Goal: Task Accomplishment & Management: Manage account settings

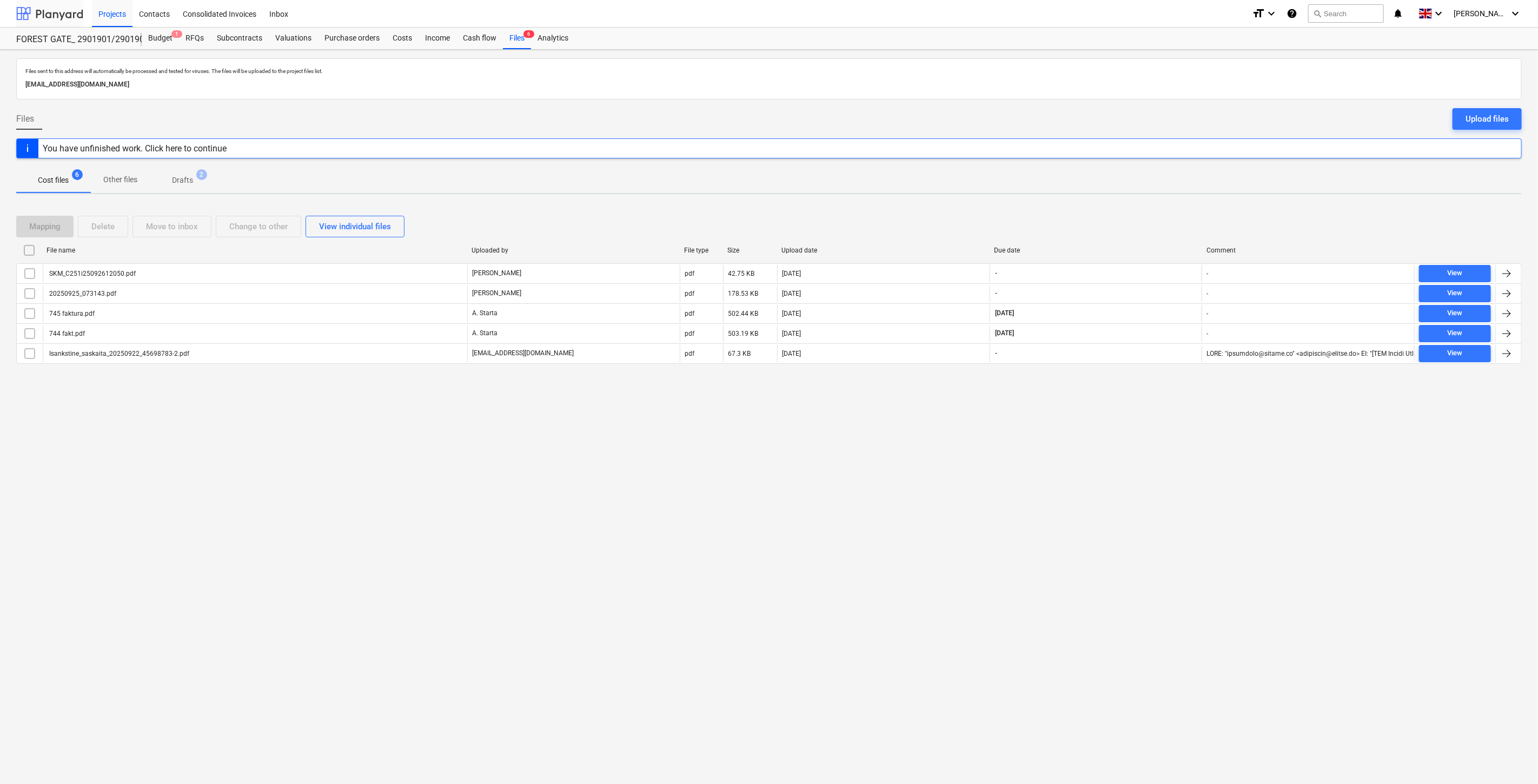
click at [68, 14] on div at bounding box center [50, 13] width 67 height 27
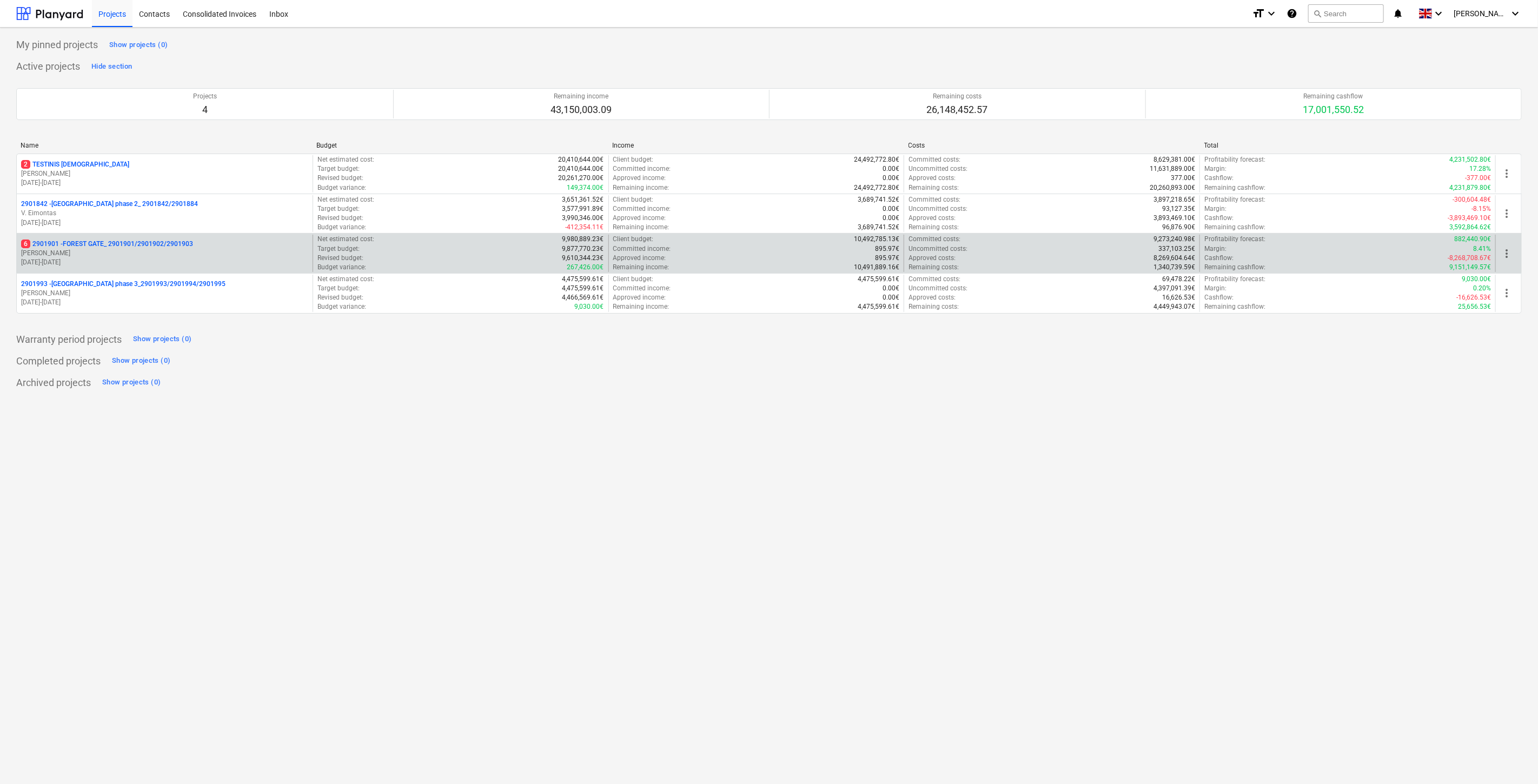
click at [84, 261] on p "[DATE] - [DATE]" at bounding box center [164, 263] width 287 height 9
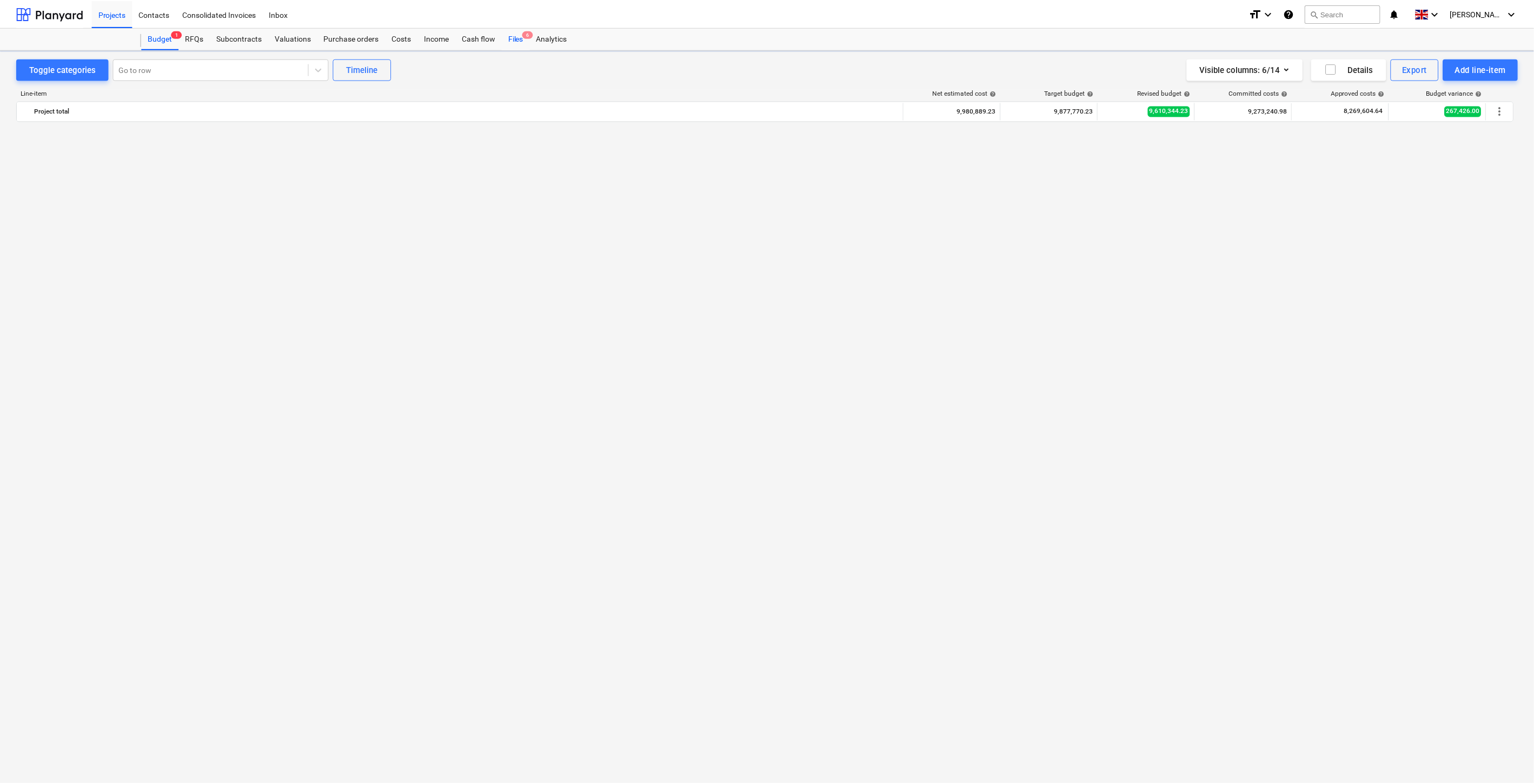
scroll to position [3355, 0]
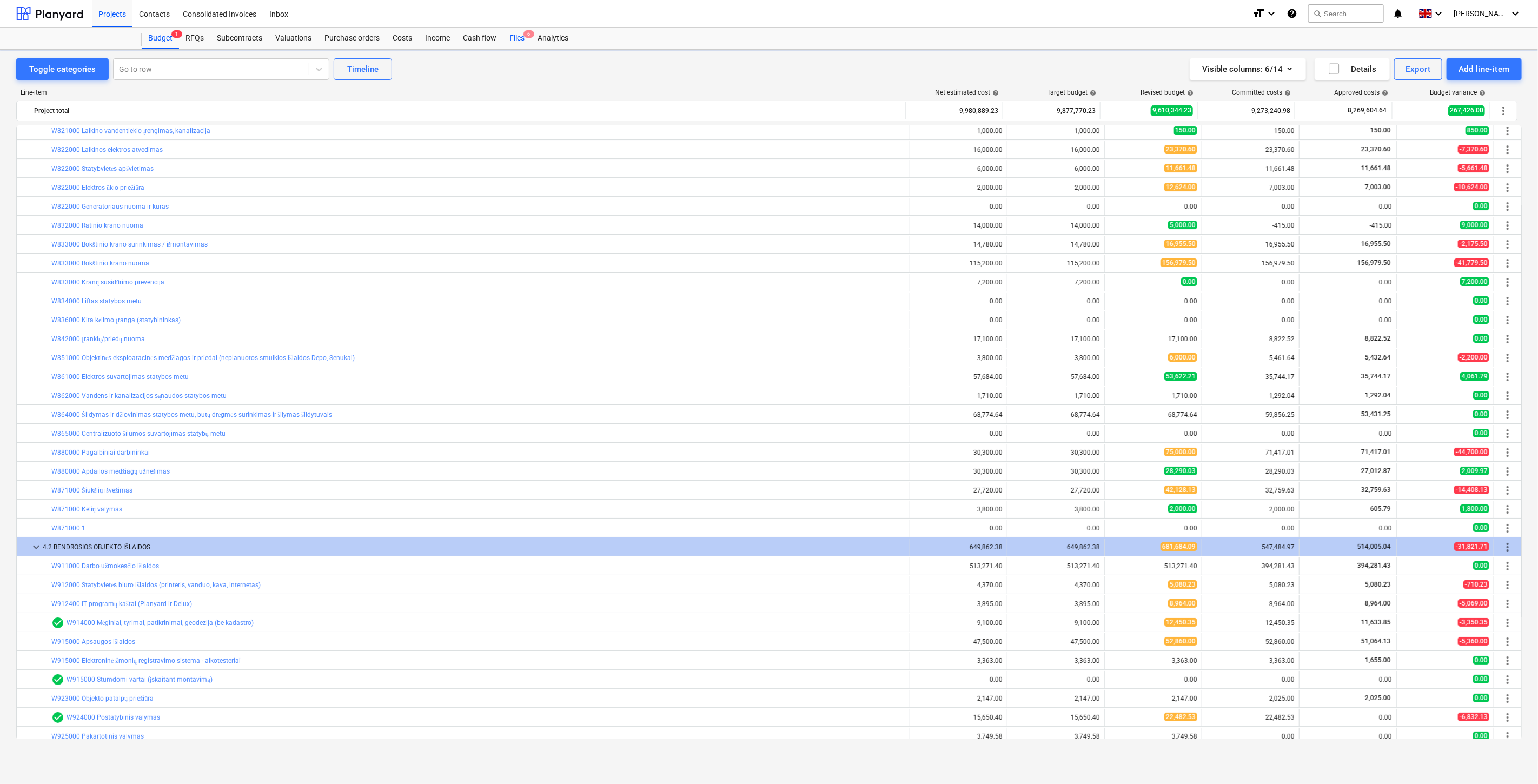
click at [511, 38] on div "Files 6" at bounding box center [517, 39] width 28 height 22
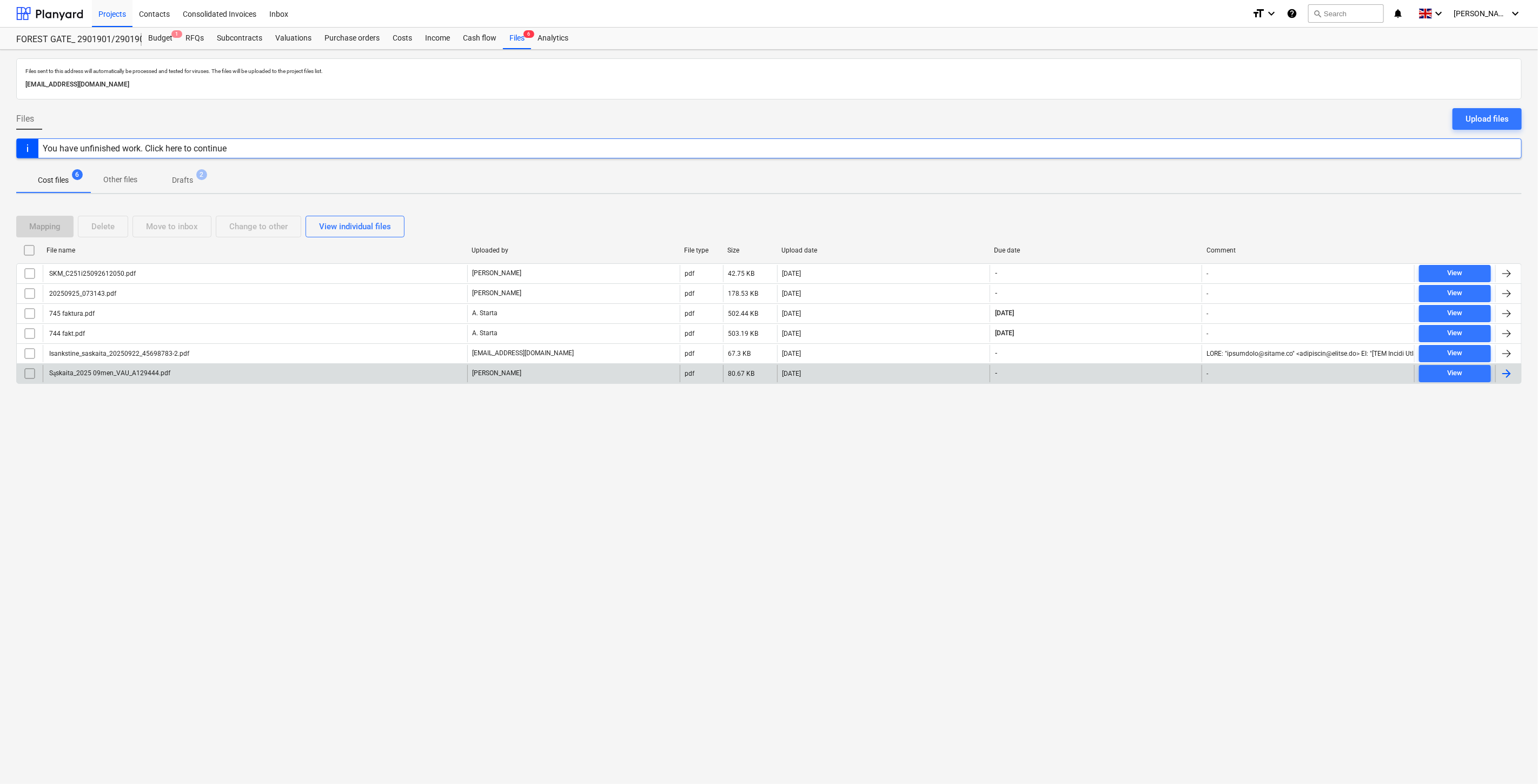
click at [332, 374] on div "Sąskaita_2025 09men_VAU_A129444.pdf" at bounding box center [255, 373] width 425 height 17
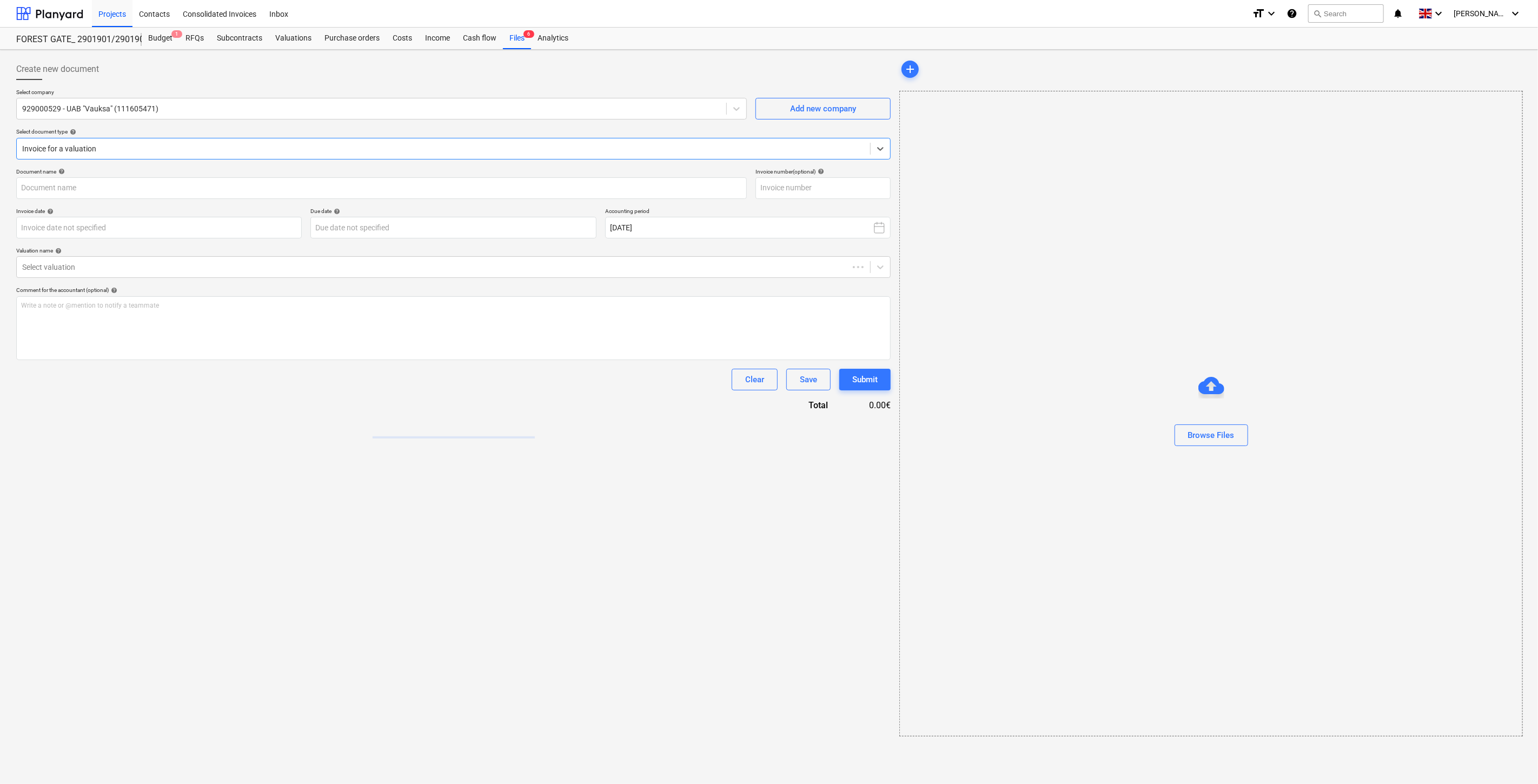
type input "Sąskaita_2025 09men_VAU_A129444.pdf"
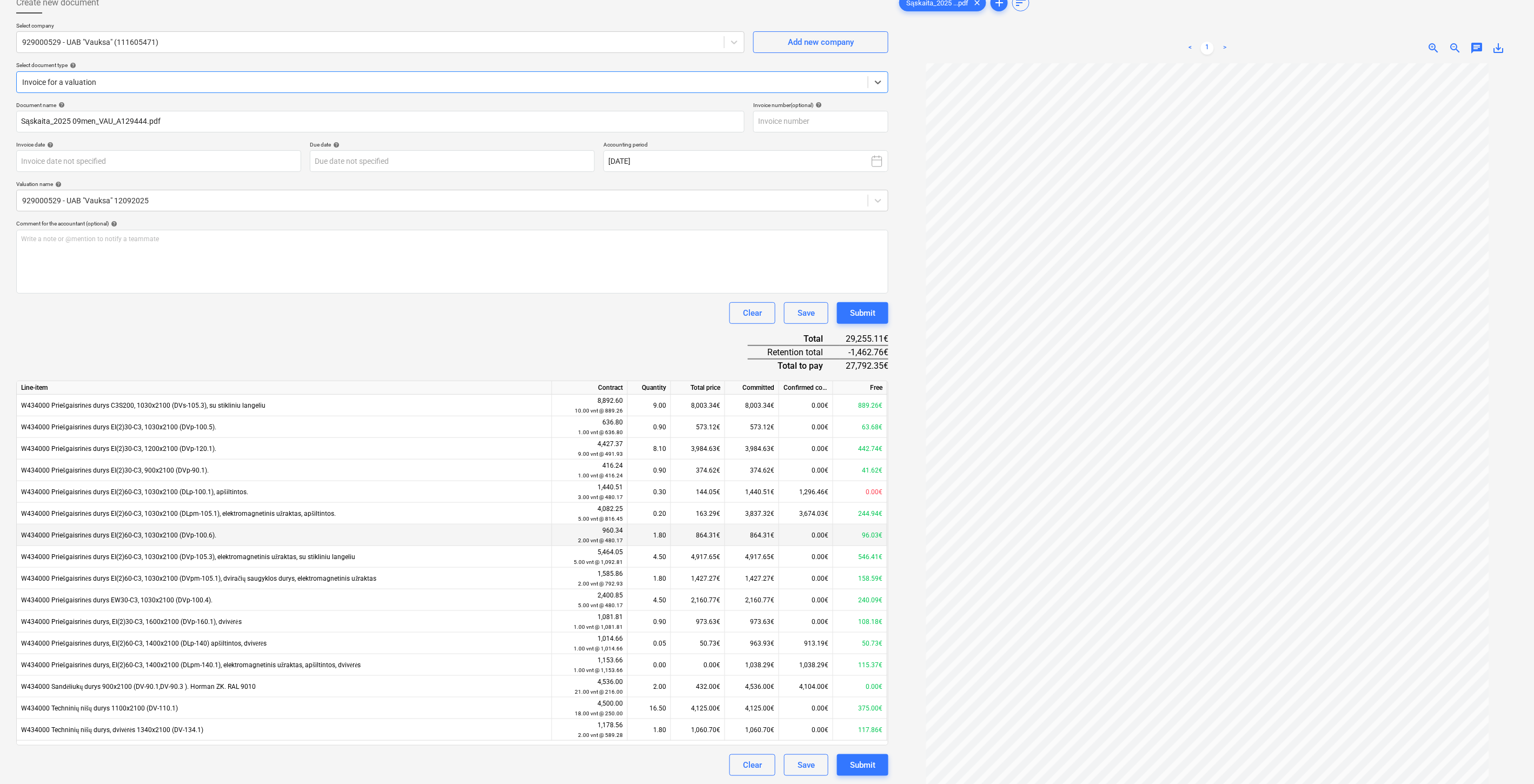
scroll to position [108, 0]
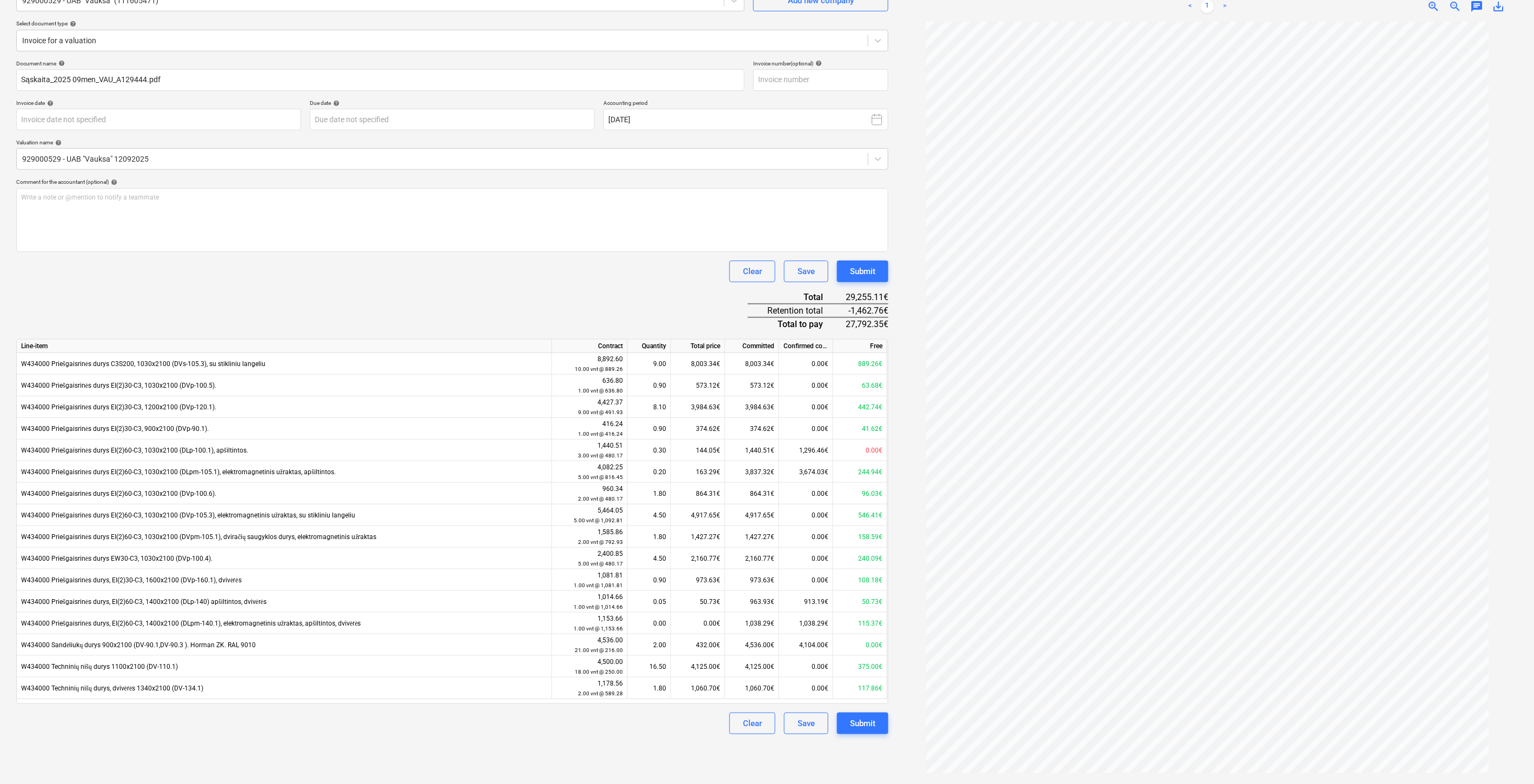
click at [529, 296] on div "Document name help Sąskaita_2025 09men_VAU_A129444.pdf Invoice number (optional…" at bounding box center [452, 397] width 872 height 674
click at [534, 294] on div "Document name help Sąskaita_2025 09men_VAU_A129444.pdf Invoice number (optional…" at bounding box center [452, 397] width 872 height 674
click at [551, 290] on div "Document name help Sąskaita_2025 09men_VAU_A129444.pdf Invoice number (optional…" at bounding box center [452, 397] width 872 height 674
click at [574, 282] on div "Clear Save Submit" at bounding box center [452, 271] width 872 height 22
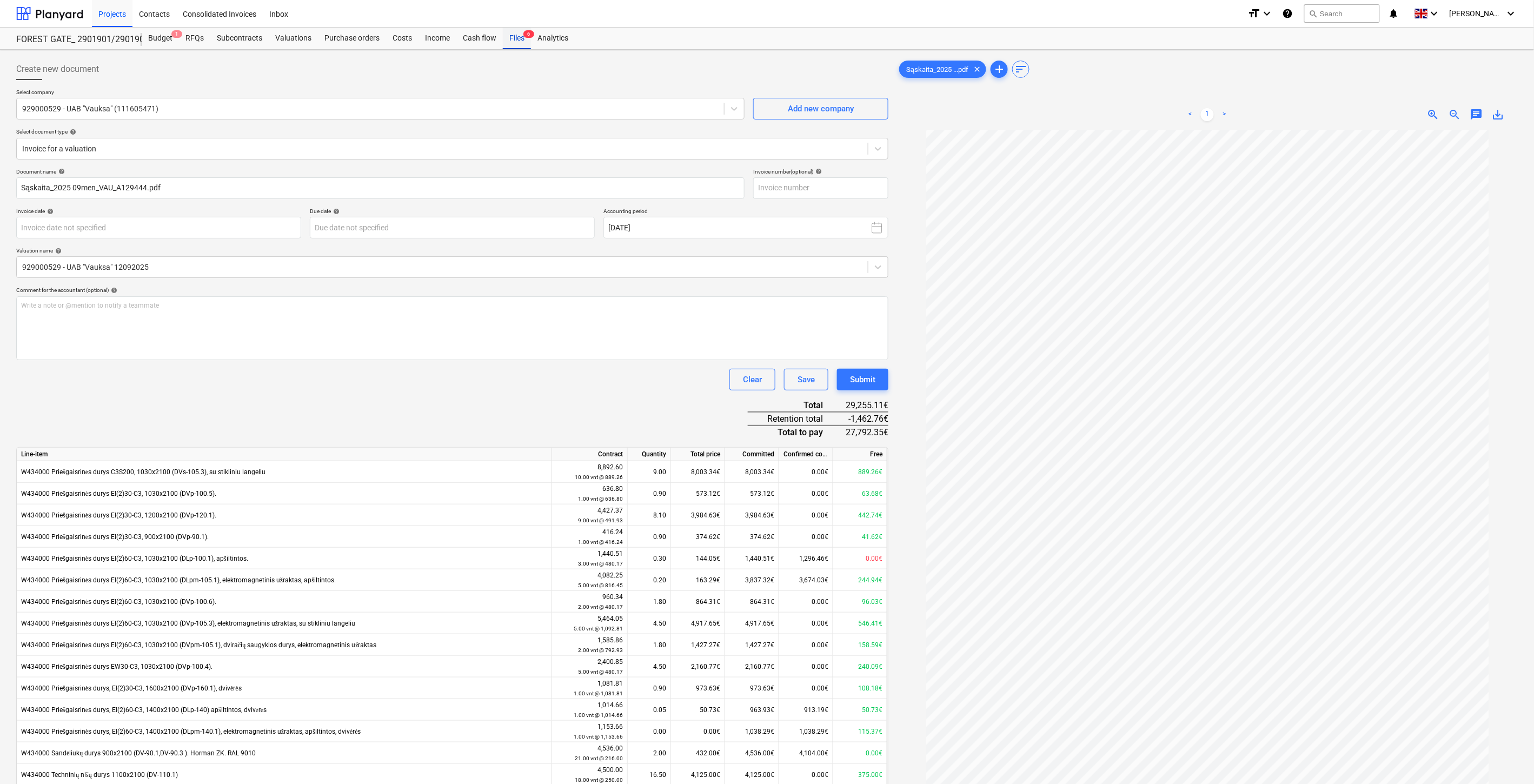
click at [518, 46] on div "Files 6" at bounding box center [517, 39] width 28 height 22
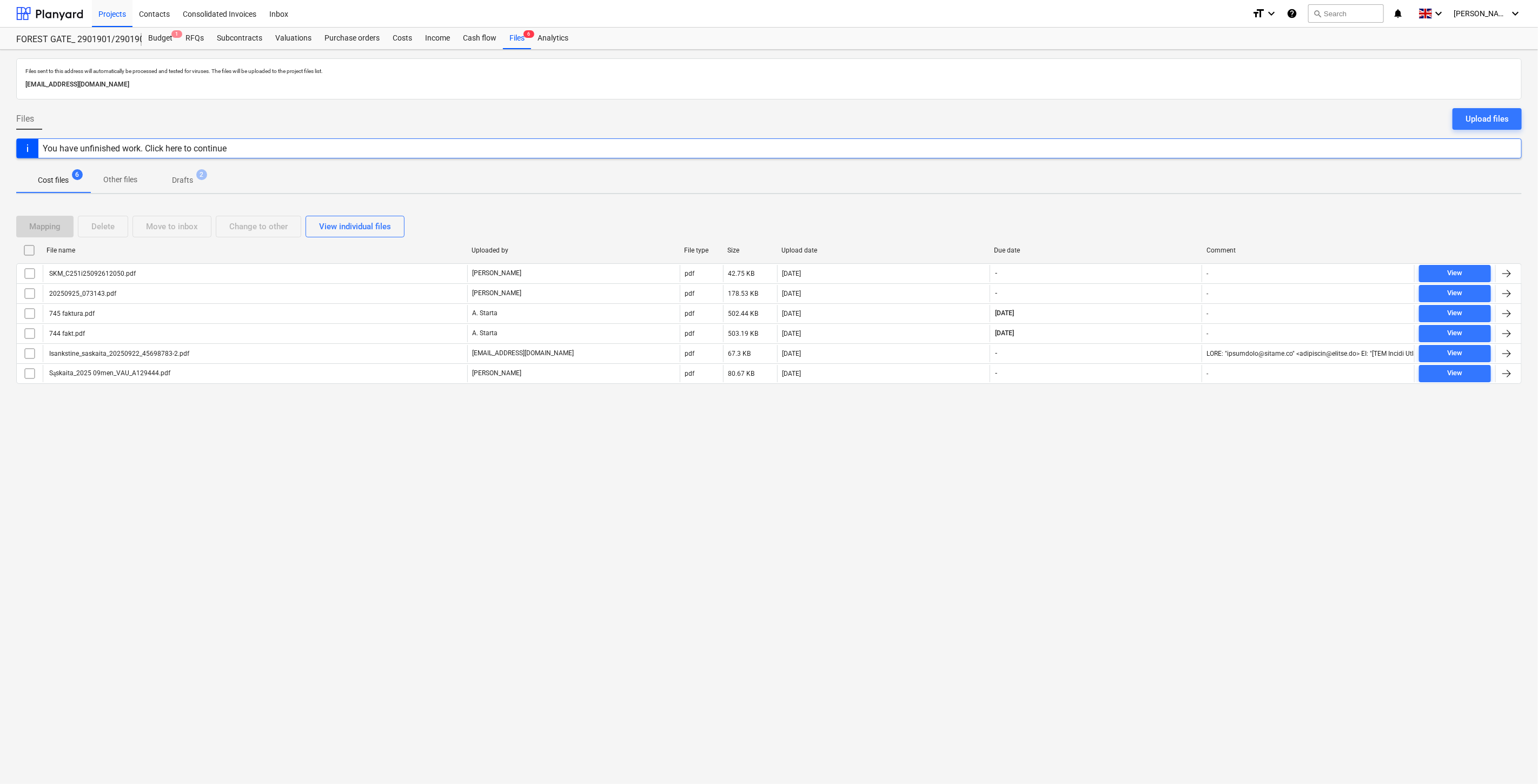
click at [1102, 512] on div "Files sent to this address will automatically be processed and tested for virus…" at bounding box center [769, 417] width 1538 height 734
click at [1113, 497] on div "Files sent to this address will automatically be processed and tested for virus…" at bounding box center [769, 417] width 1538 height 734
click at [39, 22] on div at bounding box center [50, 13] width 67 height 27
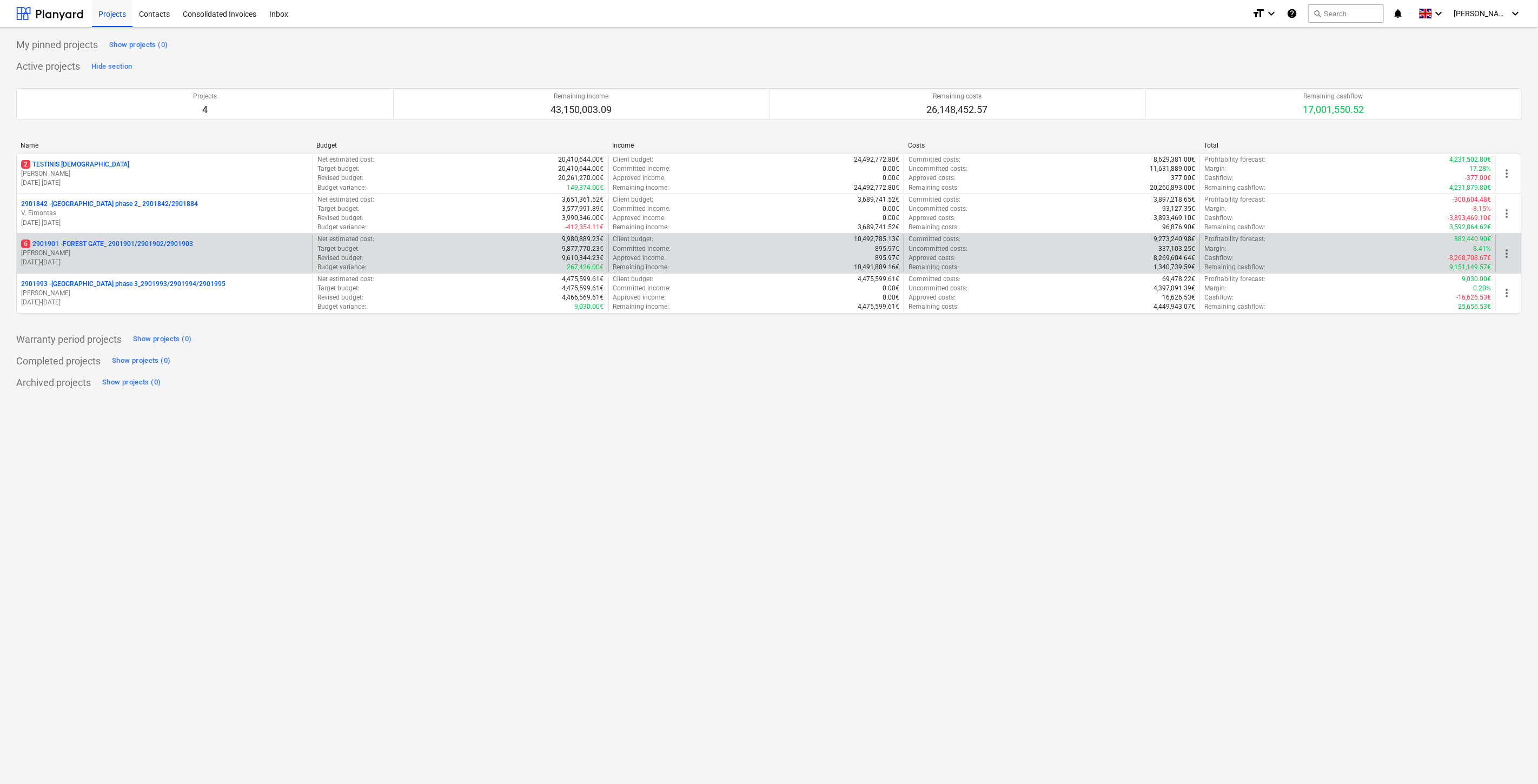
click at [103, 250] on p "[PERSON_NAME]" at bounding box center [164, 253] width 287 height 9
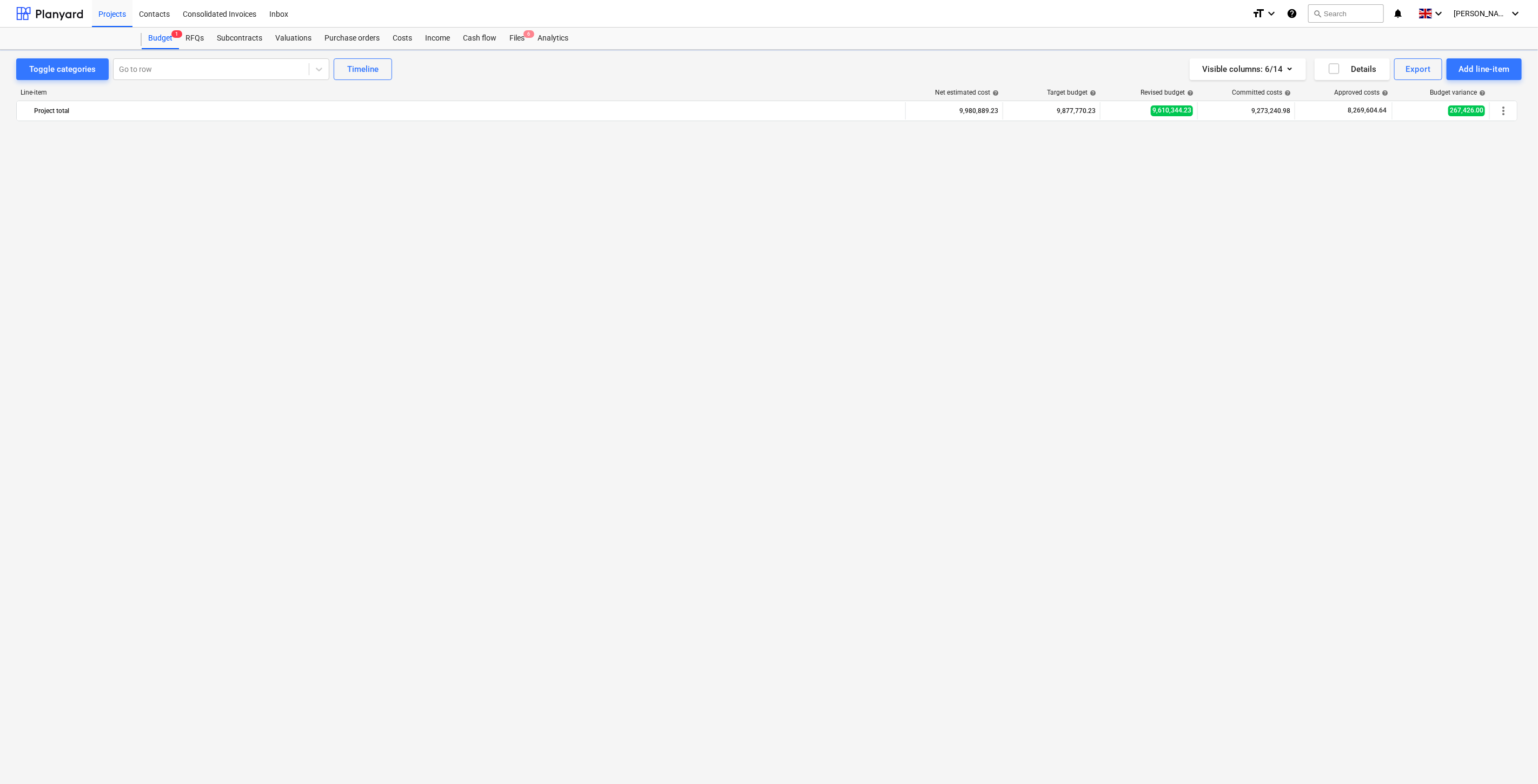
scroll to position [3355, 0]
click at [519, 40] on div "Files 6" at bounding box center [517, 39] width 28 height 22
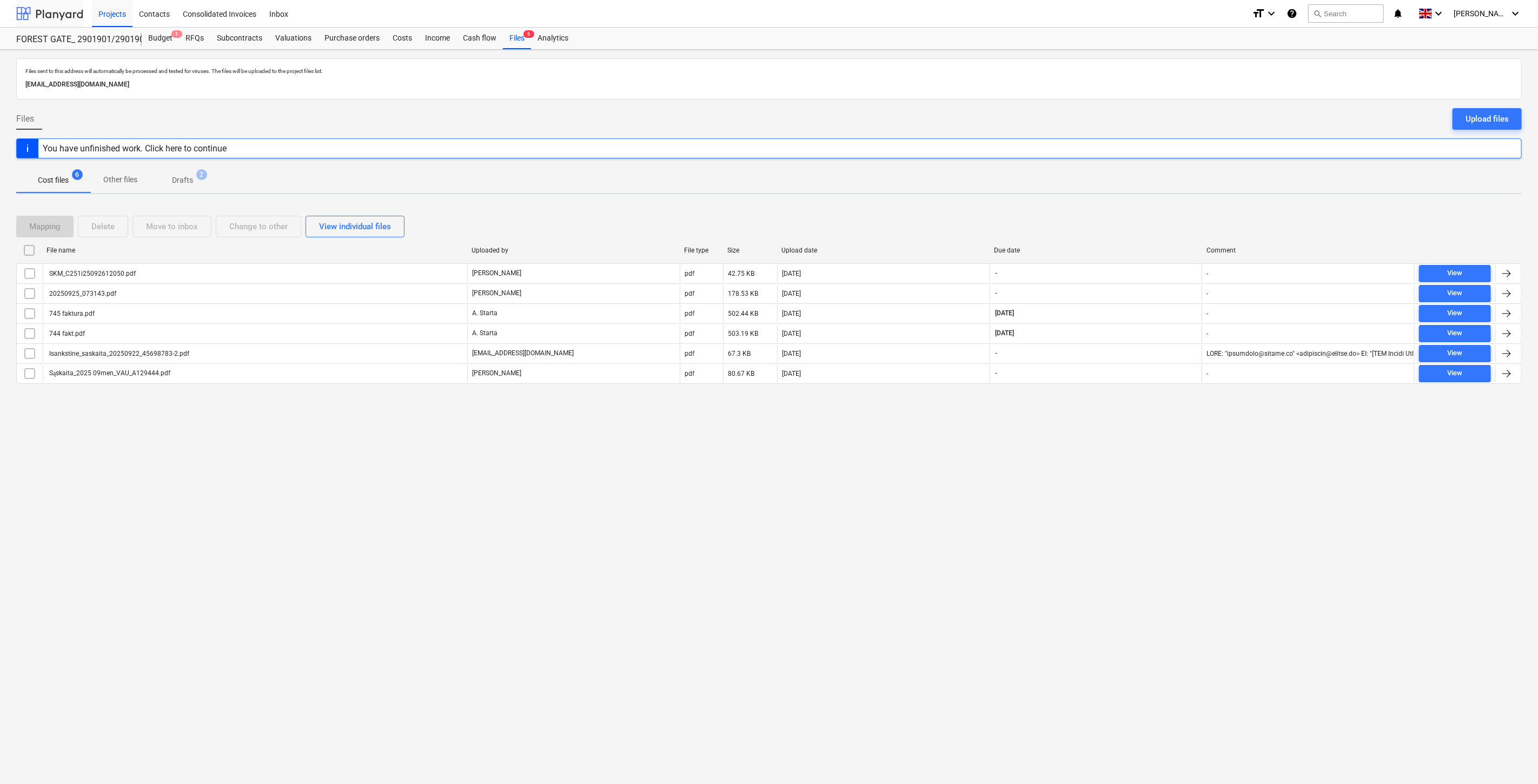
click at [46, 18] on div at bounding box center [50, 13] width 67 height 27
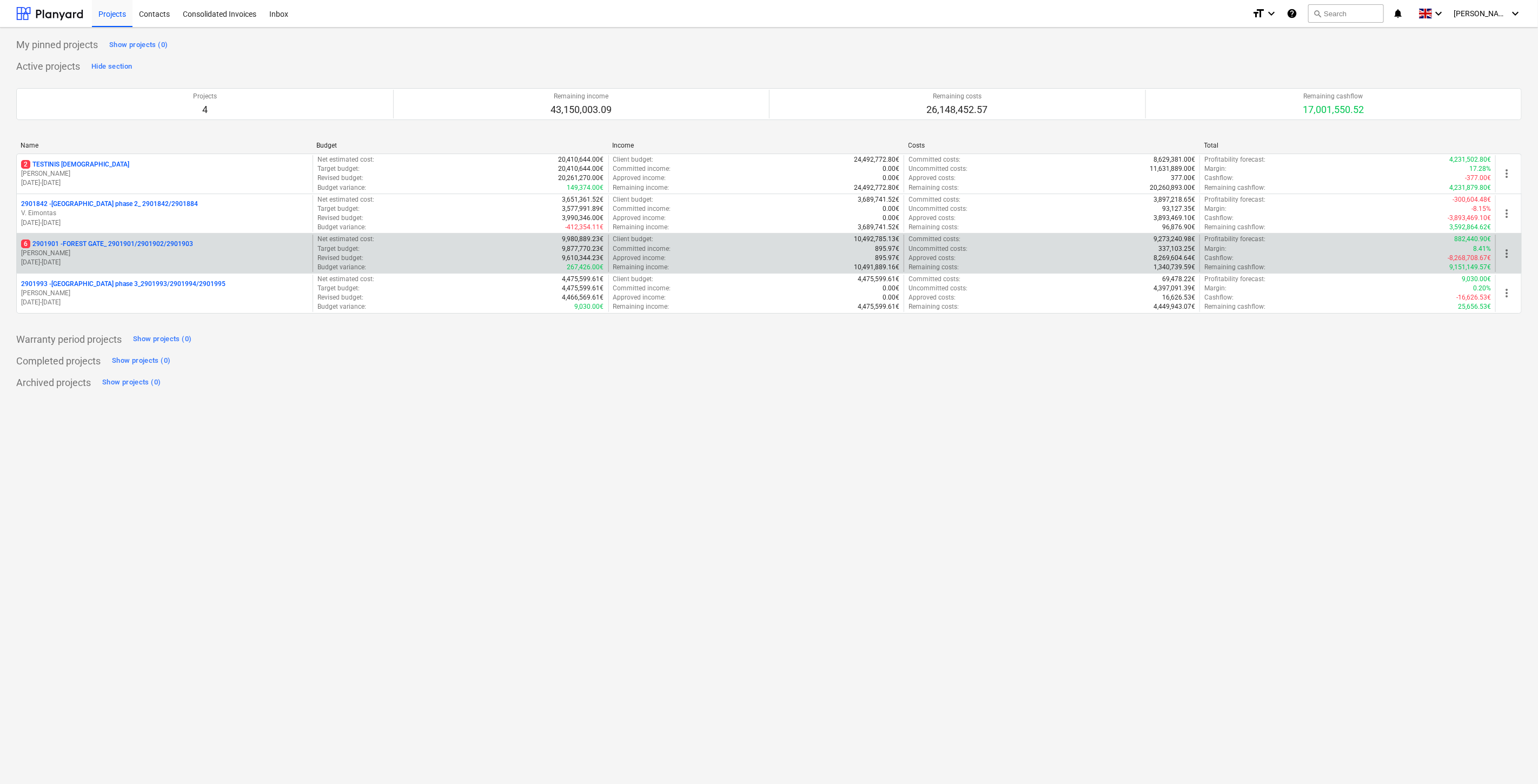
click at [161, 257] on p "[PERSON_NAME]" at bounding box center [164, 253] width 287 height 9
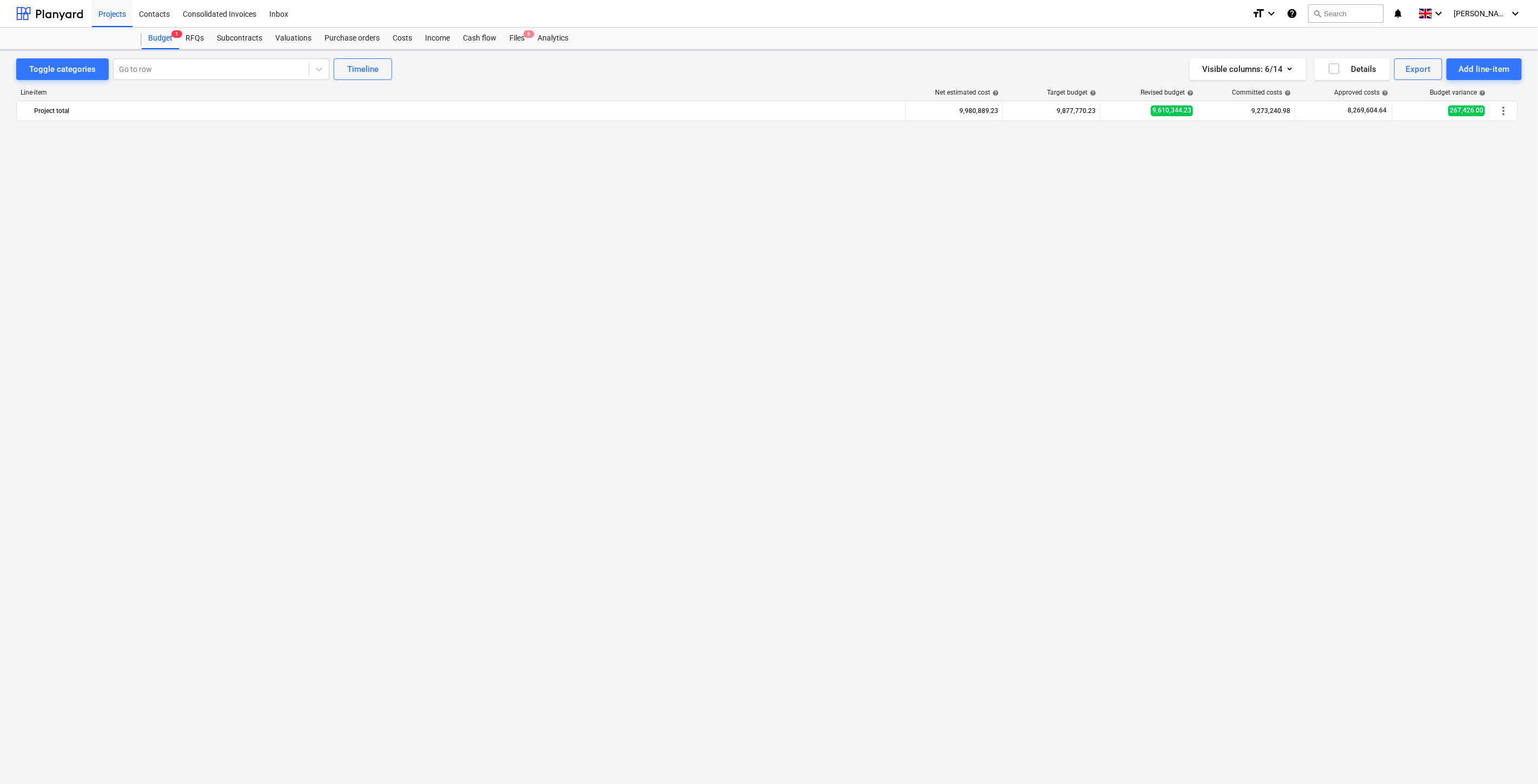
scroll to position [3355, 0]
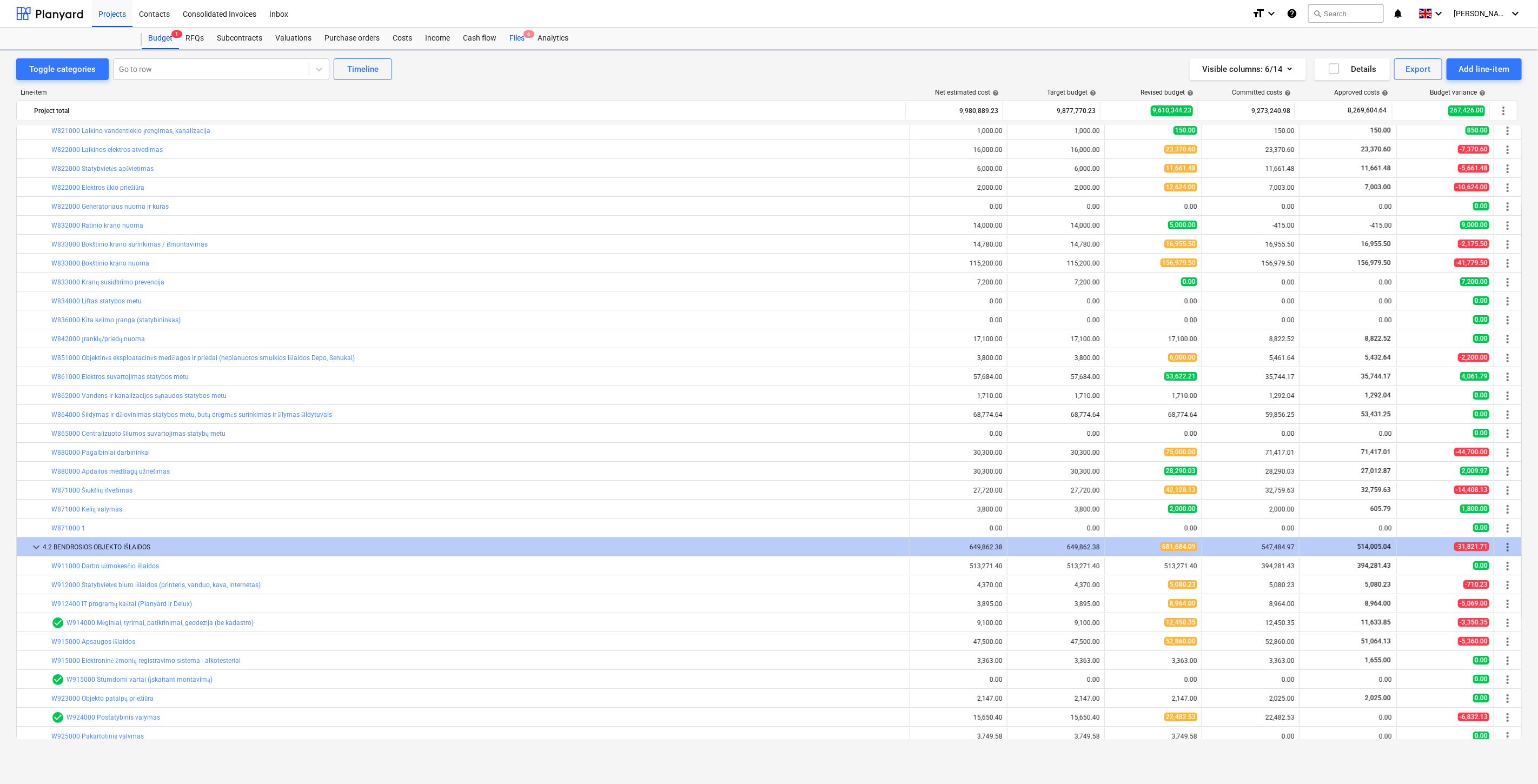
click at [521, 40] on div "Files 6" at bounding box center [517, 39] width 28 height 22
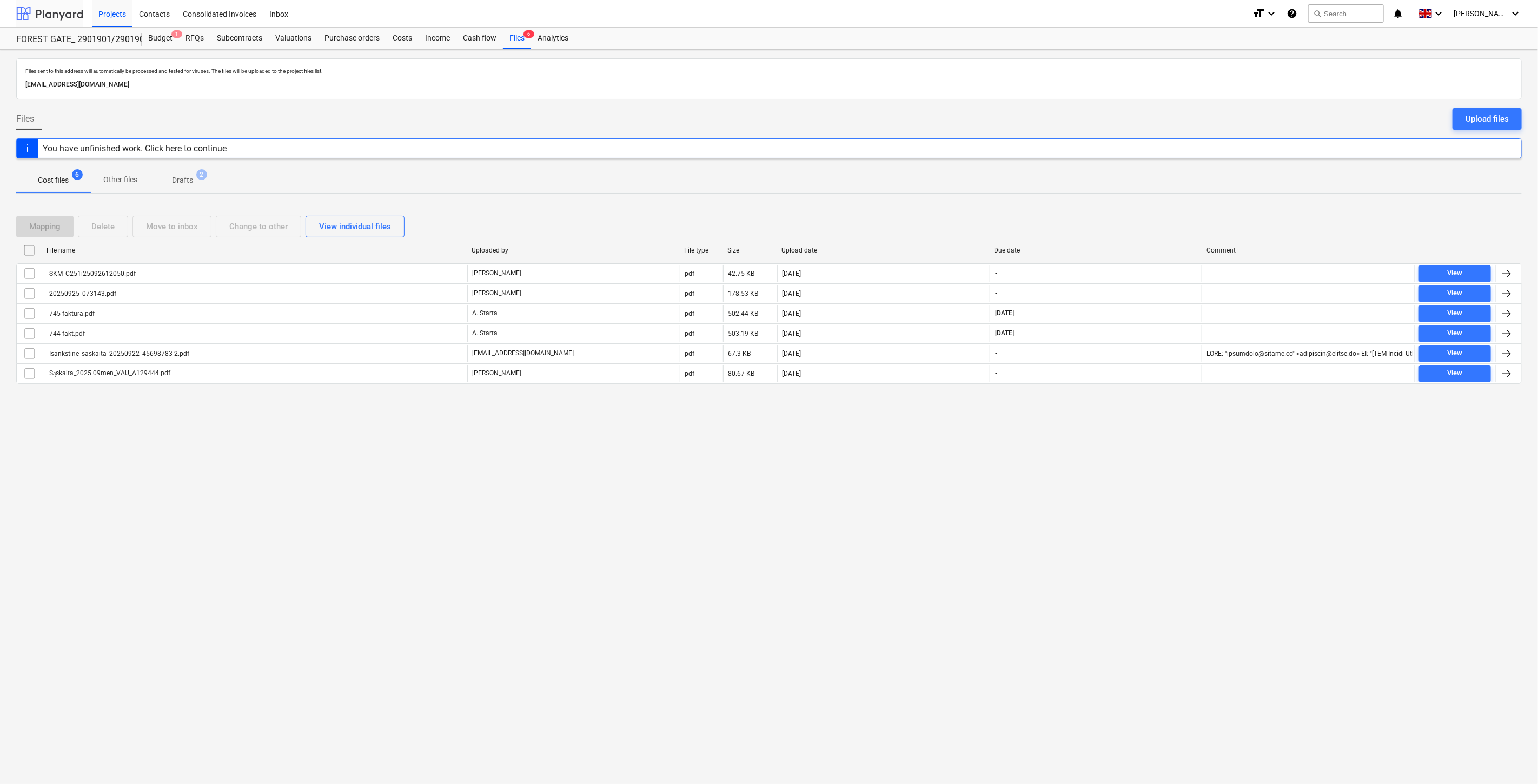
drag, startPoint x: 62, startPoint y: 14, endPoint x: 72, endPoint y: 26, distance: 15.6
click at [62, 14] on div at bounding box center [50, 13] width 67 height 27
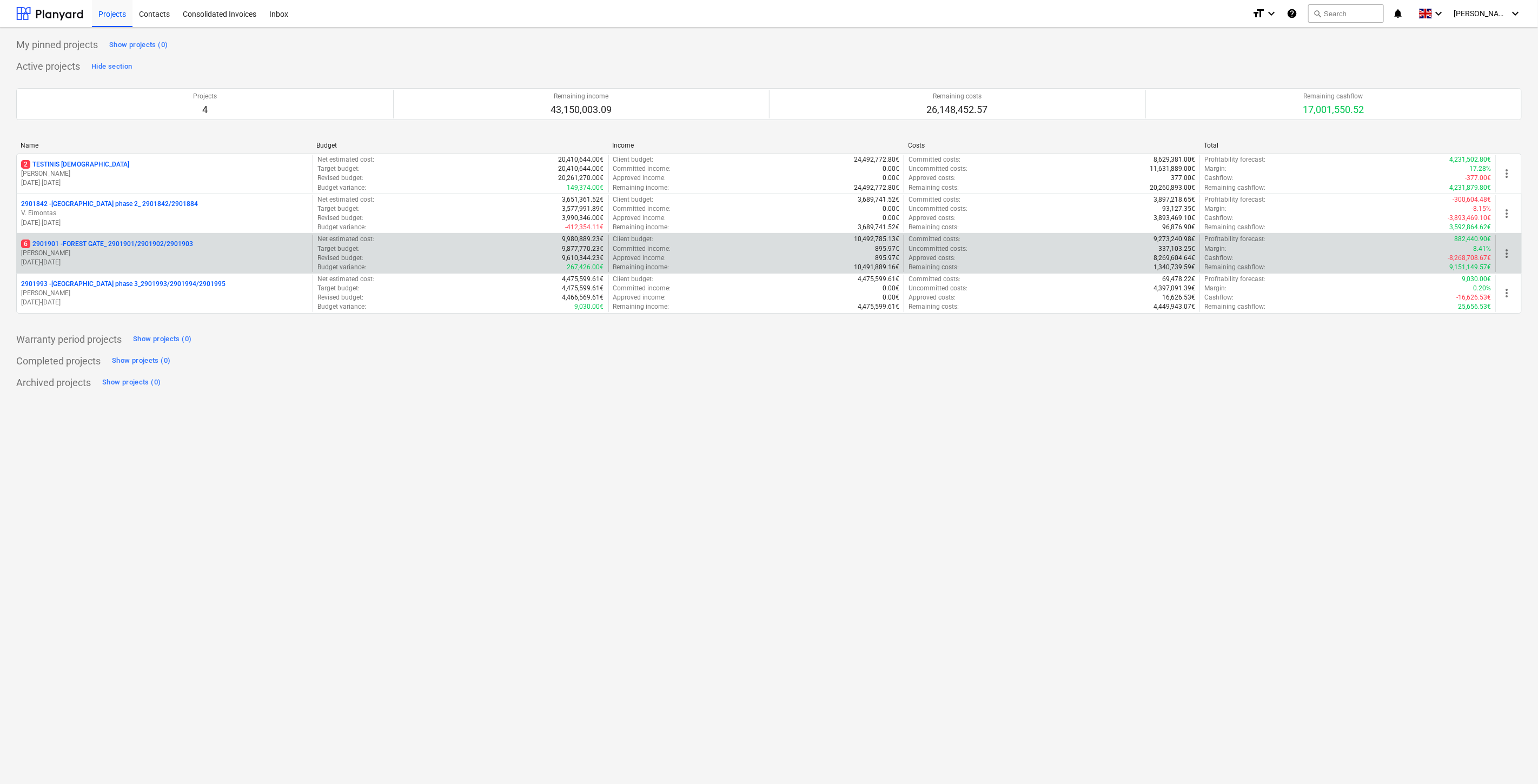
click at [169, 248] on p "6 2901901 - FOREST GATE_ 2901901/2901902/2901903" at bounding box center [107, 244] width 172 height 9
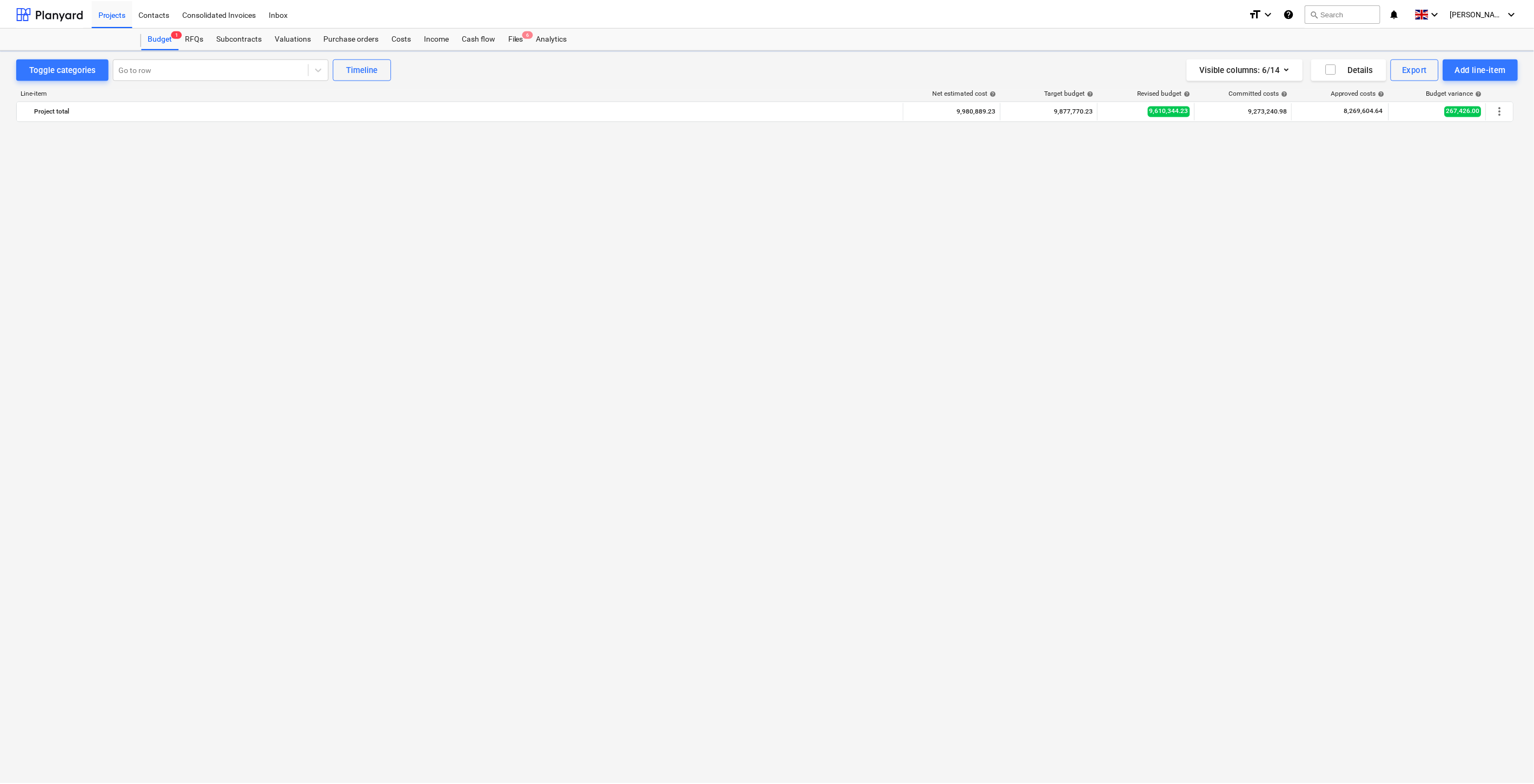
scroll to position [3355, 0]
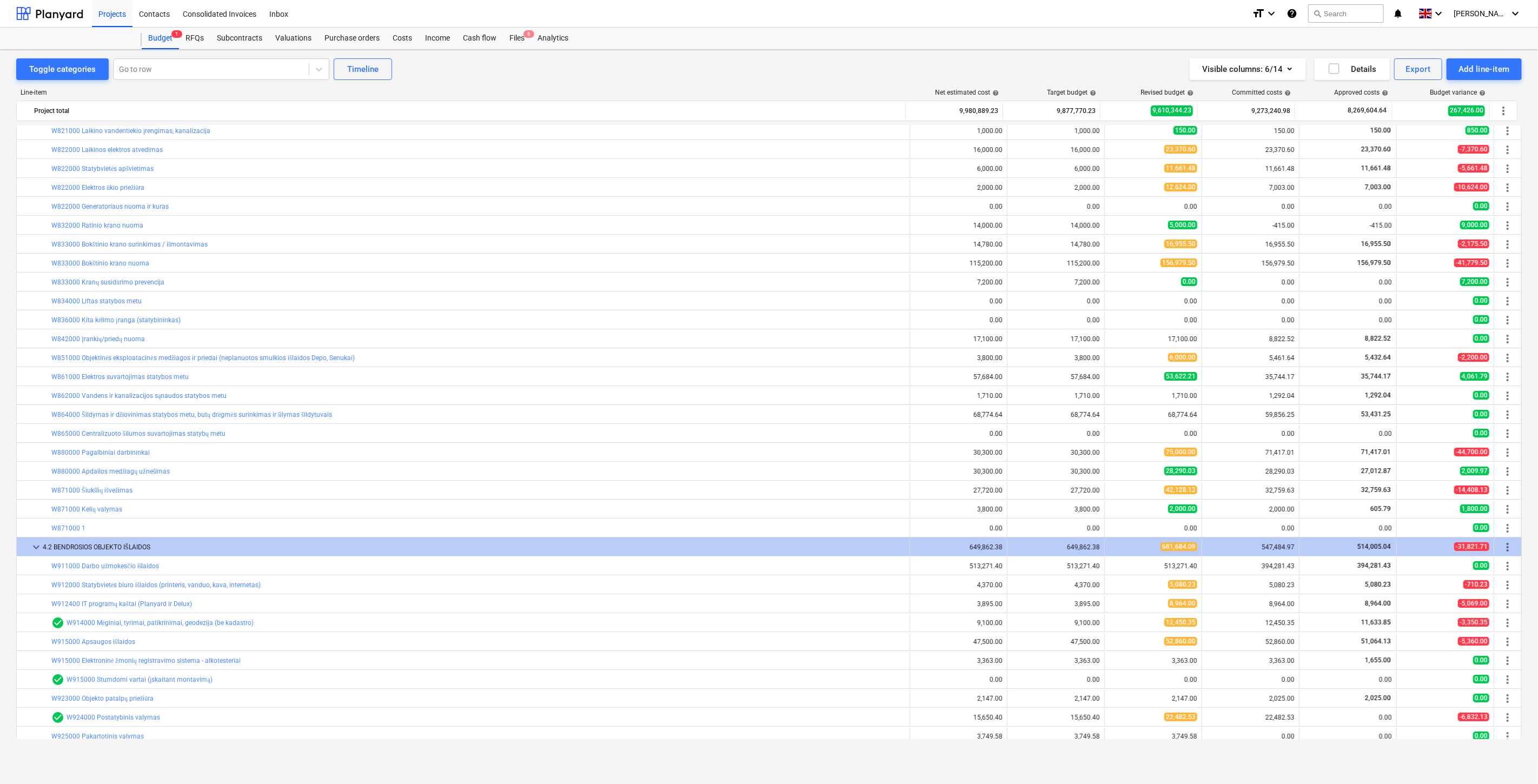
drag, startPoint x: 520, startPoint y: 42, endPoint x: 624, endPoint y: 3, distance: 111.1
click at [520, 42] on div "Files 6" at bounding box center [517, 39] width 28 height 22
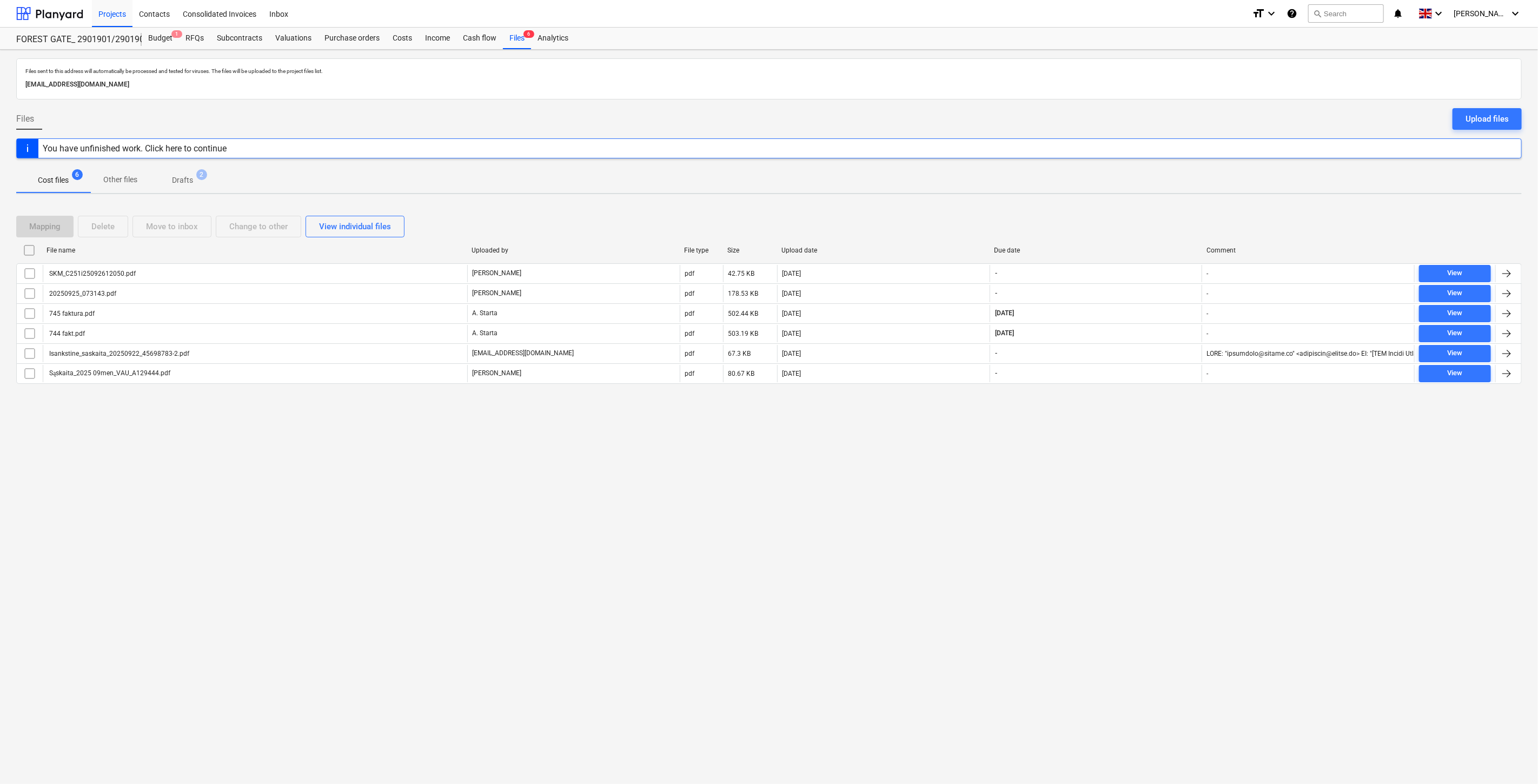
drag, startPoint x: 898, startPoint y: 610, endPoint x: 902, endPoint y: 623, distance: 13.6
click at [898, 609] on div "Files sent to this address will automatically be processed and tested for virus…" at bounding box center [769, 417] width 1538 height 734
click at [77, 19] on div at bounding box center [50, 13] width 67 height 27
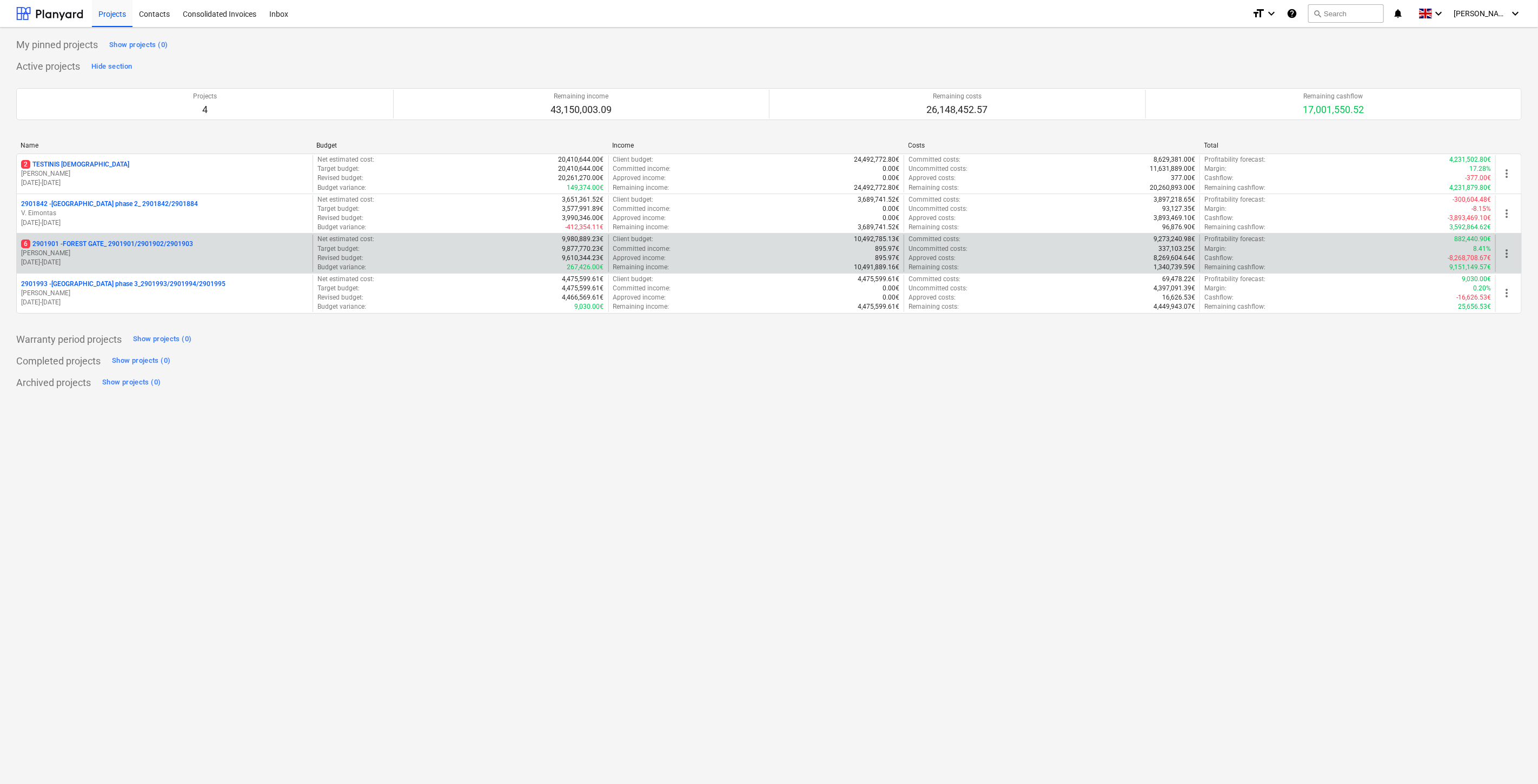
click at [148, 256] on p "[PERSON_NAME]" at bounding box center [164, 253] width 287 height 9
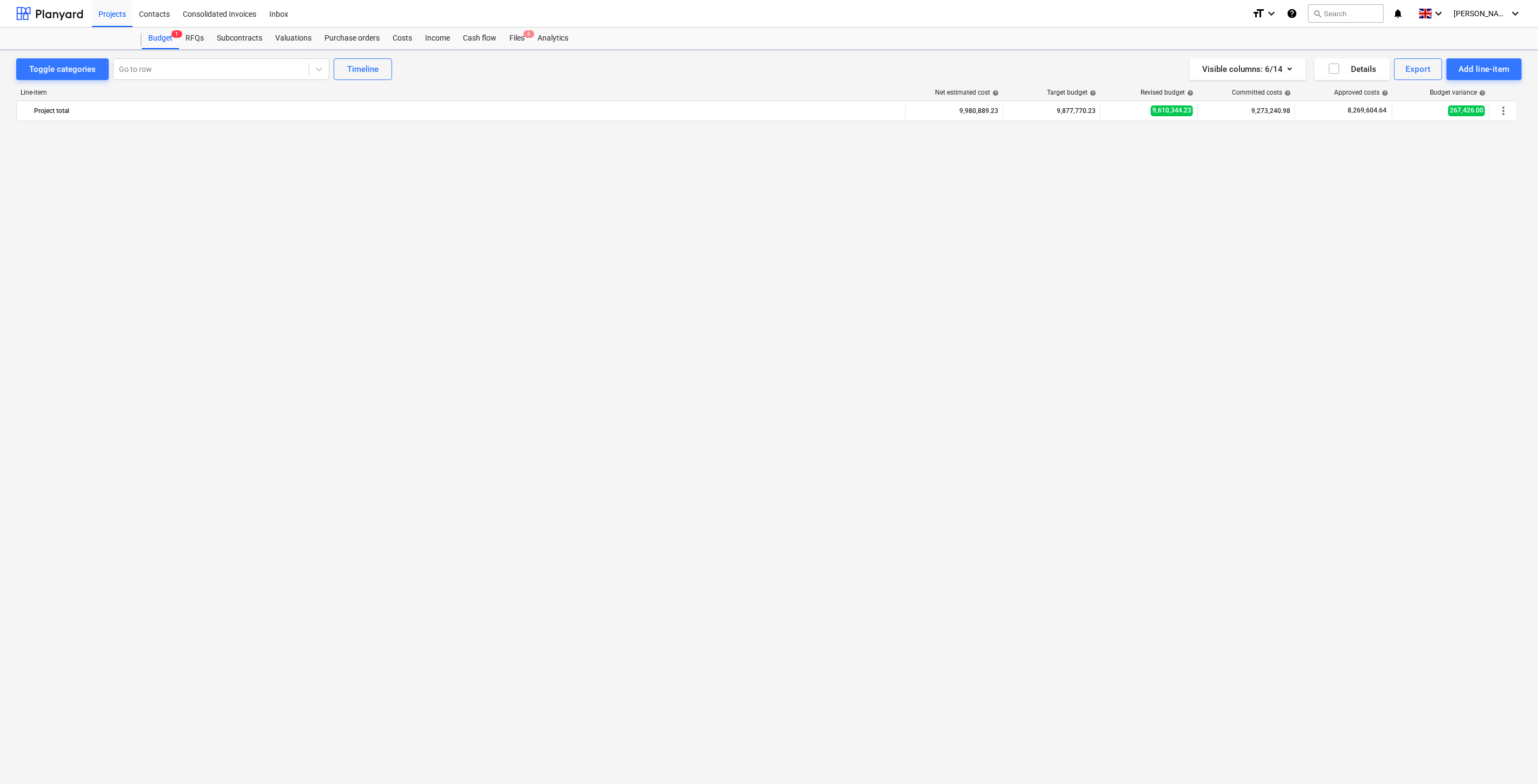
click at [524, 36] on span "6" at bounding box center [529, 34] width 11 height 8
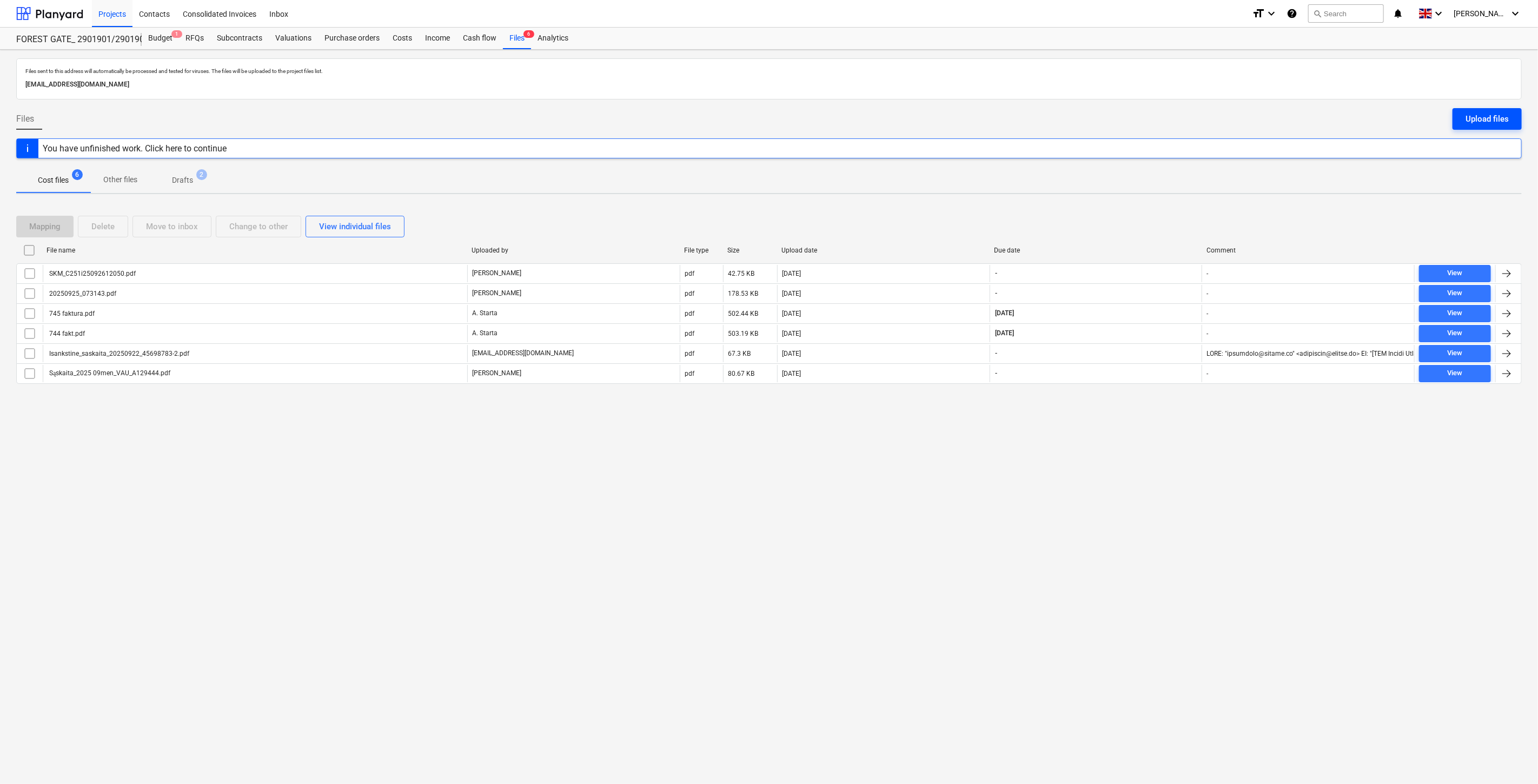
click at [1474, 122] on div "Upload files" at bounding box center [1488, 119] width 43 height 14
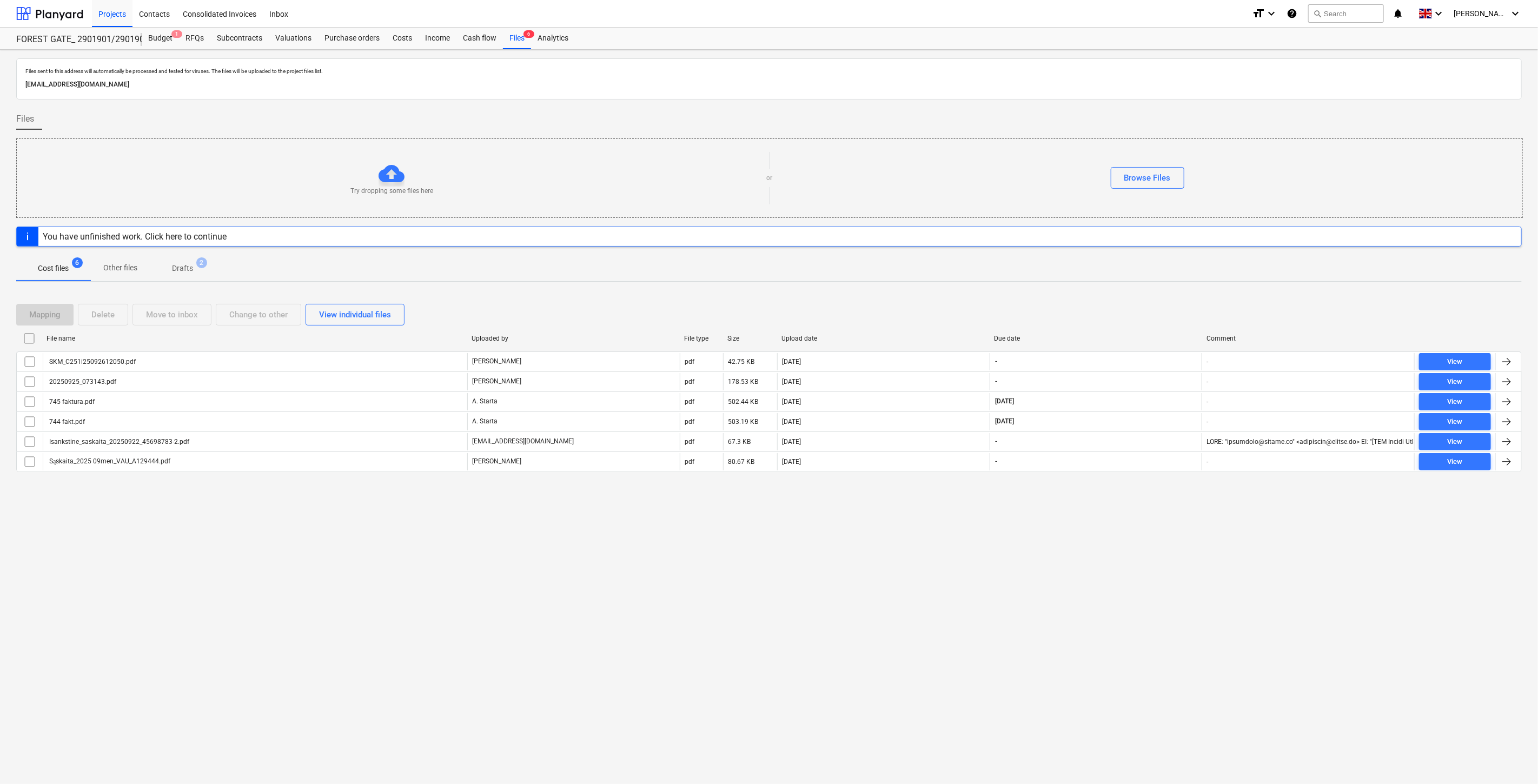
click at [975, 314] on div "Mapping Delete Move to inbox Change to other View individual files" at bounding box center [769, 315] width 1505 height 22
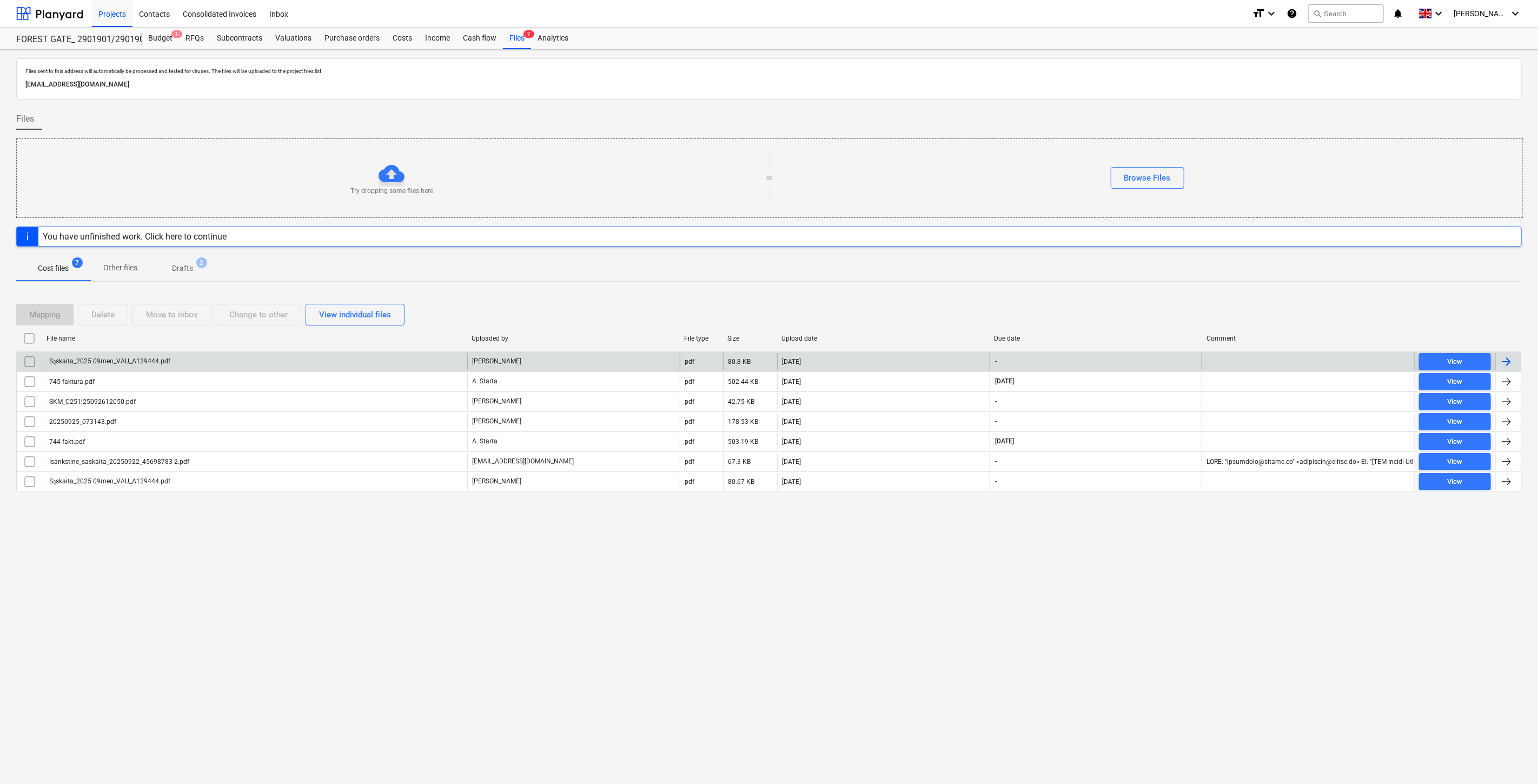
click at [348, 357] on div "Sąskaita_2025 09men_VAU_A129444.pdf" at bounding box center [255, 362] width 425 height 17
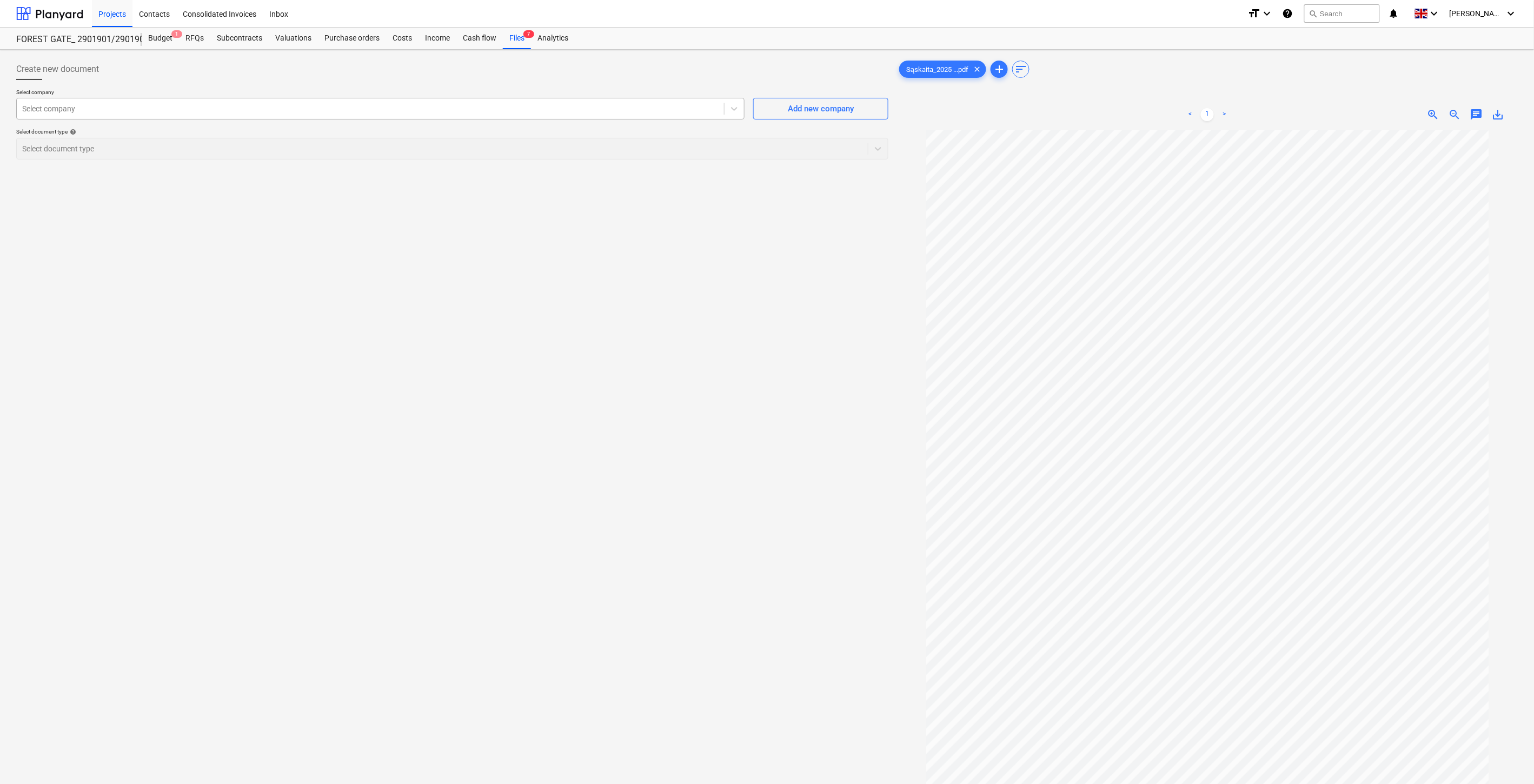
click at [612, 114] on div at bounding box center [370, 108] width 696 height 11
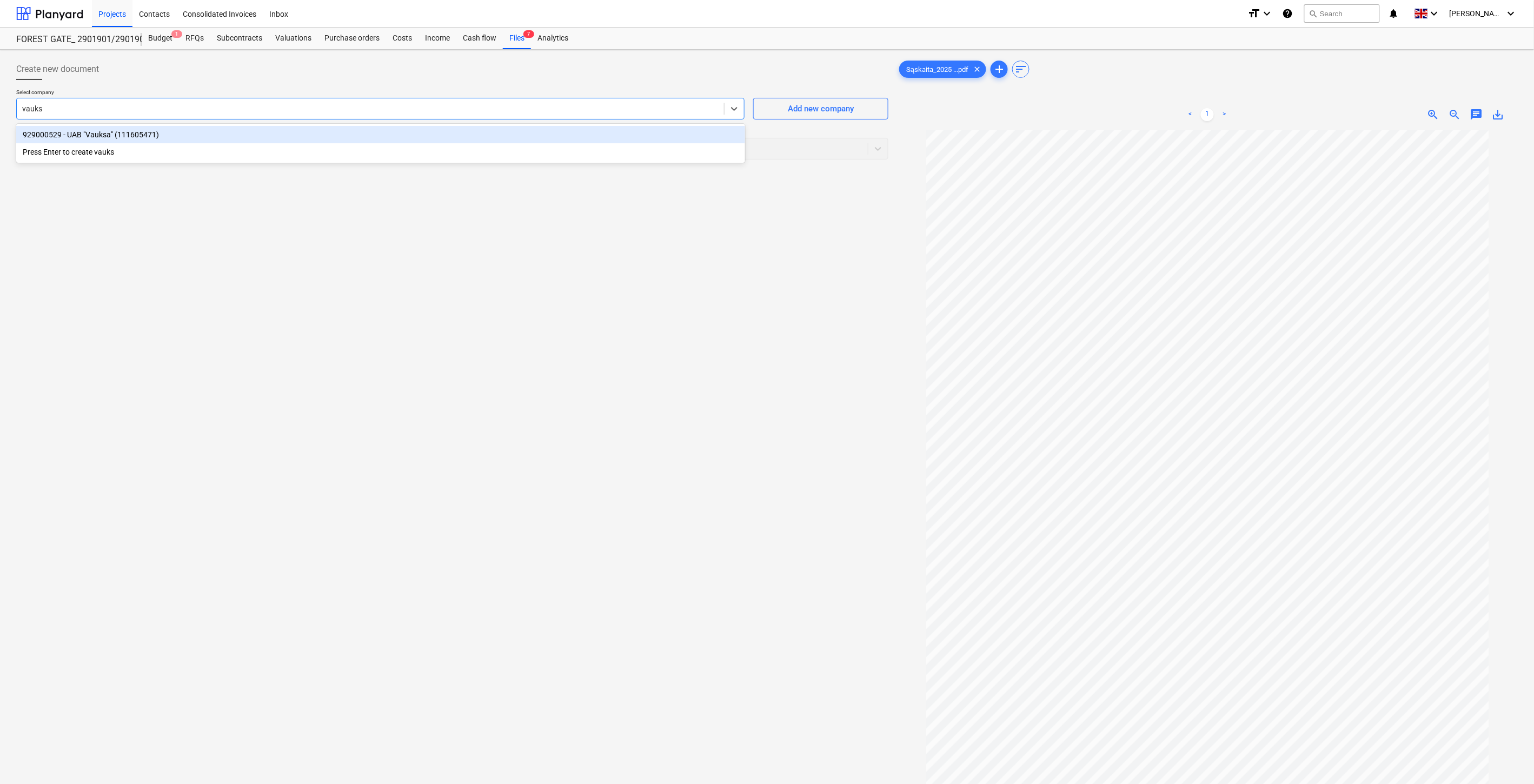
type input "vauksa"
click at [641, 138] on div "929000529 - UAB "Vauksa" (111605471)" at bounding box center [380, 135] width 729 height 17
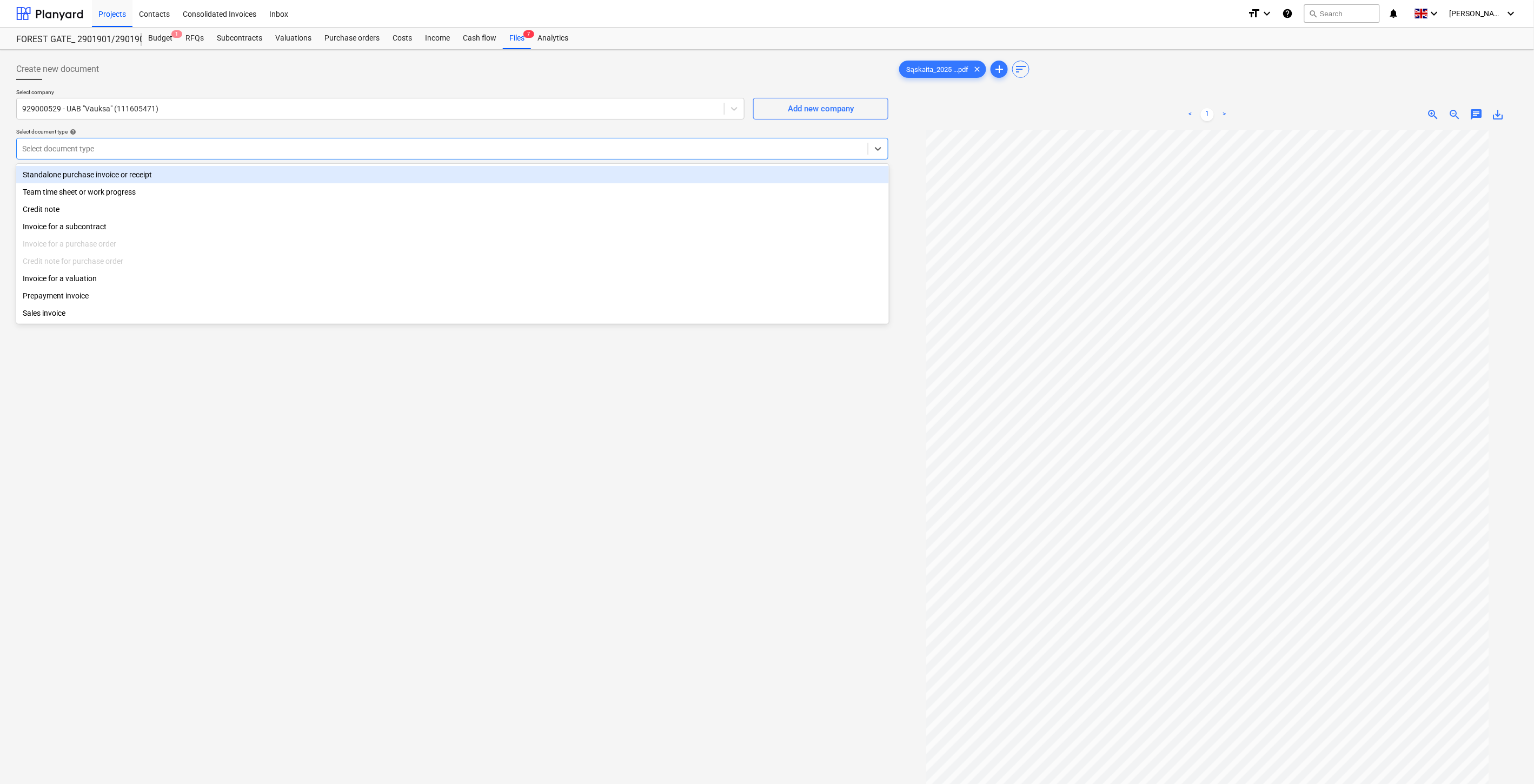
click at [604, 150] on div at bounding box center [442, 149] width 841 height 11
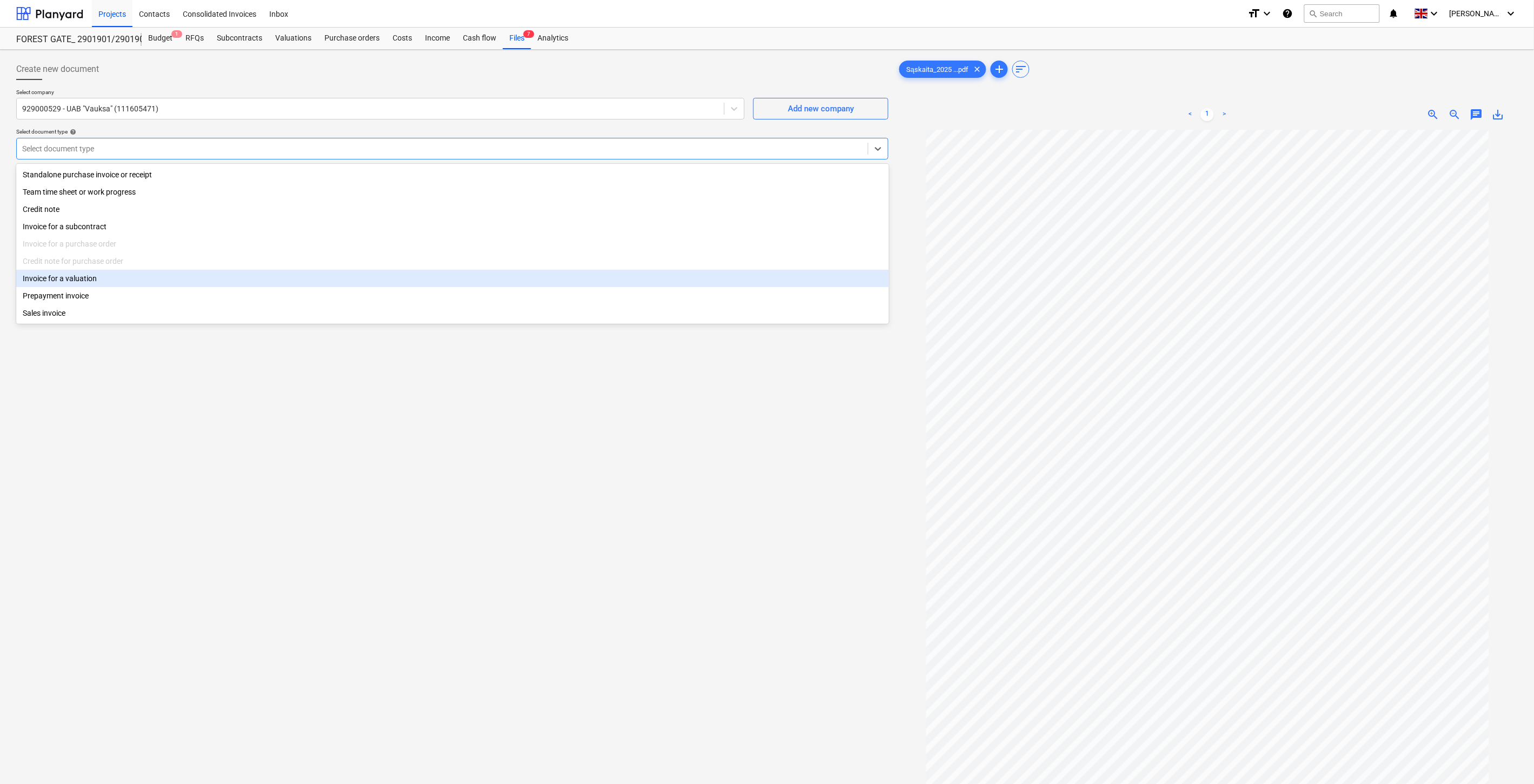
click at [117, 277] on div "Invoice for a valuation" at bounding box center [452, 278] width 873 height 17
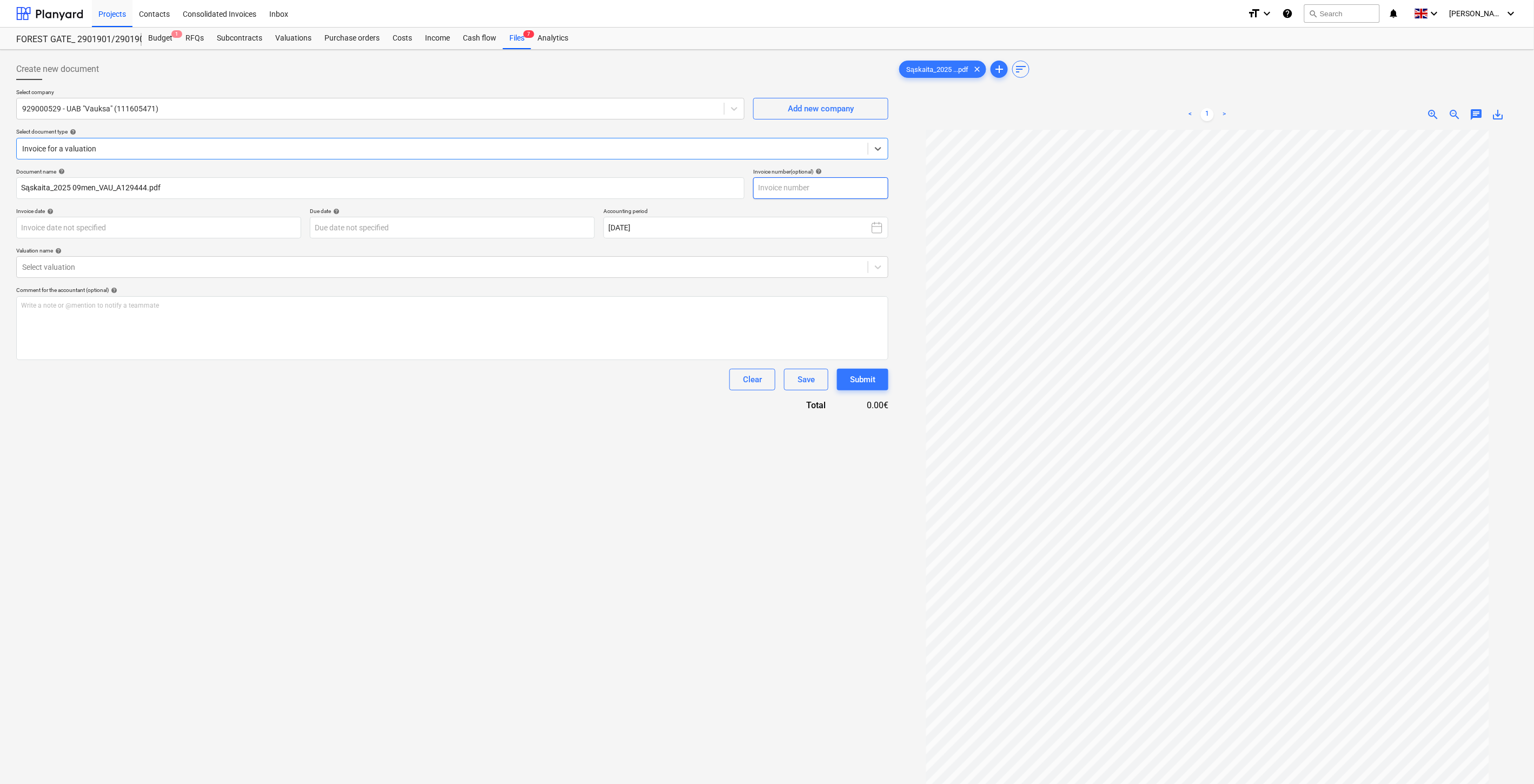
click at [831, 185] on input "text" at bounding box center [820, 188] width 136 height 22
type input "VAU_A129444"
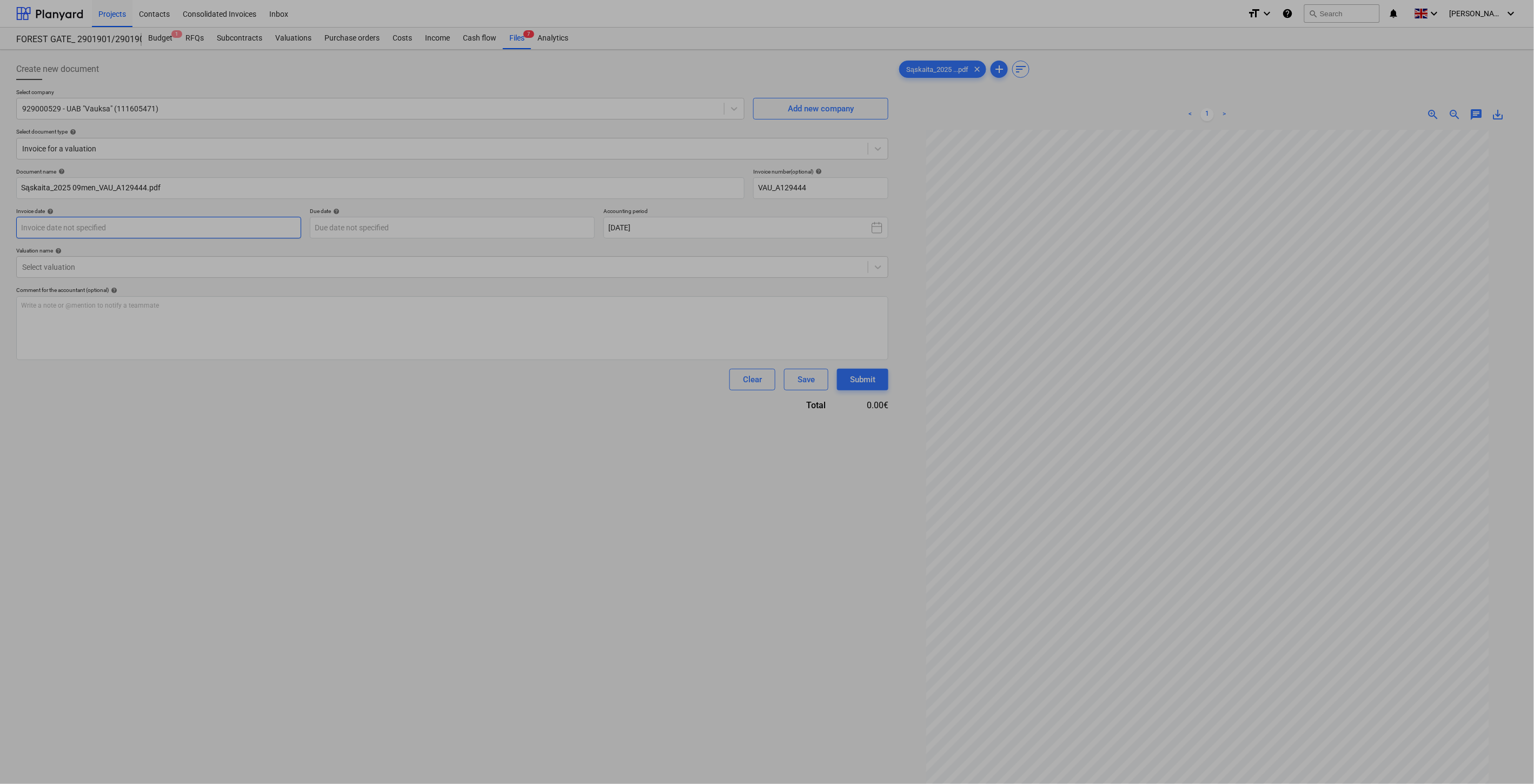
click at [152, 220] on body "Projects Contacts Consolidated Invoices Inbox format_size keyboard_arrow_down h…" at bounding box center [767, 392] width 1534 height 784
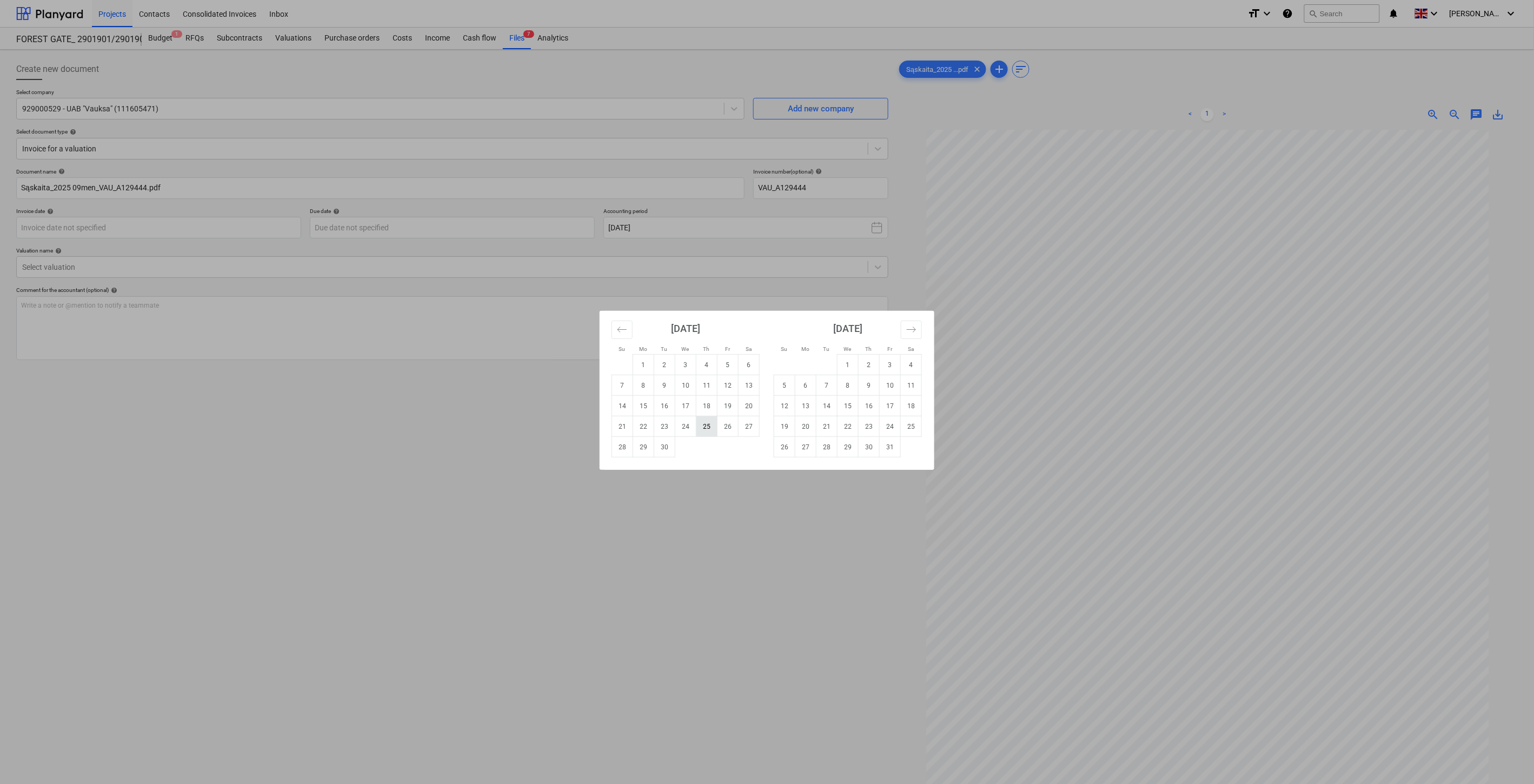
click at [703, 431] on td "25" at bounding box center [707, 427] width 21 height 21
type input "[DATE]"
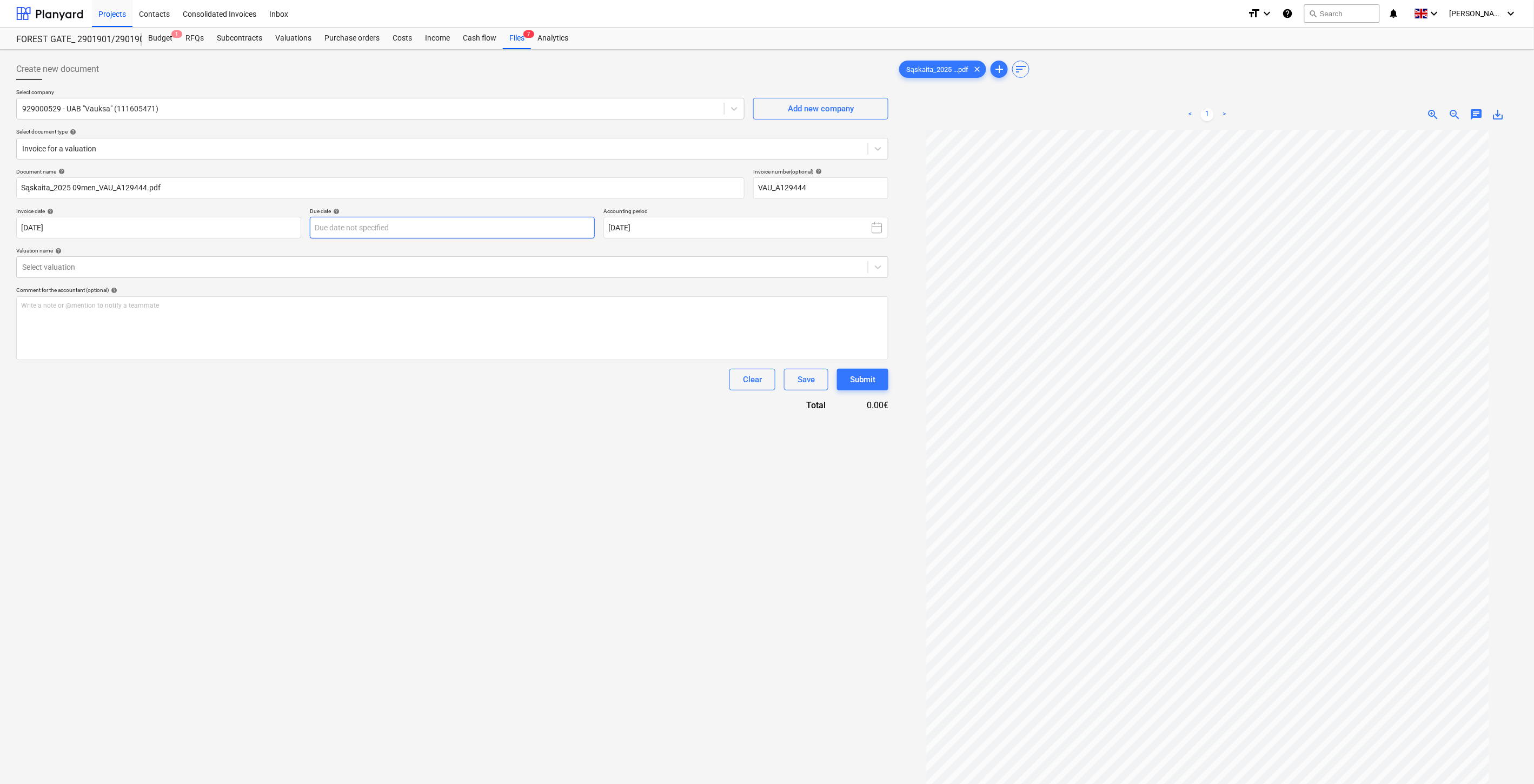
click at [511, 230] on body "Projects Contacts Consolidated Invoices Inbox format_size keyboard_arrow_down h…" at bounding box center [767, 392] width 1534 height 784
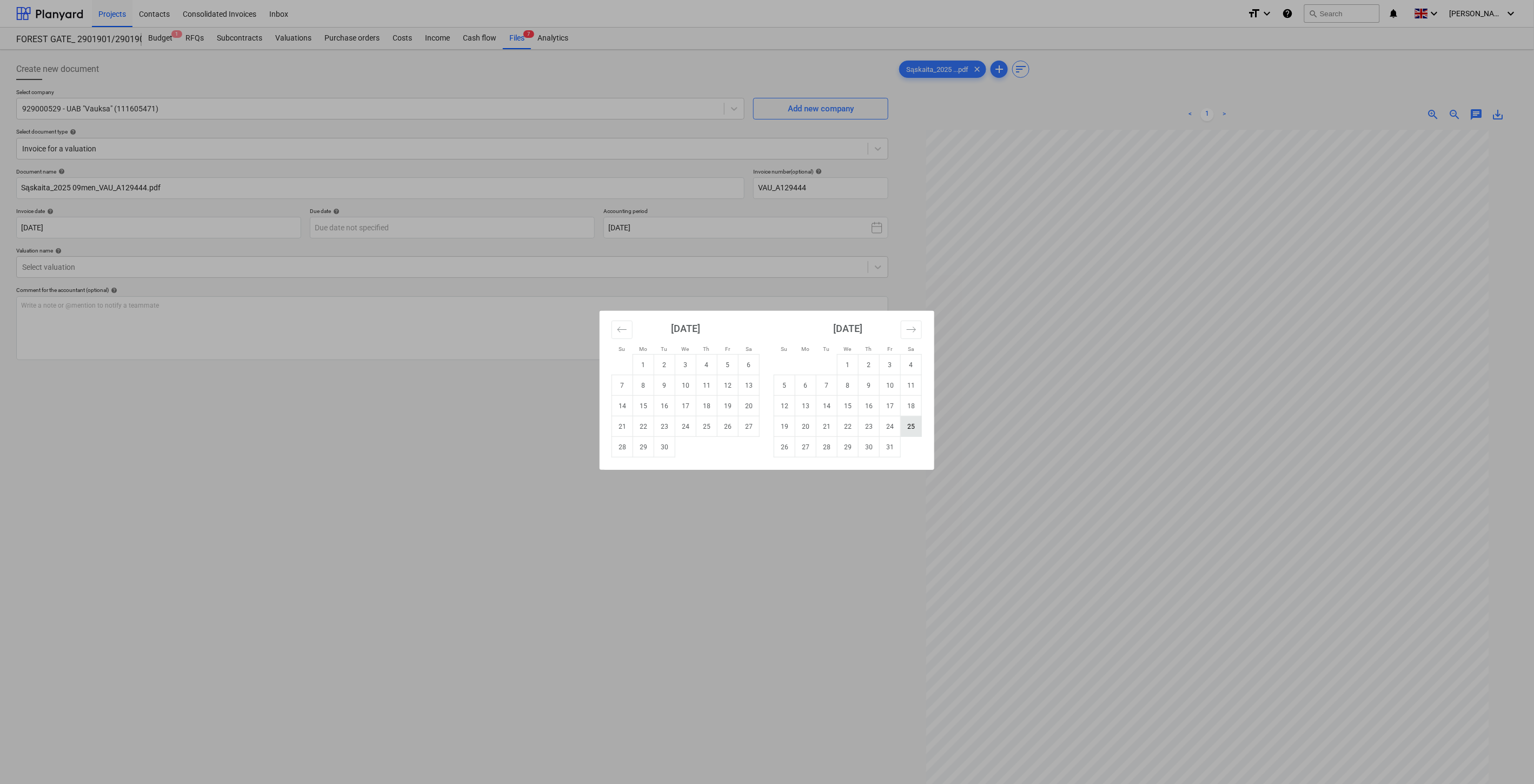
click at [906, 429] on td "25" at bounding box center [911, 427] width 21 height 21
type input "[DATE]"
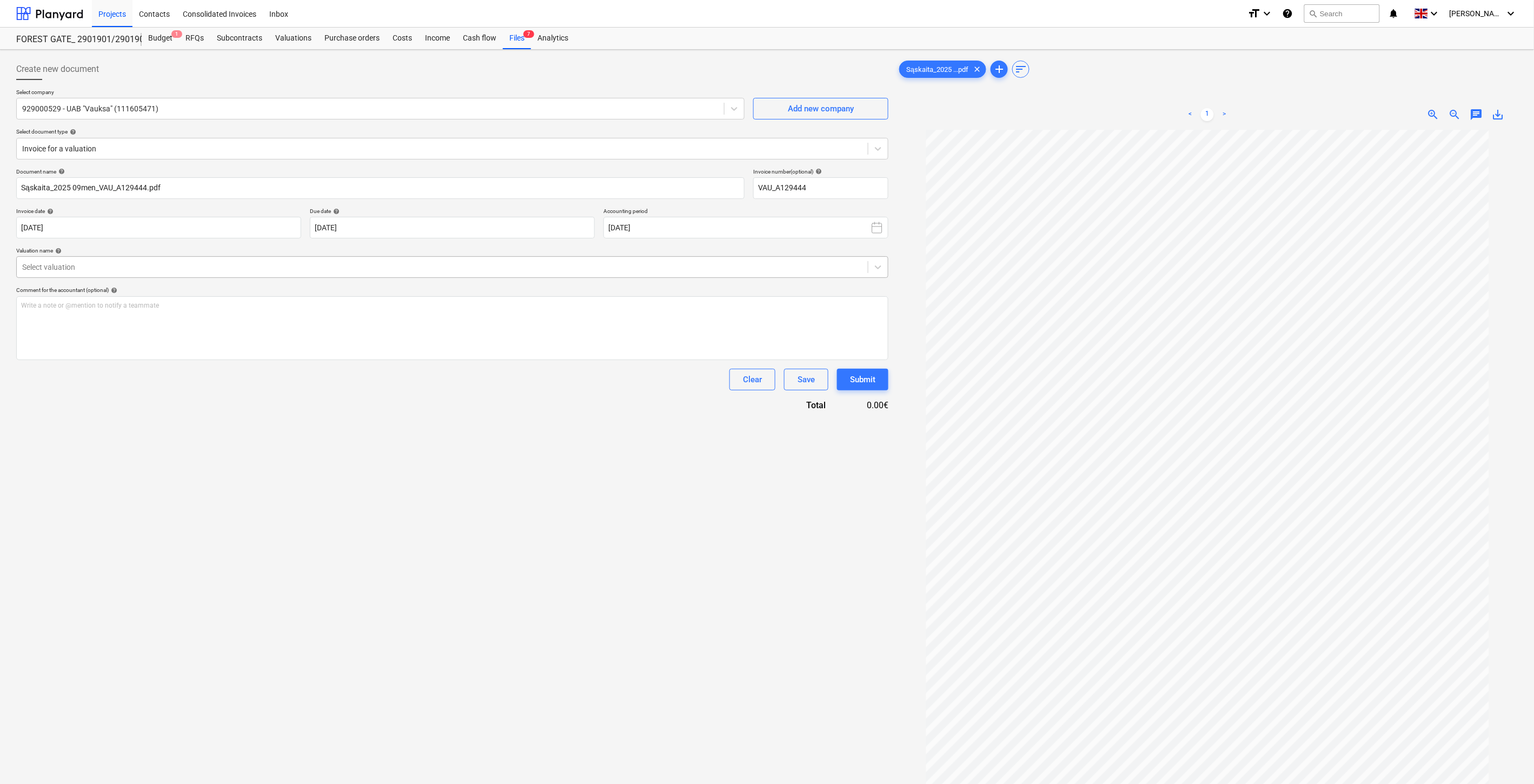
click at [338, 271] on div at bounding box center [442, 267] width 841 height 11
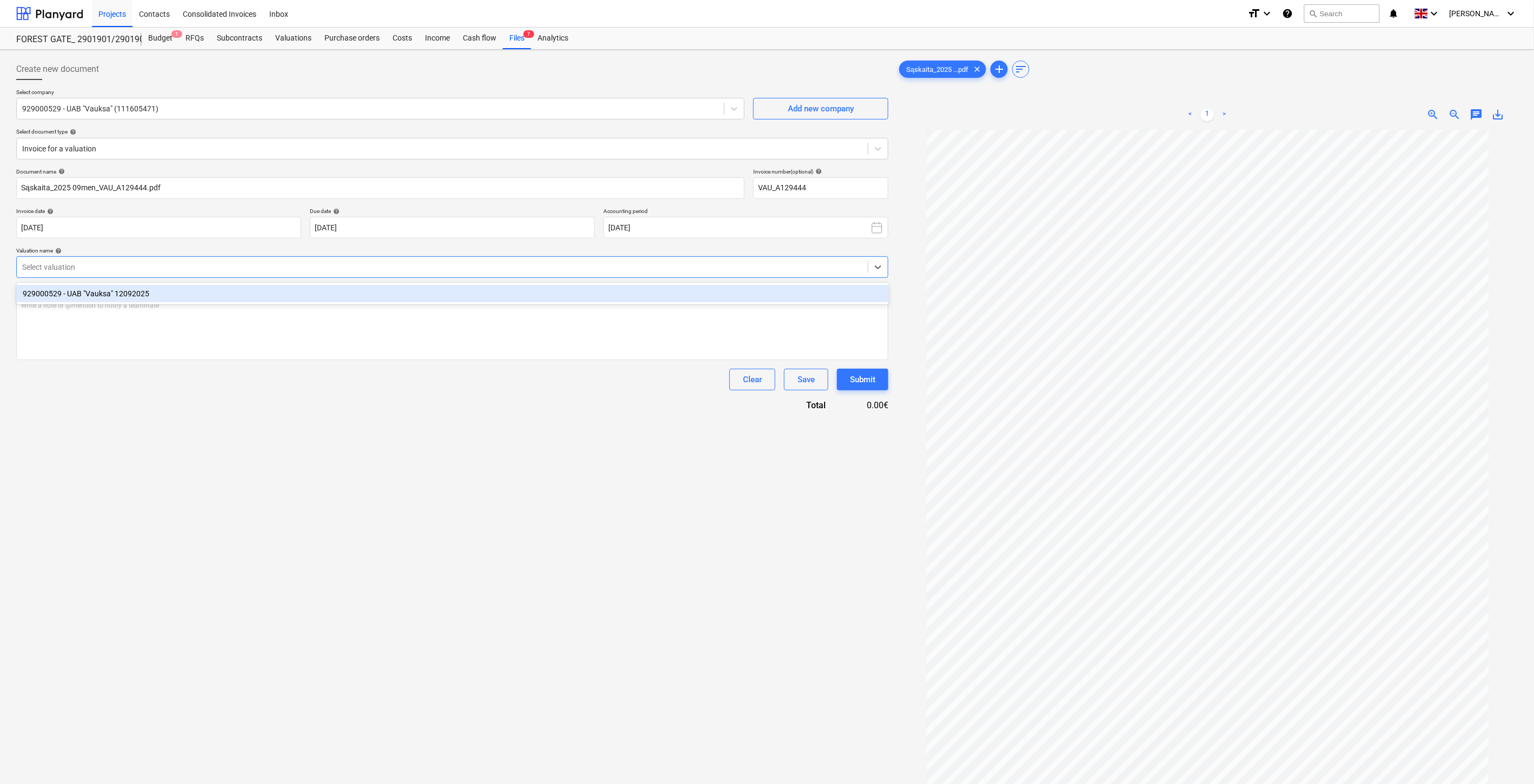
click at [337, 290] on div "929000529 - UAB "Vauksa" 12092025" at bounding box center [452, 294] width 873 height 17
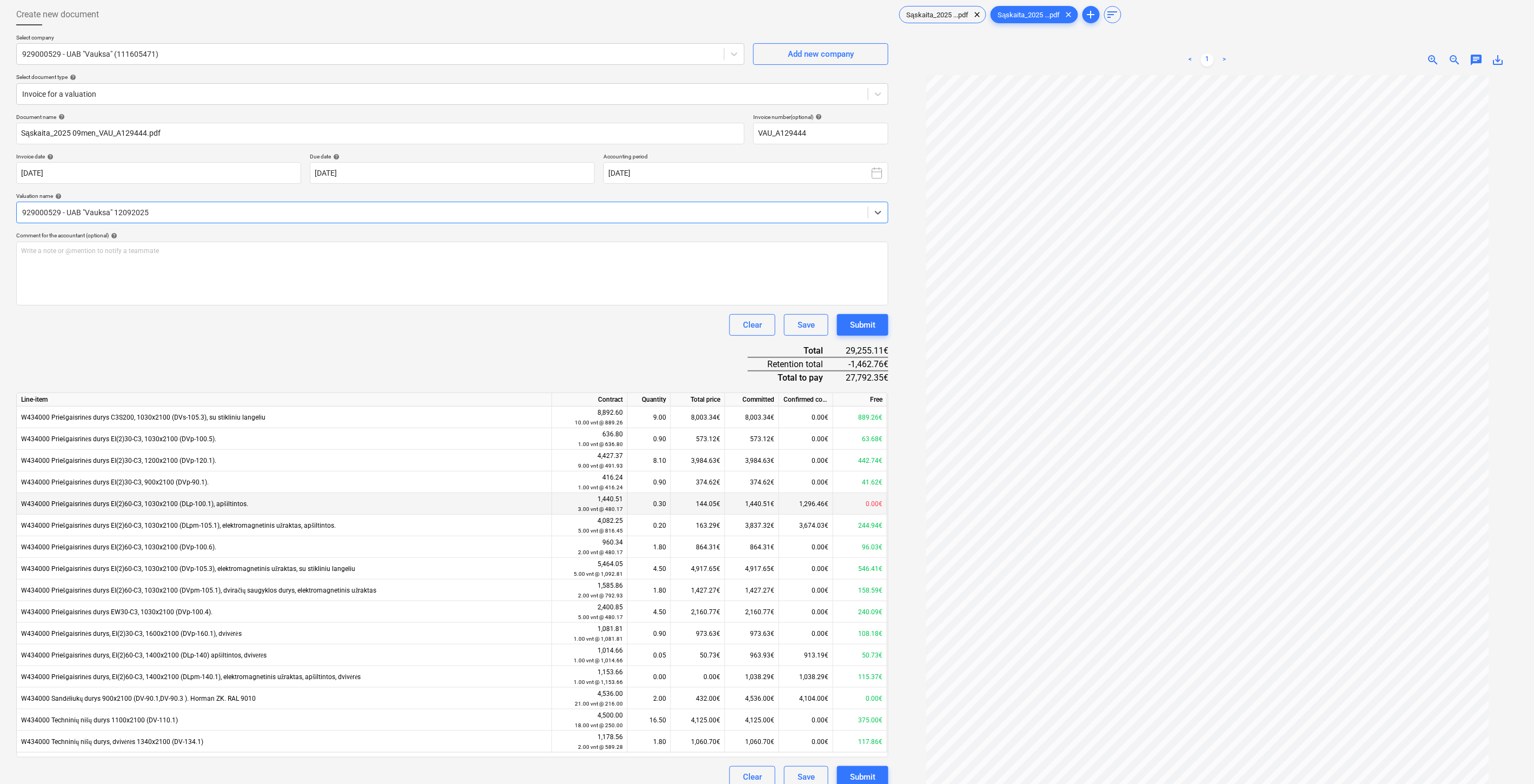
scroll to position [108, 0]
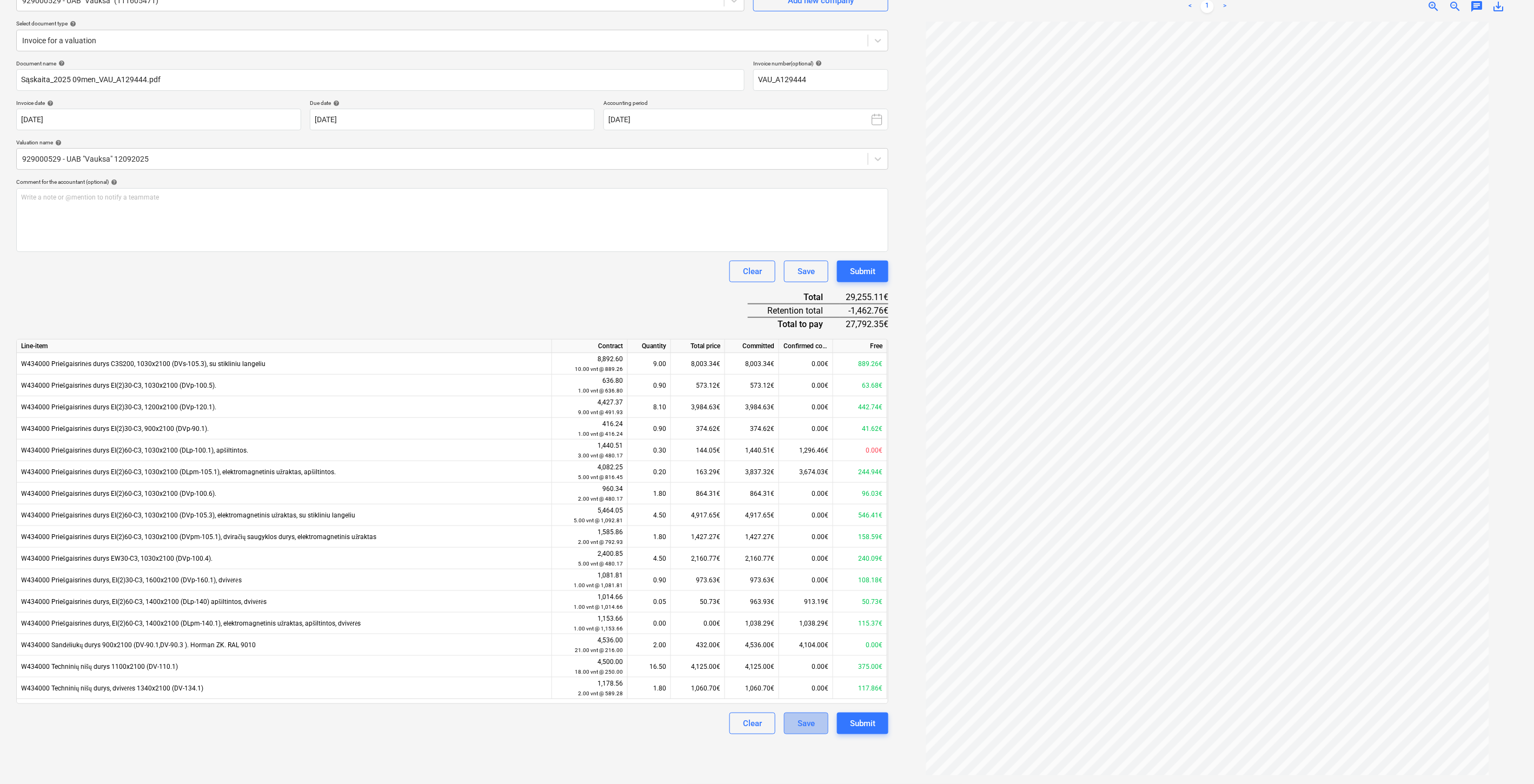
click at [808, 719] on div "Save" at bounding box center [807, 724] width 17 height 14
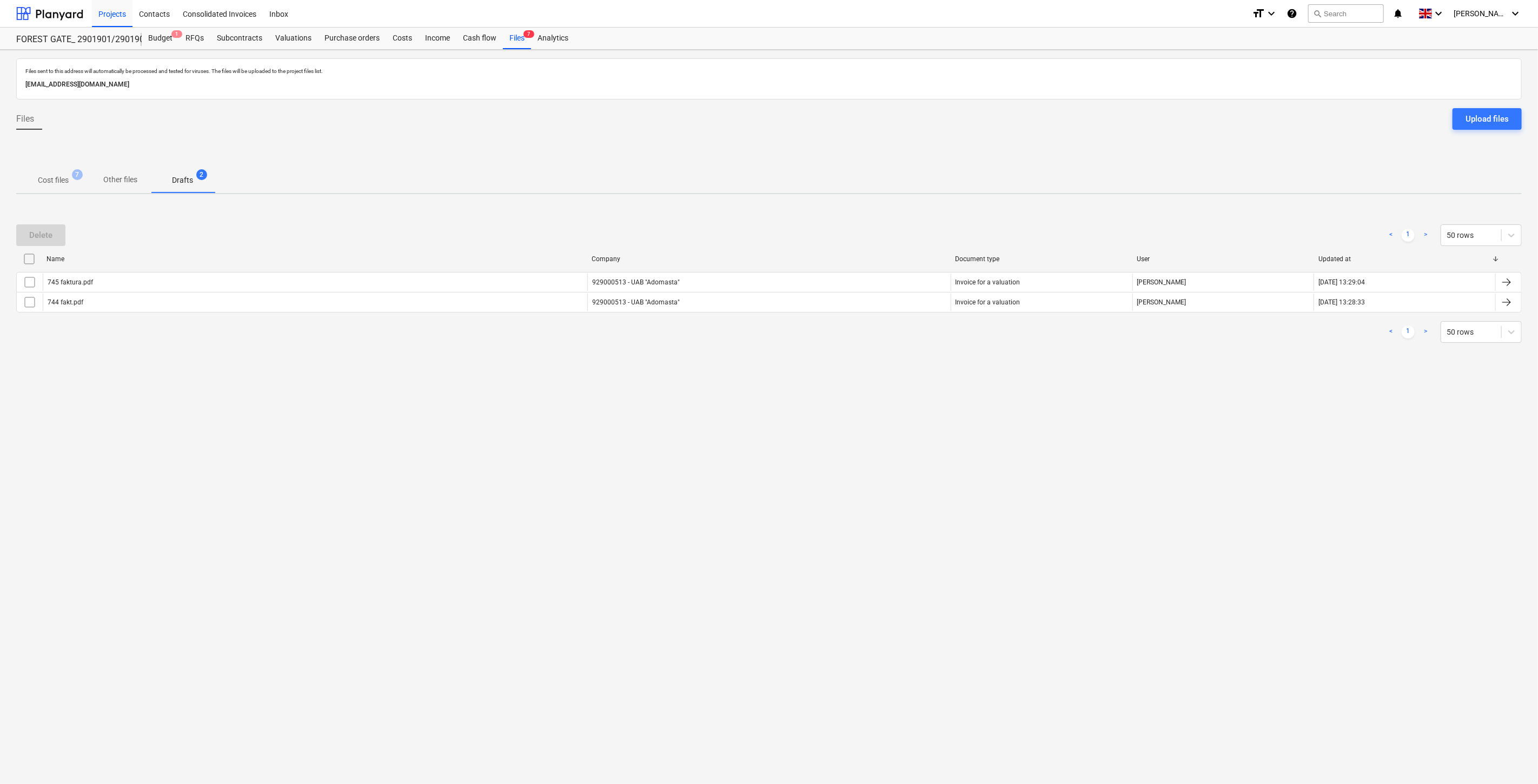
drag, startPoint x: 66, startPoint y: 183, endPoint x: 428, endPoint y: 184, distance: 362.0
click at [67, 183] on p "Cost files" at bounding box center [53, 180] width 31 height 12
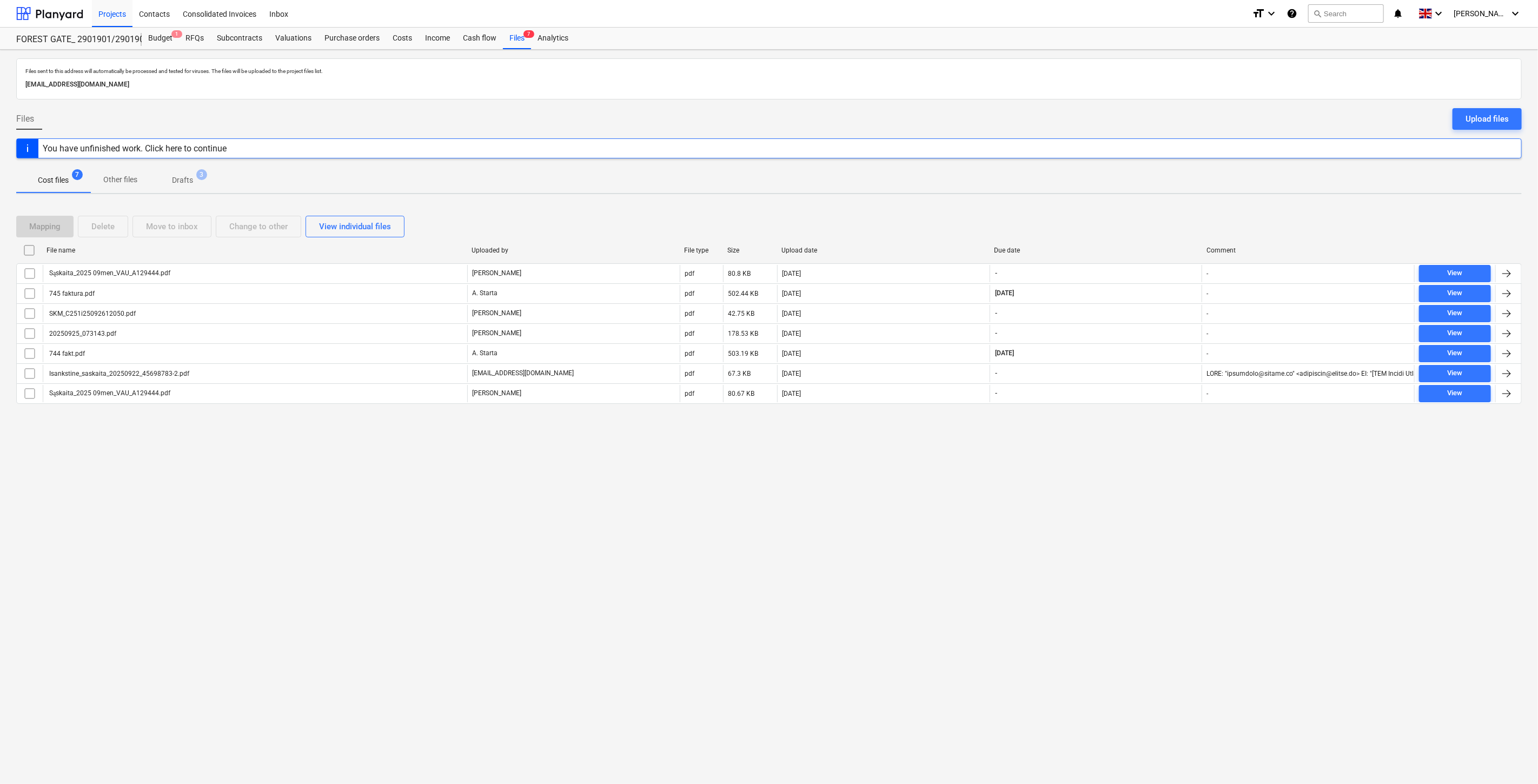
drag, startPoint x: 1067, startPoint y: 220, endPoint x: 1075, endPoint y: 218, distance: 8.2
click at [1068, 220] on div "Mapping Delete Move to inbox Change to other View individual files" at bounding box center [769, 227] width 1505 height 22
click at [1091, 213] on div "Mapping Delete Move to inbox Change to other View individual files" at bounding box center [769, 226] width 1505 height 30
drag, startPoint x: 1106, startPoint y: 208, endPoint x: 1134, endPoint y: 201, distance: 28.9
click at [1108, 208] on div "Mapping Delete Move to inbox Change to other View individual files File name Up…" at bounding box center [769, 315] width 1505 height 223
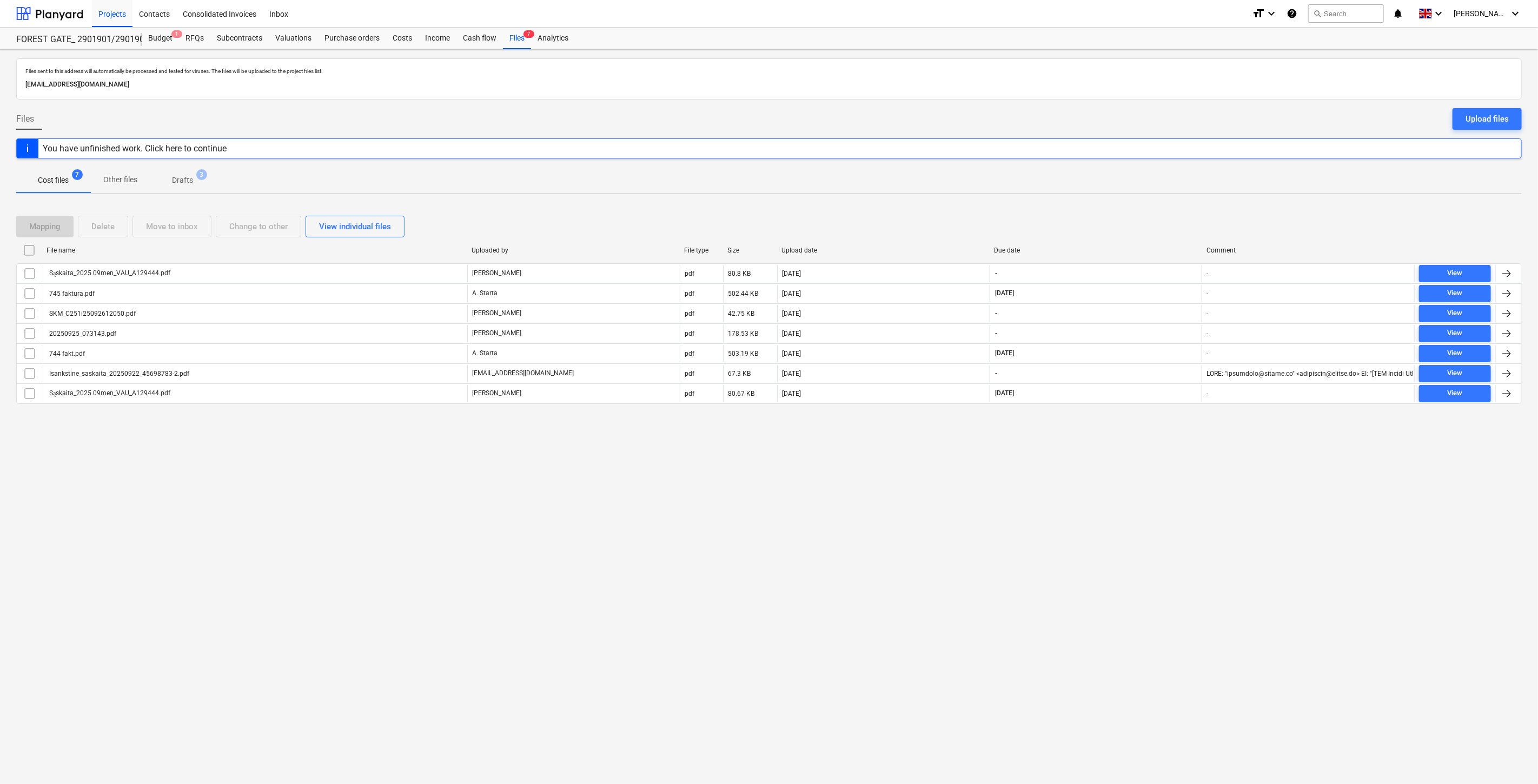
click at [1134, 201] on div "Files sent to this address will automatically be processed and tested for virus…" at bounding box center [769, 417] width 1538 height 734
click at [1133, 229] on div "Mapping Delete Move to inbox Change to other View individual files" at bounding box center [769, 227] width 1505 height 22
drag, startPoint x: 1160, startPoint y: 215, endPoint x: 913, endPoint y: 213, distance: 247.0
click at [1160, 216] on div "Mapping Delete Move to inbox Change to other View individual files" at bounding box center [769, 227] width 1505 height 22
click at [1111, 225] on div "Mapping Delete Move to inbox Change to other View individual files" at bounding box center [769, 227] width 1505 height 22
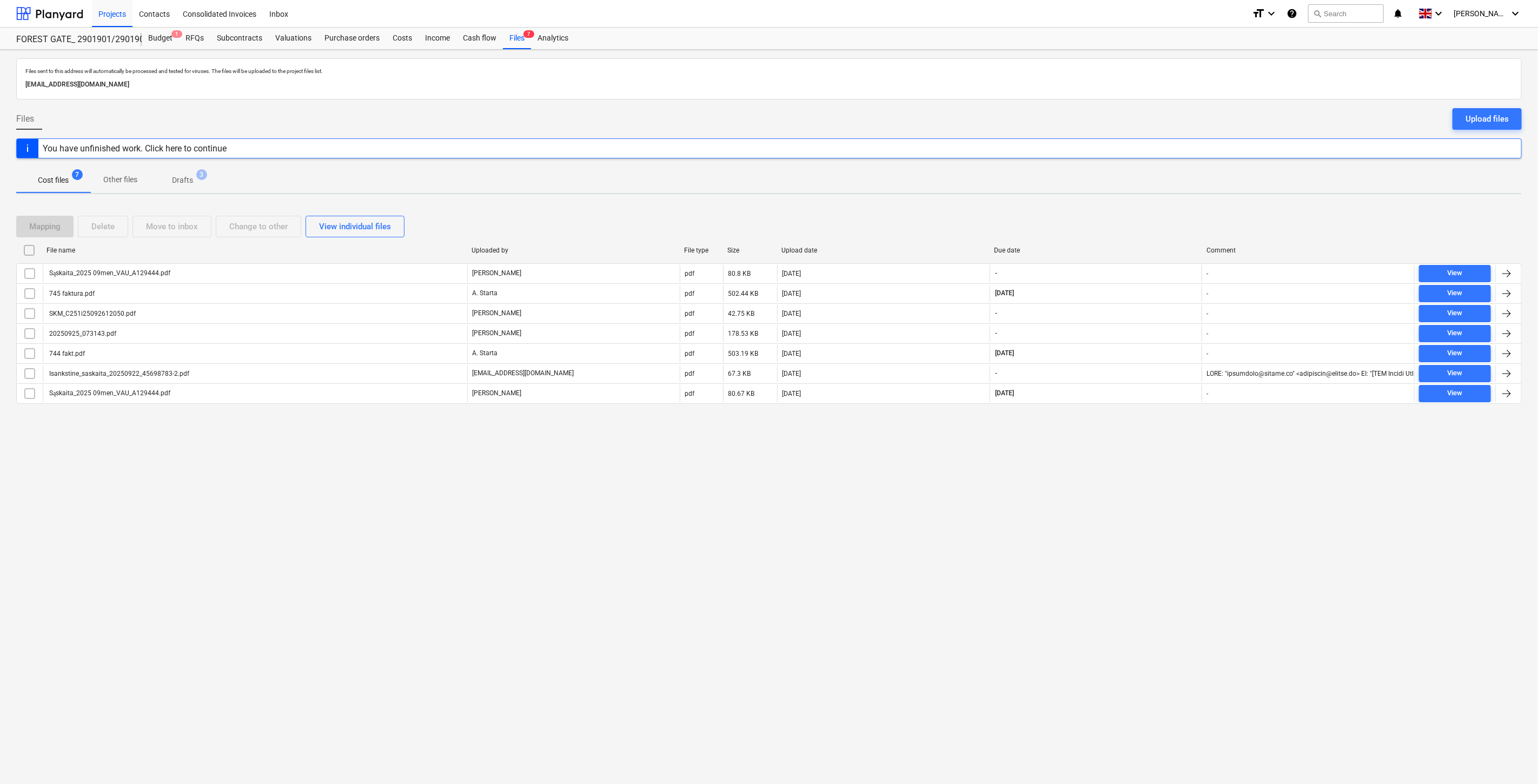
click at [1120, 223] on div "Mapping Delete Move to inbox Change to other View individual files" at bounding box center [769, 227] width 1505 height 22
click at [1155, 210] on div "Mapping Delete Move to inbox Change to other View individual files File name Up…" at bounding box center [769, 315] width 1505 height 223
click at [1179, 201] on div "Files sent to this address will automatically be processed and tested for virus…" at bounding box center [769, 417] width 1538 height 734
click at [1115, 224] on div "Mapping Delete Move to inbox Change to other View individual files" at bounding box center [769, 227] width 1505 height 22
click at [1150, 214] on div "Mapping Delete Move to inbox Change to other View individual files" at bounding box center [769, 226] width 1505 height 30
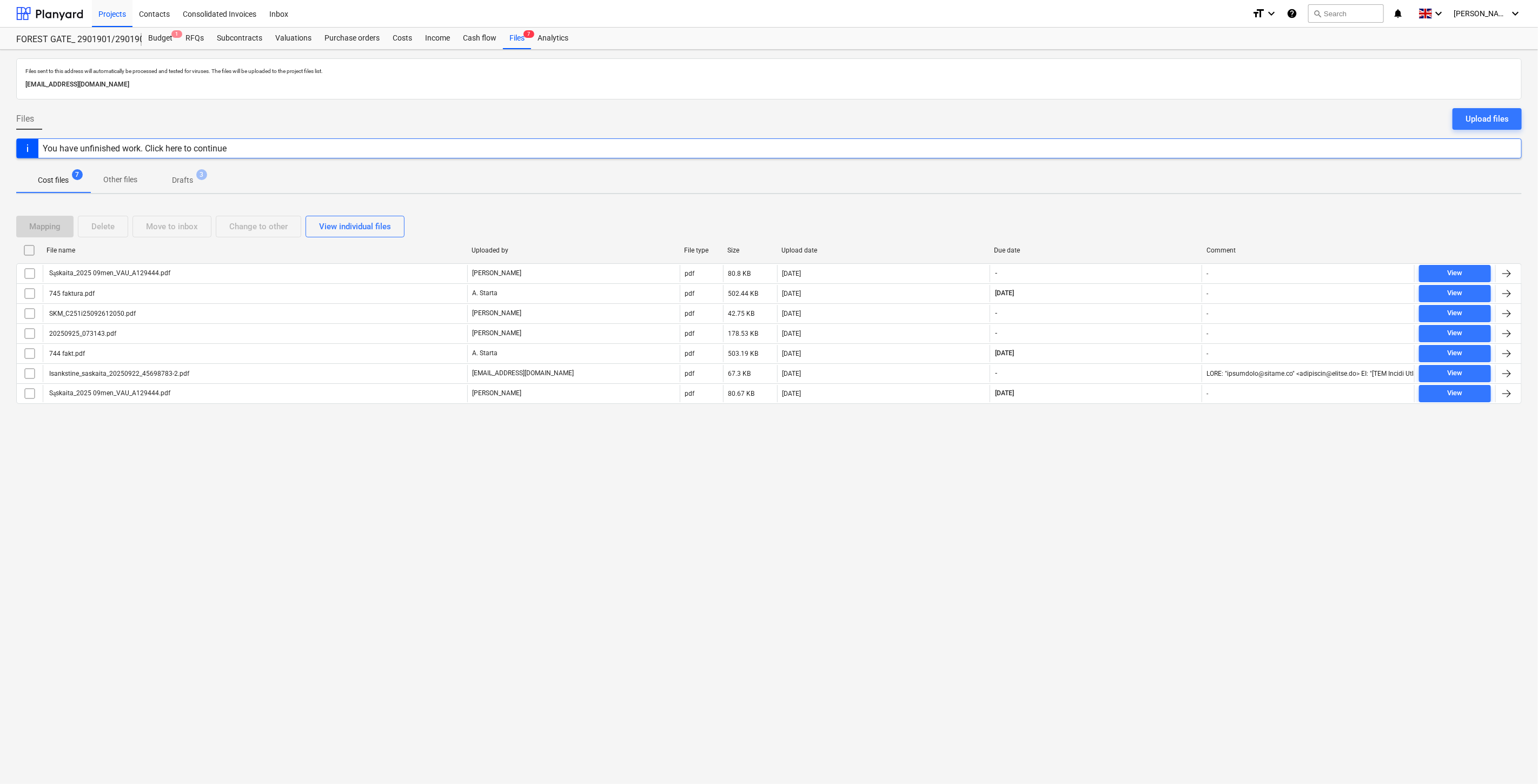
click at [1151, 219] on div "Mapping Delete Move to inbox Change to other View individual files" at bounding box center [769, 227] width 1505 height 22
click at [1174, 208] on div "Mapping Delete Move to inbox Change to other View individual files File name Up…" at bounding box center [769, 315] width 1505 height 223
drag, startPoint x: 1154, startPoint y: 552, endPoint x: 1165, endPoint y: 536, distance: 19.4
click at [1154, 552] on div "Files sent to this address will automatically be processed and tested for virus…" at bounding box center [769, 417] width 1538 height 734
click at [1185, 514] on div "Files sent to this address will automatically be processed and tested for virus…" at bounding box center [769, 417] width 1538 height 734
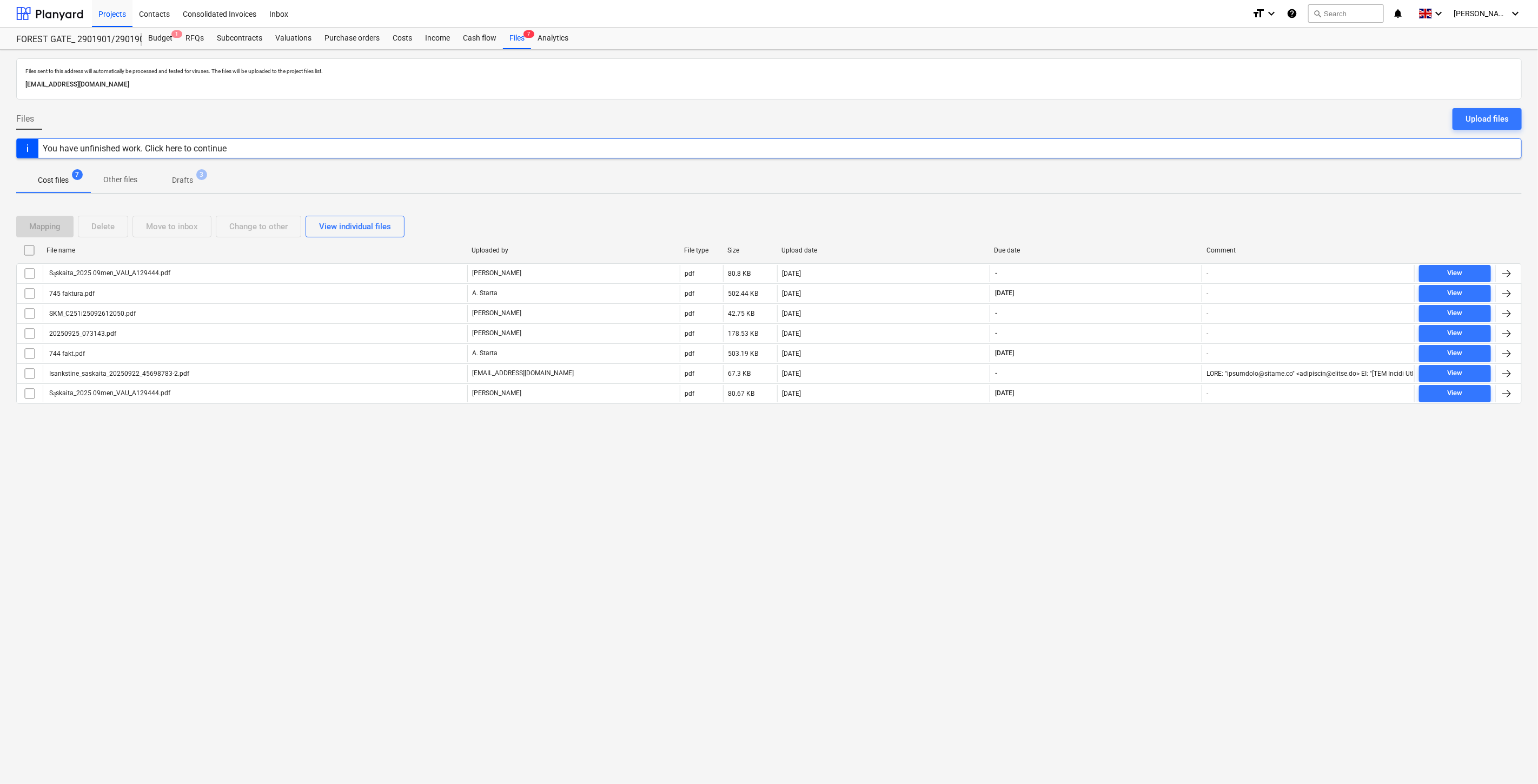
drag, startPoint x: 1099, startPoint y: 585, endPoint x: 1123, endPoint y: 553, distance: 40.0
click at [1101, 582] on div "Files sent to this address will automatically be processed and tested for virus…" at bounding box center [769, 417] width 1538 height 734
drag, startPoint x: 1123, startPoint y: 553, endPoint x: 408, endPoint y: 522, distance: 715.7
click at [1117, 551] on div "Files sent to this address will automatically be processed and tested for virus…" at bounding box center [769, 417] width 1538 height 734
click at [78, 11] on div at bounding box center [50, 13] width 67 height 27
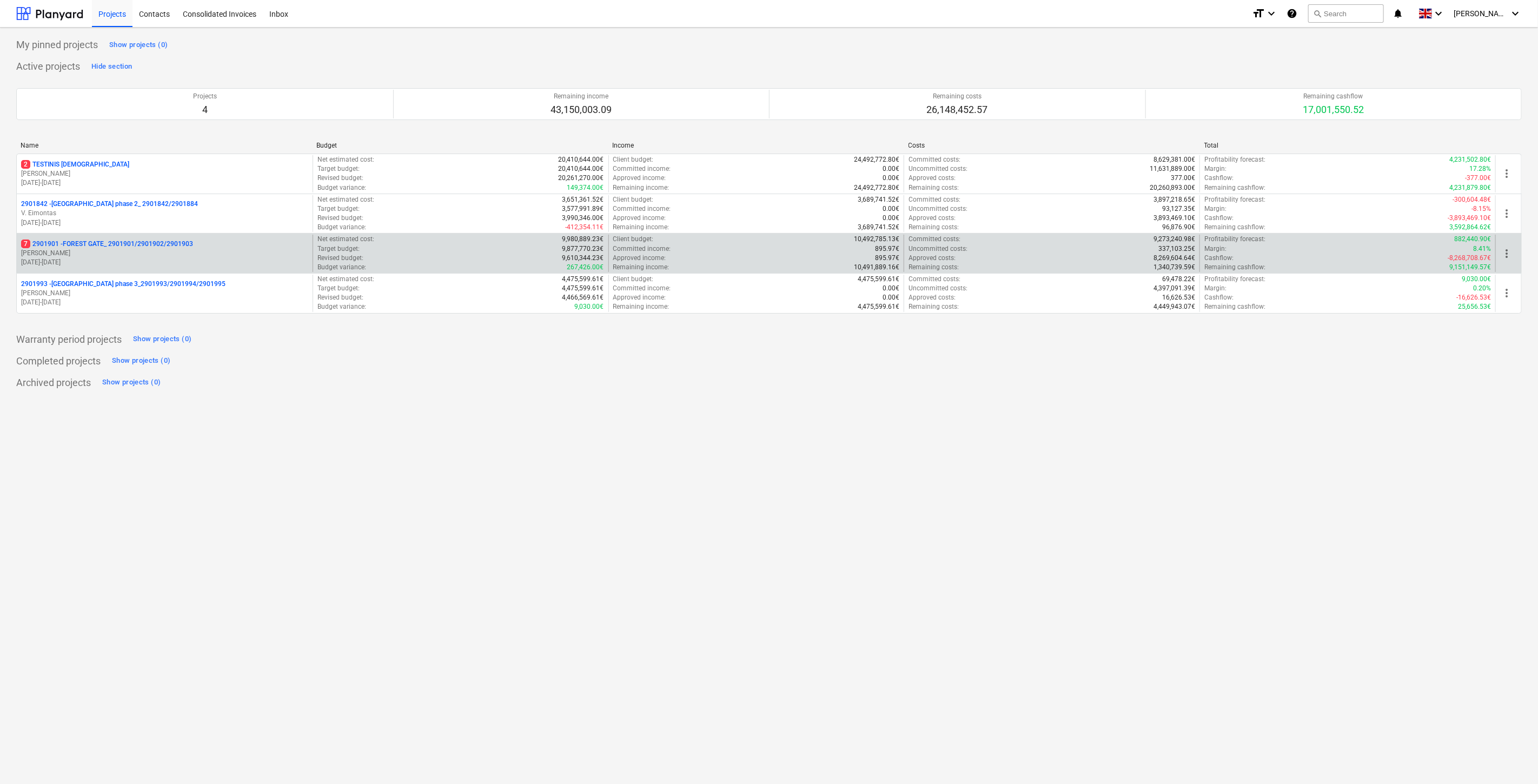
click at [164, 260] on p "[DATE] - [DATE]" at bounding box center [164, 263] width 287 height 9
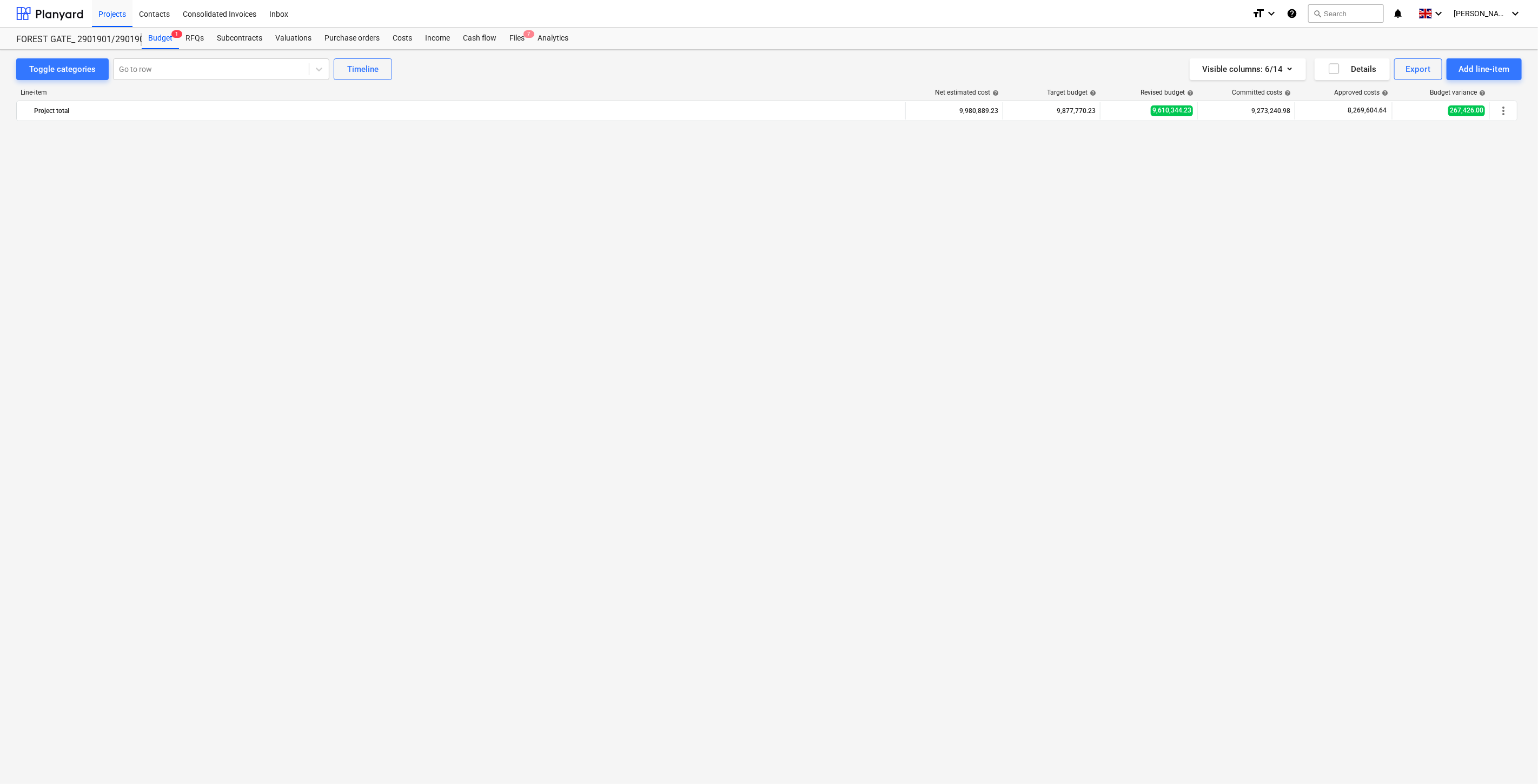
scroll to position [3355, 0]
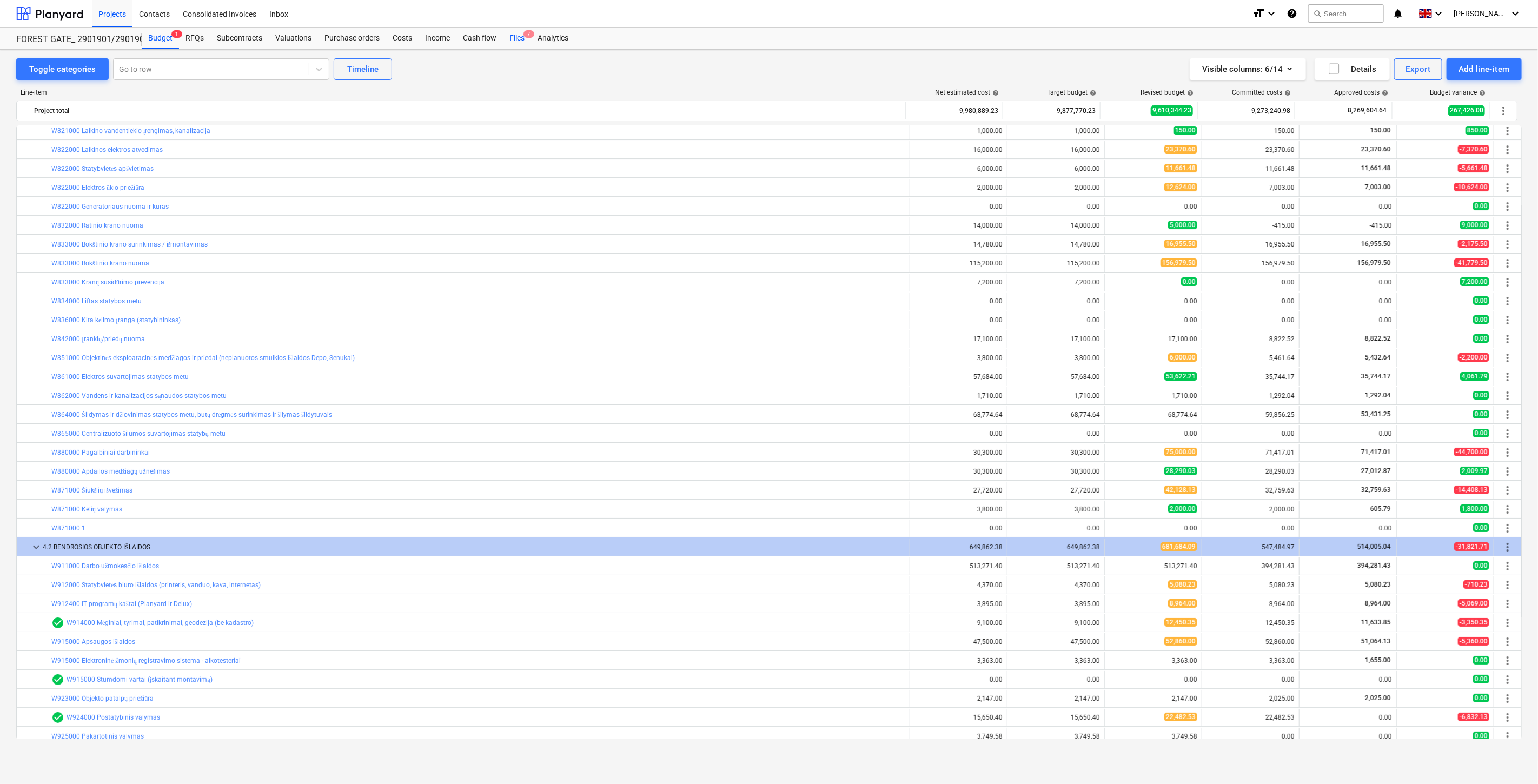
click at [518, 35] on div "Files 7" at bounding box center [517, 39] width 28 height 22
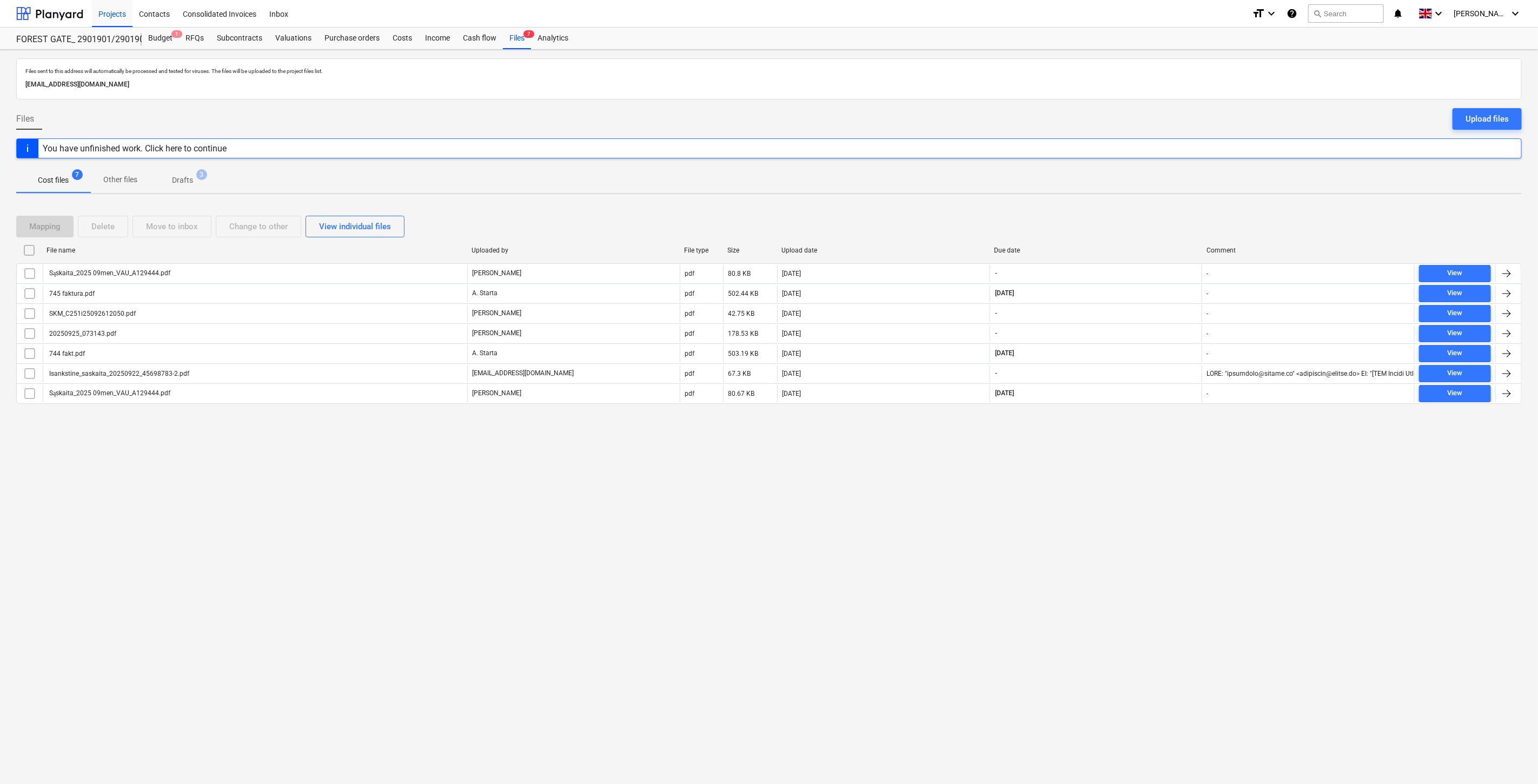
click at [1068, 218] on div "Mapping Delete Move to inbox Change to other View individual files" at bounding box center [769, 227] width 1505 height 22
click at [1082, 214] on div "Mapping Delete Move to inbox Change to other View individual files" at bounding box center [769, 226] width 1505 height 30
drag, startPoint x: 1048, startPoint y: 512, endPoint x: 1061, endPoint y: 502, distance: 16.4
click at [1061, 502] on div "Files sent to this address will automatically be processed and tested for virus…" at bounding box center [769, 417] width 1538 height 734
click at [1116, 464] on div "Files sent to this address will automatically be processed and tested for virus…" at bounding box center [769, 417] width 1538 height 734
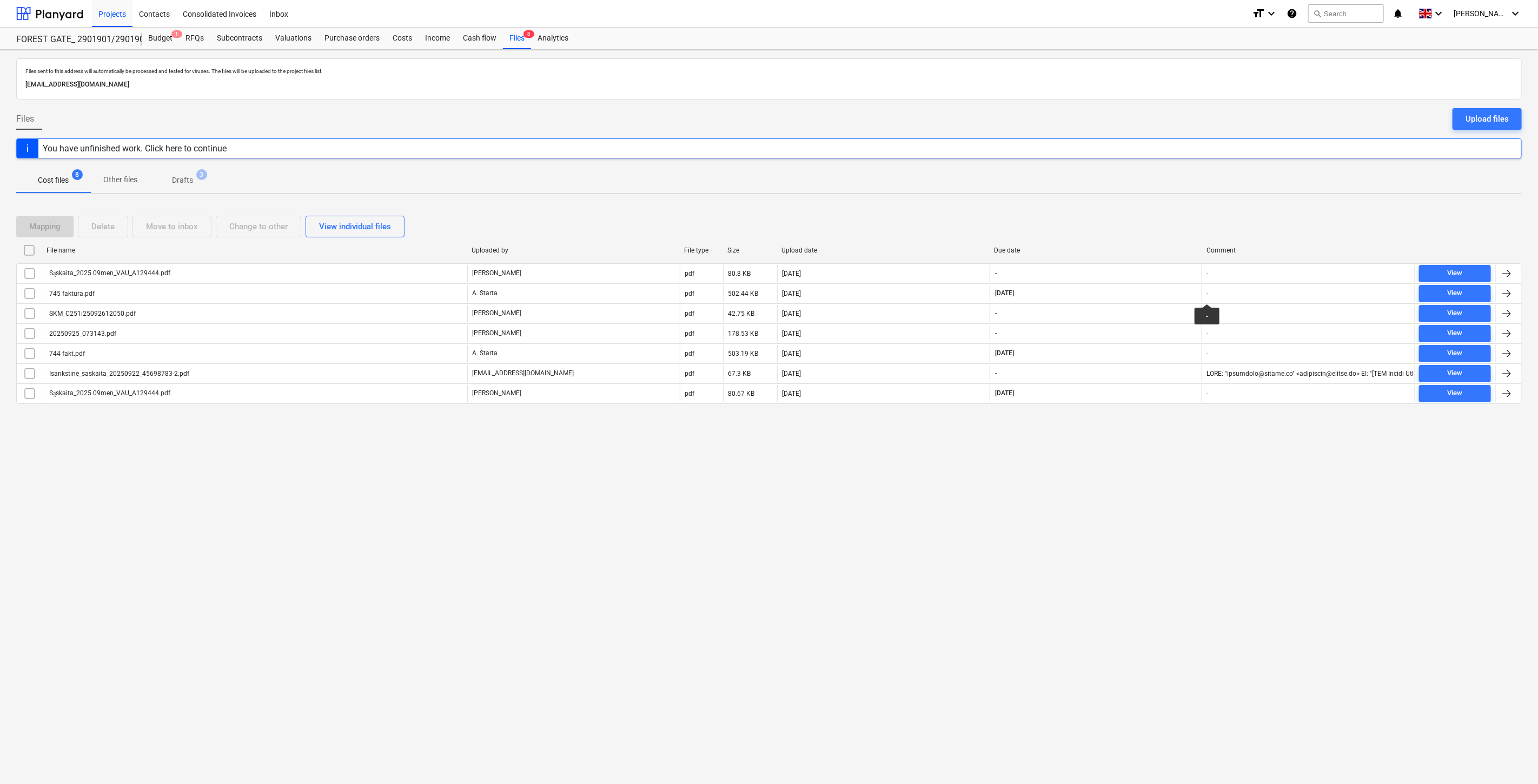
drag, startPoint x: 1034, startPoint y: 448, endPoint x: 1070, endPoint y: 432, distance: 39.4
click at [1044, 444] on div "Files sent to this address will automatically be processed and tested for virus…" at bounding box center [769, 417] width 1538 height 734
click at [1070, 432] on div "Files sent to this address will automatically be processed and tested for virus…" at bounding box center [769, 417] width 1538 height 734
click at [64, 9] on div at bounding box center [50, 13] width 67 height 27
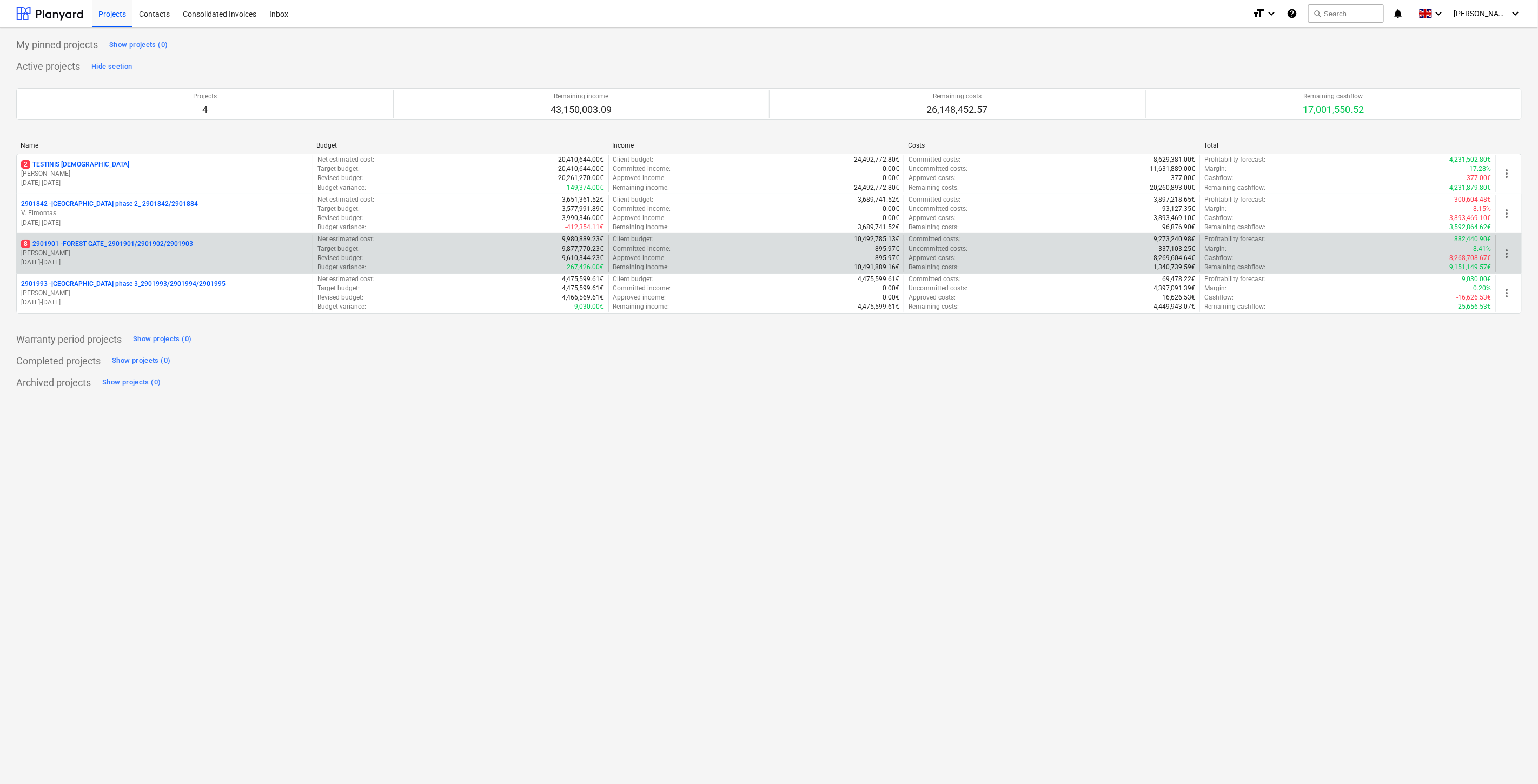
click at [140, 255] on p "[PERSON_NAME]" at bounding box center [164, 253] width 287 height 9
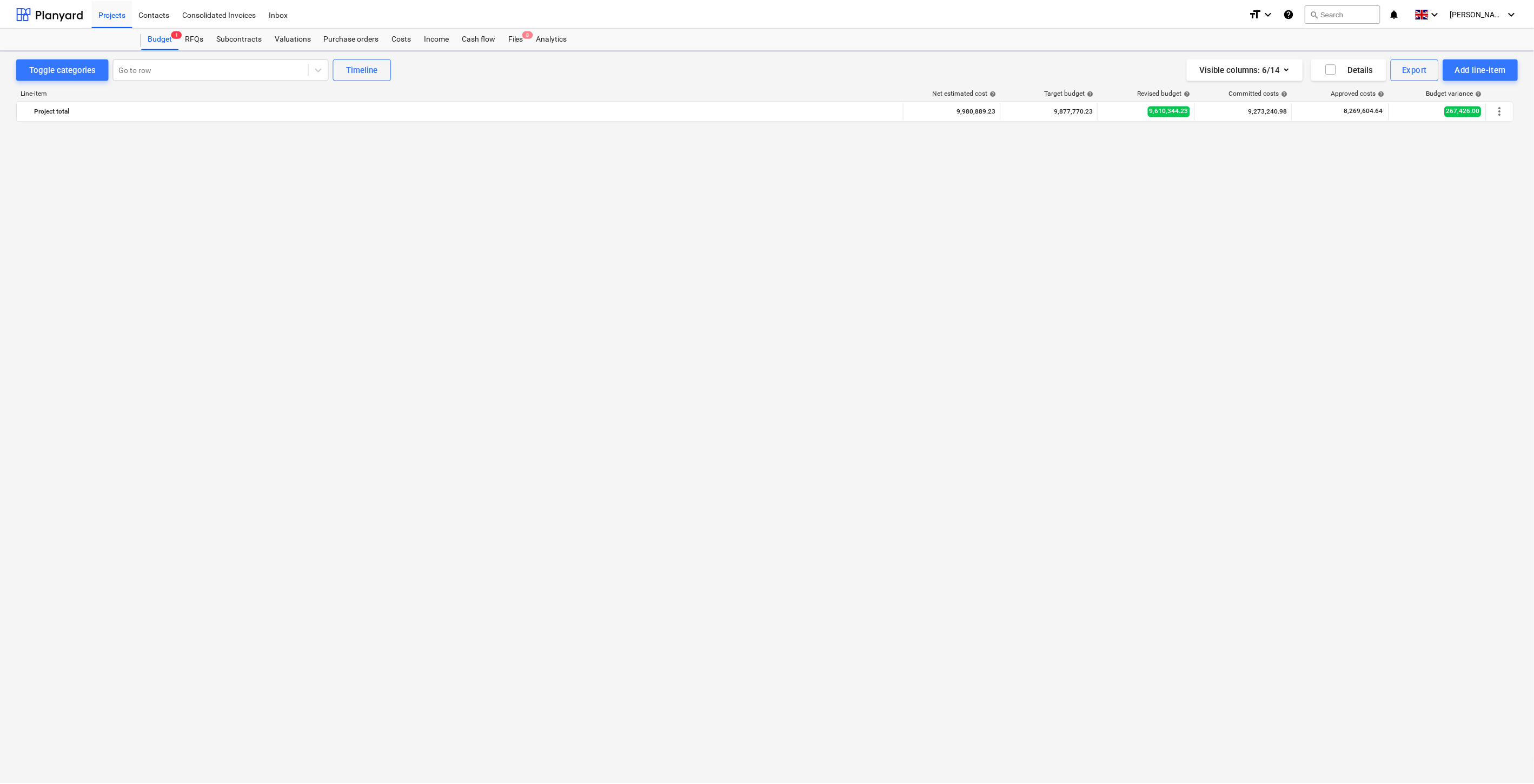
scroll to position [3355, 0]
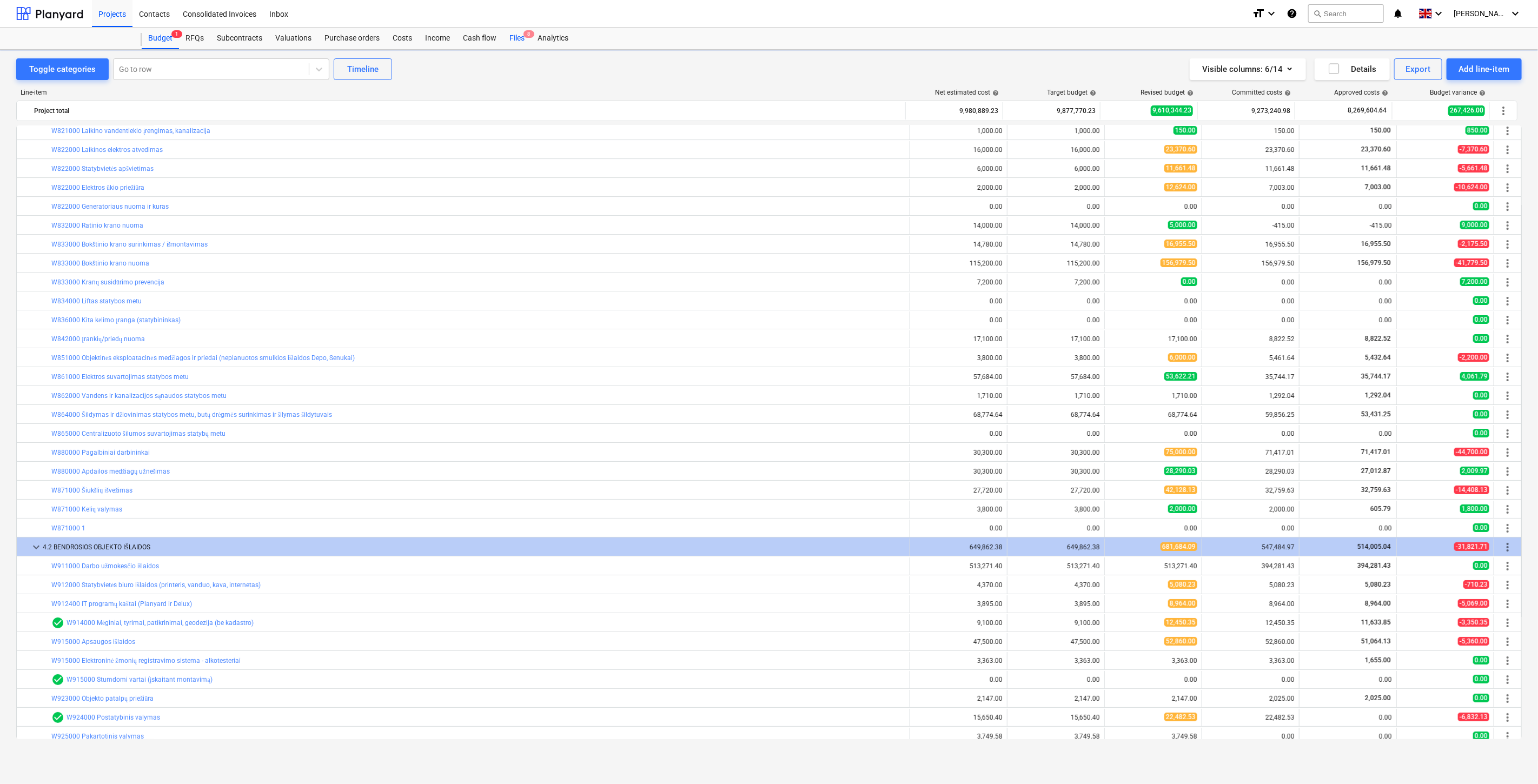
click at [521, 40] on div "Files 8" at bounding box center [517, 39] width 28 height 22
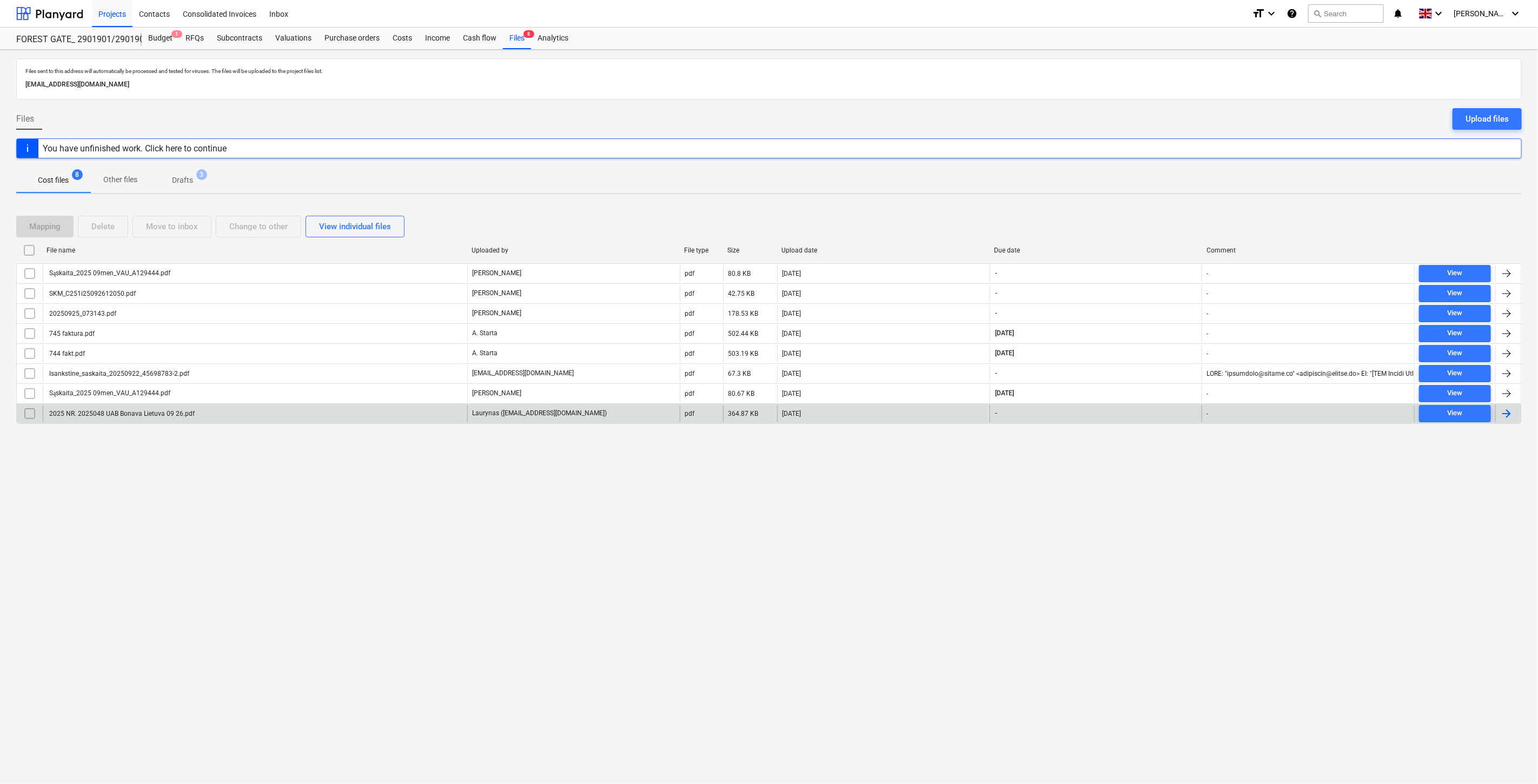
click at [415, 412] on div "2025 NR. 2025048 UAB Bonava Lietuva 09 26.pdf" at bounding box center [255, 414] width 425 height 17
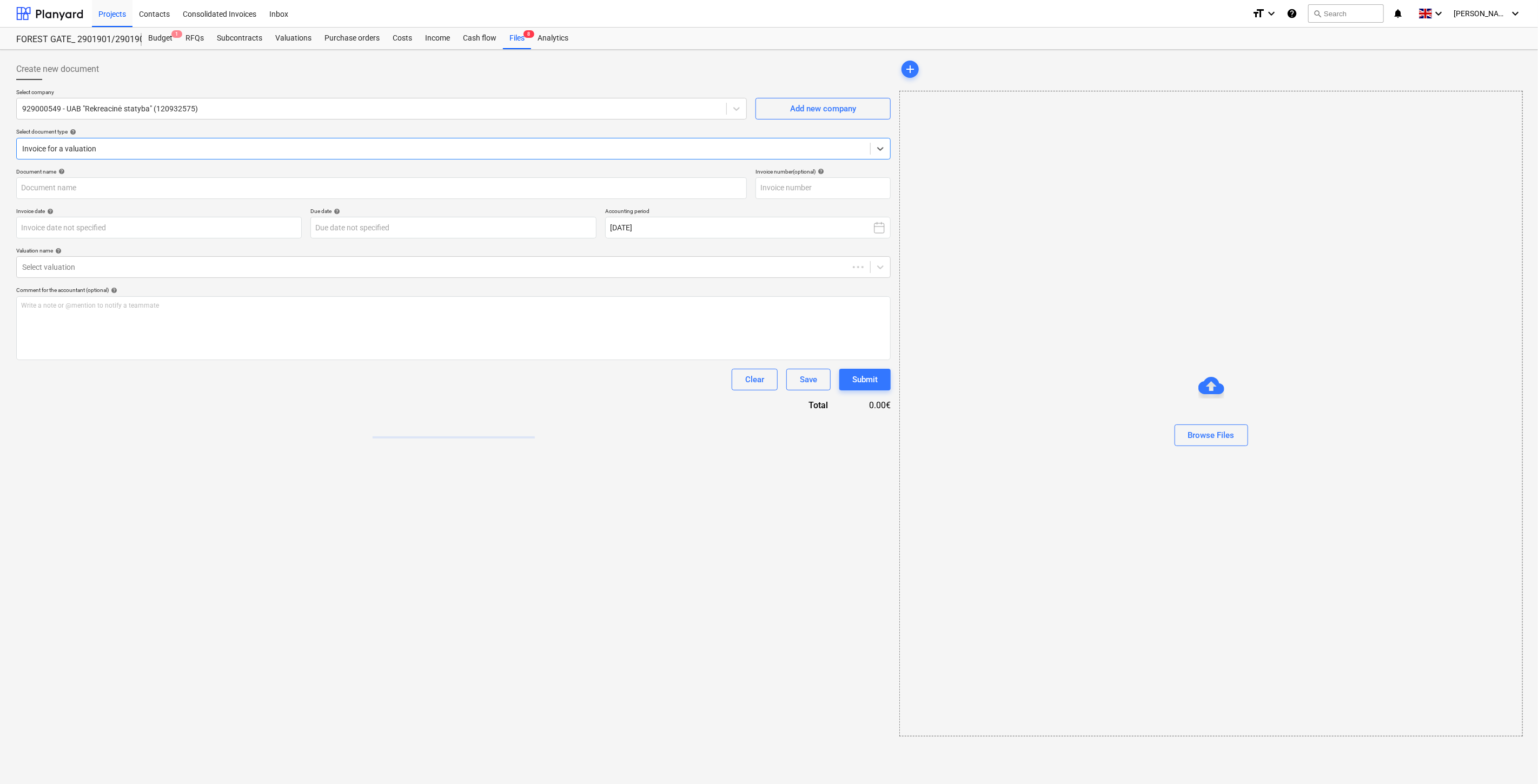
type input "2025 NR. 2025048 UAB Bonava Lietuva 09 26.pdf"
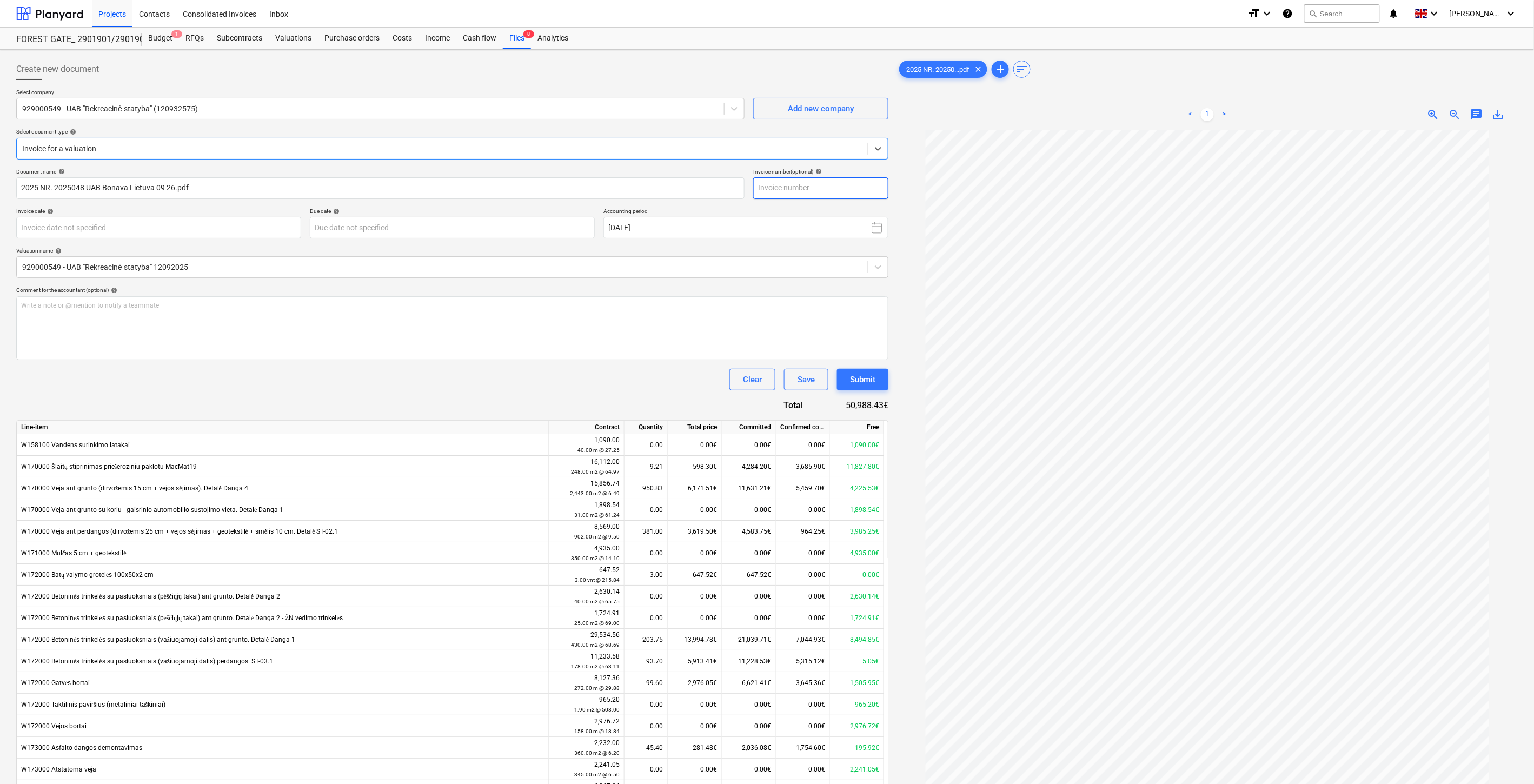
click at [857, 193] on input "text" at bounding box center [820, 188] width 136 height 22
type input "RS2025048"
click at [203, 222] on body "Projects Contacts Consolidated Invoices Inbox format_size keyboard_arrow_down h…" at bounding box center [767, 392] width 1534 height 784
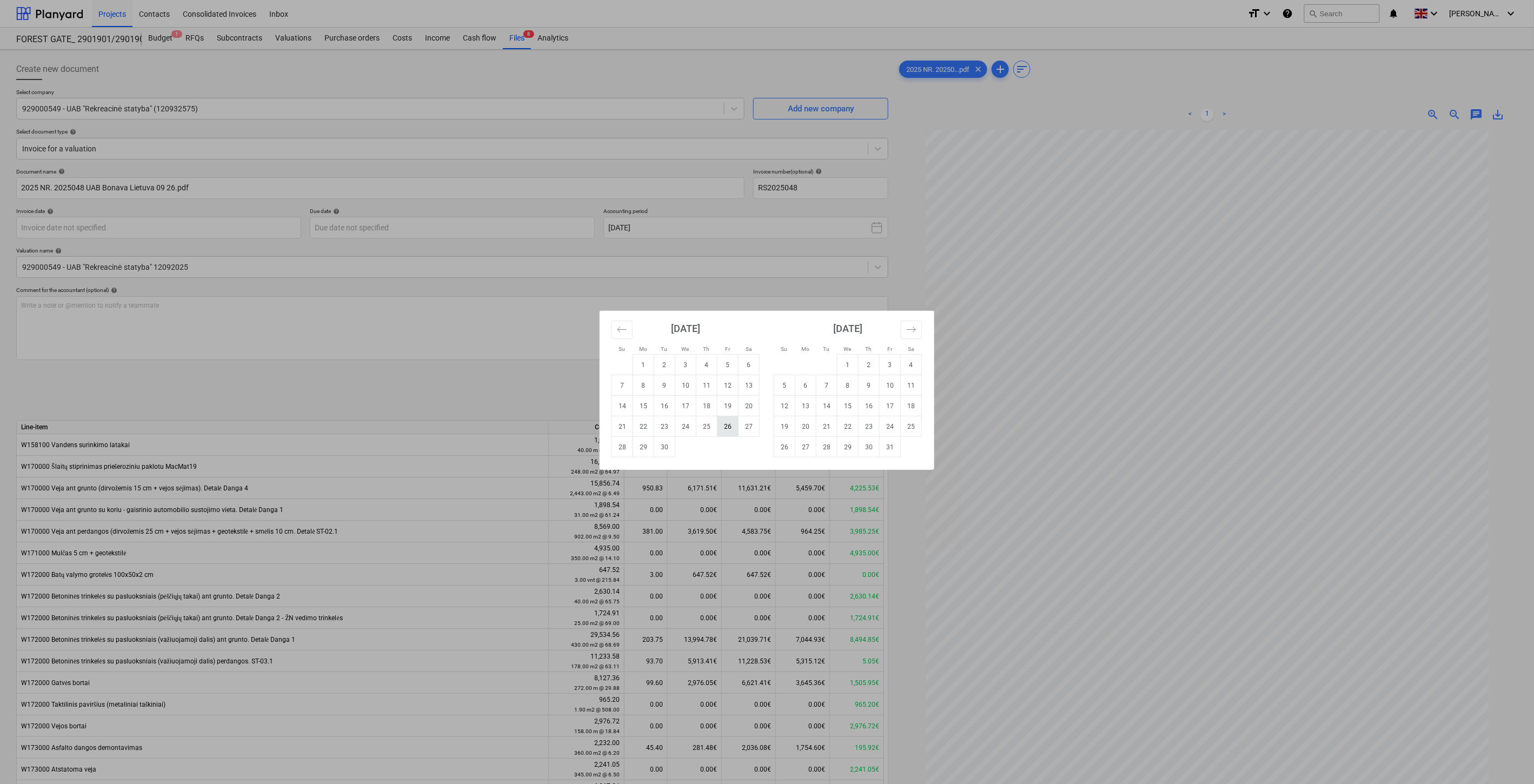
click at [730, 429] on td "26" at bounding box center [727, 427] width 21 height 21
type input "[DATE]"
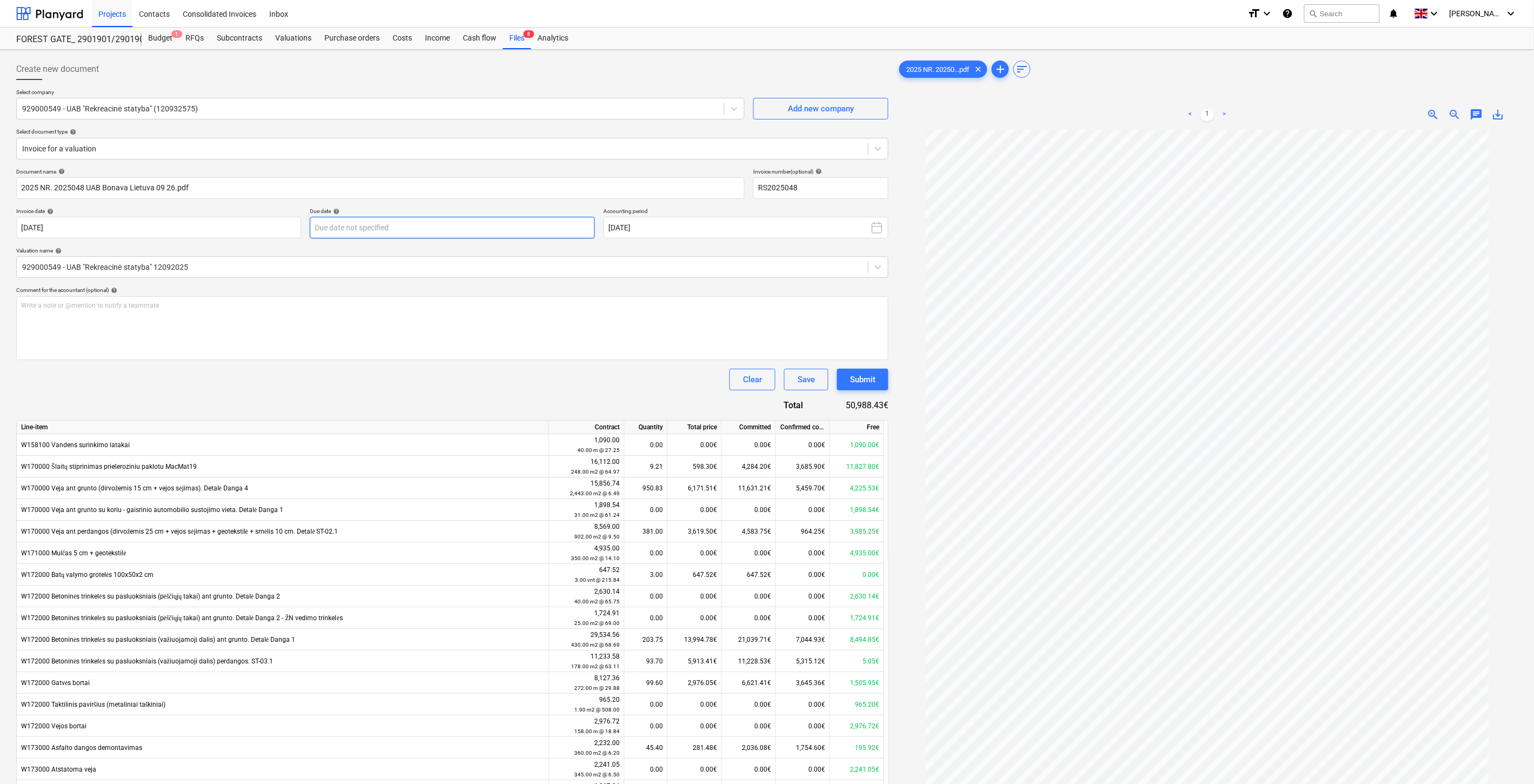
click at [366, 230] on body "Projects Contacts Consolidated Invoices Inbox format_size keyboard_arrow_down h…" at bounding box center [767, 392] width 1534 height 784
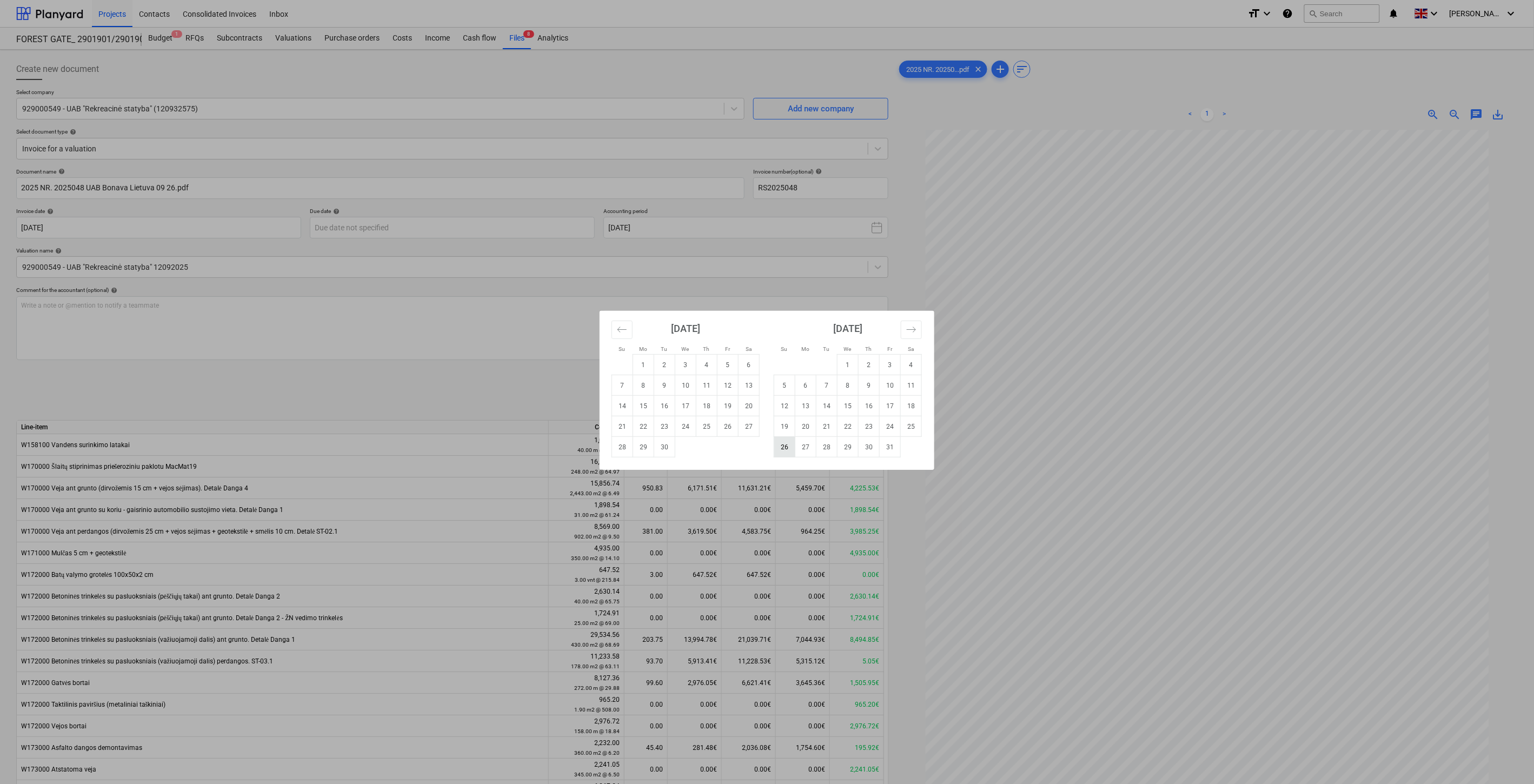
click at [787, 446] on td "26" at bounding box center [785, 447] width 21 height 21
type input "[DATE]"
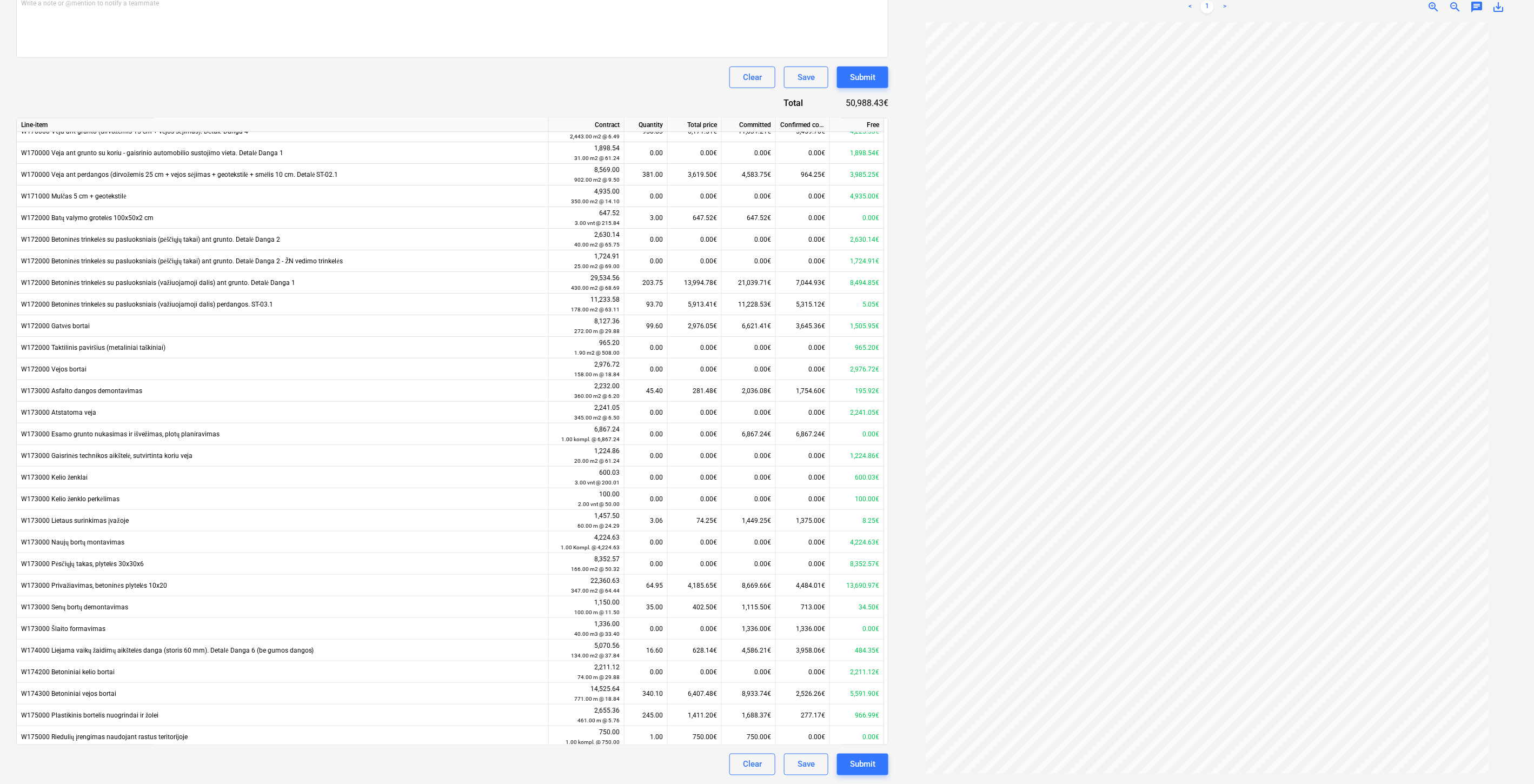
scroll to position [122, 0]
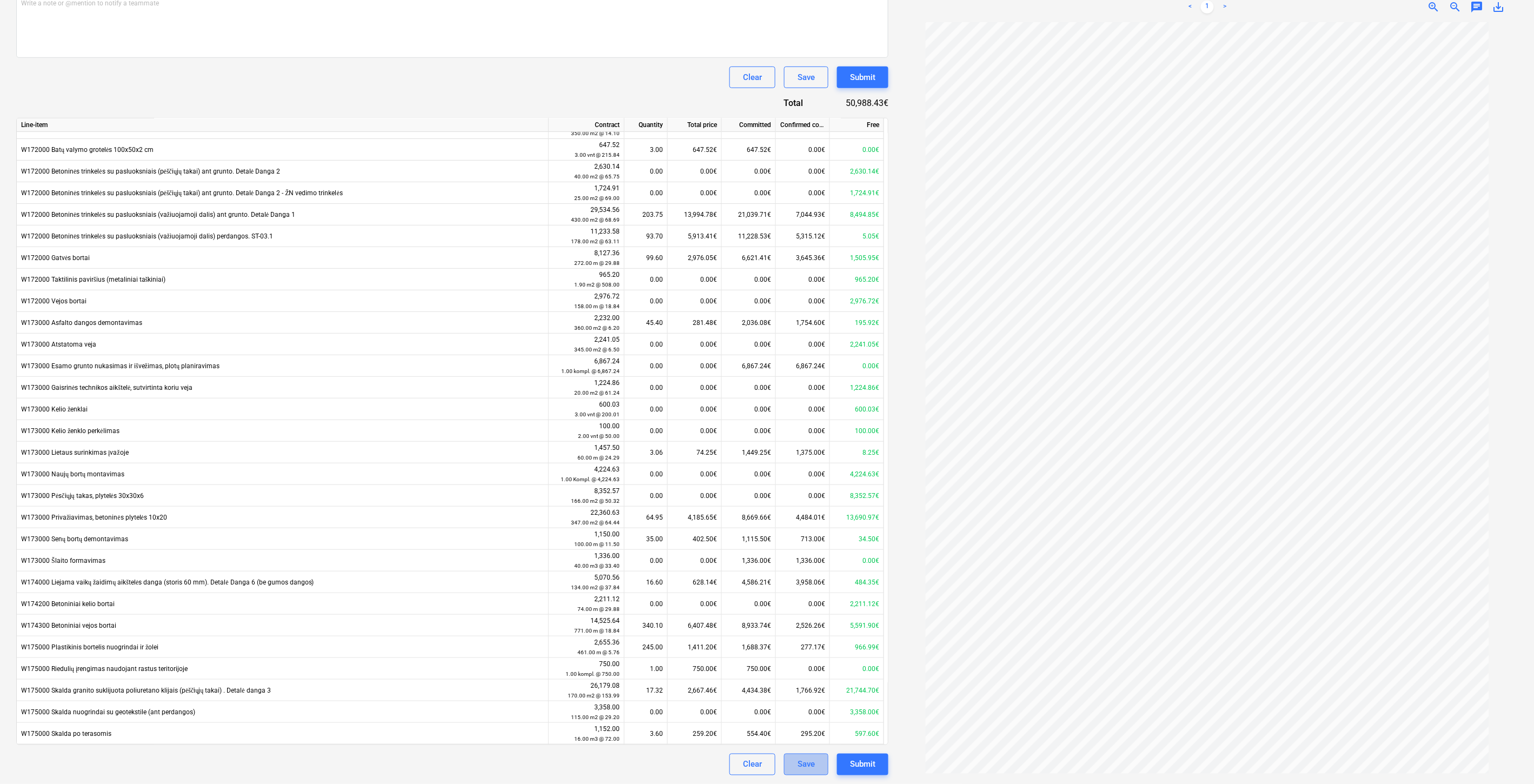
click at [819, 765] on button "Save" at bounding box center [806, 765] width 44 height 22
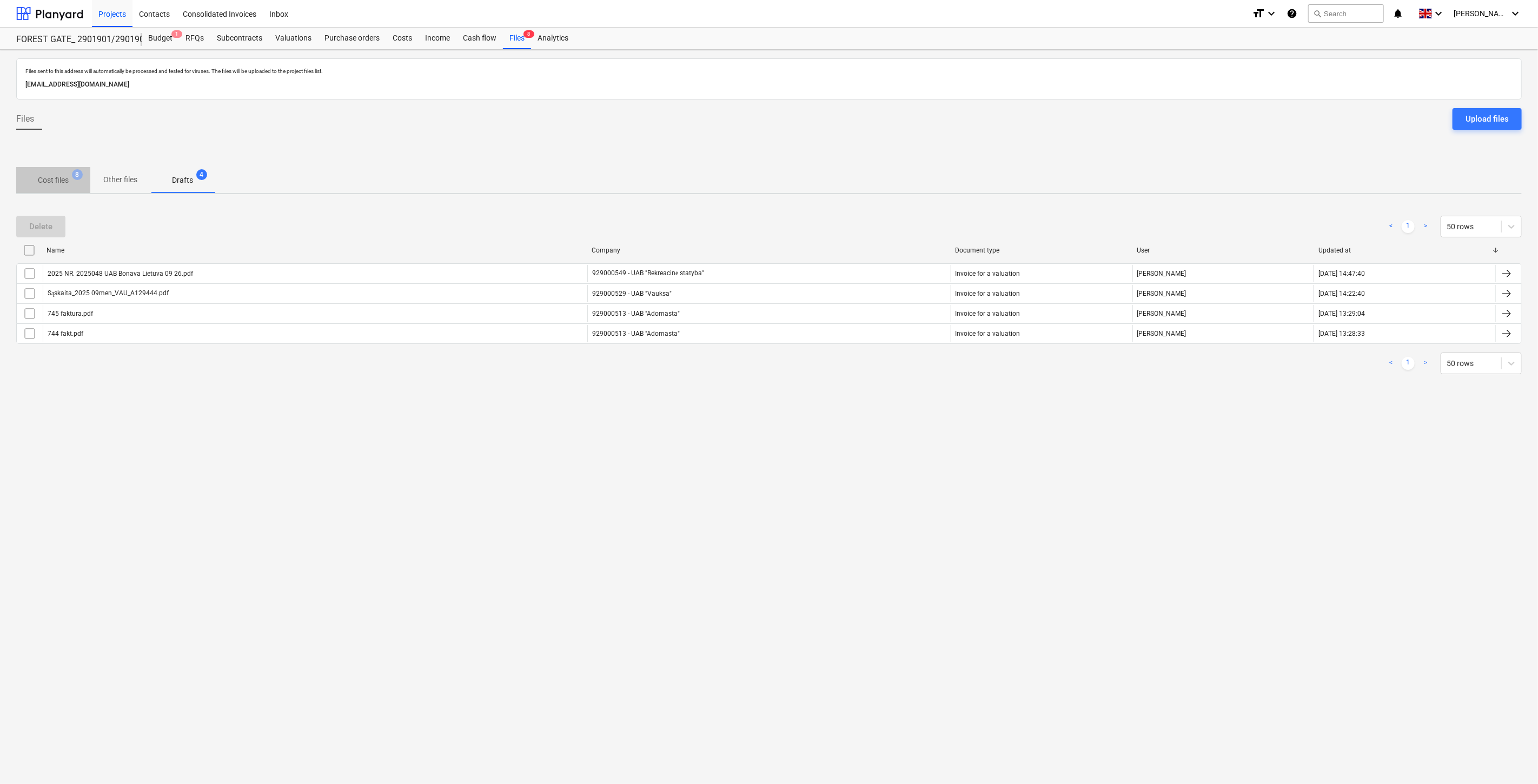
drag, startPoint x: 51, startPoint y: 177, endPoint x: 411, endPoint y: 200, distance: 360.7
click at [55, 177] on p "Cost files" at bounding box center [53, 180] width 31 height 12
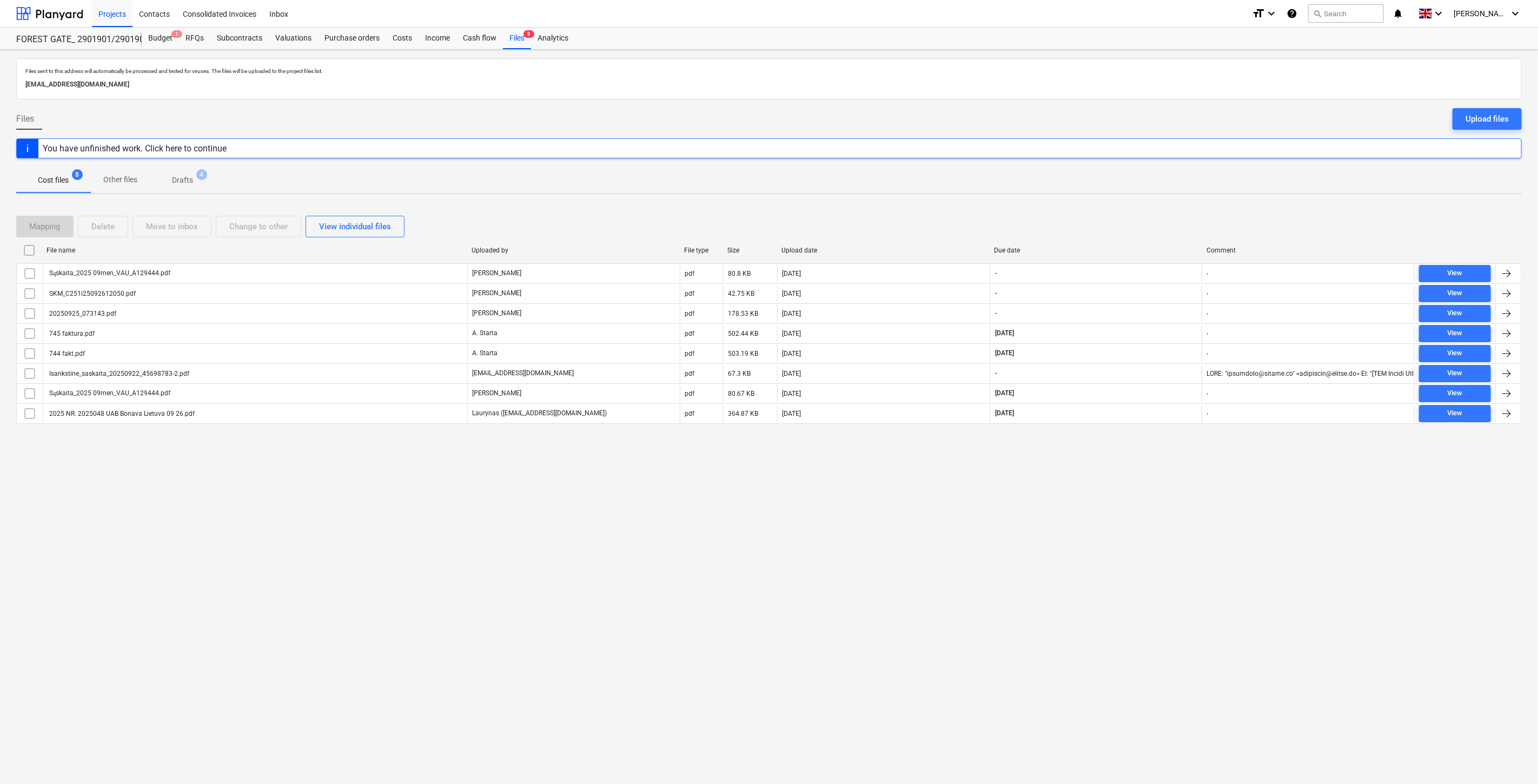
click at [1108, 501] on div "Files sent to this address will automatically be processed and tested for virus…" at bounding box center [769, 417] width 1538 height 734
click at [1120, 492] on div "Files sent to this address will automatically be processed and tested for virus…" at bounding box center [769, 417] width 1538 height 734
drag, startPoint x: 1103, startPoint y: 225, endPoint x: 1121, endPoint y: 218, distance: 19.3
click at [1103, 225] on div "Mapping Delete Move to inbox Change to other View individual files" at bounding box center [769, 227] width 1505 height 22
click at [1125, 217] on div "Mapping Delete Move to inbox Change to other View individual files" at bounding box center [769, 227] width 1505 height 22
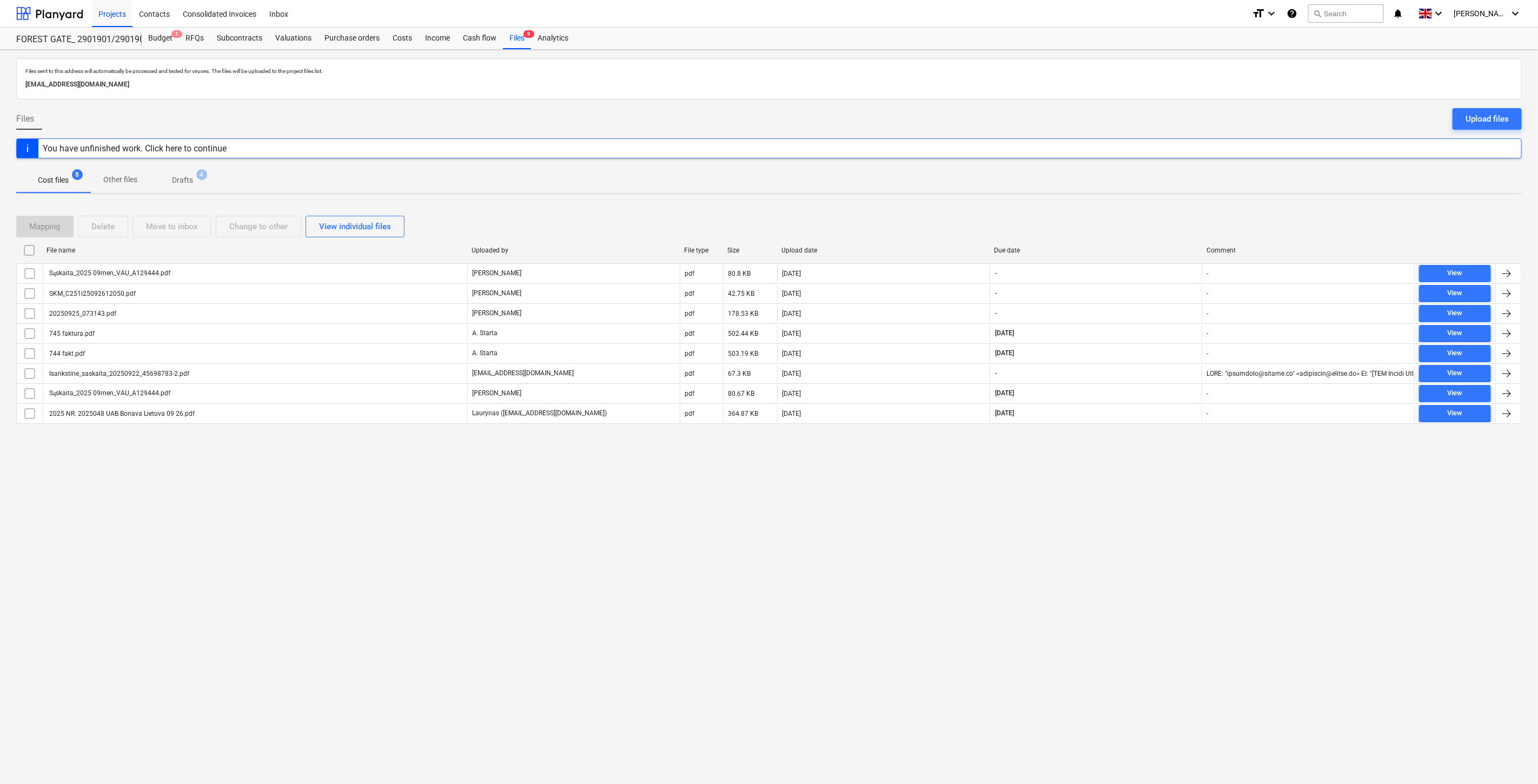
click at [1156, 219] on div "Mapping Delete Move to inbox Change to other View individual files" at bounding box center [769, 227] width 1505 height 22
click at [1165, 214] on div "Mapping Delete Move to inbox Change to other View individual files" at bounding box center [769, 226] width 1505 height 30
click at [1143, 229] on div "Mapping Delete Move to inbox Change to other View individual files" at bounding box center [769, 227] width 1505 height 22
click at [1154, 222] on div "Mapping Delete Move to inbox Change to other View individual files" at bounding box center [769, 227] width 1505 height 22
drag, startPoint x: 1160, startPoint y: 218, endPoint x: 1172, endPoint y: 209, distance: 15.0
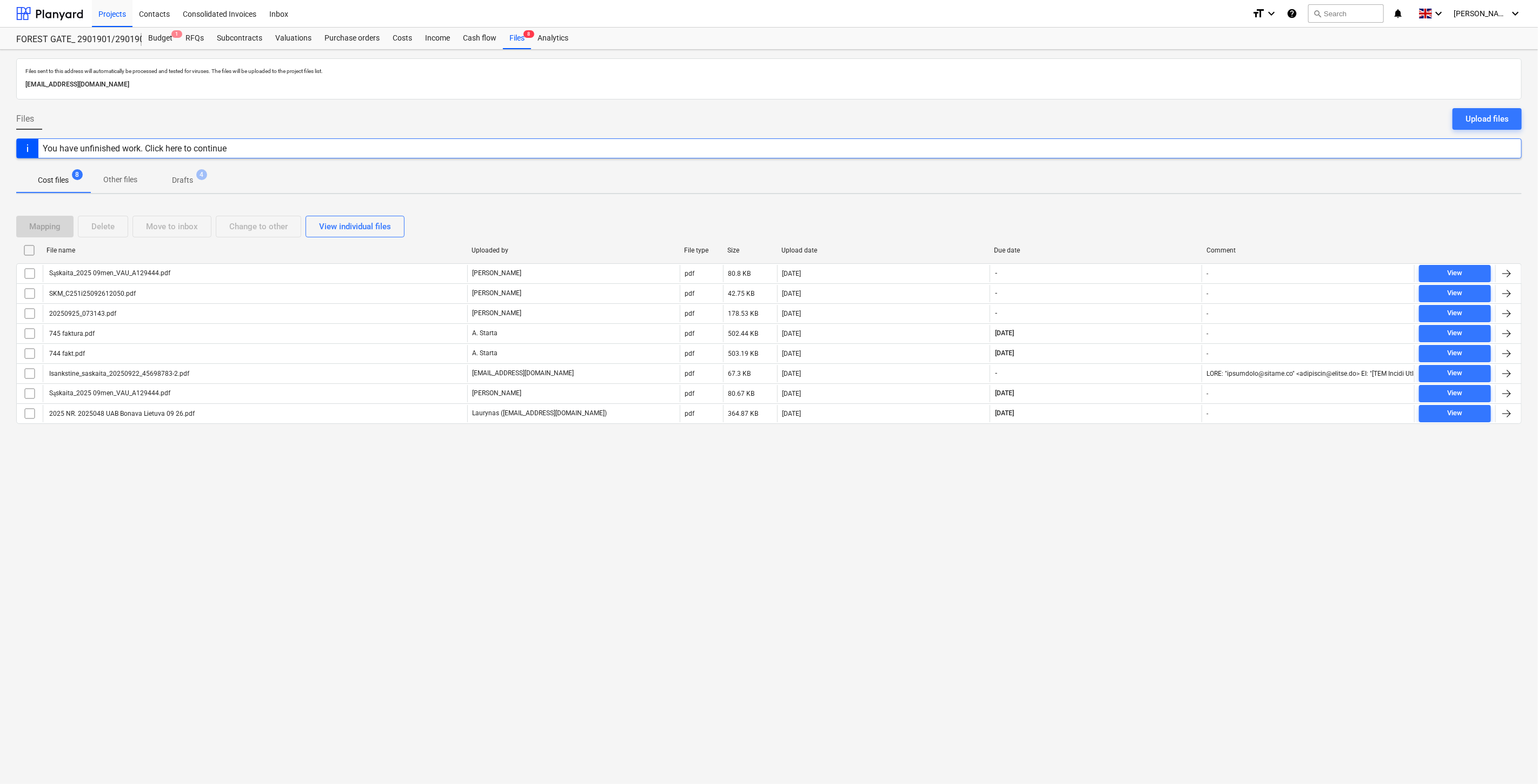
click at [1163, 216] on div "Mapping Delete Move to inbox Change to other View individual files" at bounding box center [769, 227] width 1505 height 22
click at [1172, 209] on div "Mapping Delete Move to inbox Change to other View individual files File name Up…" at bounding box center [769, 324] width 1505 height 242
drag, startPoint x: 1143, startPoint y: 222, endPoint x: 1165, endPoint y: 214, distance: 23.4
click at [1147, 220] on div "Mapping Delete Move to inbox Change to other View individual files" at bounding box center [769, 227] width 1505 height 22
click at [1165, 214] on div "Mapping Delete Move to inbox Change to other View individual files" at bounding box center [769, 226] width 1505 height 30
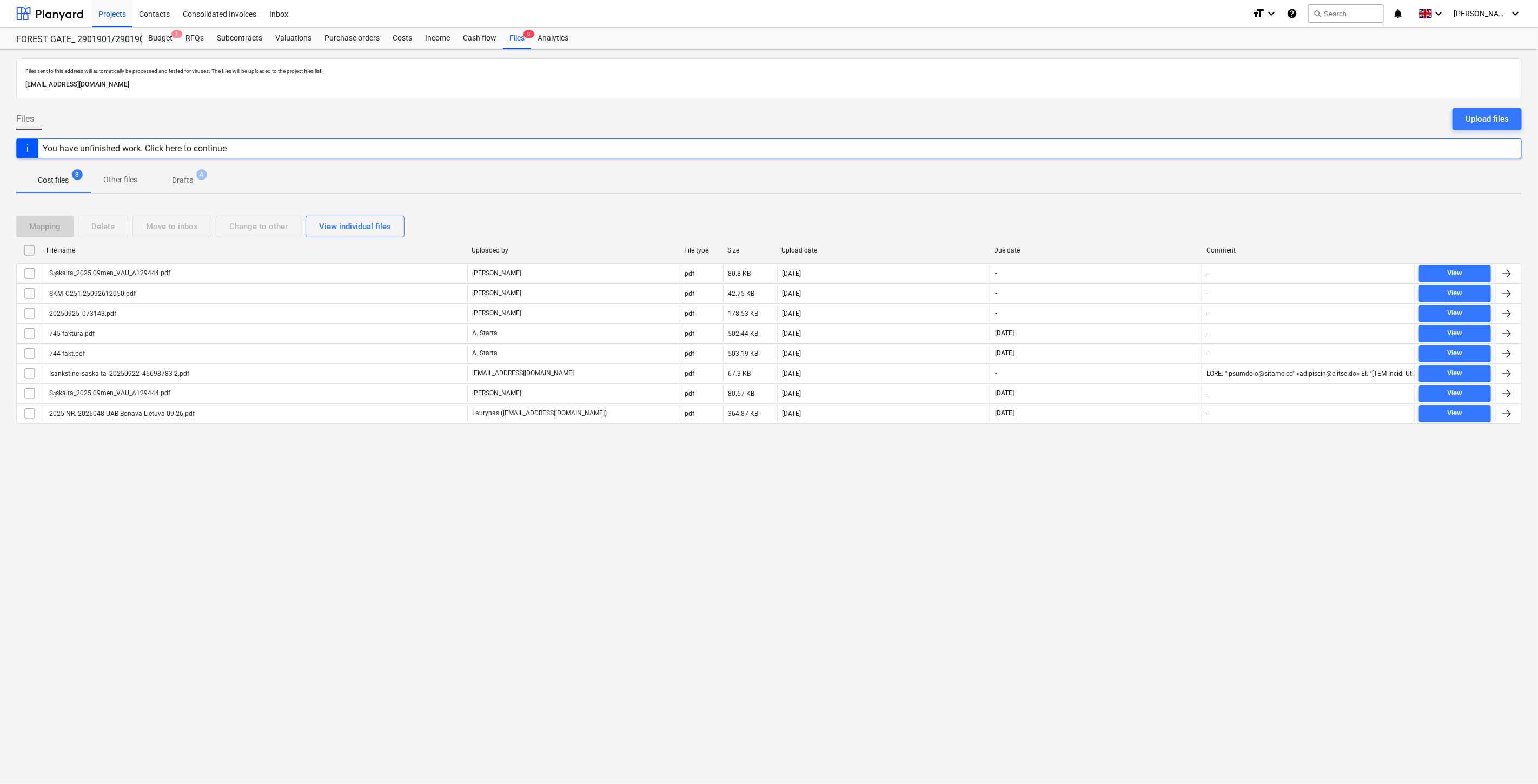
drag, startPoint x: 1140, startPoint y: 224, endPoint x: 1155, endPoint y: 217, distance: 16.6
click at [1141, 223] on div "Mapping Delete Move to inbox Change to other View individual files" at bounding box center [769, 227] width 1505 height 22
click at [1155, 217] on div "Mapping Delete Move to inbox Change to other View individual files" at bounding box center [769, 227] width 1505 height 22
drag, startPoint x: 404, startPoint y: 690, endPoint x: 472, endPoint y: 664, distance: 72.8
click at [406, 690] on div "Files sent to this address will automatically be processed and tested for virus…" at bounding box center [769, 417] width 1538 height 734
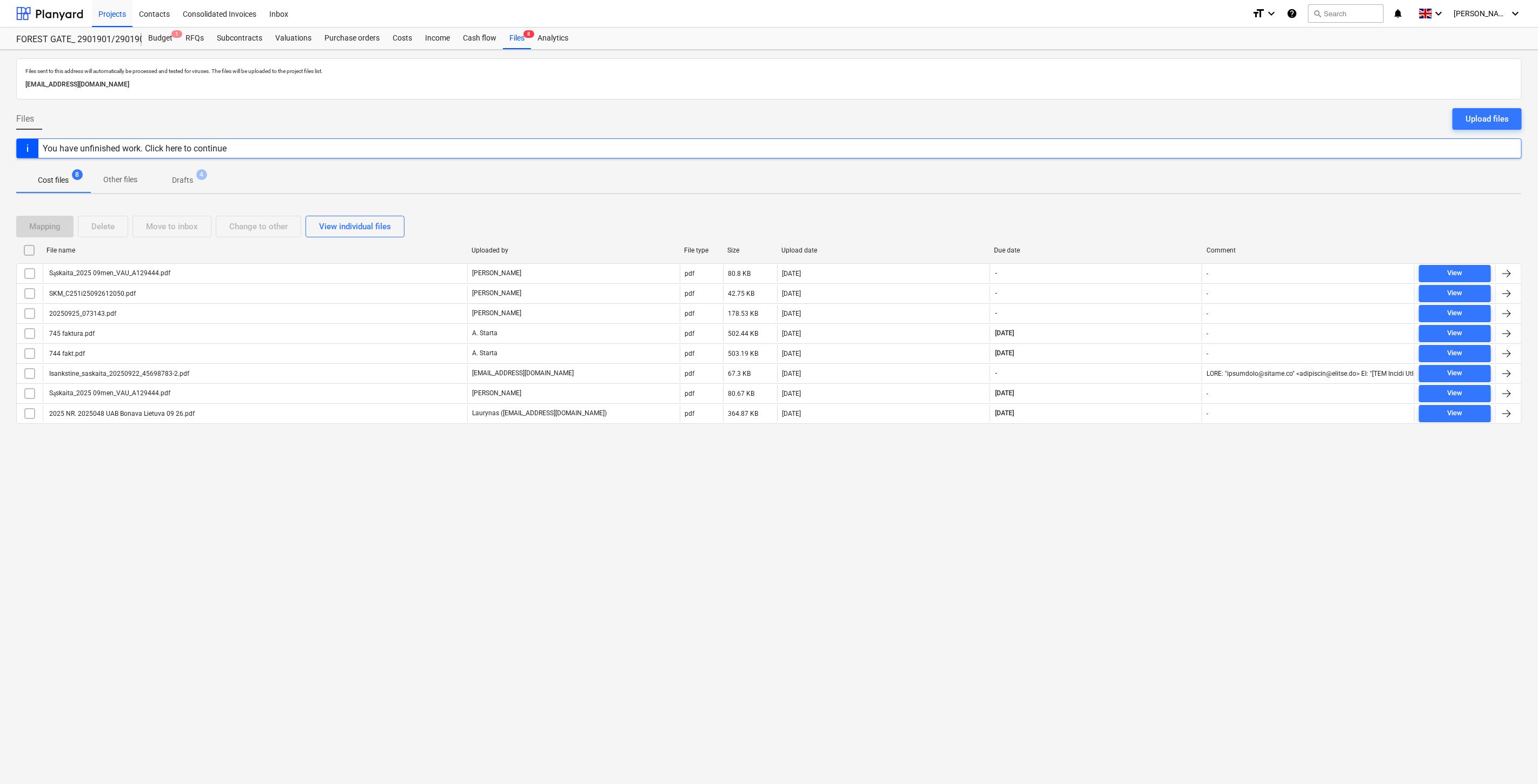
click at [472, 664] on div "Files sent to this address will automatically be processed and tested for virus…" at bounding box center [769, 417] width 1538 height 734
click at [1361, 21] on button "search Search" at bounding box center [1347, 14] width 76 height 19
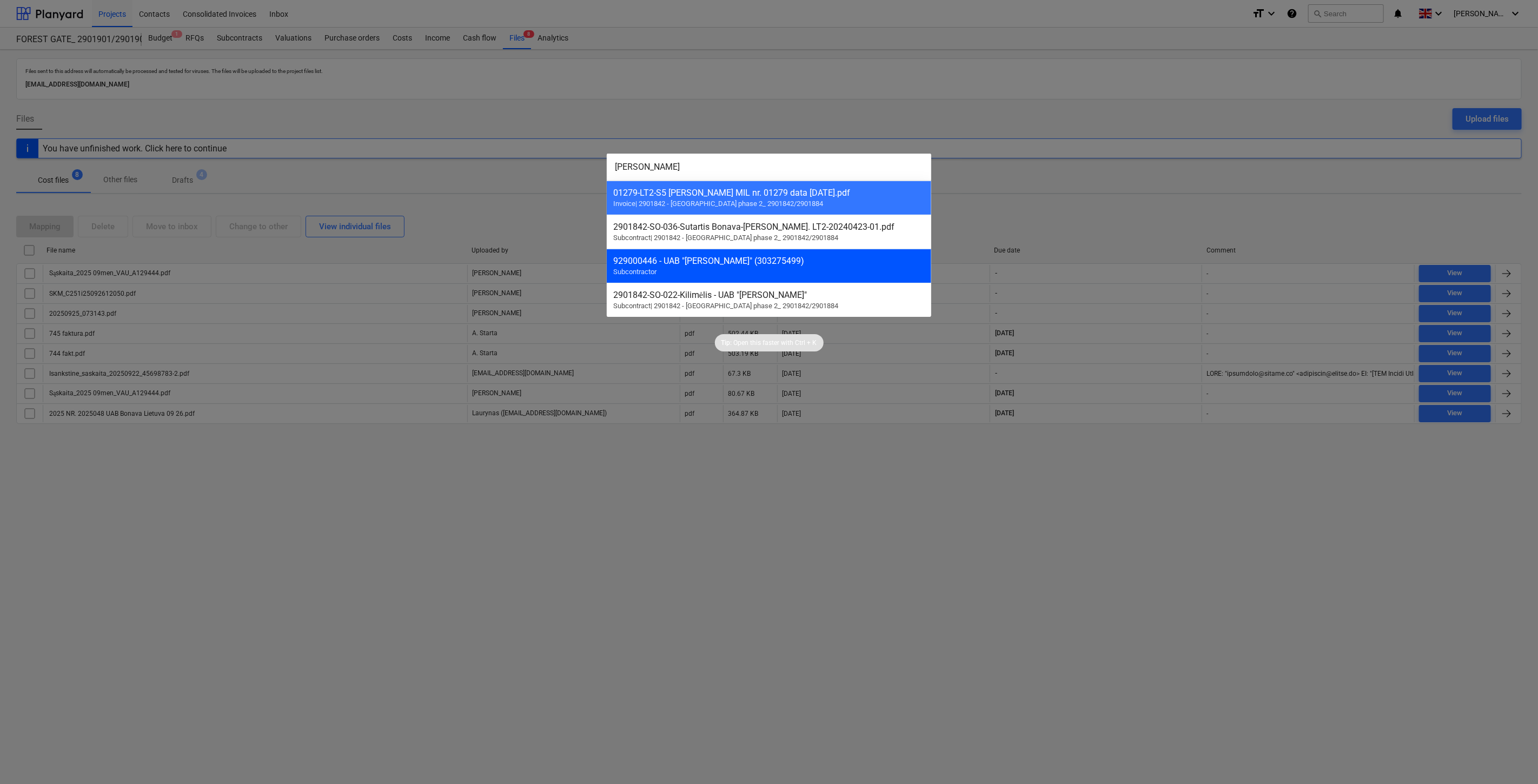
type input "[PERSON_NAME]"
click at [828, 266] on div "929000446 - UAB "[PERSON_NAME]" (303275499)" at bounding box center [769, 260] width 311 height 10
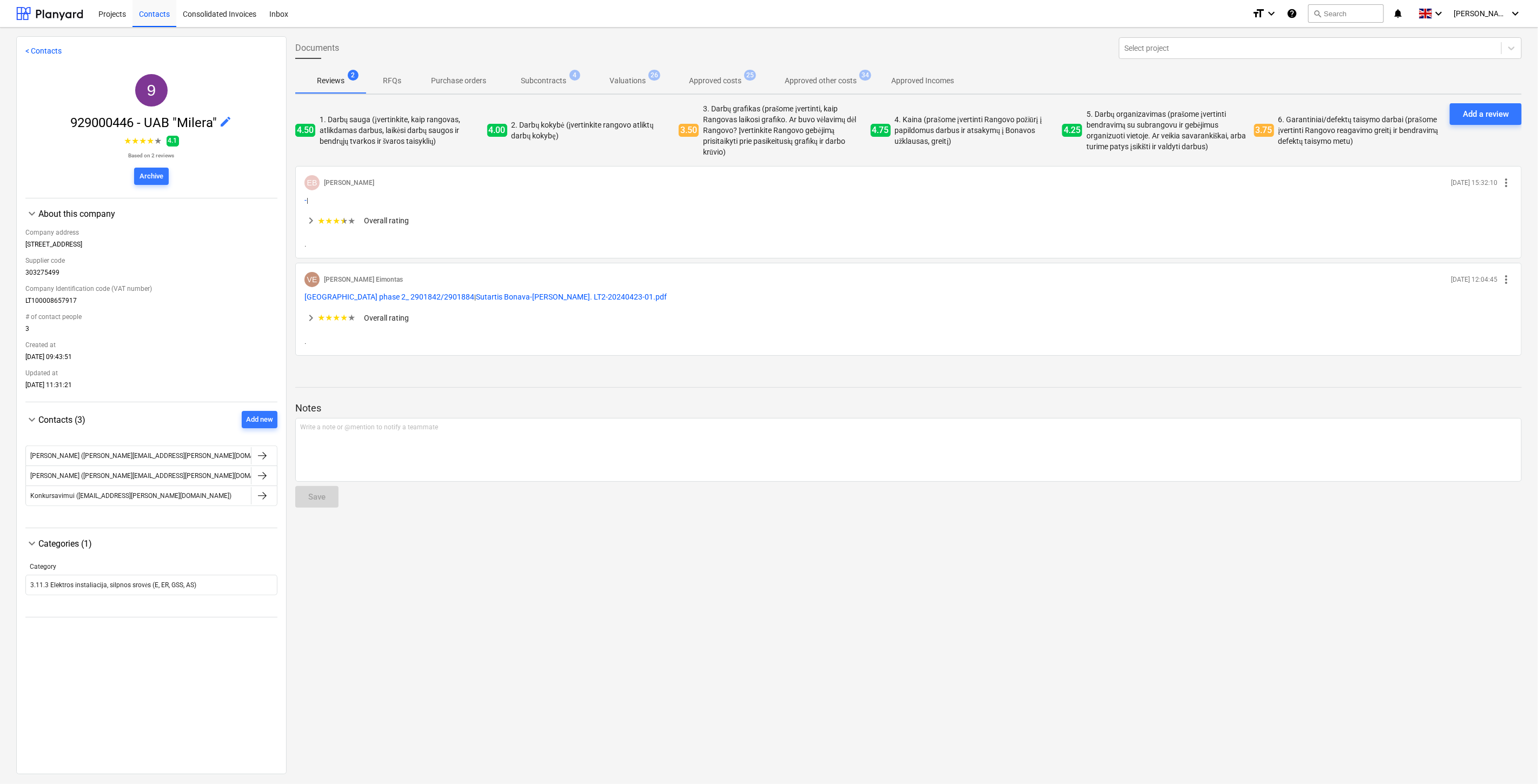
click at [821, 79] on p "Approved other costs" at bounding box center [821, 81] width 72 height 12
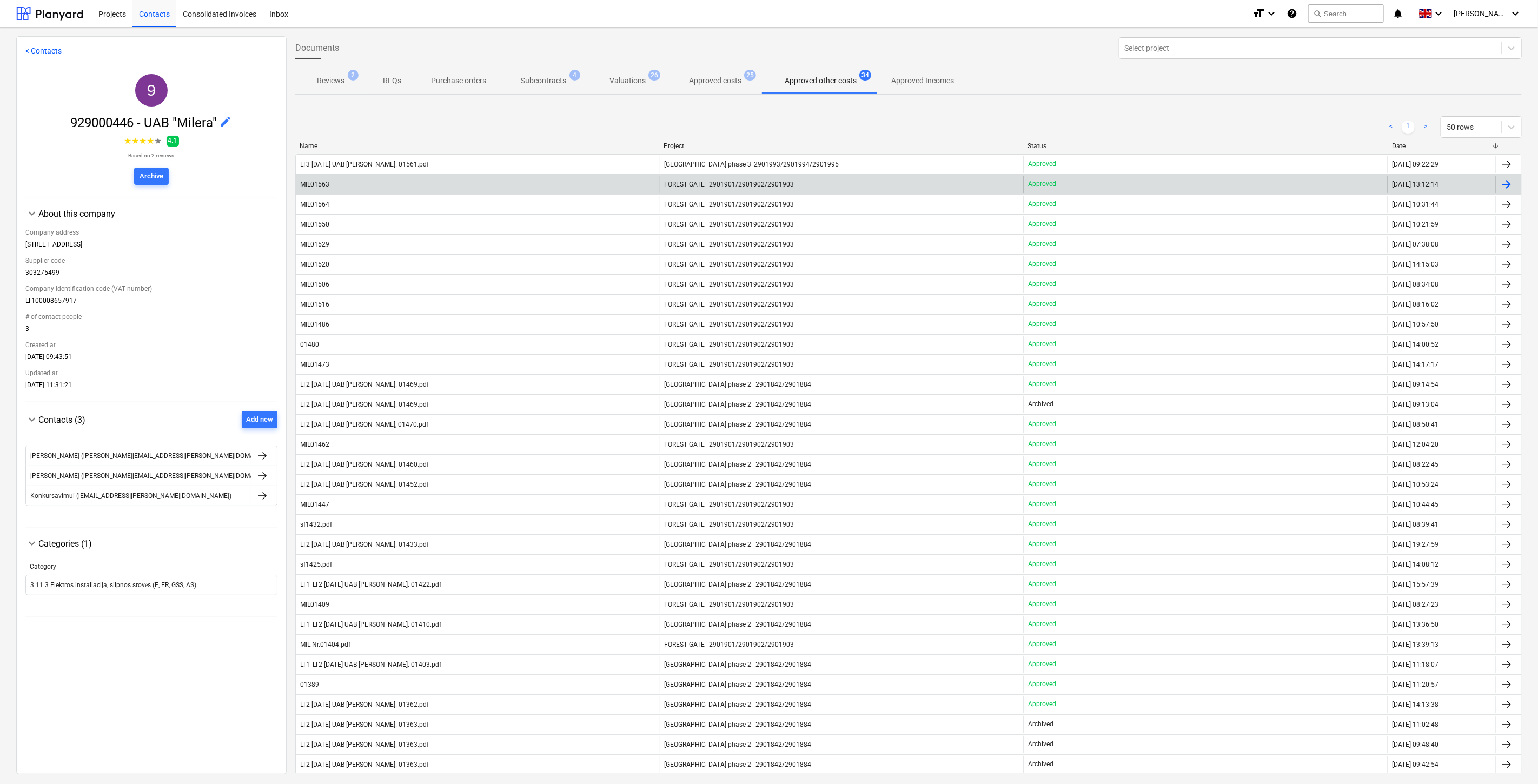
click at [606, 184] on div "MIL01563" at bounding box center [478, 184] width 364 height 17
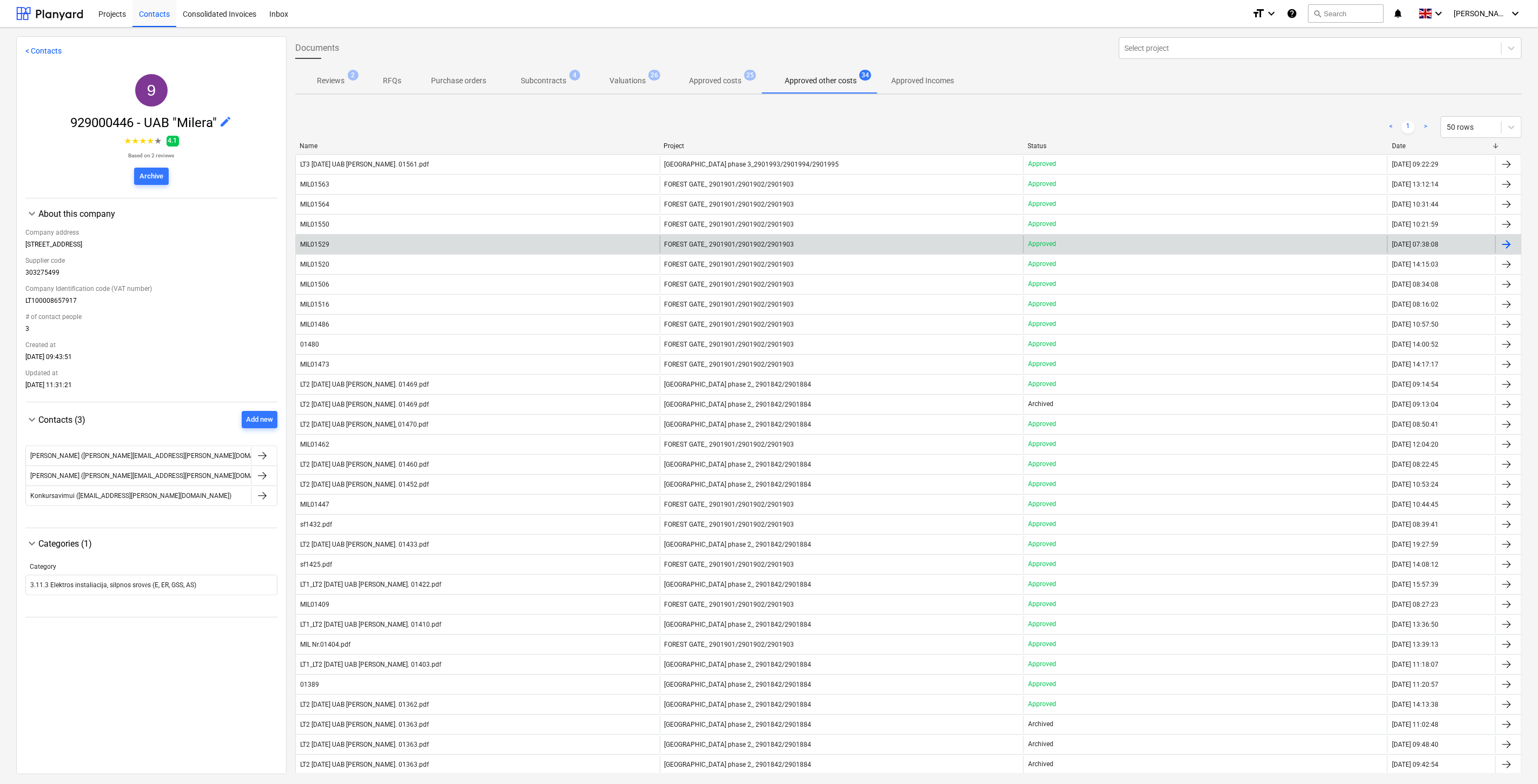
click at [391, 234] on div "MIL01529 FOREST GATE_ 2901901/2901902/2901903 Approved [DATE] 07:38:08" at bounding box center [908, 244] width 1227 height 20
click at [388, 241] on div "MIL01529" at bounding box center [478, 244] width 364 height 17
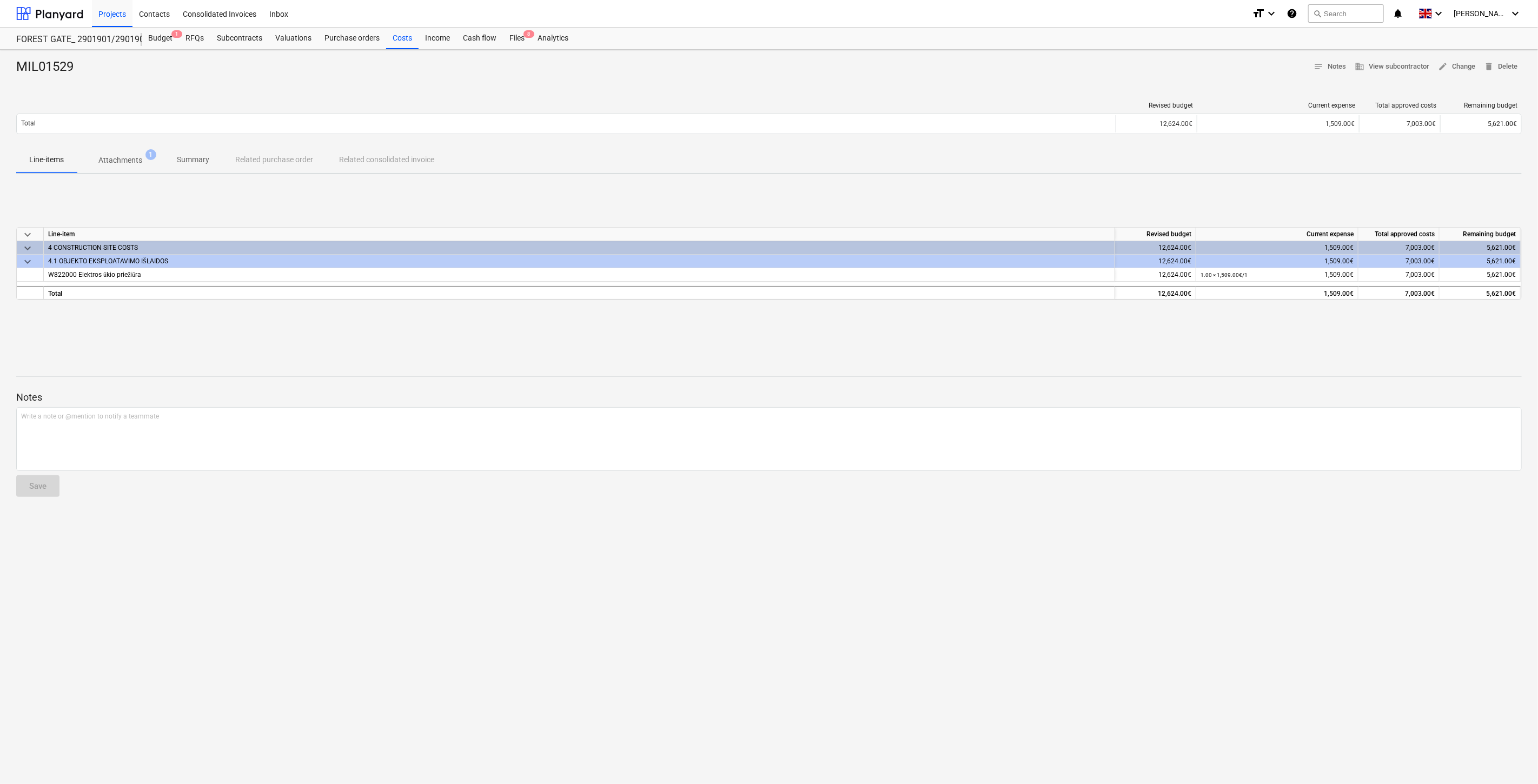
click at [350, 346] on div "MIL01529 notes Notes business View subcontractor edit Change delete Delete Revi…" at bounding box center [769, 417] width 1538 height 734
click at [387, 331] on div "keyboard_arrow_down Line-item Revised budget Current expense Total approved cos…" at bounding box center [769, 263] width 1505 height 162
click at [1358, 11] on button "search Search" at bounding box center [1347, 14] width 76 height 19
click at [236, 40] on div "Subcontracts" at bounding box center [239, 39] width 58 height 22
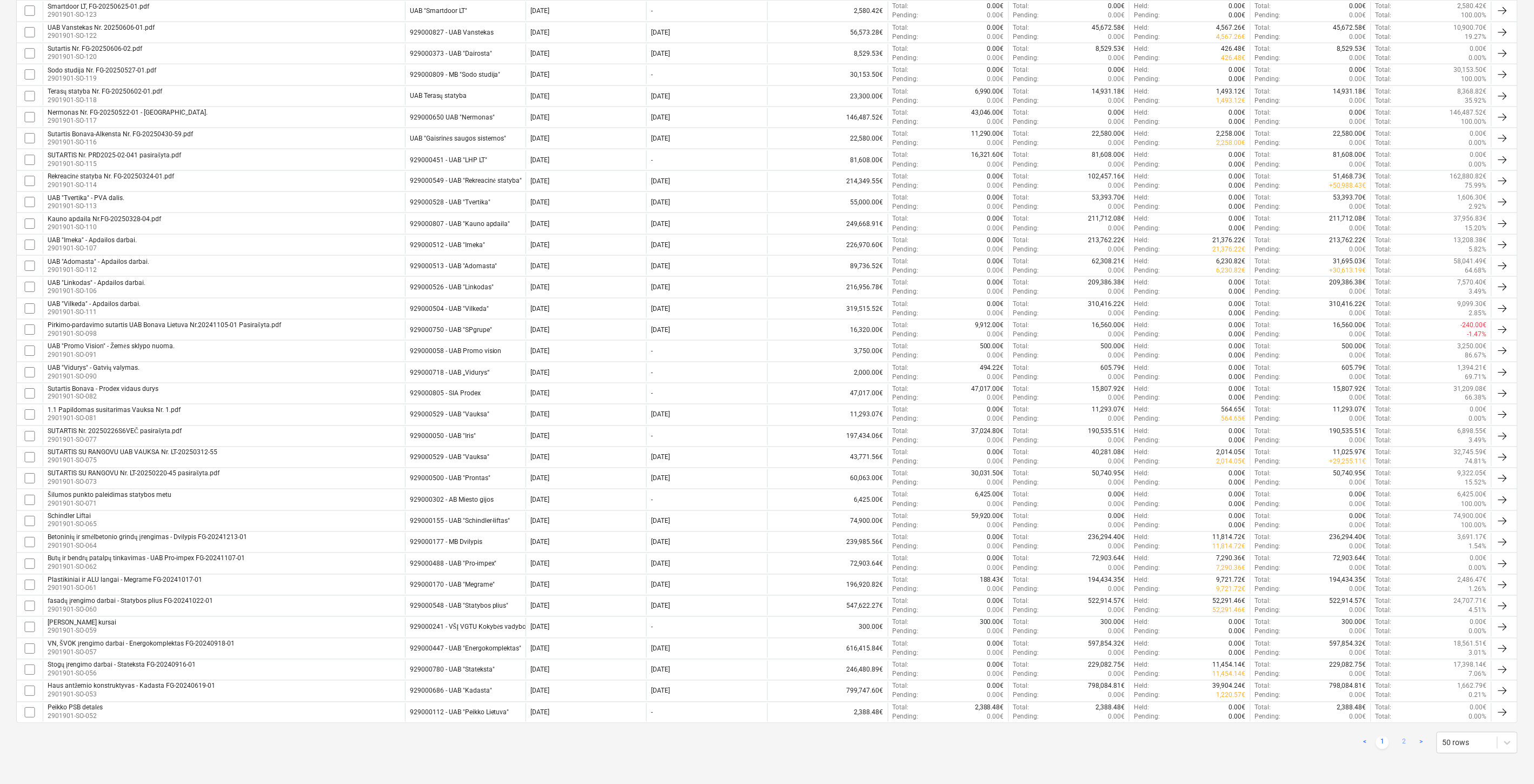
click at [1406, 739] on link "2" at bounding box center [1404, 743] width 13 height 13
checkbox input "false"
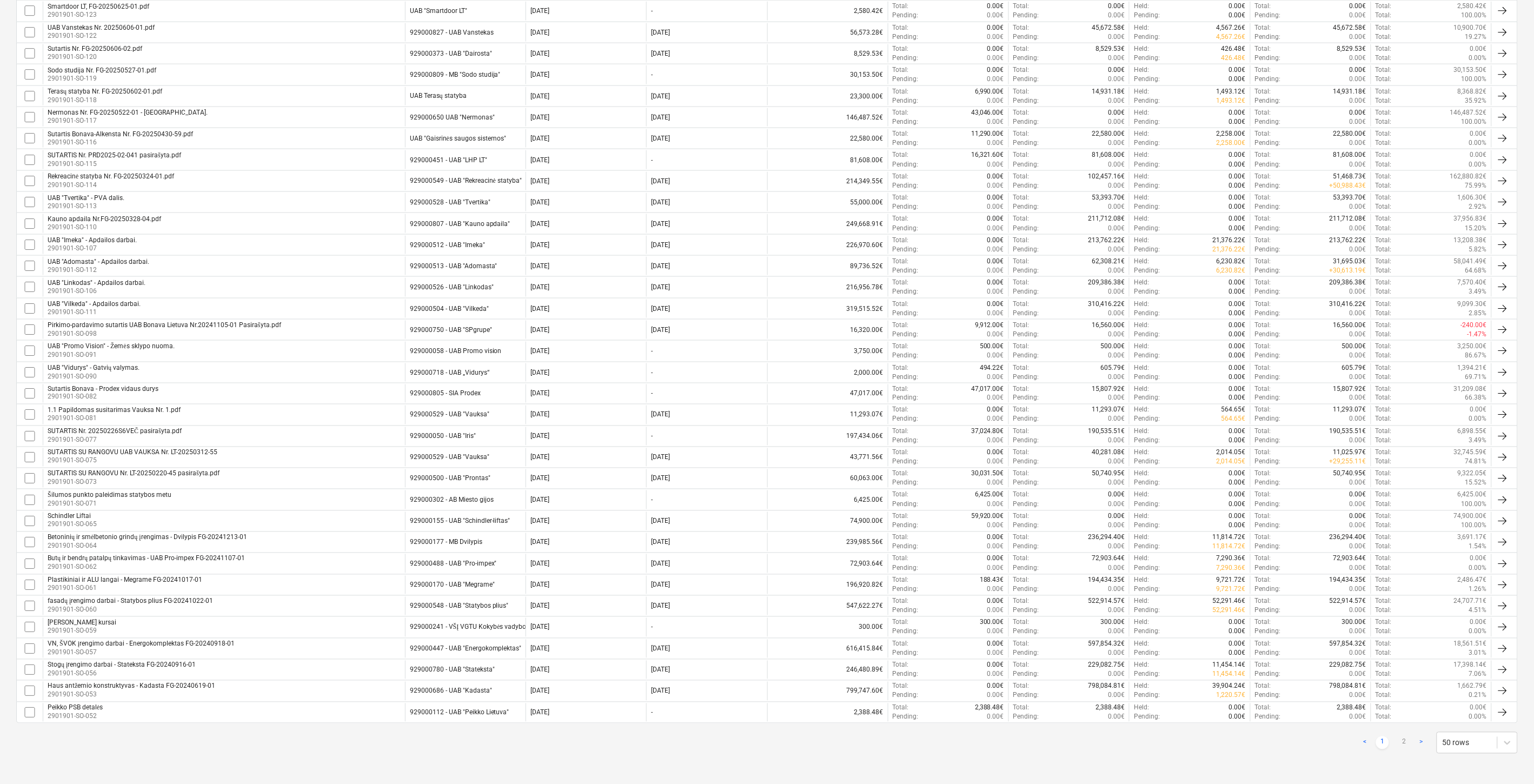
checkbox input "false"
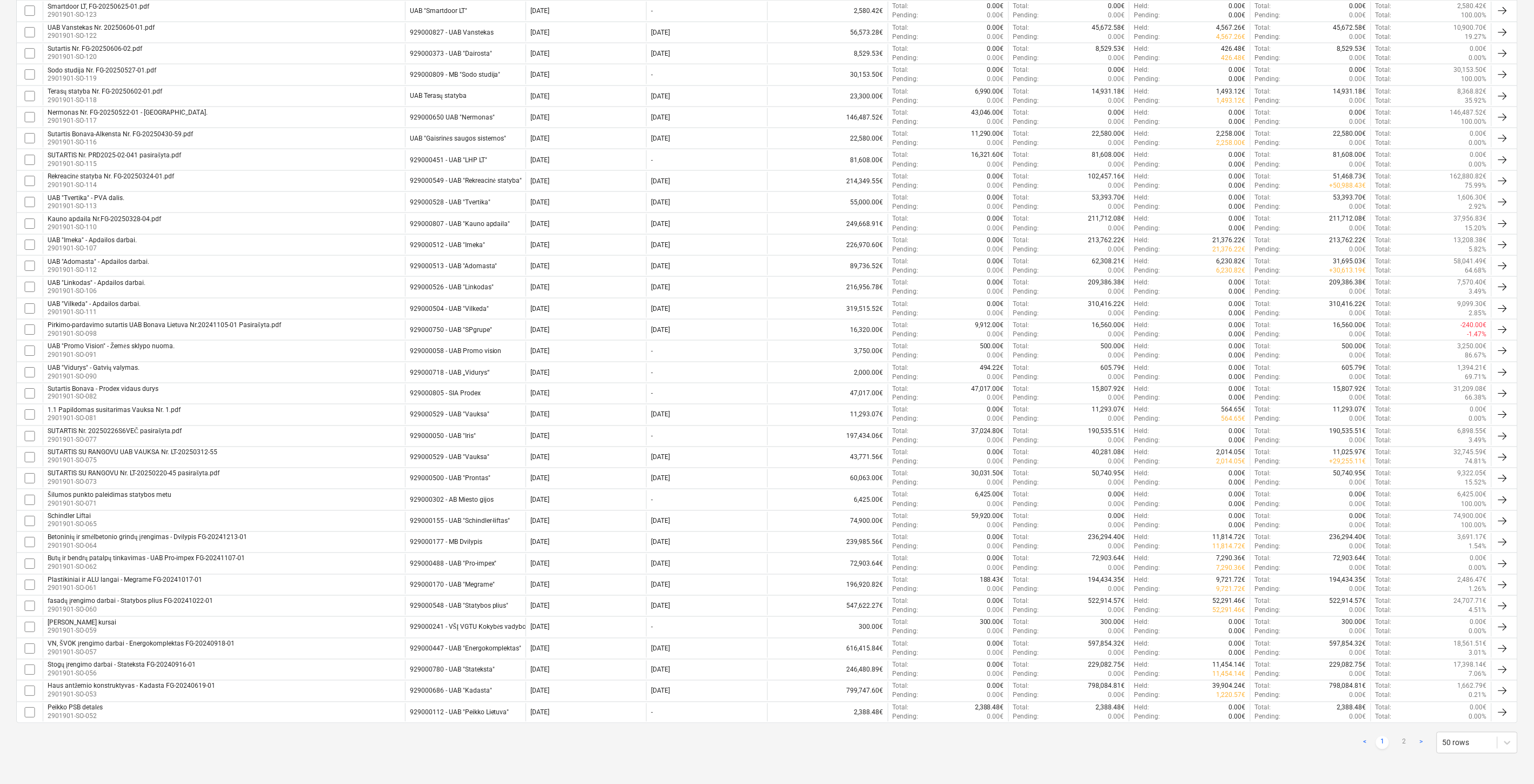
checkbox input "false"
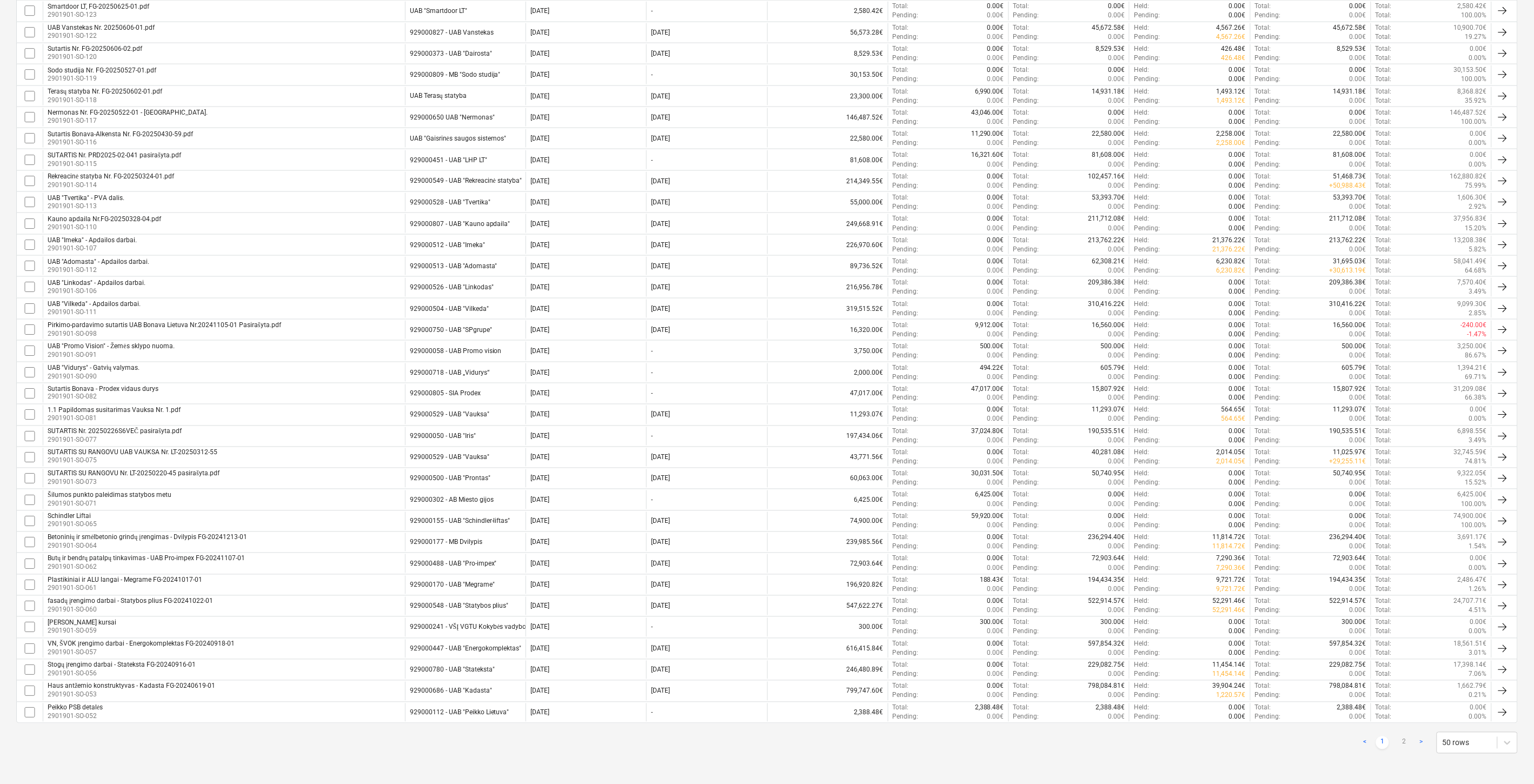
checkbox input "false"
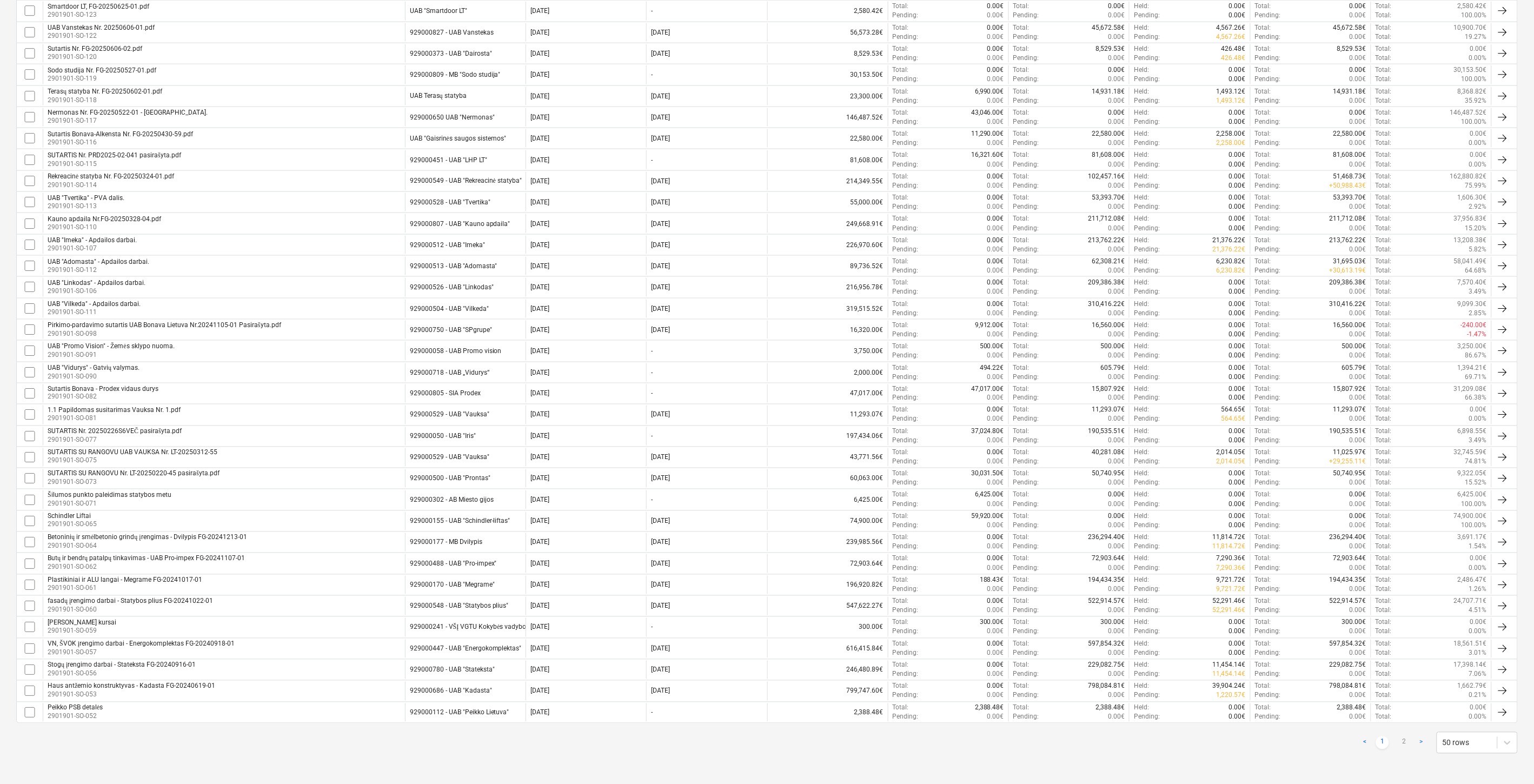
checkbox input "false"
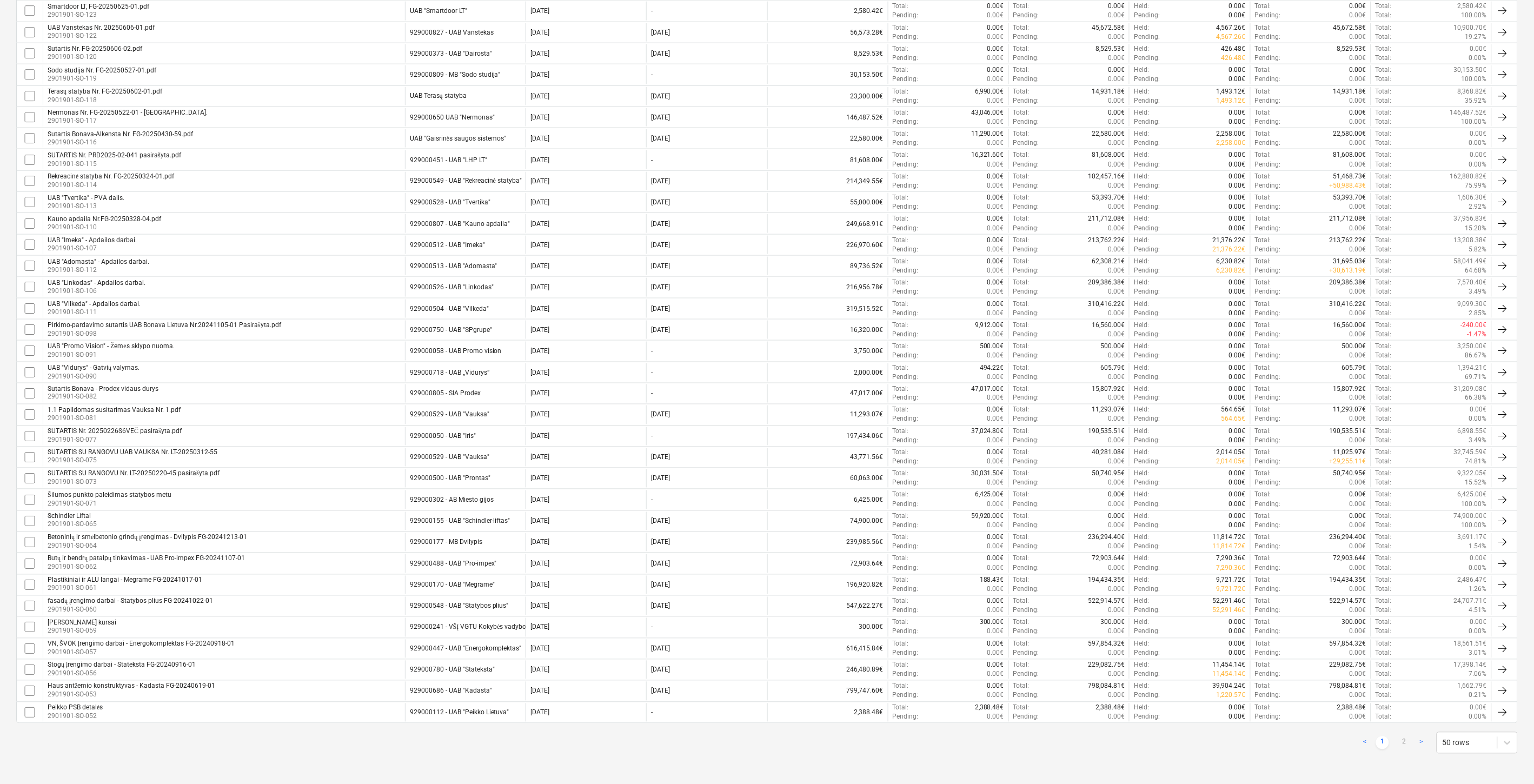
scroll to position [42, 0]
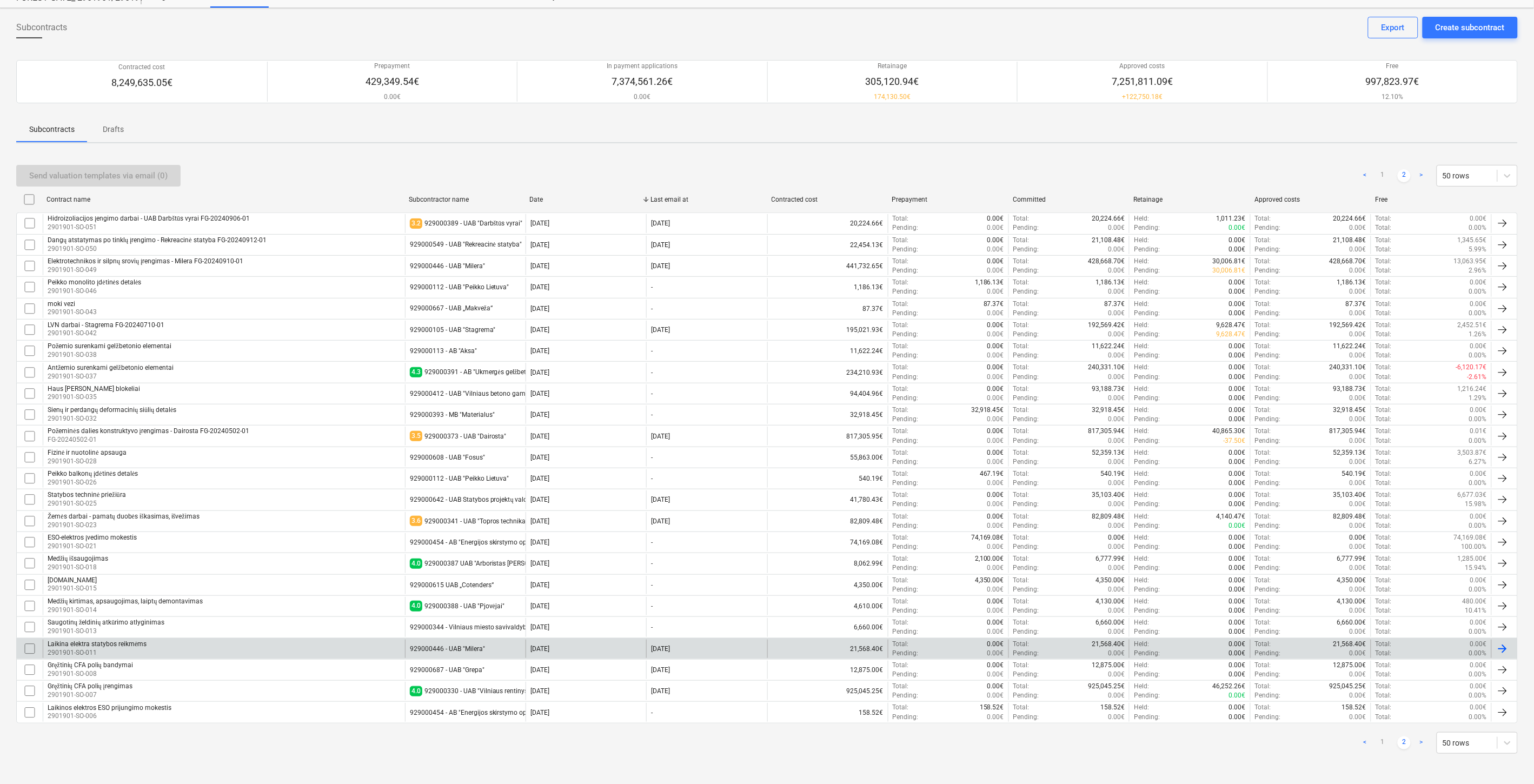
click at [300, 641] on div "Laikina elektra statybos reikmėms 2901901-SO-011" at bounding box center [224, 649] width 363 height 19
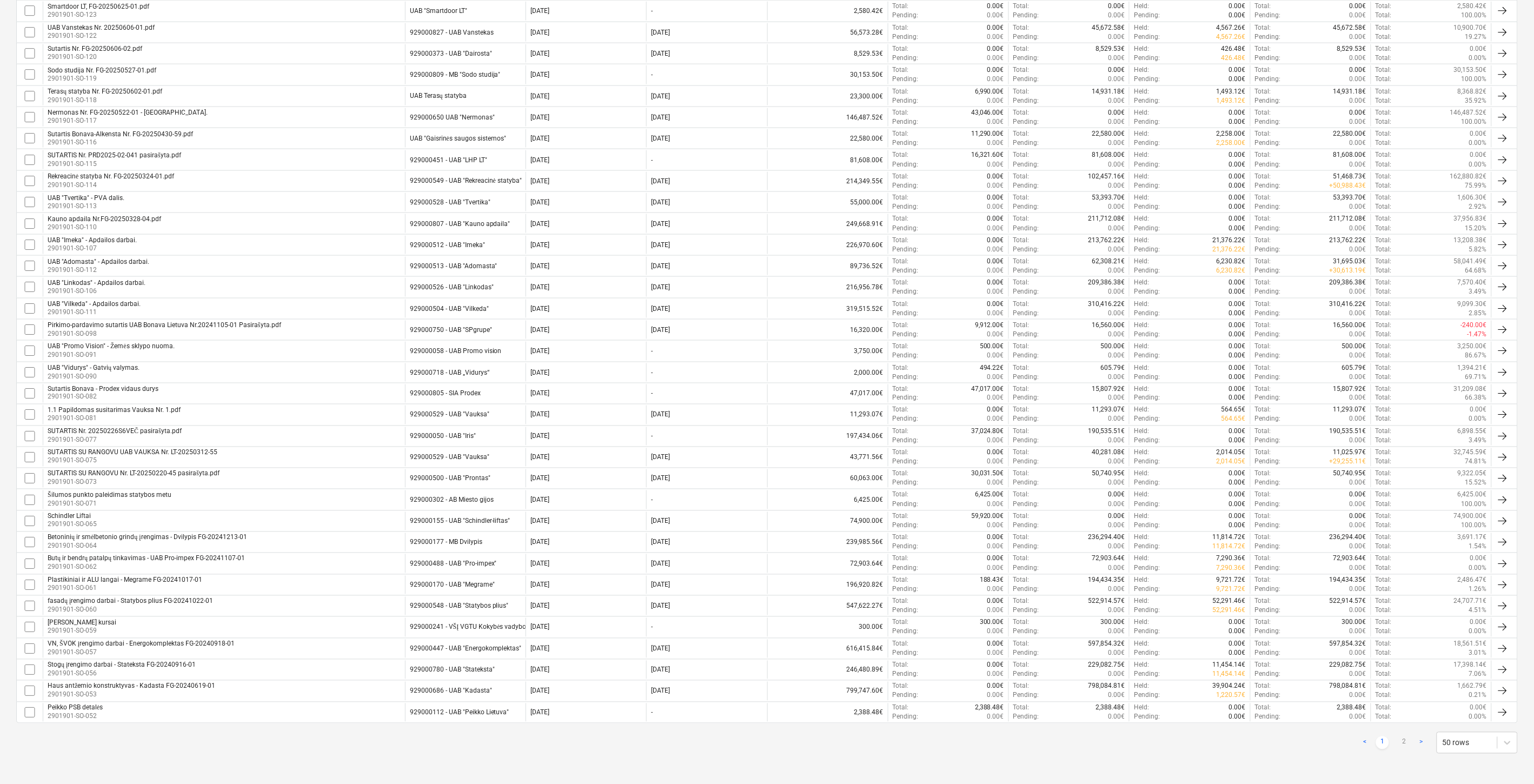
drag, startPoint x: 1407, startPoint y: 742, endPoint x: 1377, endPoint y: 292, distance: 451.0
click at [1407, 742] on link "2" at bounding box center [1404, 743] width 13 height 13
checkbox input "false"
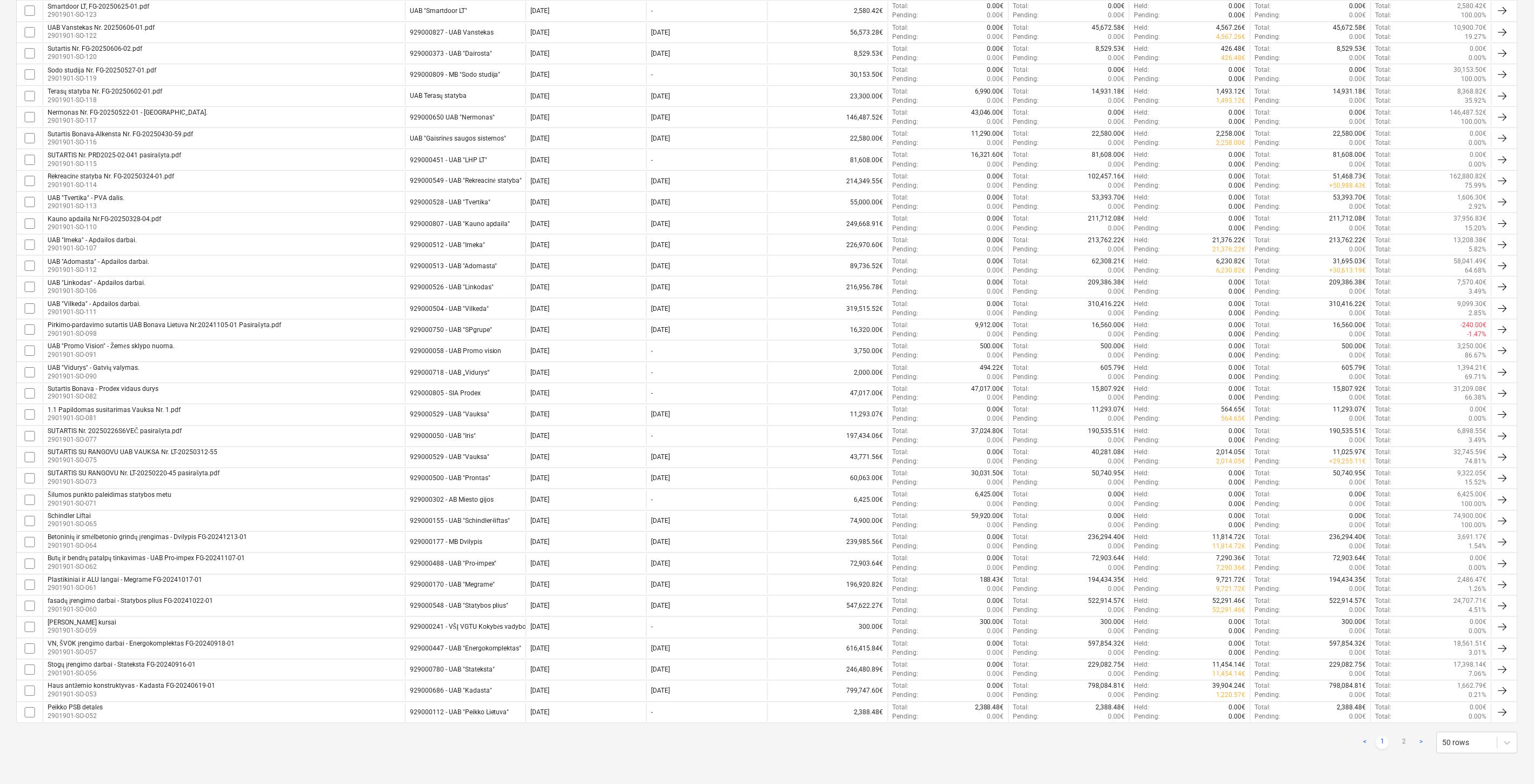
checkbox input "false"
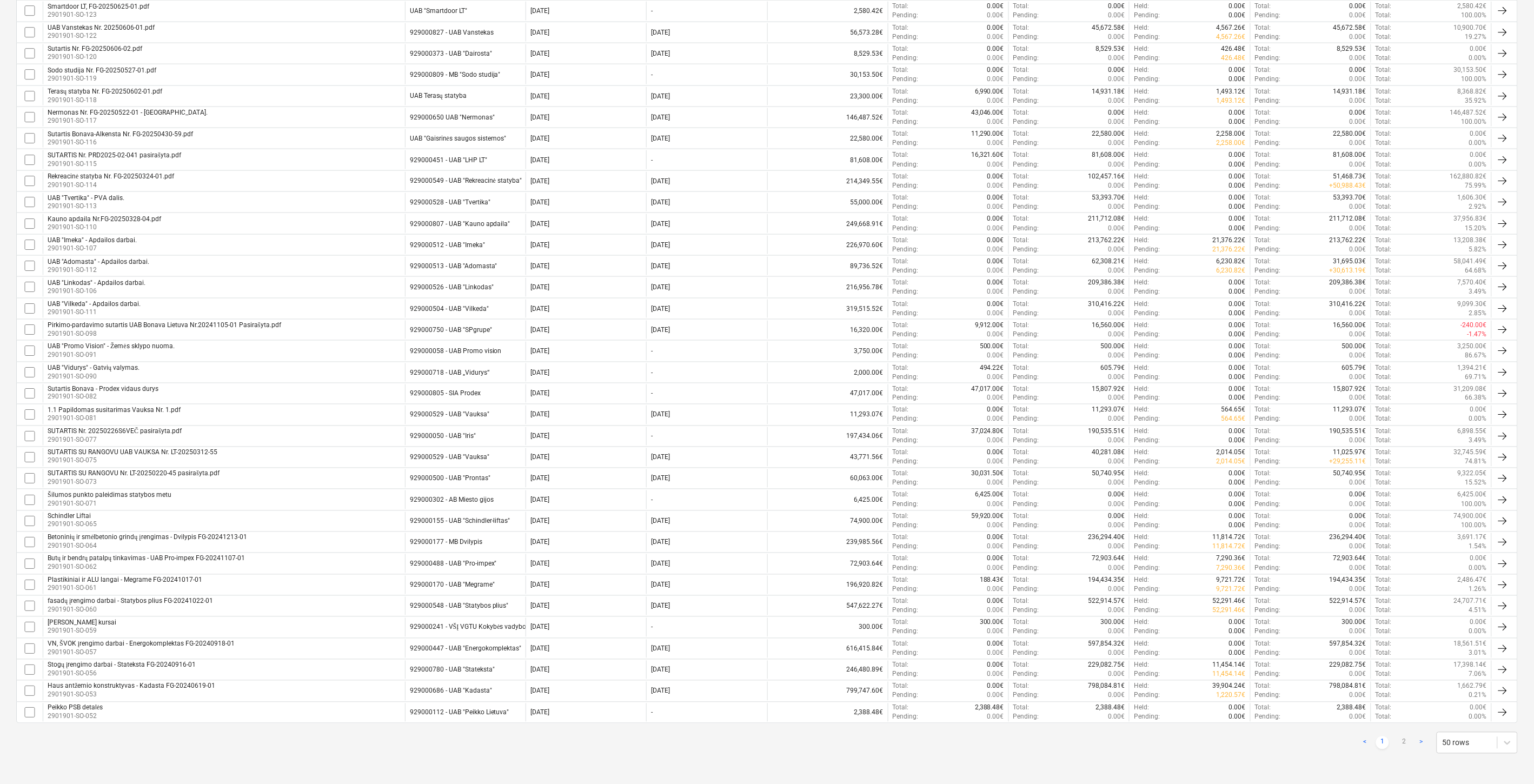
checkbox input "false"
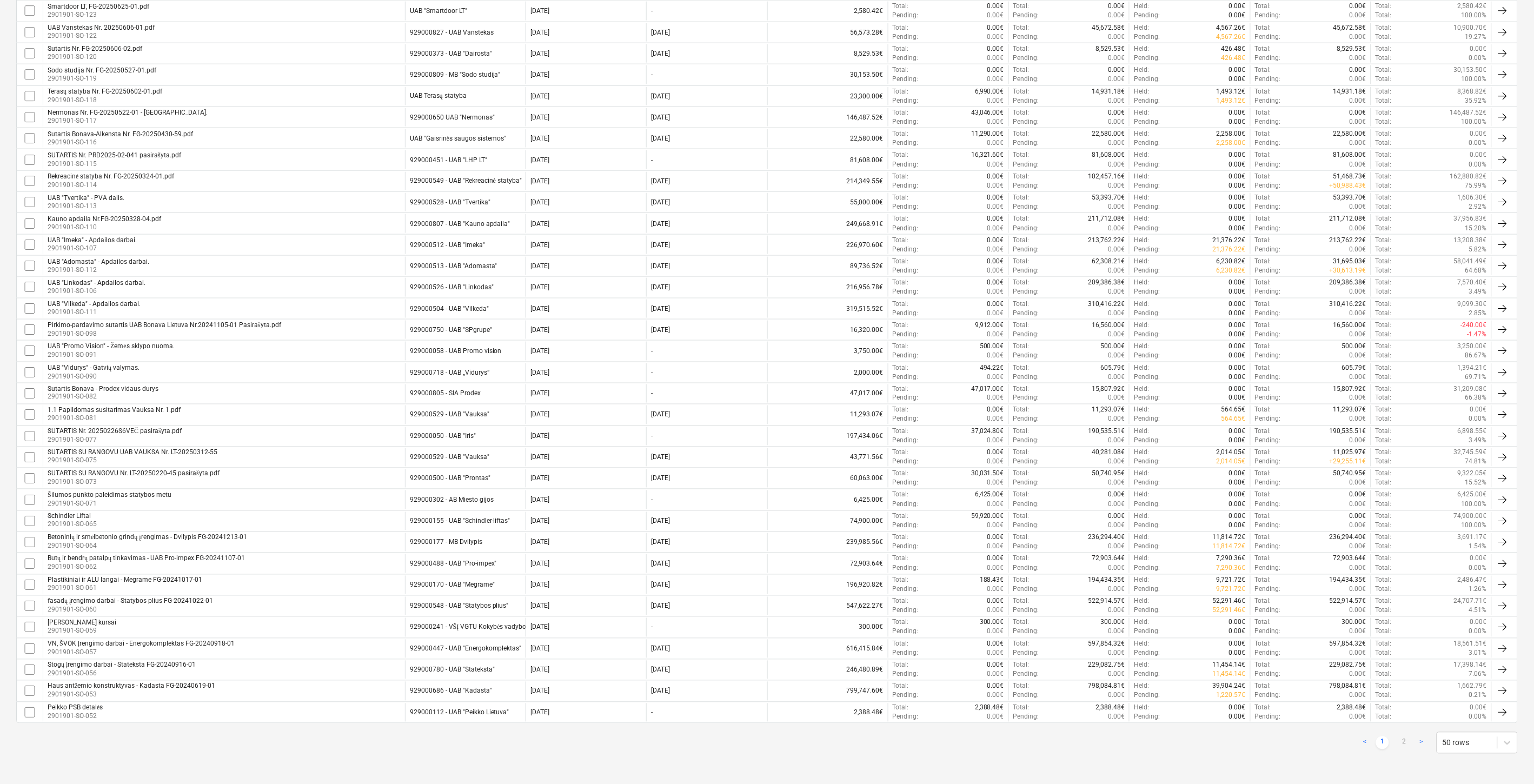
checkbox input "false"
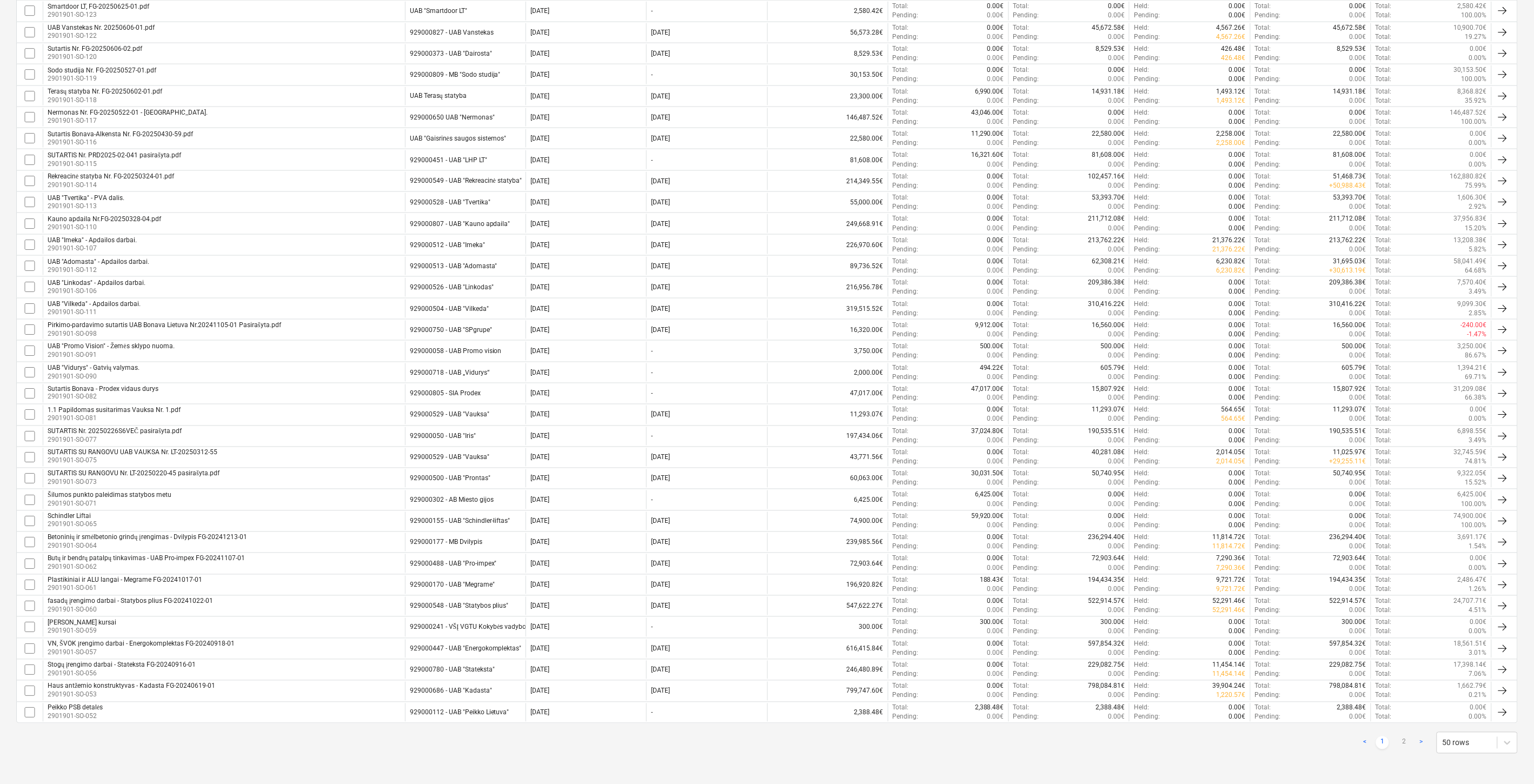
checkbox input "false"
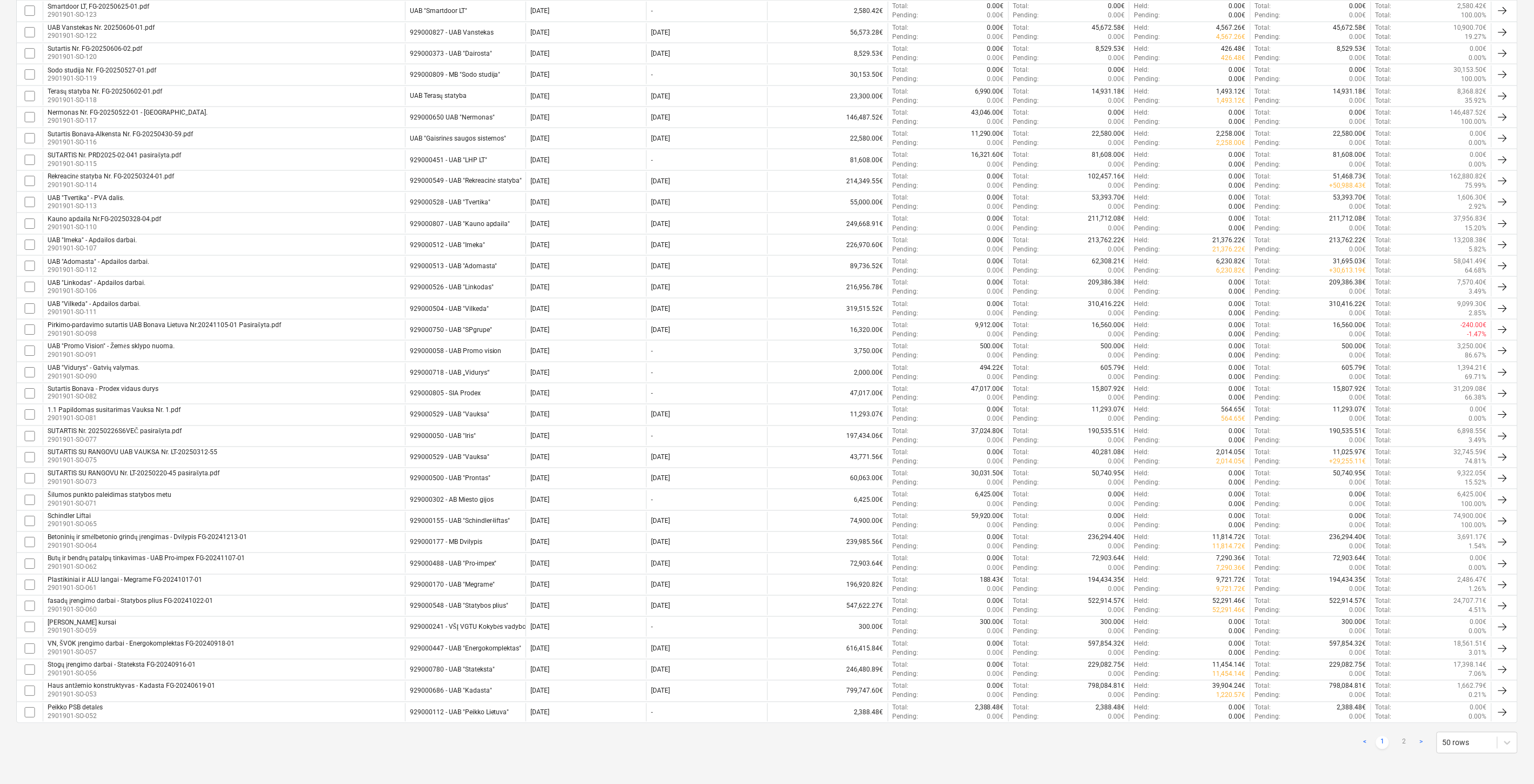
checkbox input "false"
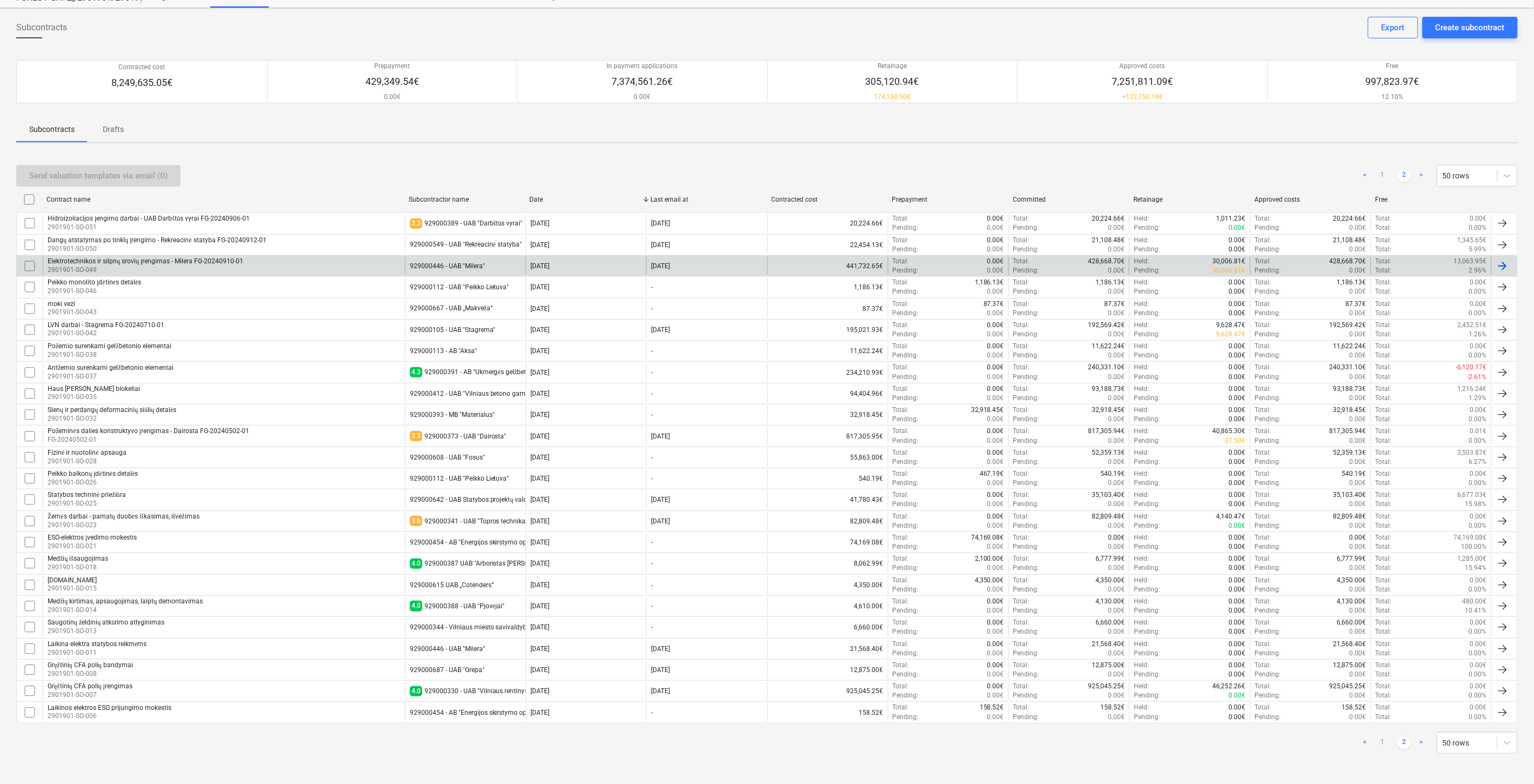
click at [345, 263] on div "Elektrotechnikos ir silpnų srovių įrengimas - [GEOGRAPHIC_DATA][PERSON_NAME]-20…" at bounding box center [224, 266] width 363 height 19
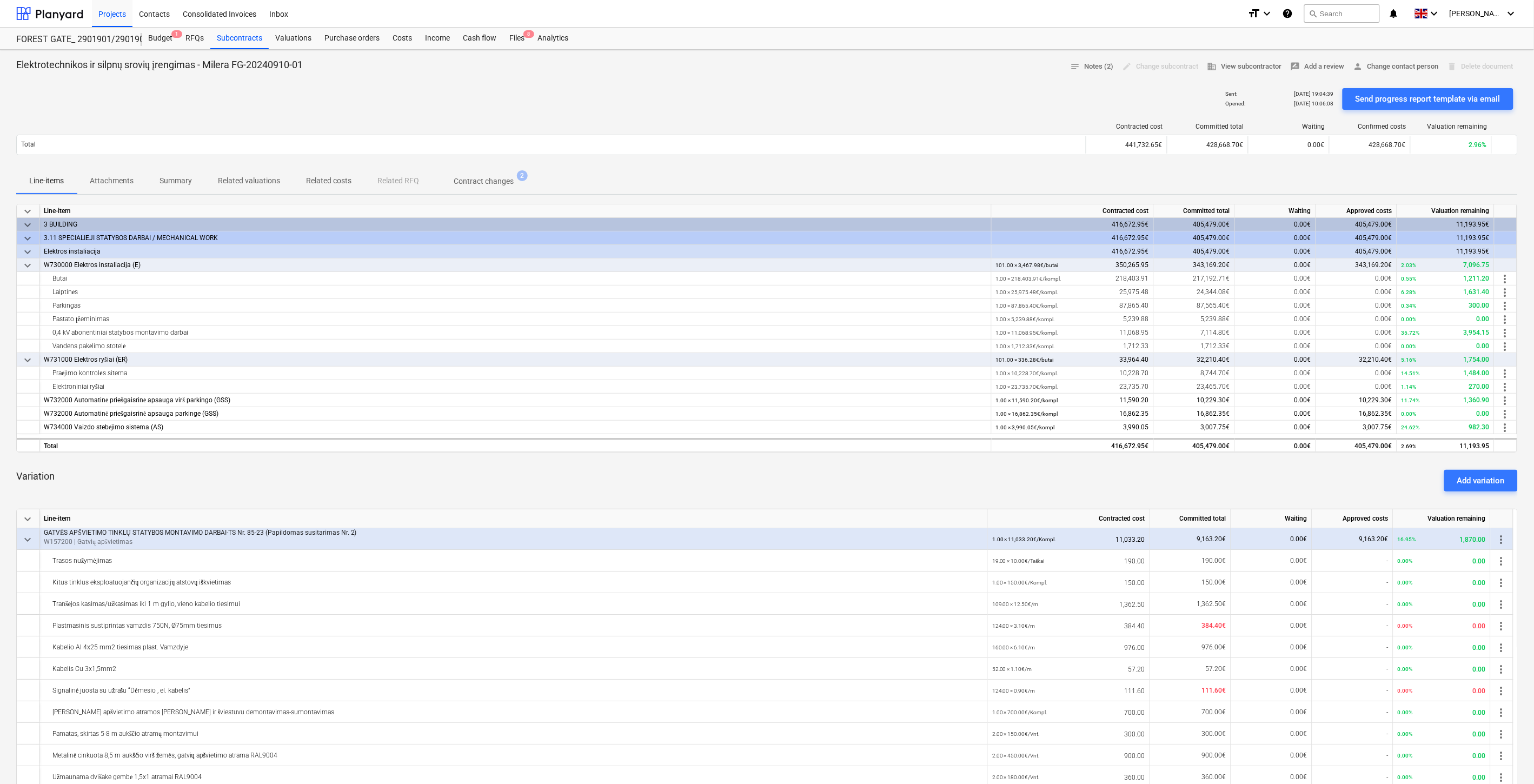
drag, startPoint x: 514, startPoint y: 43, endPoint x: 586, endPoint y: 8, distance: 80.1
click at [514, 43] on div "Files 8" at bounding box center [517, 39] width 28 height 22
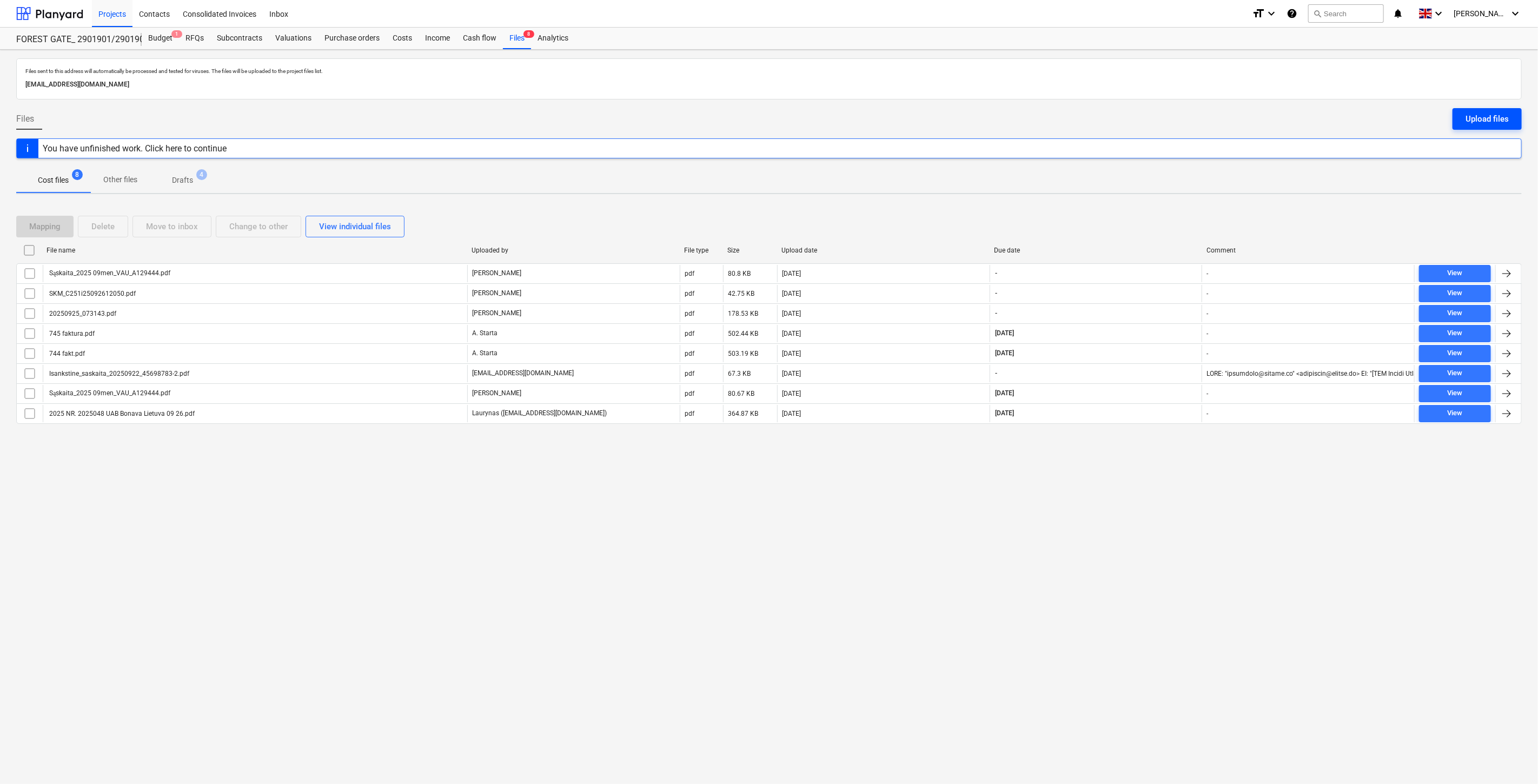
click at [1490, 112] on div "Upload files" at bounding box center [1488, 119] width 43 height 14
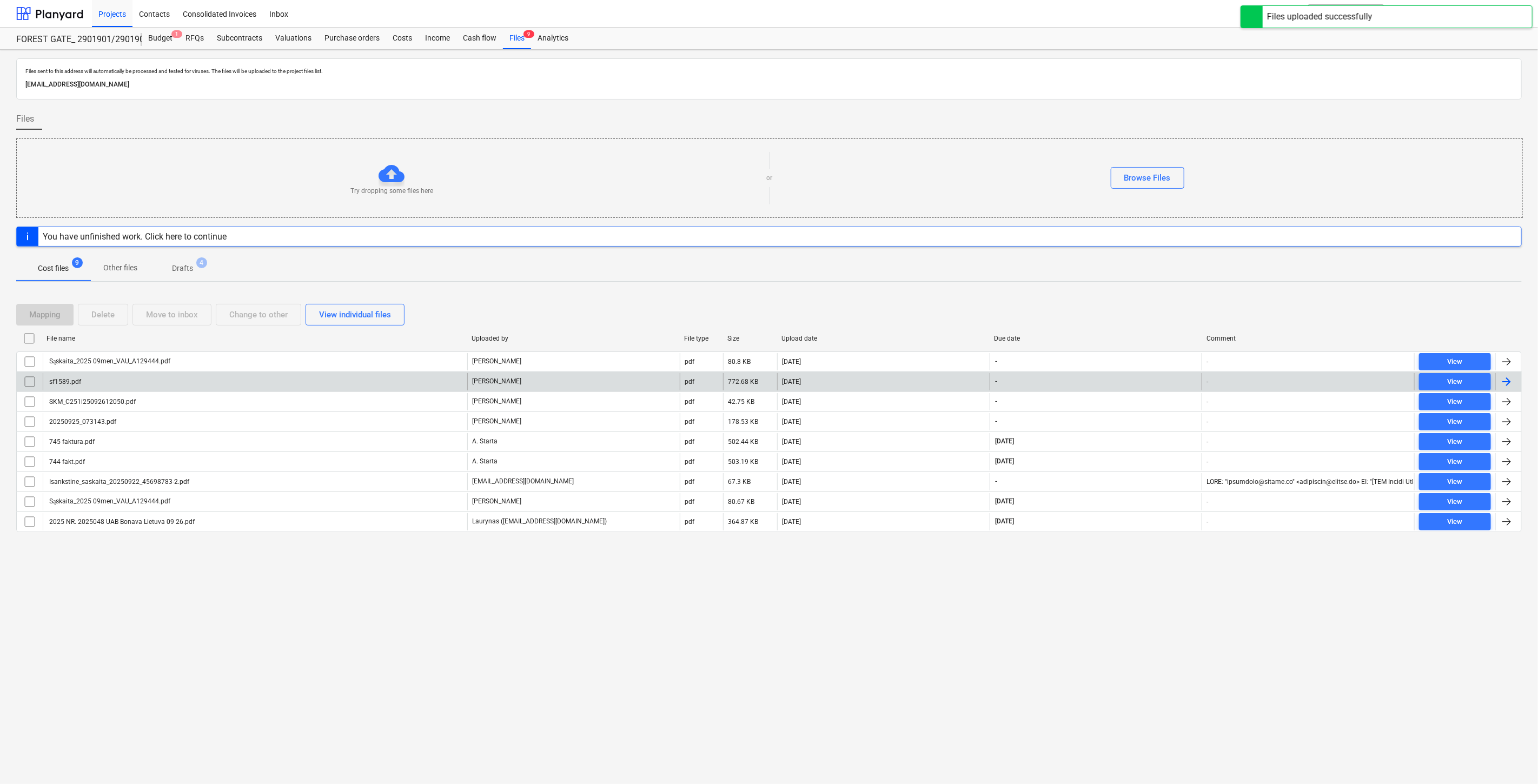
click at [397, 386] on div "sf1589.pdf" at bounding box center [255, 382] width 425 height 17
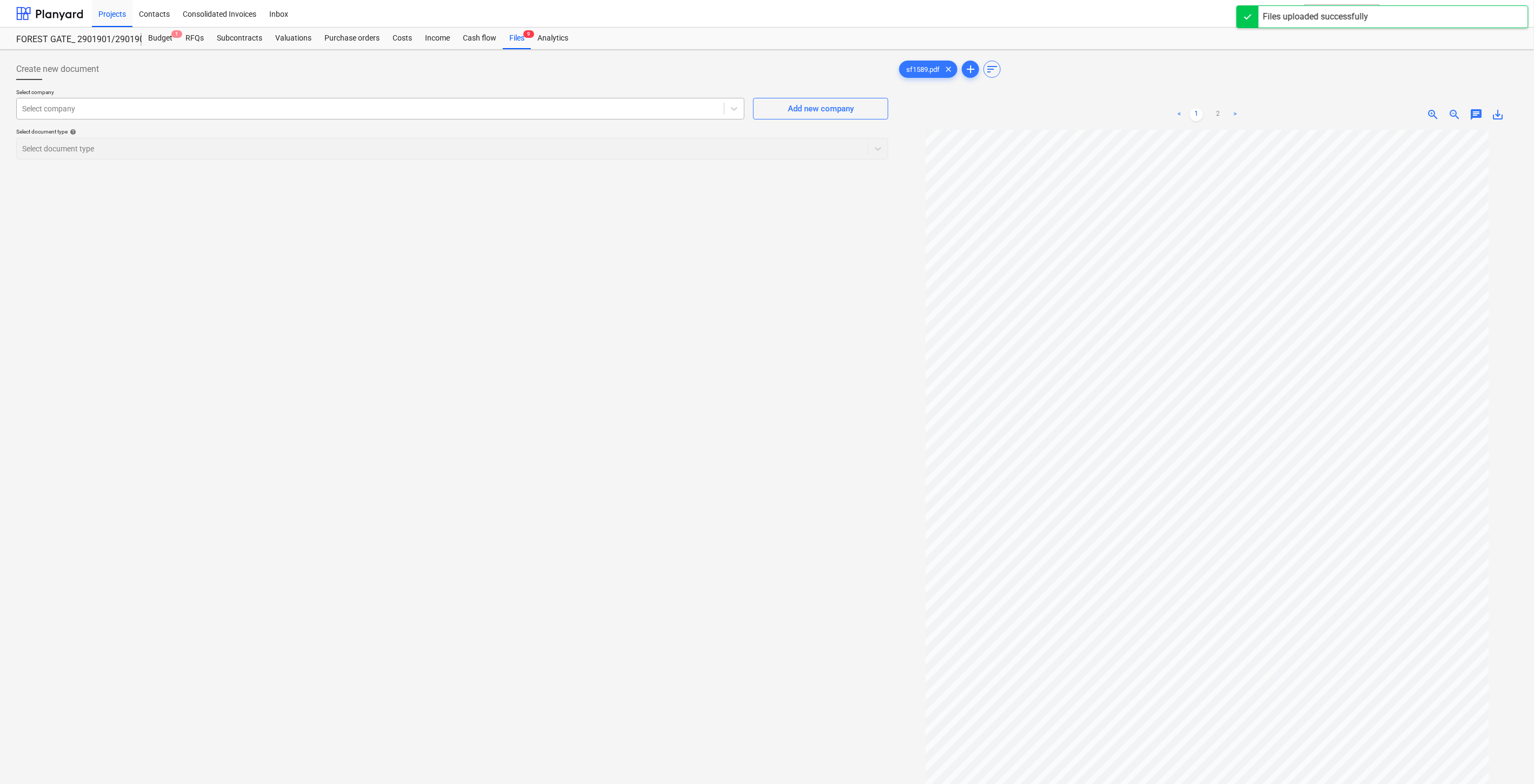
click at [517, 112] on div at bounding box center [370, 108] width 696 height 11
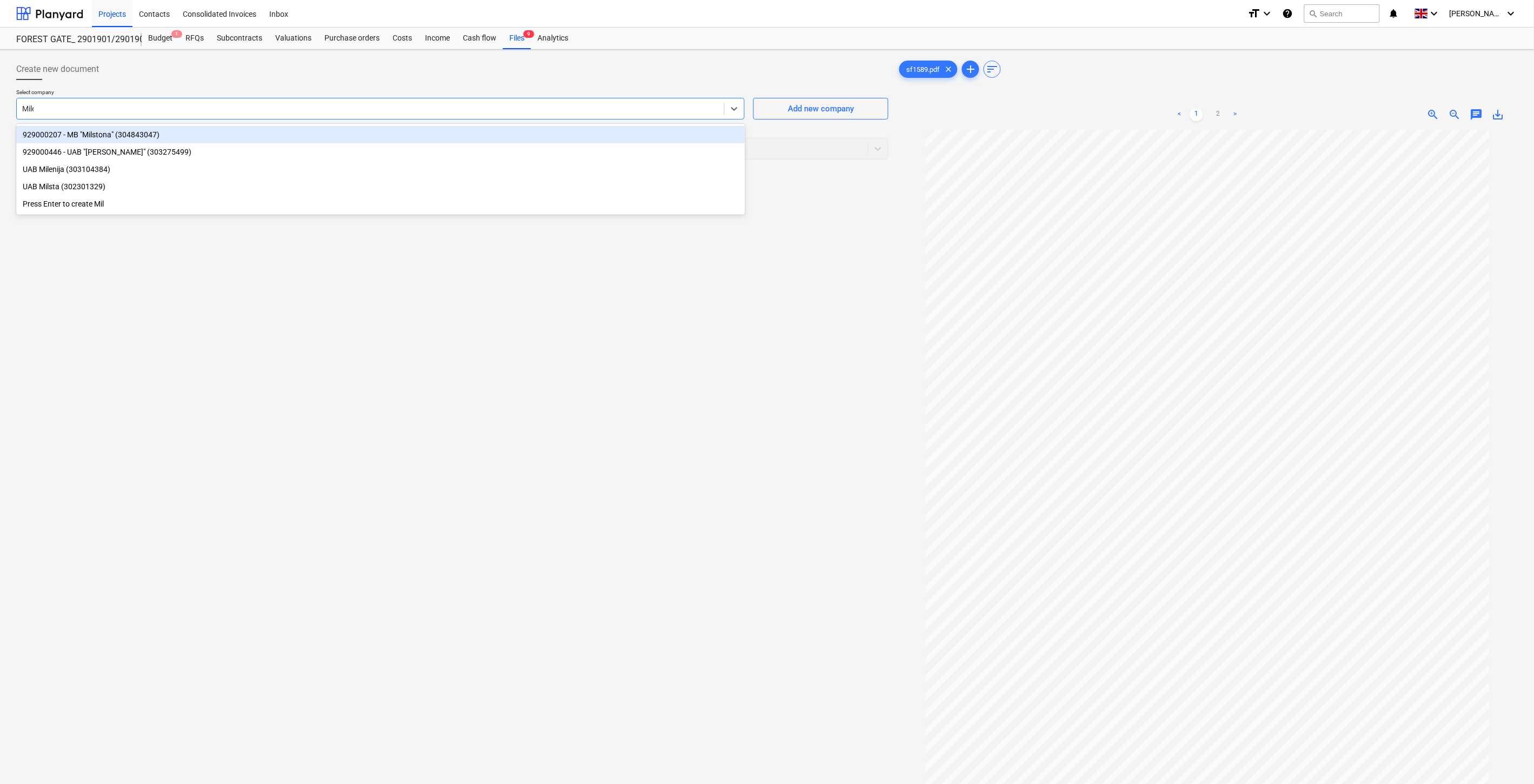
type input "[PERSON_NAME]"
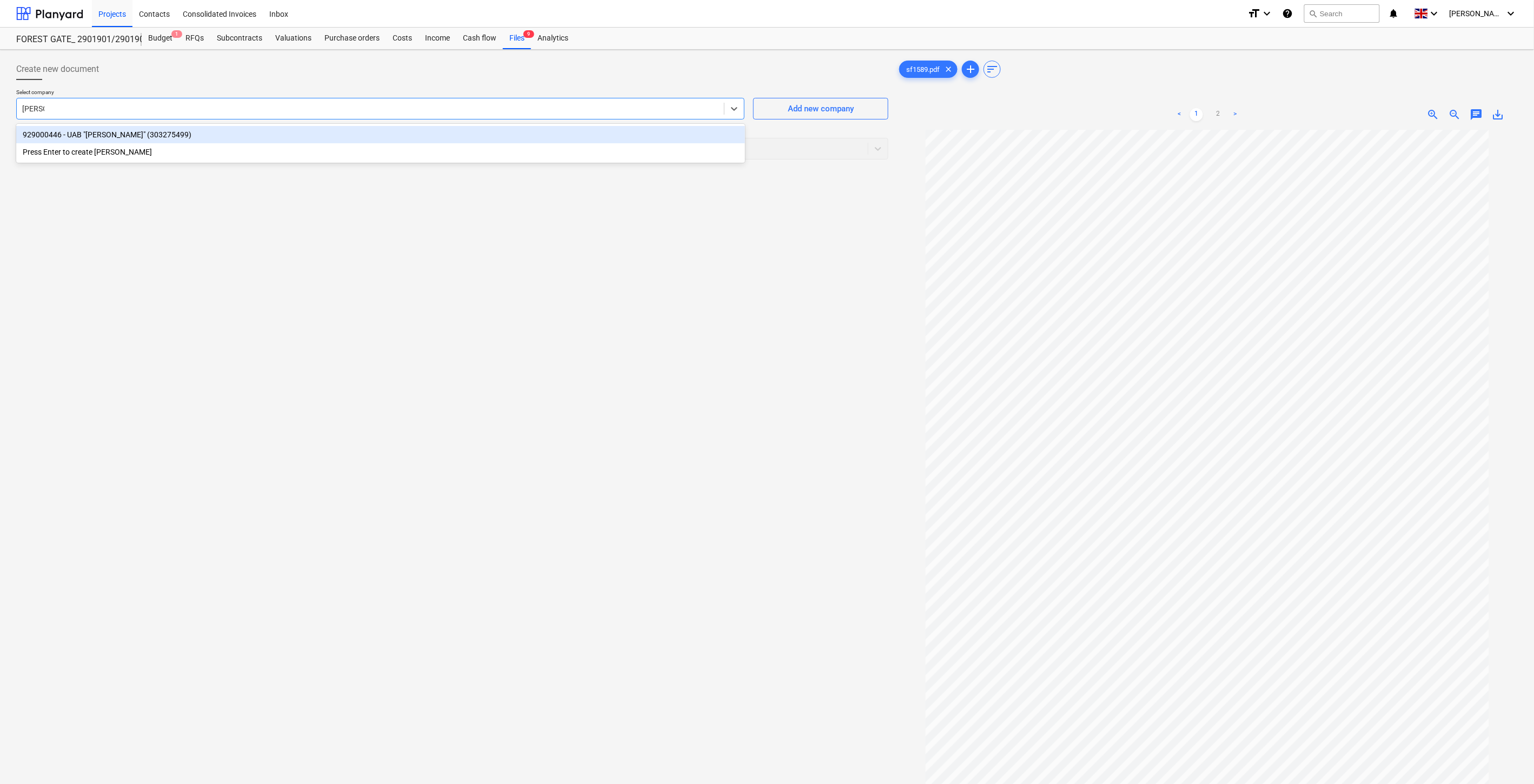
click at [504, 136] on div "929000446 - UAB "[PERSON_NAME]" (303275499)" at bounding box center [380, 135] width 729 height 17
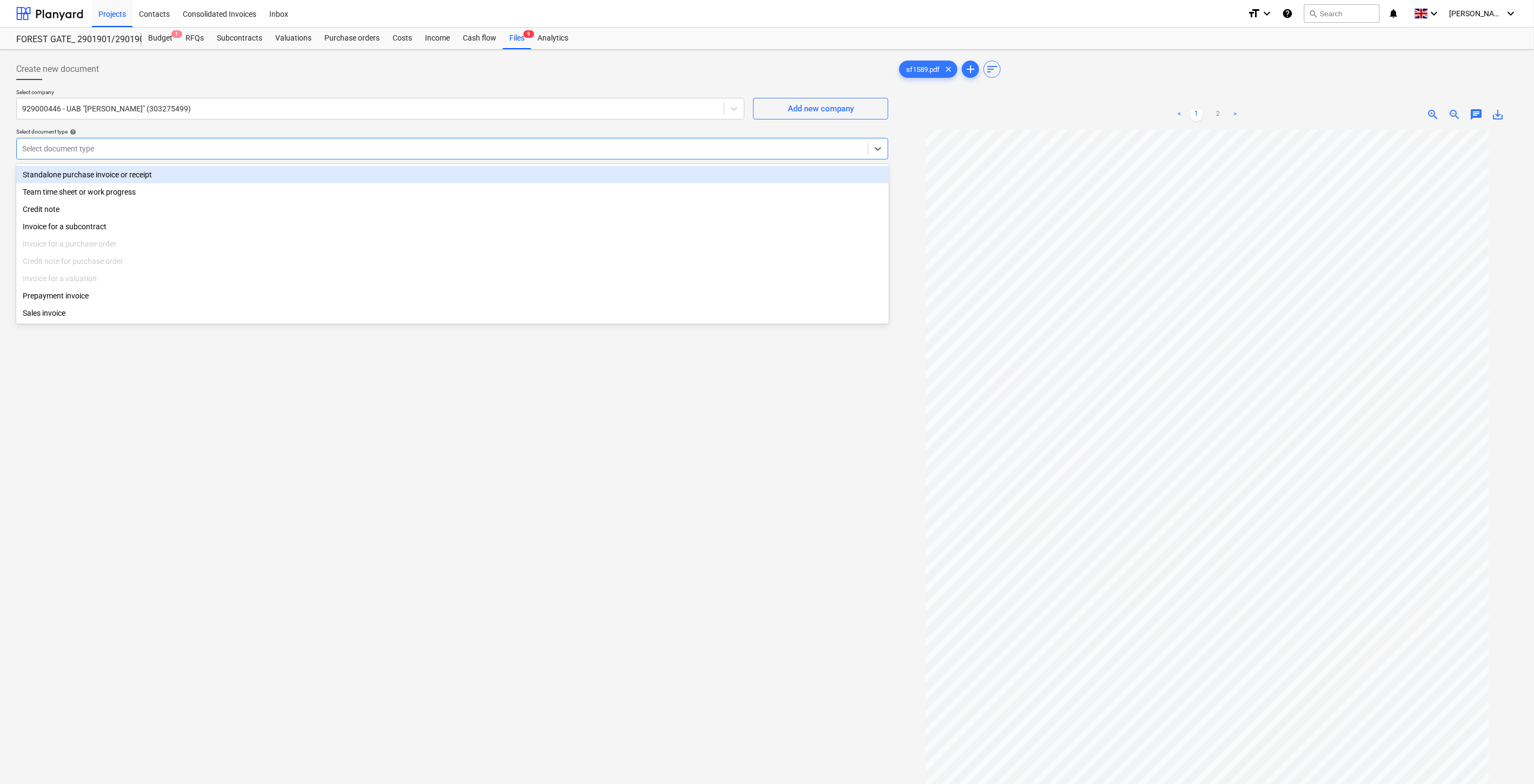
click at [477, 145] on div at bounding box center [442, 149] width 841 height 11
click at [194, 169] on div "Standalone purchase invoice or receipt" at bounding box center [452, 174] width 873 height 17
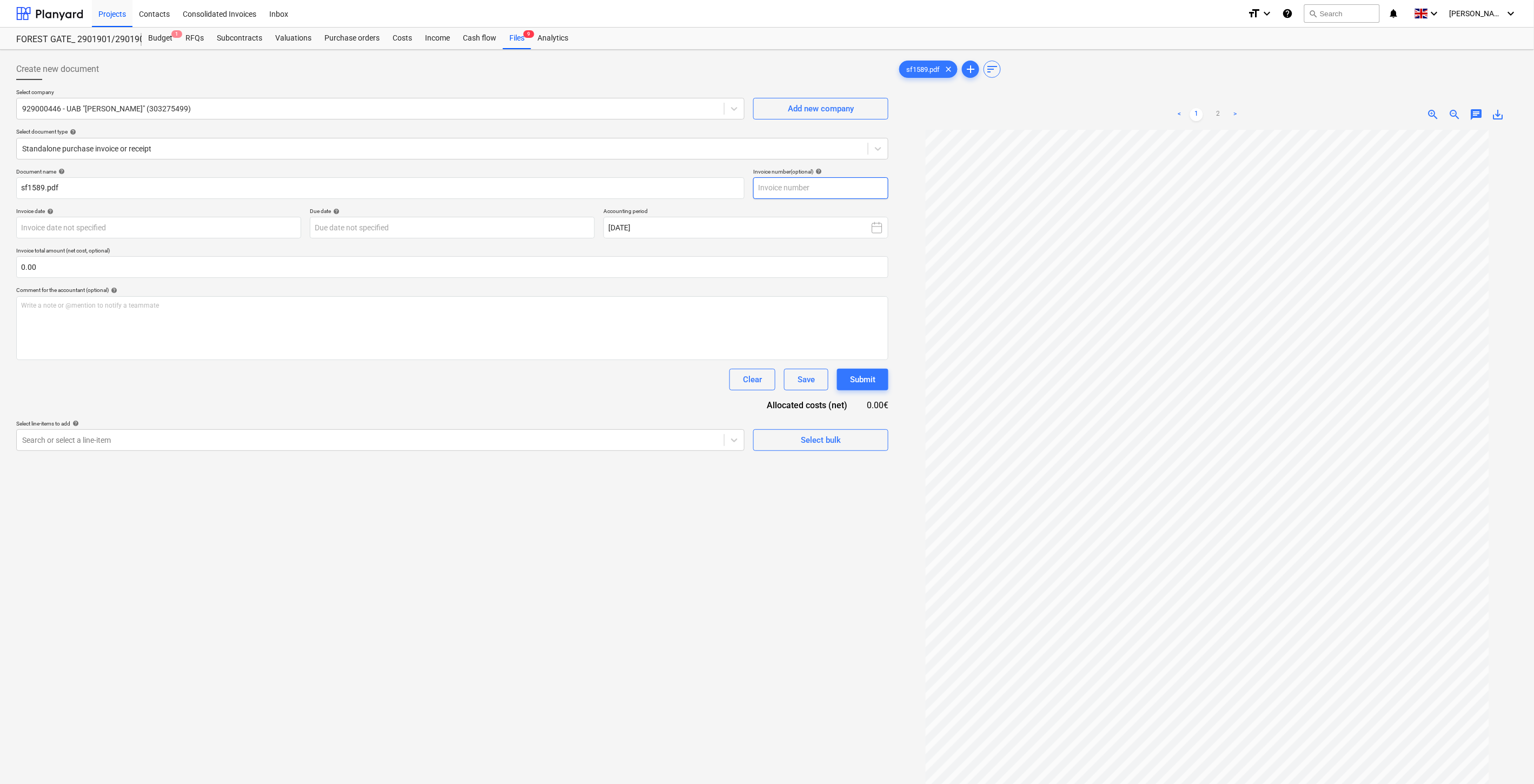
click at [827, 193] on input "text" at bounding box center [820, 188] width 136 height 22
type input "MIL01589"
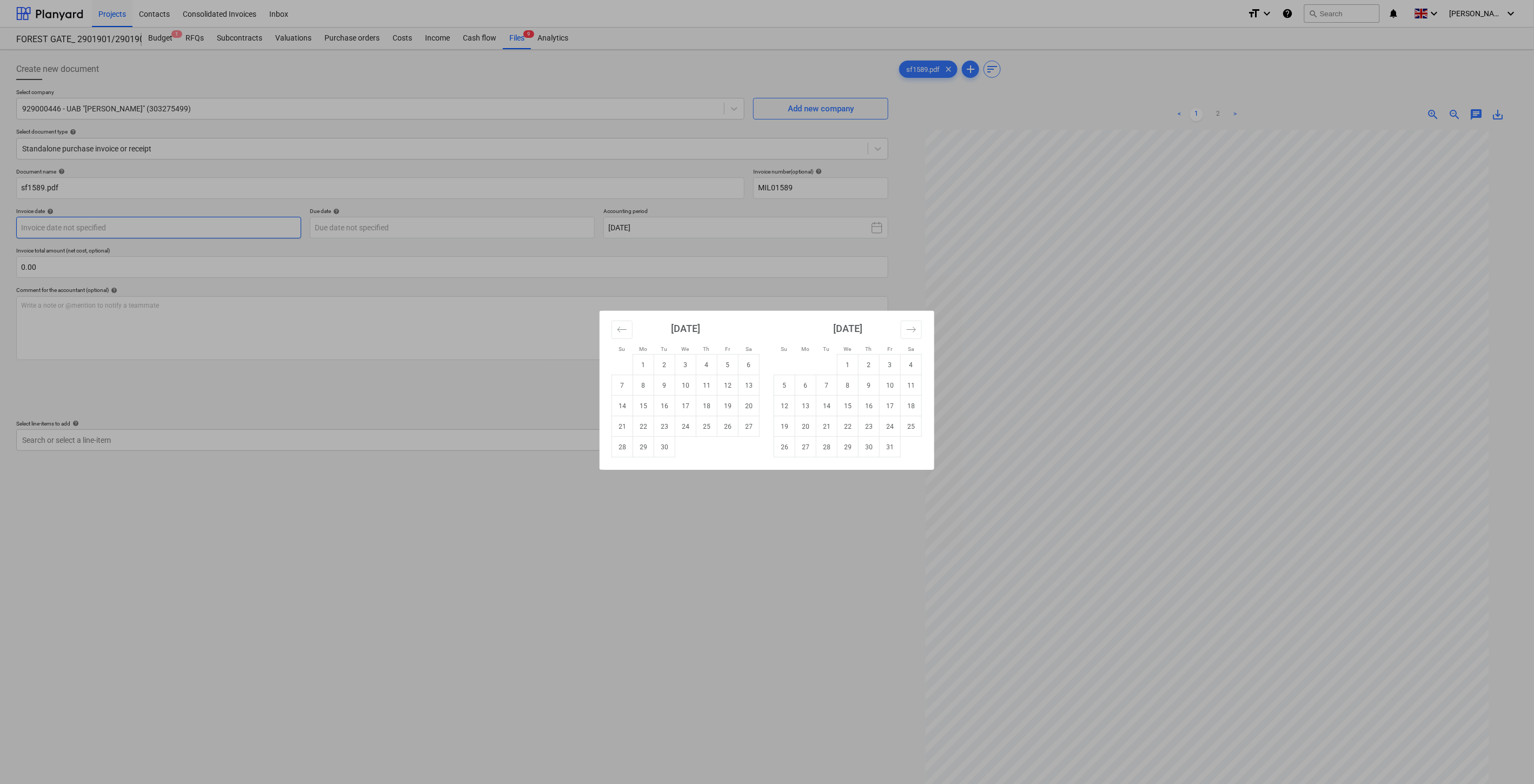
click at [218, 223] on body "Projects Contacts Consolidated Invoices Inbox format_size keyboard_arrow_down h…" at bounding box center [767, 392] width 1534 height 784
click at [708, 426] on td "25" at bounding box center [707, 427] width 21 height 21
type input "[DATE]"
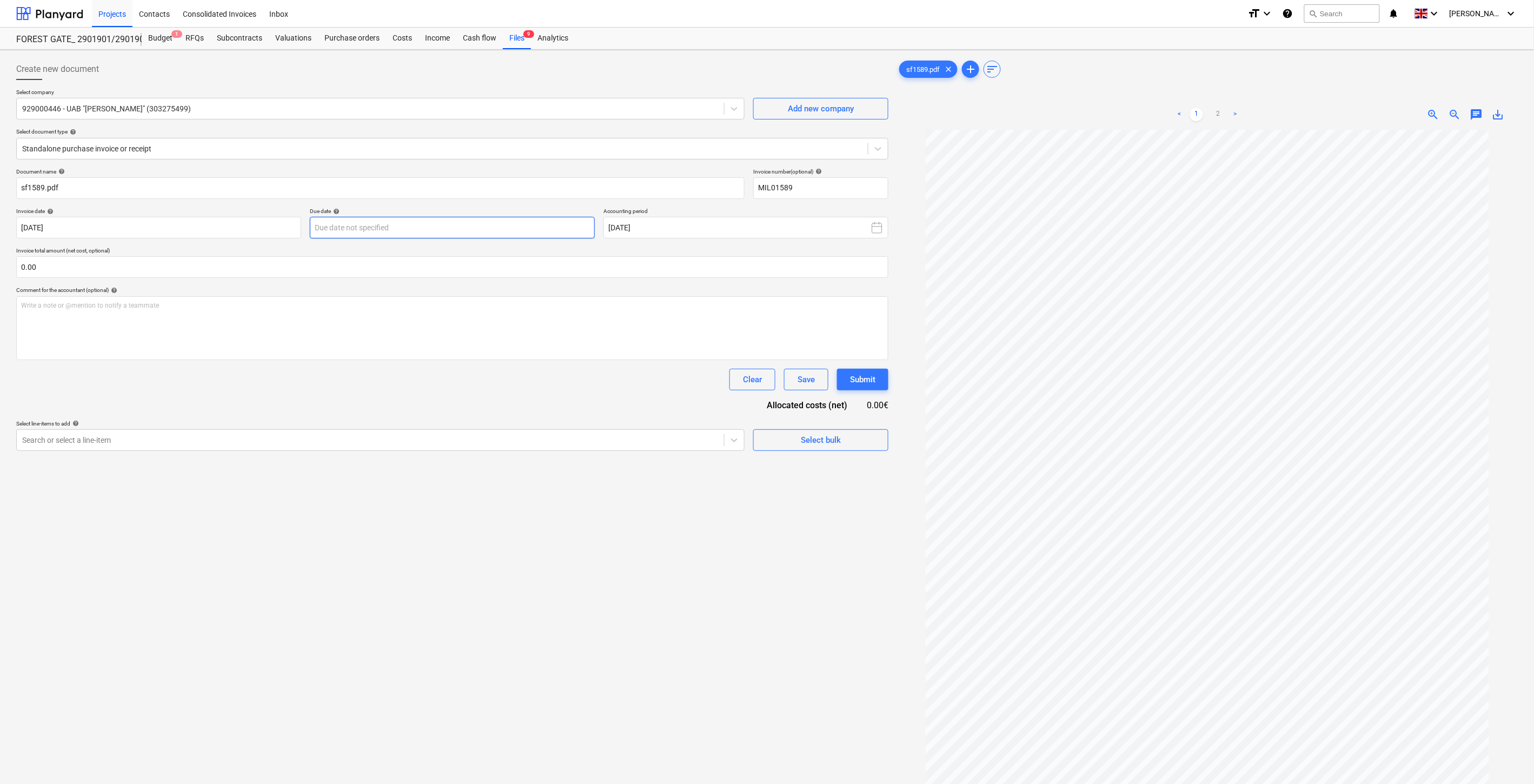
click at [564, 229] on body "Projects Contacts Consolidated Invoices Inbox format_size keyboard_arrow_down h…" at bounding box center [767, 392] width 1534 height 784
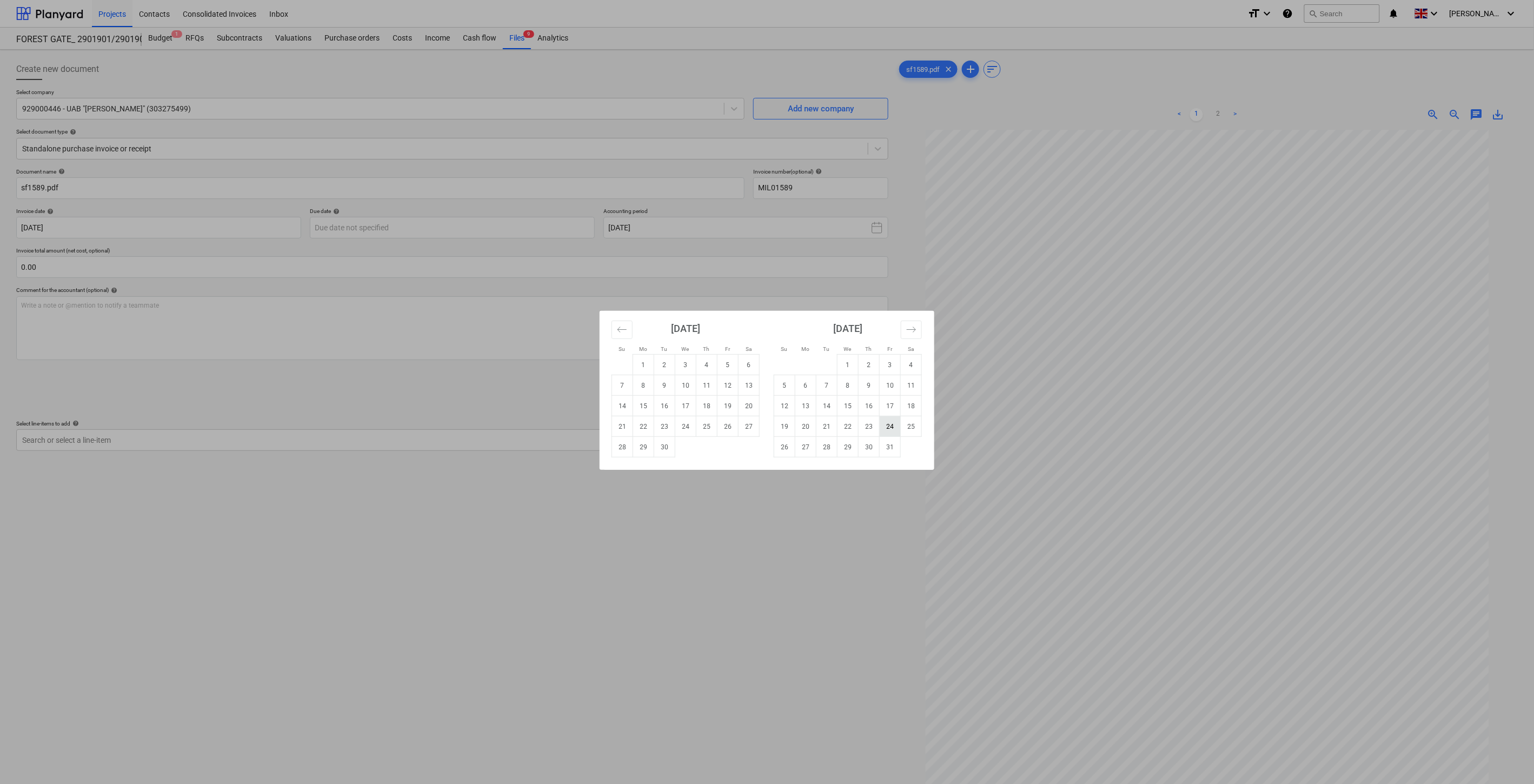
click at [889, 427] on td "24" at bounding box center [890, 427] width 21 height 21
type input "[DATE]"
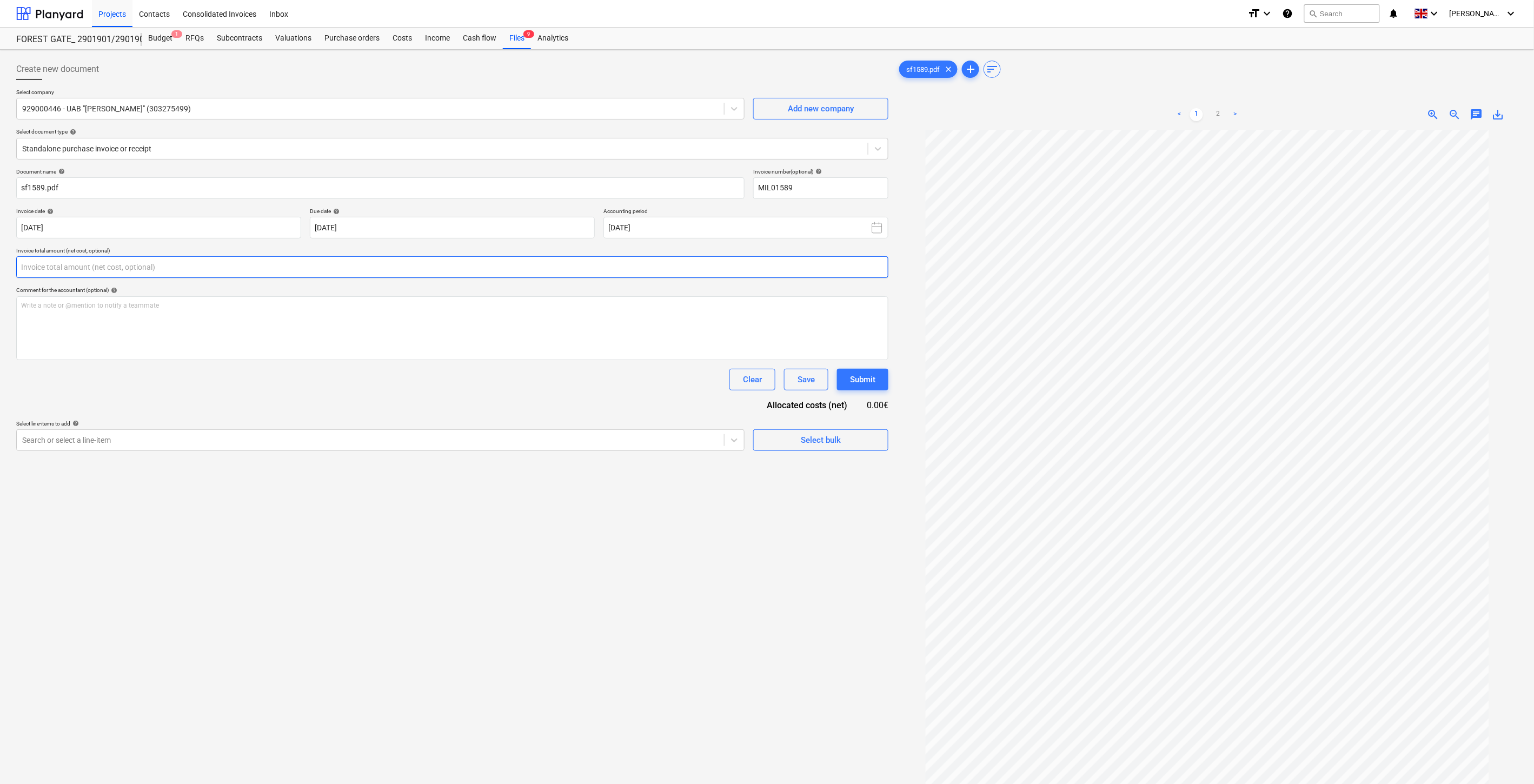
click at [412, 265] on input "text" at bounding box center [452, 267] width 872 height 22
type input "1,450.00"
click at [1221, 109] on link "2" at bounding box center [1218, 115] width 13 height 13
click at [1196, 115] on link "1" at bounding box center [1196, 115] width 13 height 13
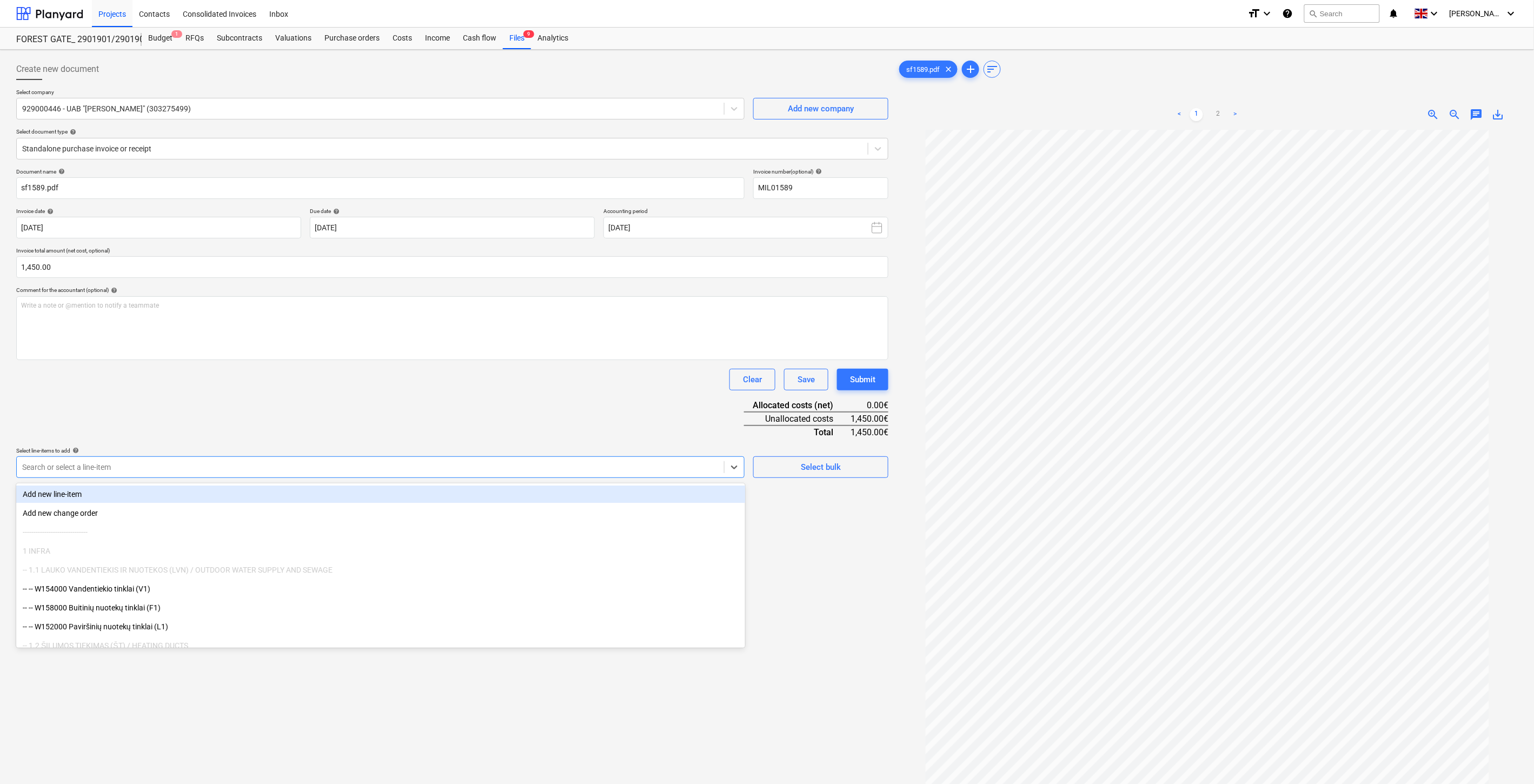
click at [495, 472] on div at bounding box center [370, 467] width 696 height 11
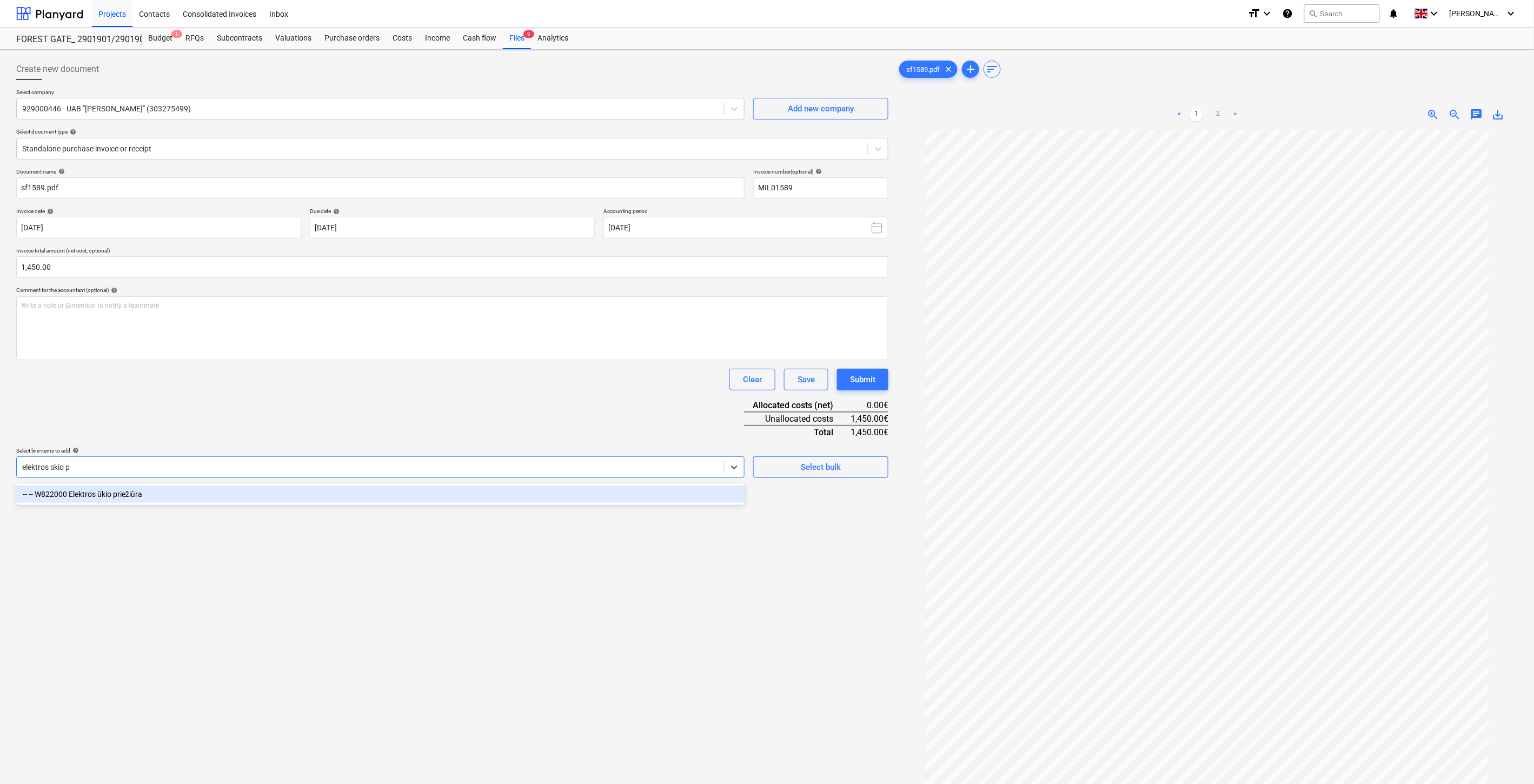
type input "elektros ūkio pr"
drag, startPoint x: 376, startPoint y: 490, endPoint x: 443, endPoint y: 432, distance: 88.6
click at [376, 488] on div "-- -- W822000 Elektros ūkio priežiūra" at bounding box center [380, 494] width 729 height 17
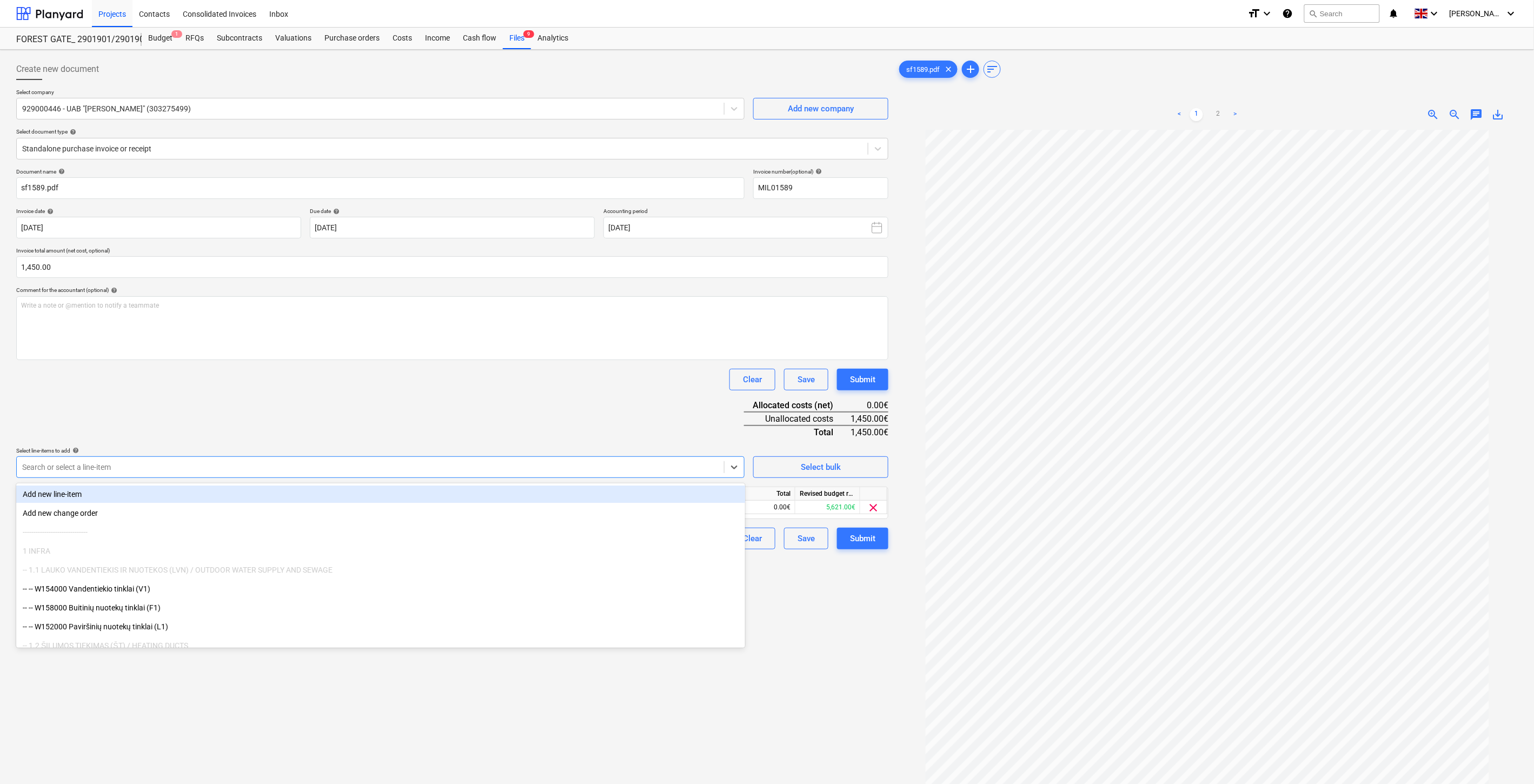
click at [450, 425] on div "Document name help sf1589.pdf Invoice number (optional) help MIL01589 Invoice d…" at bounding box center [452, 359] width 872 height 381
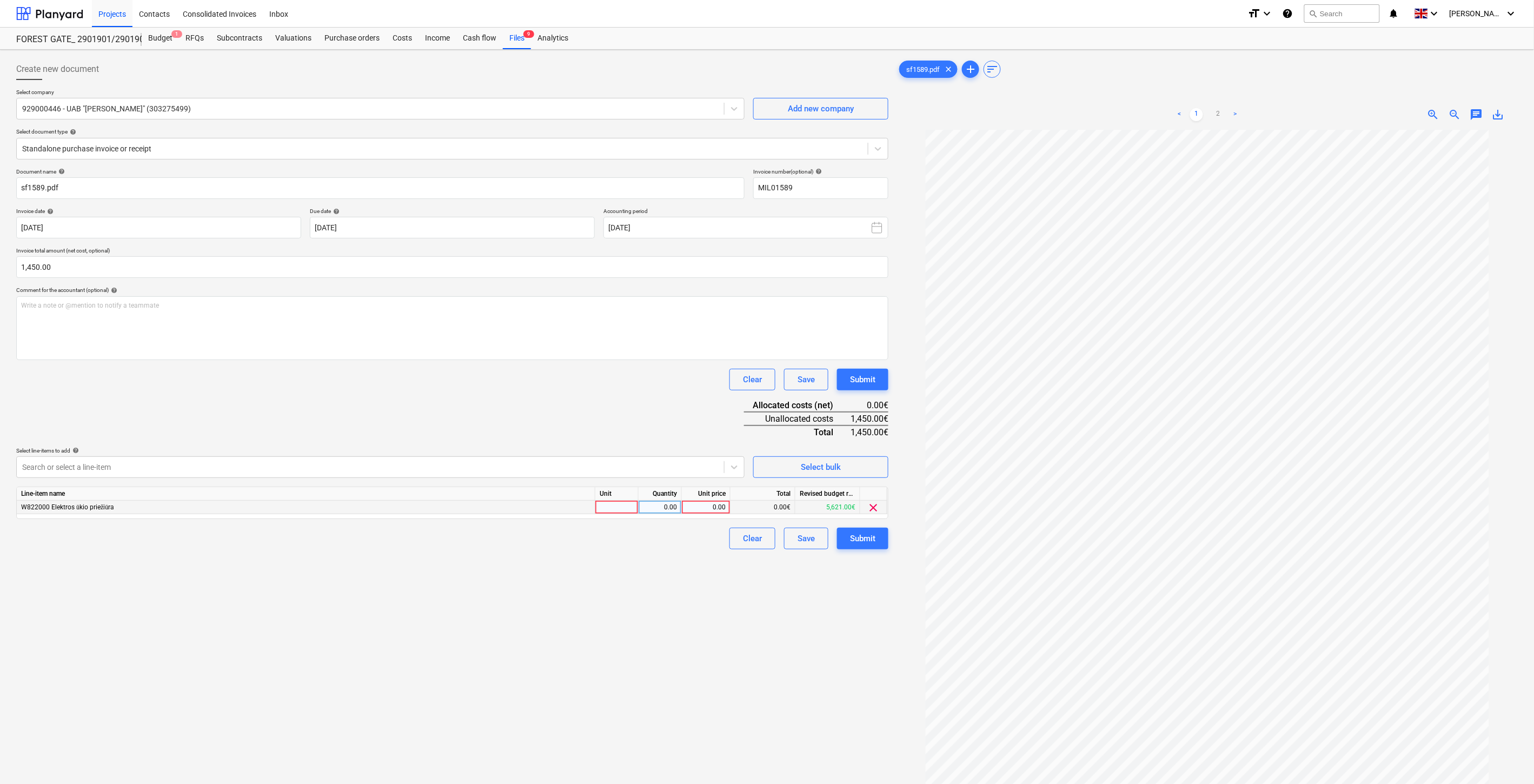
click at [612, 511] on div at bounding box center [617, 507] width 43 height 13
drag, startPoint x: 656, startPoint y: 508, endPoint x: 690, endPoint y: 506, distance: 34.1
click at [656, 508] on div "0.00" at bounding box center [660, 507] width 34 height 13
click at [724, 500] on div "Line-item name Unit Quantity Unit price Total Revised budget remaining W822000 …" at bounding box center [452, 503] width 872 height 33
click at [705, 506] on div "0.00" at bounding box center [706, 507] width 40 height 13
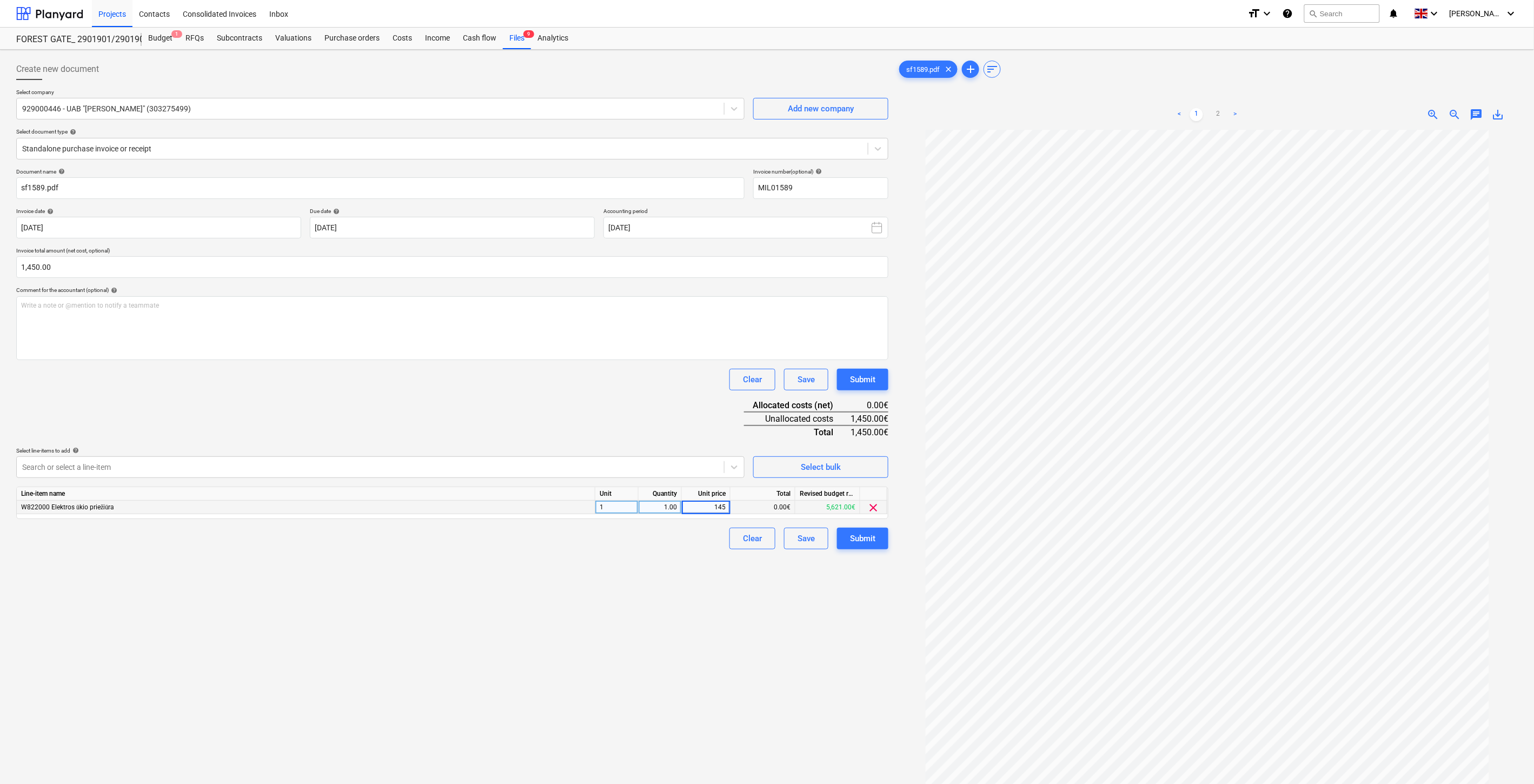
type input "1450"
click at [648, 399] on div "Document name help sf1589.pdf Invoice number (optional) help MIL01589 Invoice d…" at bounding box center [452, 359] width 872 height 381
click at [800, 537] on div "Save" at bounding box center [807, 538] width 17 height 14
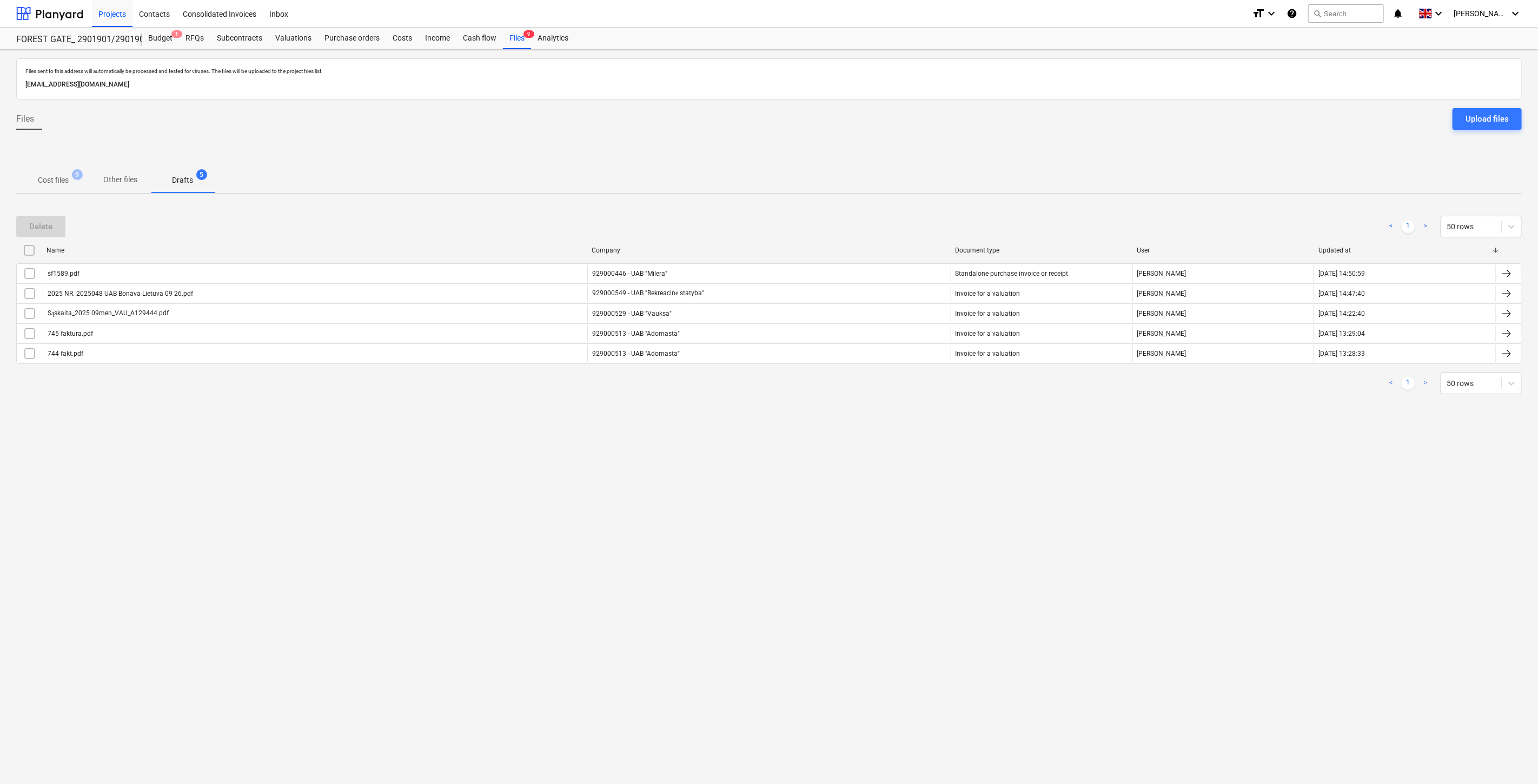
click at [60, 184] on p "Cost files" at bounding box center [53, 180] width 31 height 12
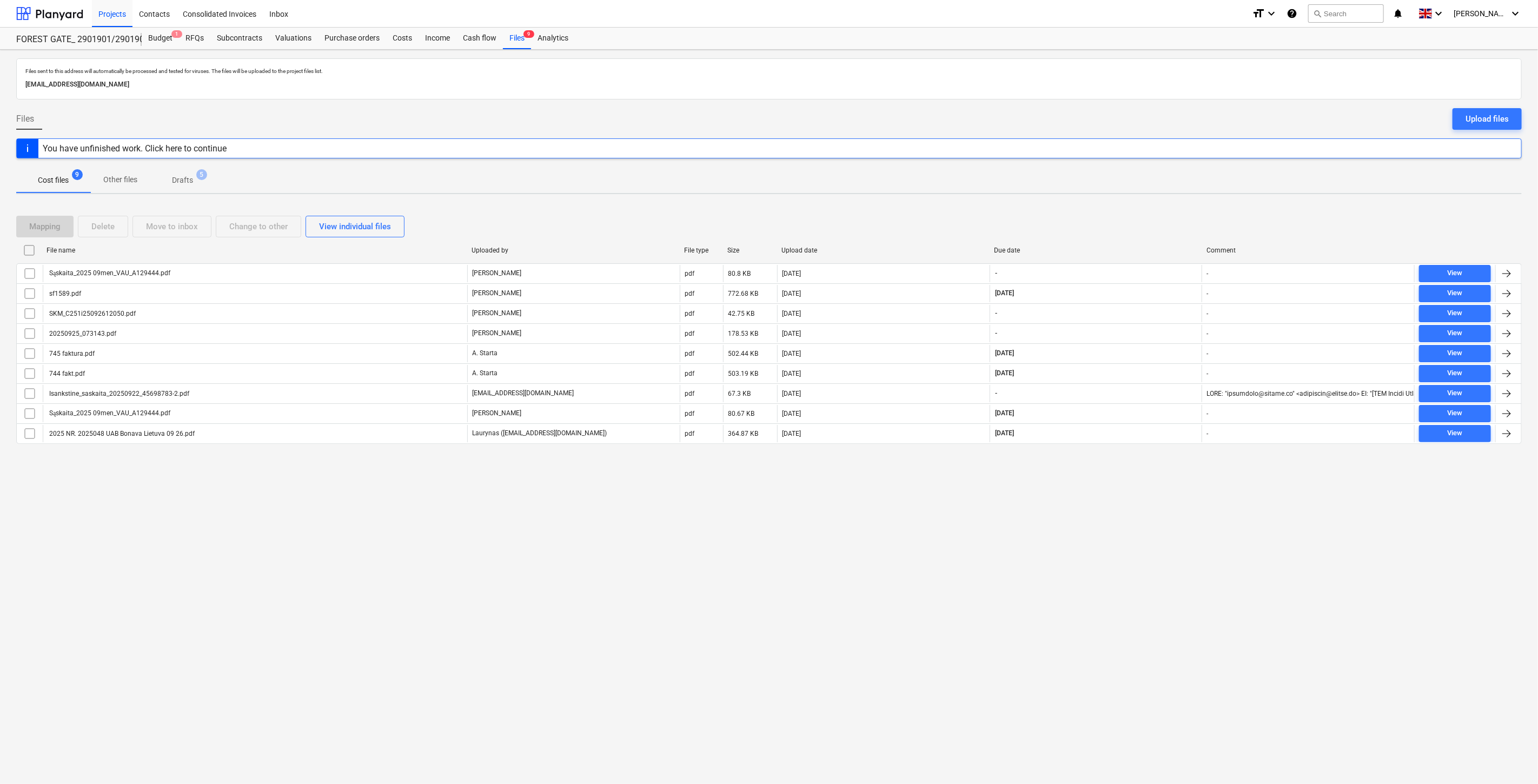
drag, startPoint x: 1151, startPoint y: 219, endPoint x: 1156, endPoint y: 217, distance: 5.4
click at [1151, 218] on div "Mapping Delete Move to inbox Change to other View individual files" at bounding box center [769, 227] width 1505 height 22
click at [1167, 212] on div "Mapping Delete Move to inbox Change to other View individual files" at bounding box center [769, 226] width 1505 height 30
click at [1109, 533] on div "Files sent to this address will automatically be processed and tested for virus…" at bounding box center [769, 417] width 1538 height 734
click at [1115, 525] on div "Files sent to this address will automatically be processed and tested for virus…" at bounding box center [769, 417] width 1538 height 734
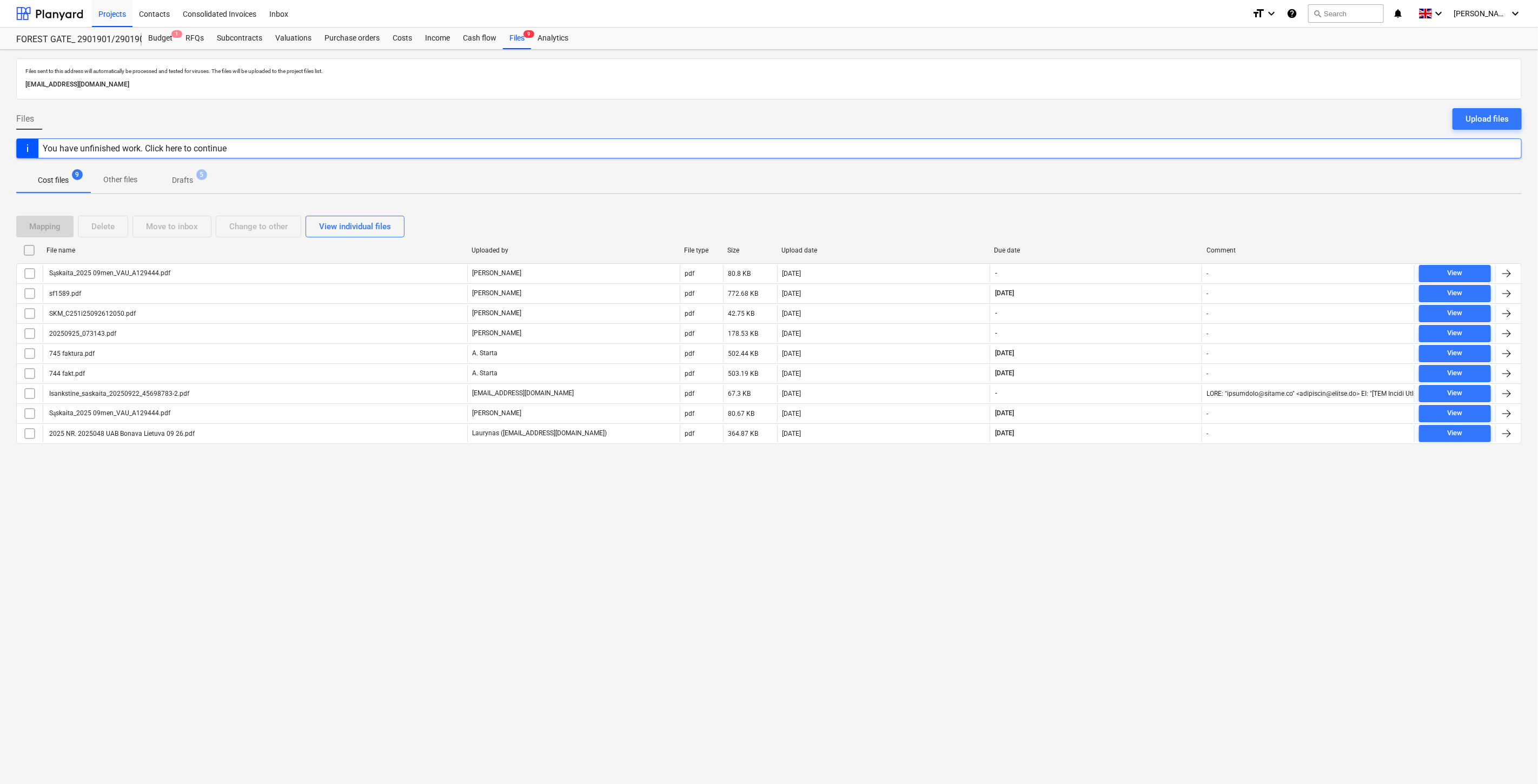
click at [1099, 230] on div "Mapping Delete Move to inbox Change to other View individual files" at bounding box center [769, 227] width 1505 height 22
click at [1116, 223] on div "Mapping Delete Move to inbox Change to other View individual files" at bounding box center [769, 227] width 1505 height 22
click at [1129, 217] on div "Mapping Delete Move to inbox Change to other View individual files" at bounding box center [769, 227] width 1505 height 22
click at [1149, 207] on div "Mapping Delete Move to inbox Change to other View individual files File name Up…" at bounding box center [769, 334] width 1505 height 263
drag, startPoint x: 1141, startPoint y: 220, endPoint x: 1167, endPoint y: 208, distance: 28.6
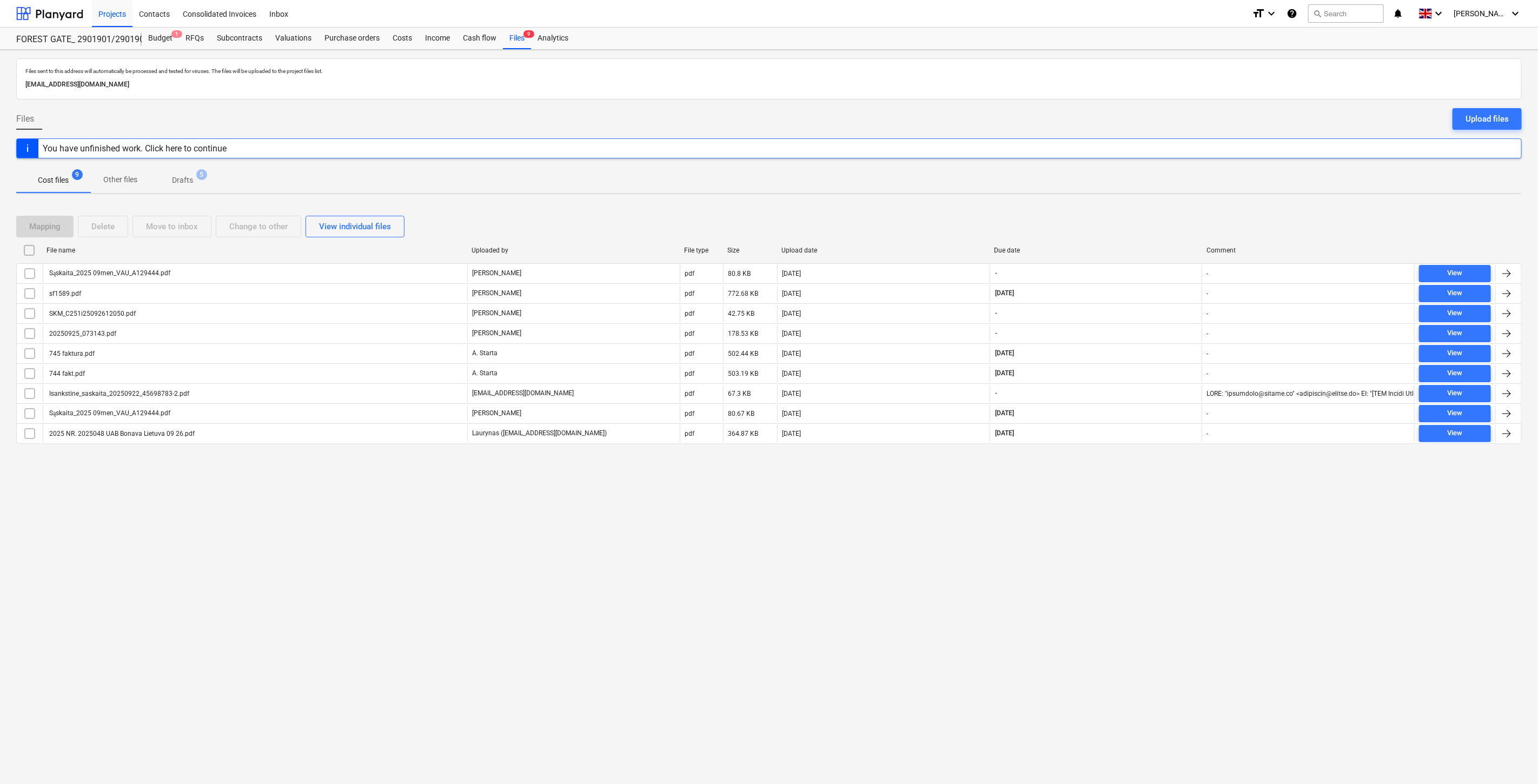
click at [1143, 219] on div "Mapping Delete Move to inbox Change to other View individual files" at bounding box center [769, 227] width 1505 height 22
click at [1167, 208] on div "Mapping Delete Move to inbox Change to other View individual files File name Up…" at bounding box center [769, 334] width 1505 height 263
drag, startPoint x: 1118, startPoint y: 230, endPoint x: 1137, endPoint y: 219, distance: 22.0
click at [1120, 229] on div "Mapping Delete Move to inbox Change to other View individual files" at bounding box center [769, 227] width 1505 height 22
drag, startPoint x: 1137, startPoint y: 219, endPoint x: 1164, endPoint y: 209, distance: 28.8
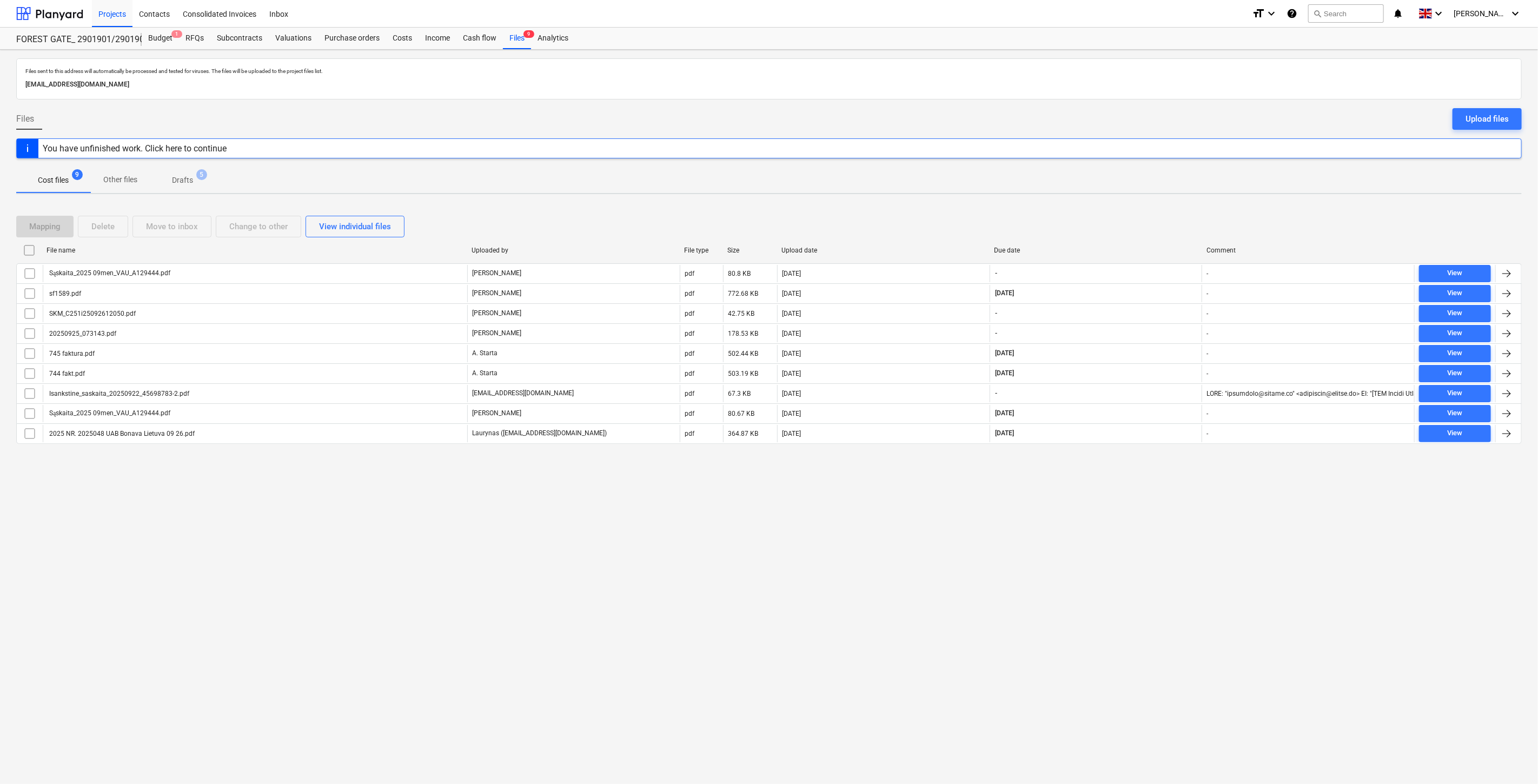
click at [1142, 218] on div "Mapping Delete Move to inbox Change to other View individual files" at bounding box center [769, 227] width 1505 height 22
drag, startPoint x: 1164, startPoint y: 209, endPoint x: 1178, endPoint y: 203, distance: 15.2
click at [1165, 208] on div "Mapping Delete Move to inbox Change to other View individual files File name Up…" at bounding box center [769, 334] width 1505 height 263
click at [1178, 203] on div "Mapping Delete Move to inbox Change to other View individual files File name Up…" at bounding box center [769, 334] width 1505 height 263
drag, startPoint x: 1147, startPoint y: 214, endPoint x: 1172, endPoint y: 200, distance: 28.7
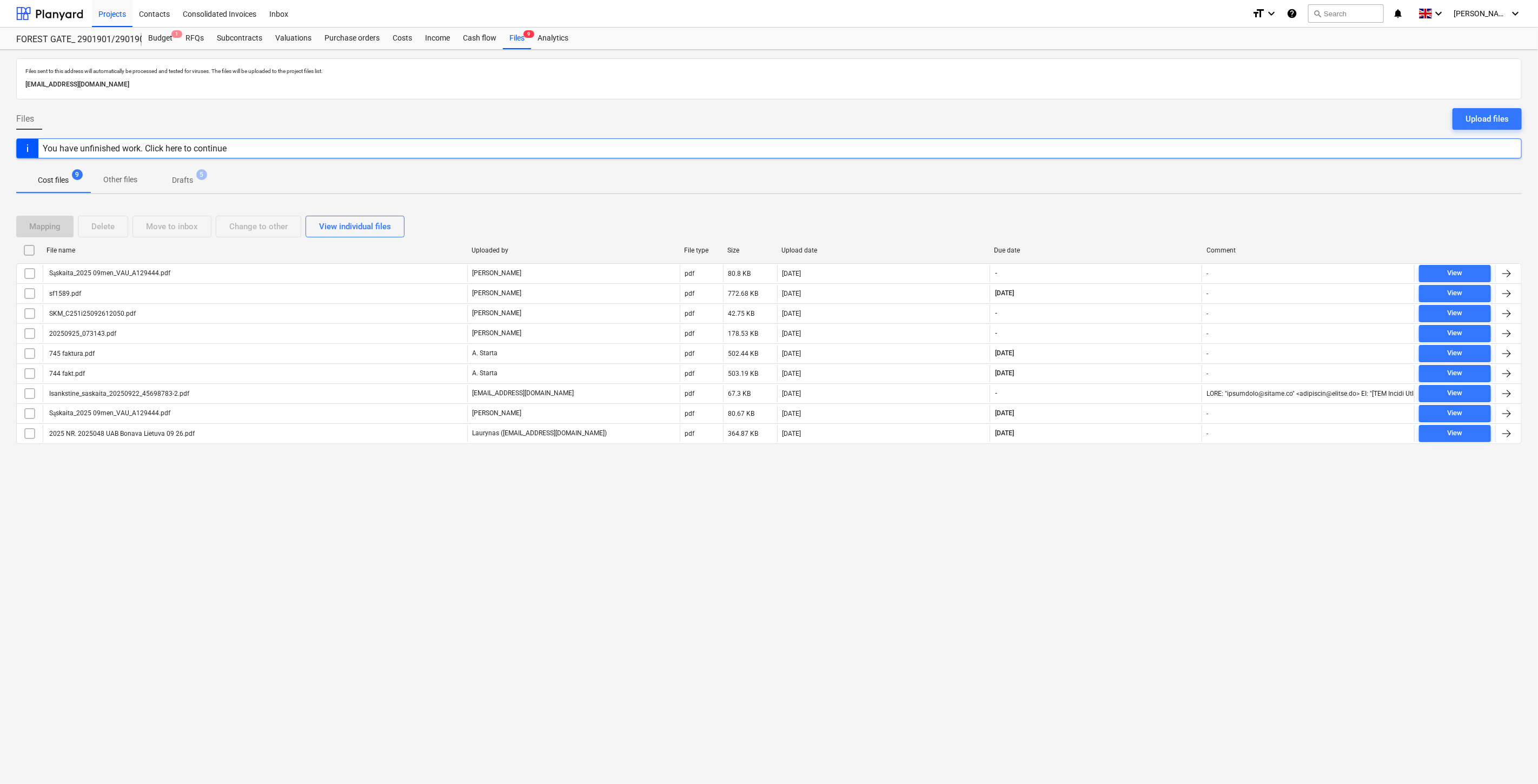
click at [1153, 210] on div "Mapping Delete Move to inbox Change to other View individual files File name Up…" at bounding box center [769, 334] width 1505 height 263
drag, startPoint x: 1172, startPoint y: 200, endPoint x: 487, endPoint y: 215, distance: 685.2
click at [1147, 205] on div "Files sent to this address will automatically be processed and tested for virus…" at bounding box center [769, 417] width 1538 height 734
click at [1147, 224] on div "Mapping Delete Move to inbox Change to other View individual files" at bounding box center [769, 227] width 1505 height 22
click at [1169, 212] on div "Mapping Delete Move to inbox Change to other View individual files" at bounding box center [769, 226] width 1505 height 30
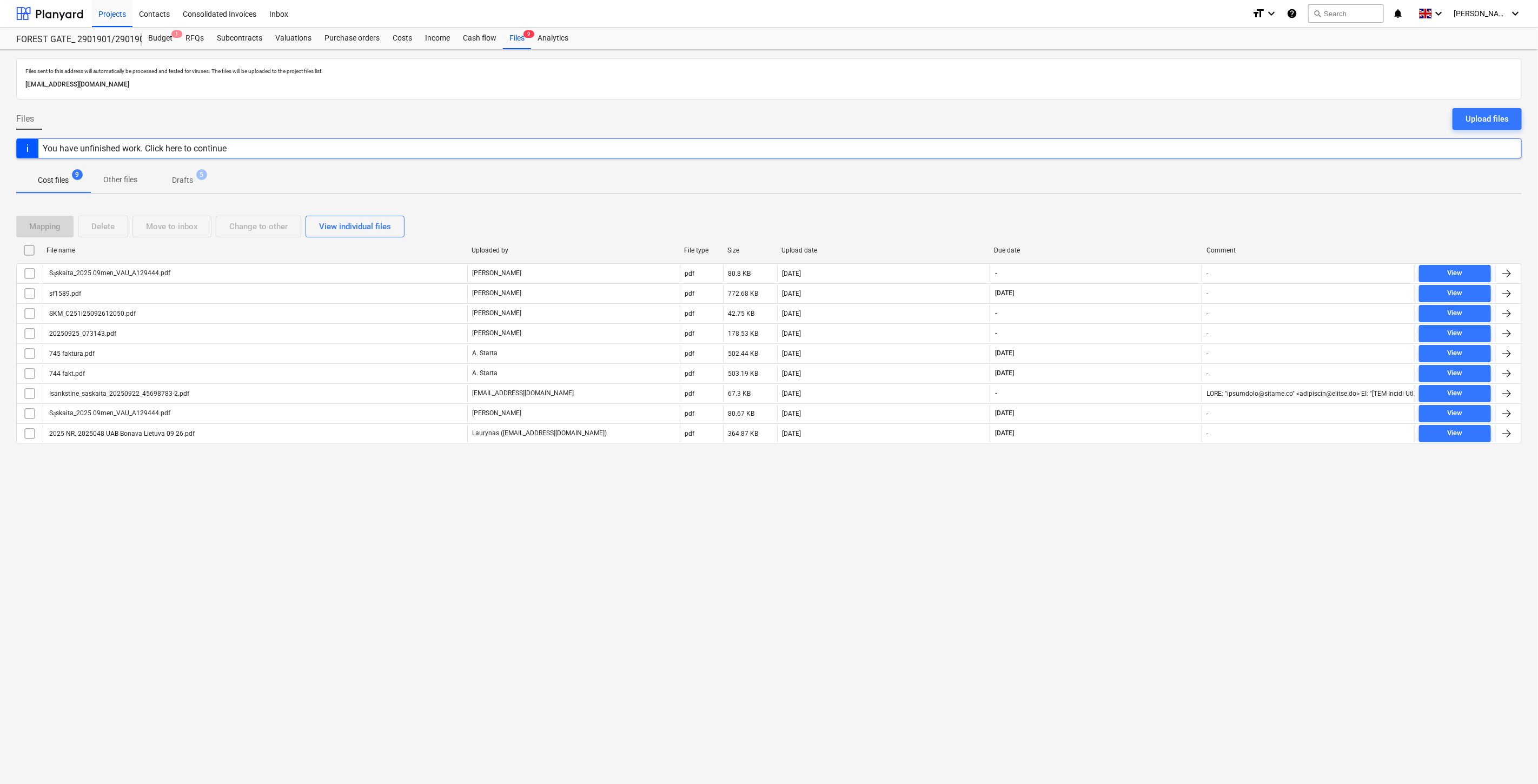
drag, startPoint x: 1161, startPoint y: 219, endPoint x: 1165, endPoint y: 216, distance: 5.0
click at [1161, 219] on div "Mapping Delete Move to inbox Change to other View individual files" at bounding box center [769, 227] width 1505 height 22
click at [1182, 205] on div "Mapping Delete Move to inbox Change to other View individual files File name Up…" at bounding box center [769, 334] width 1505 height 263
drag, startPoint x: 1098, startPoint y: 210, endPoint x: 1119, endPoint y: 204, distance: 21.8
click at [1098, 210] on div "Mapping Delete Move to inbox Change to other View individual files File name Up…" at bounding box center [769, 334] width 1505 height 263
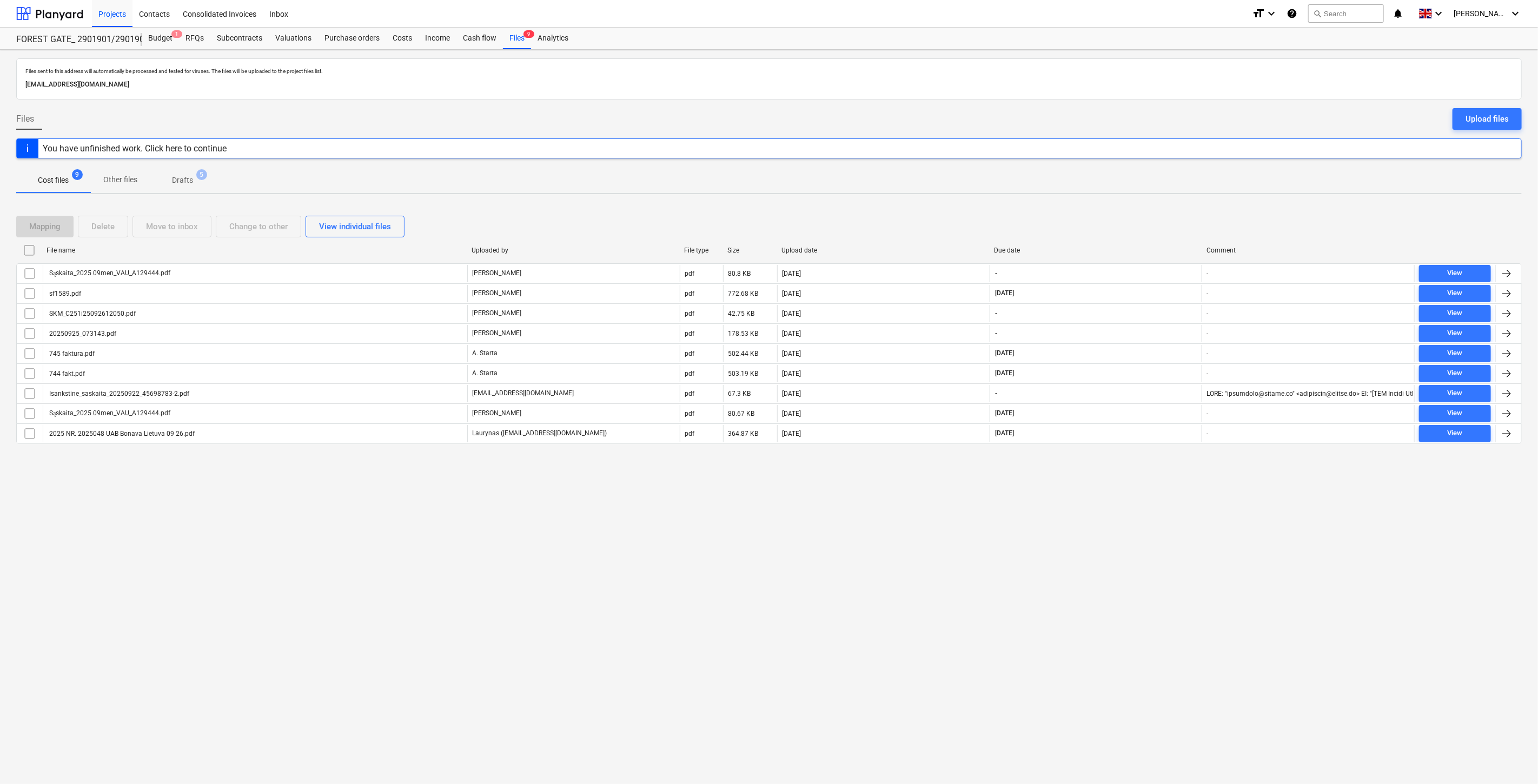
click at [1123, 203] on div "Mapping Delete Move to inbox Change to other View individual files File name Up…" at bounding box center [769, 334] width 1505 height 263
drag, startPoint x: 9, startPoint y: 2, endPoint x: 33, endPoint y: 8, distance: 24.7
click at [9, 2] on div "Projects Contacts Consolidated Invoices Inbox format_size keyboard_arrow_down h…" at bounding box center [769, 14] width 1538 height 28
click at [36, 9] on div at bounding box center [50, 13] width 67 height 27
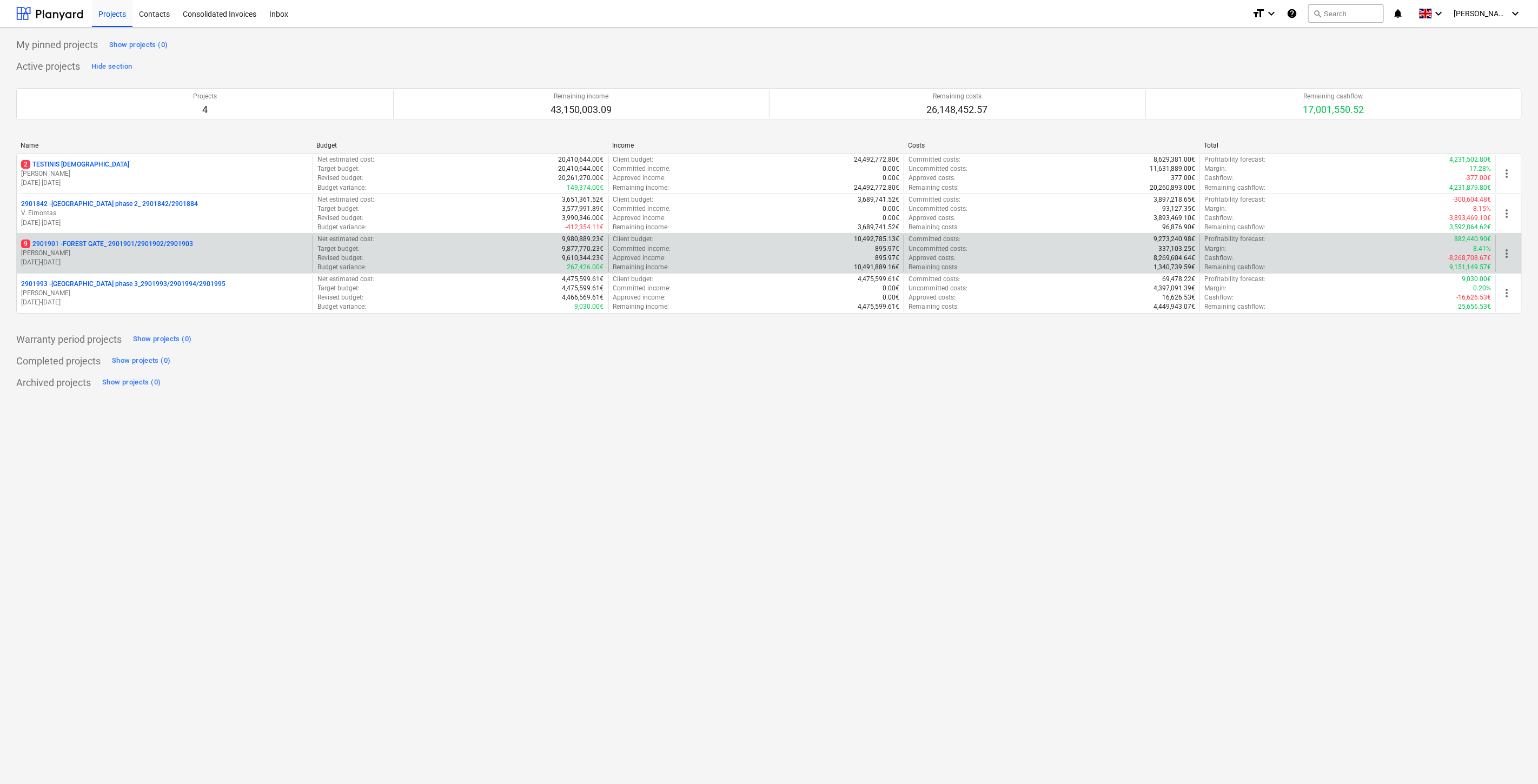
click at [126, 246] on p "9 2901901 - FOREST GATE_ 2901901/2901902/2901903" at bounding box center [107, 244] width 172 height 9
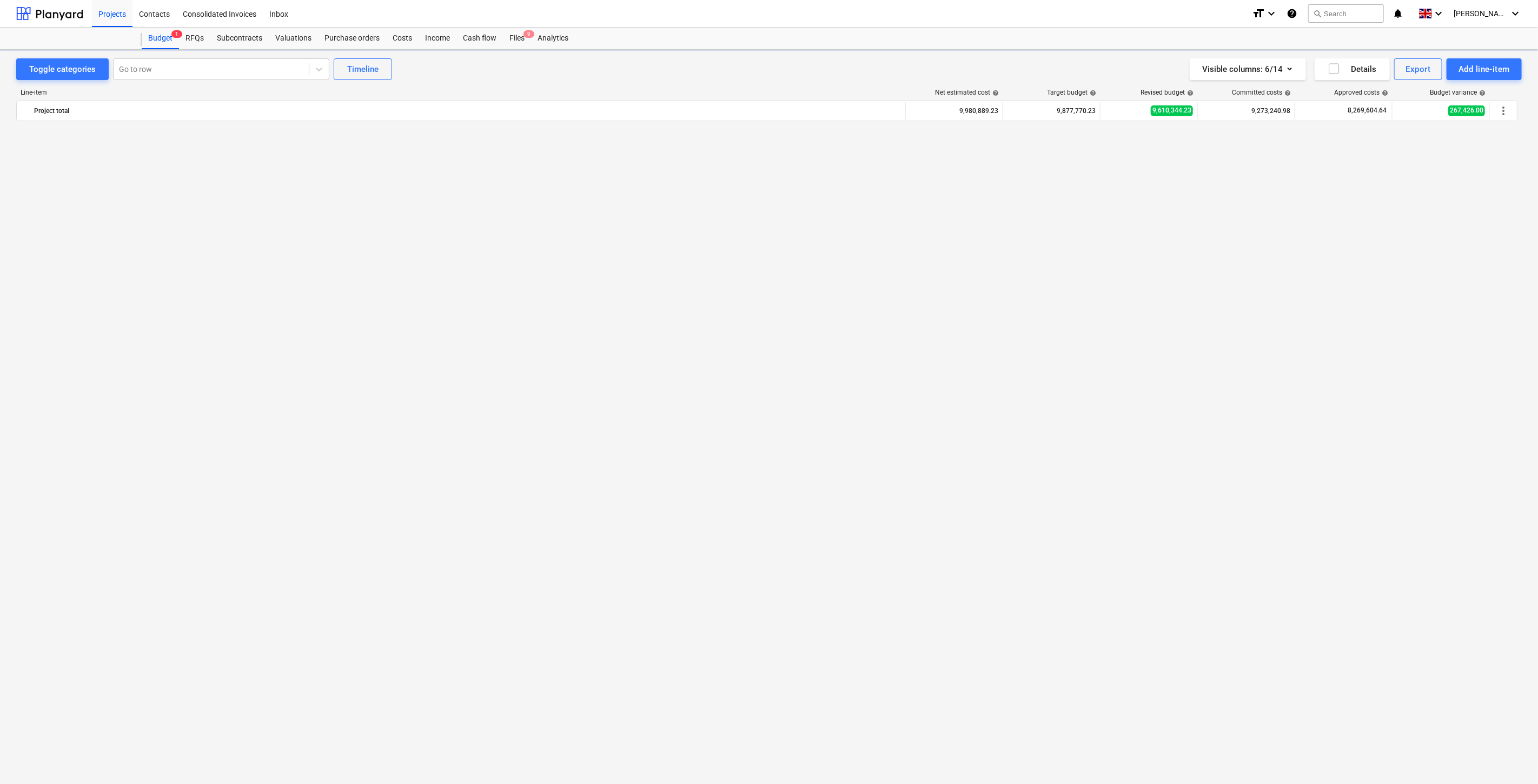
scroll to position [3355, 0]
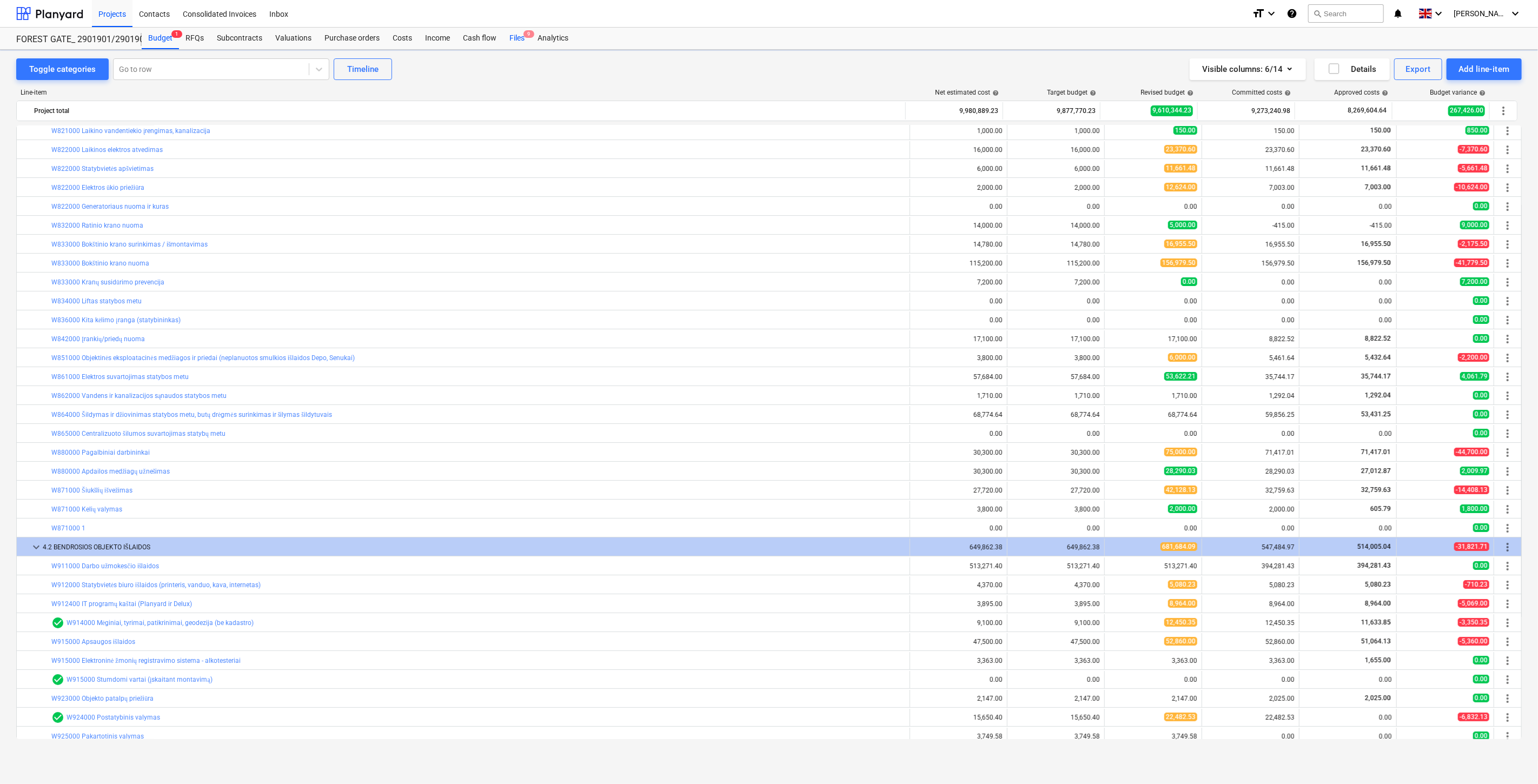
click at [515, 36] on div "Files 9" at bounding box center [517, 39] width 28 height 22
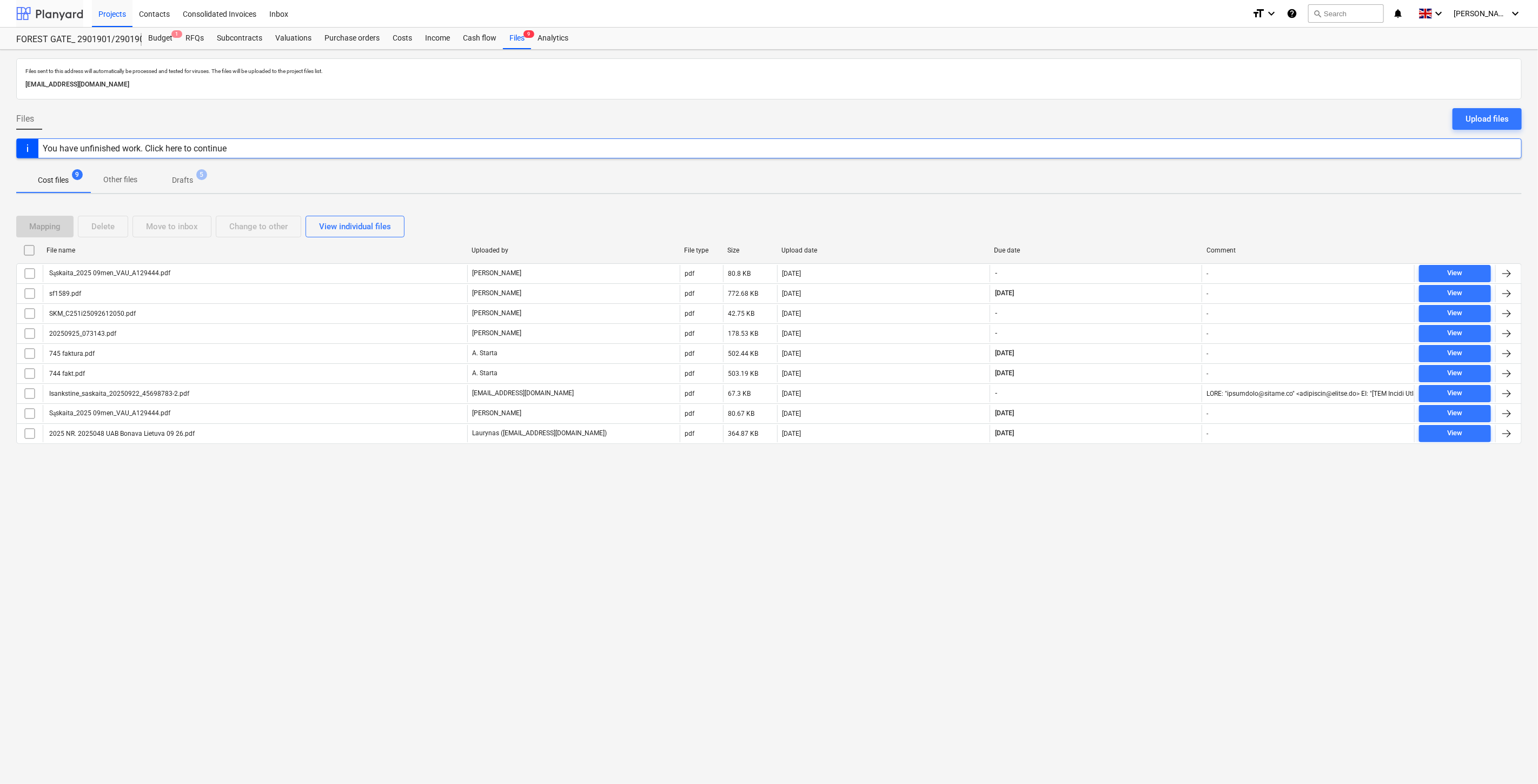
click at [45, 14] on div at bounding box center [50, 13] width 67 height 27
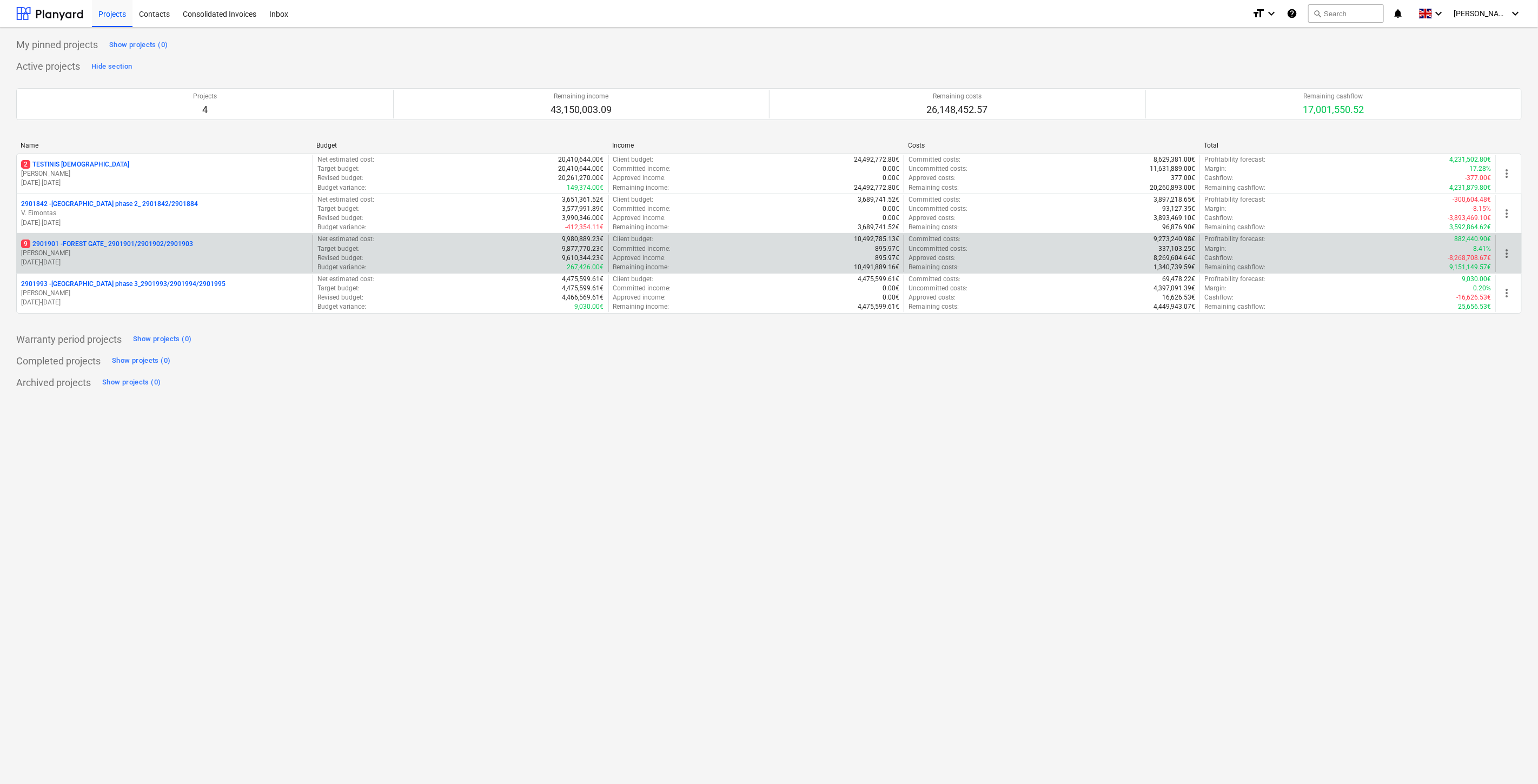
click at [126, 257] on p "[PERSON_NAME]" at bounding box center [164, 253] width 287 height 9
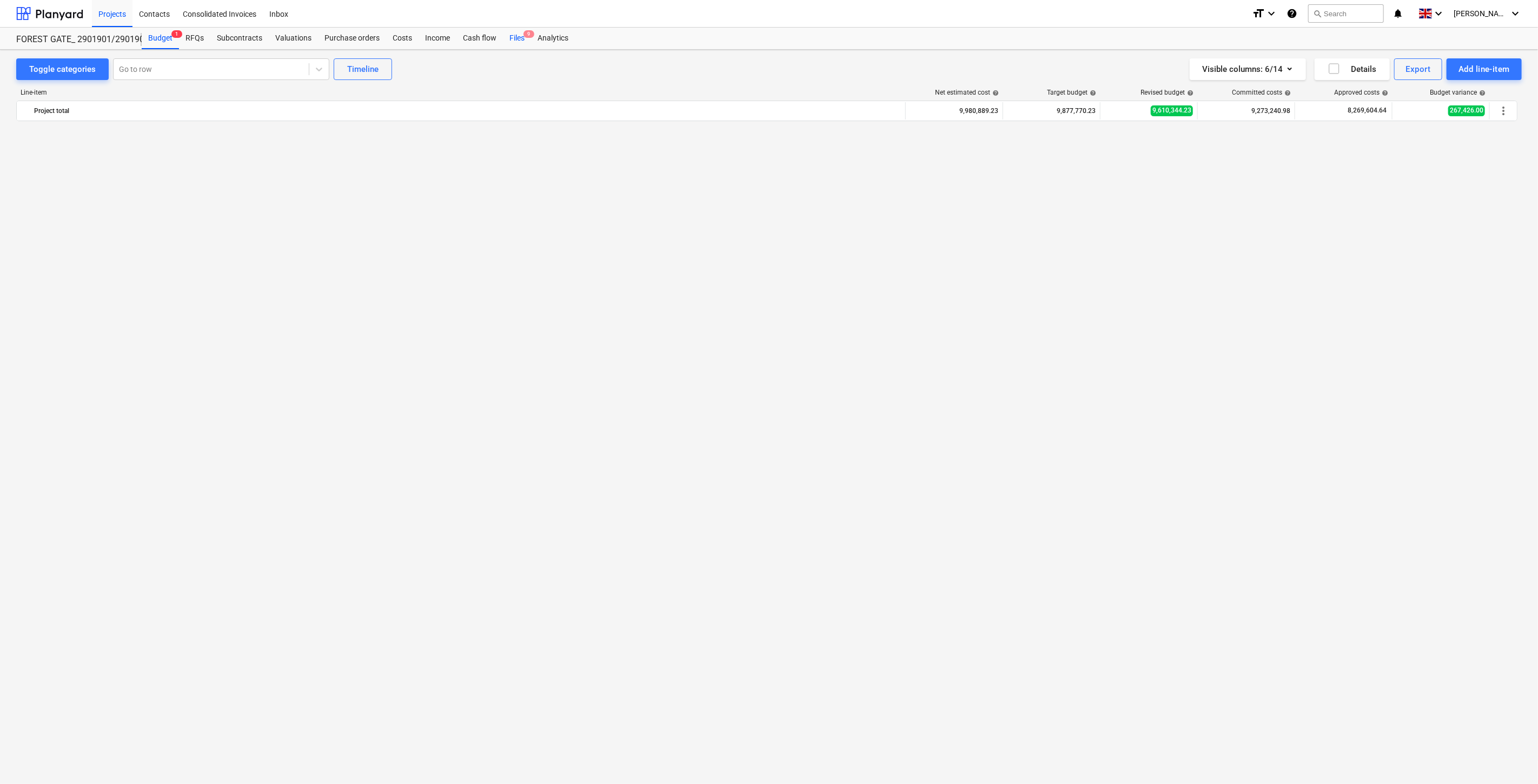
click at [516, 39] on div "Files 9" at bounding box center [517, 39] width 28 height 22
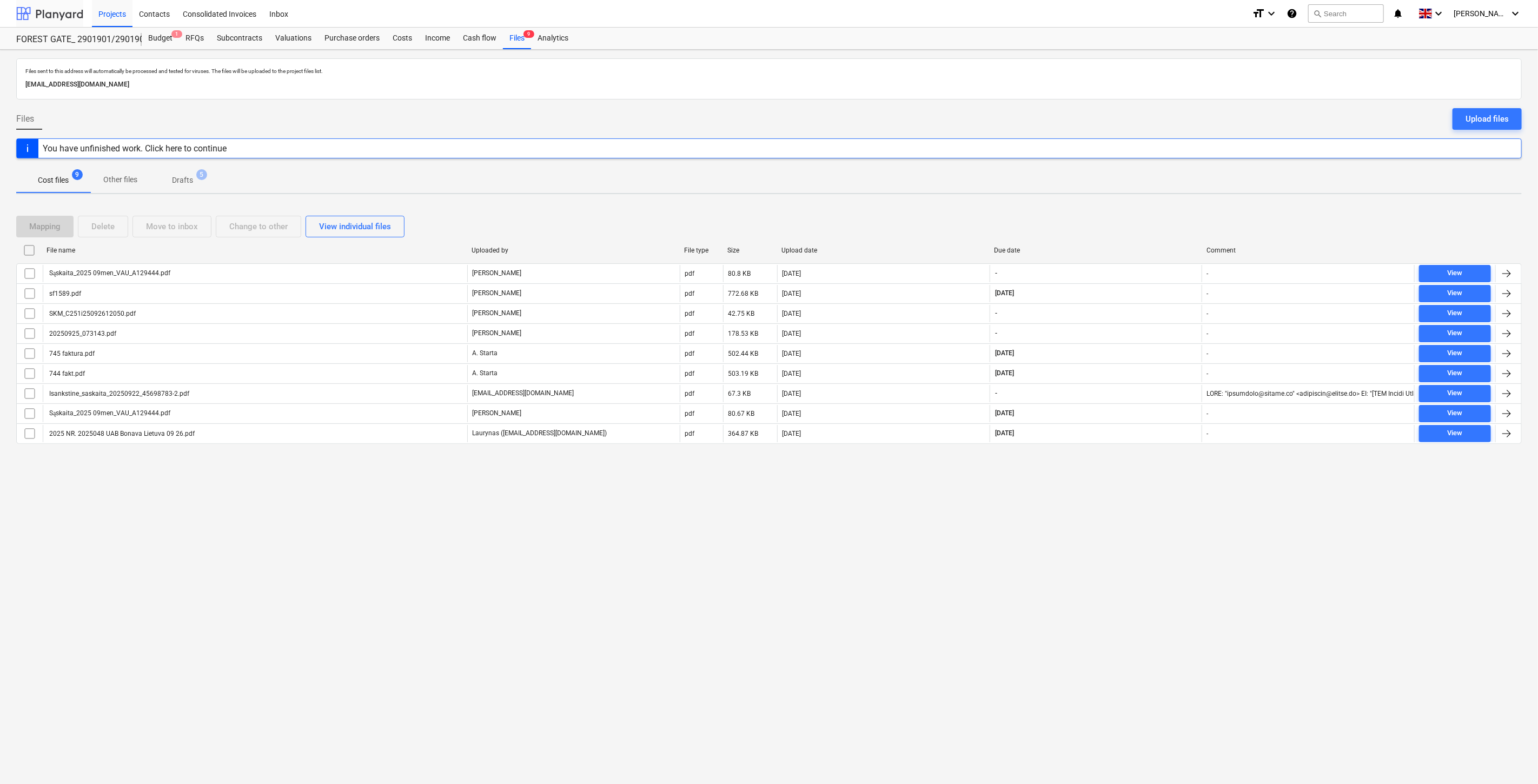
click at [74, 16] on div at bounding box center [50, 13] width 67 height 27
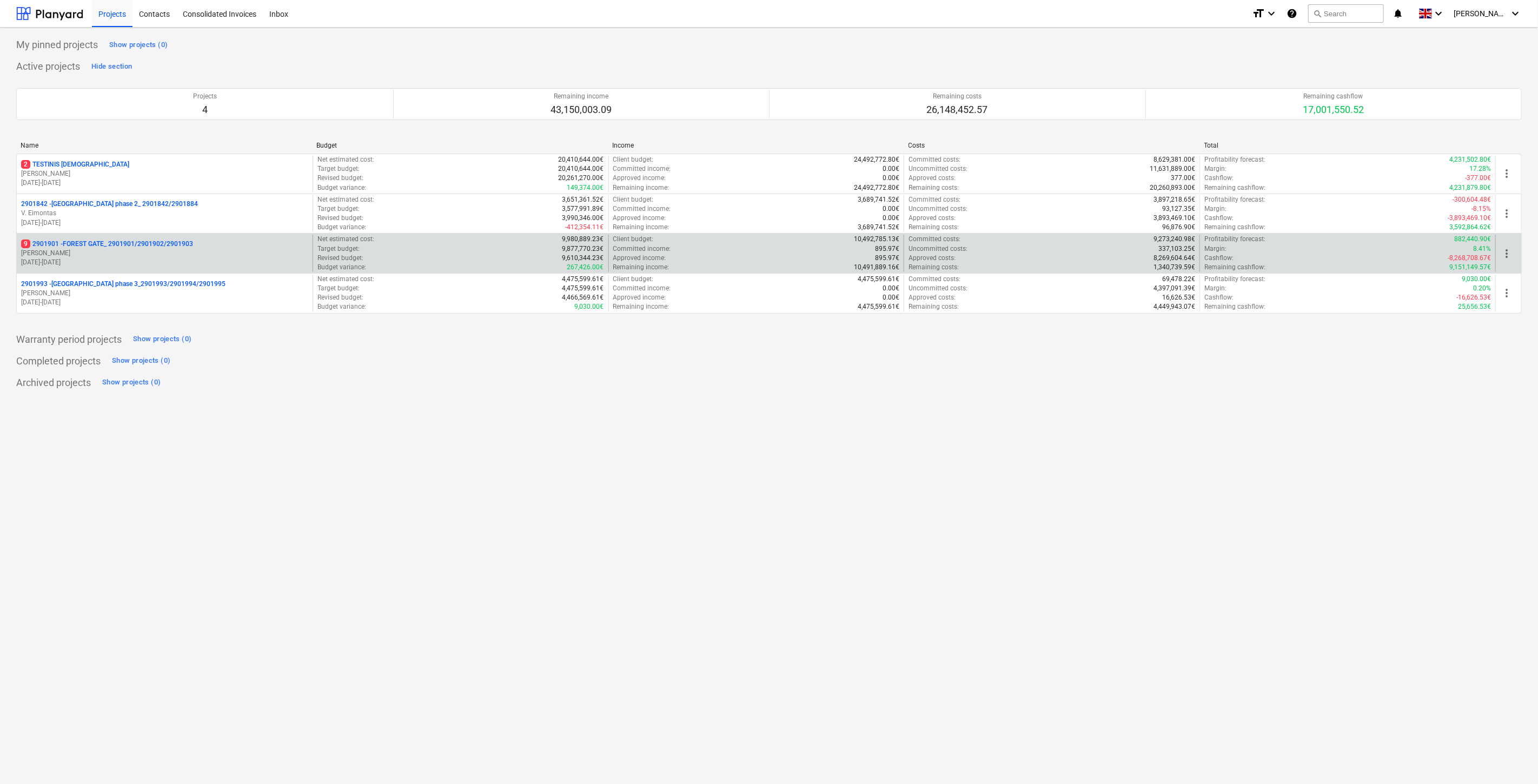
click at [133, 255] on p "[PERSON_NAME]" at bounding box center [164, 253] width 287 height 9
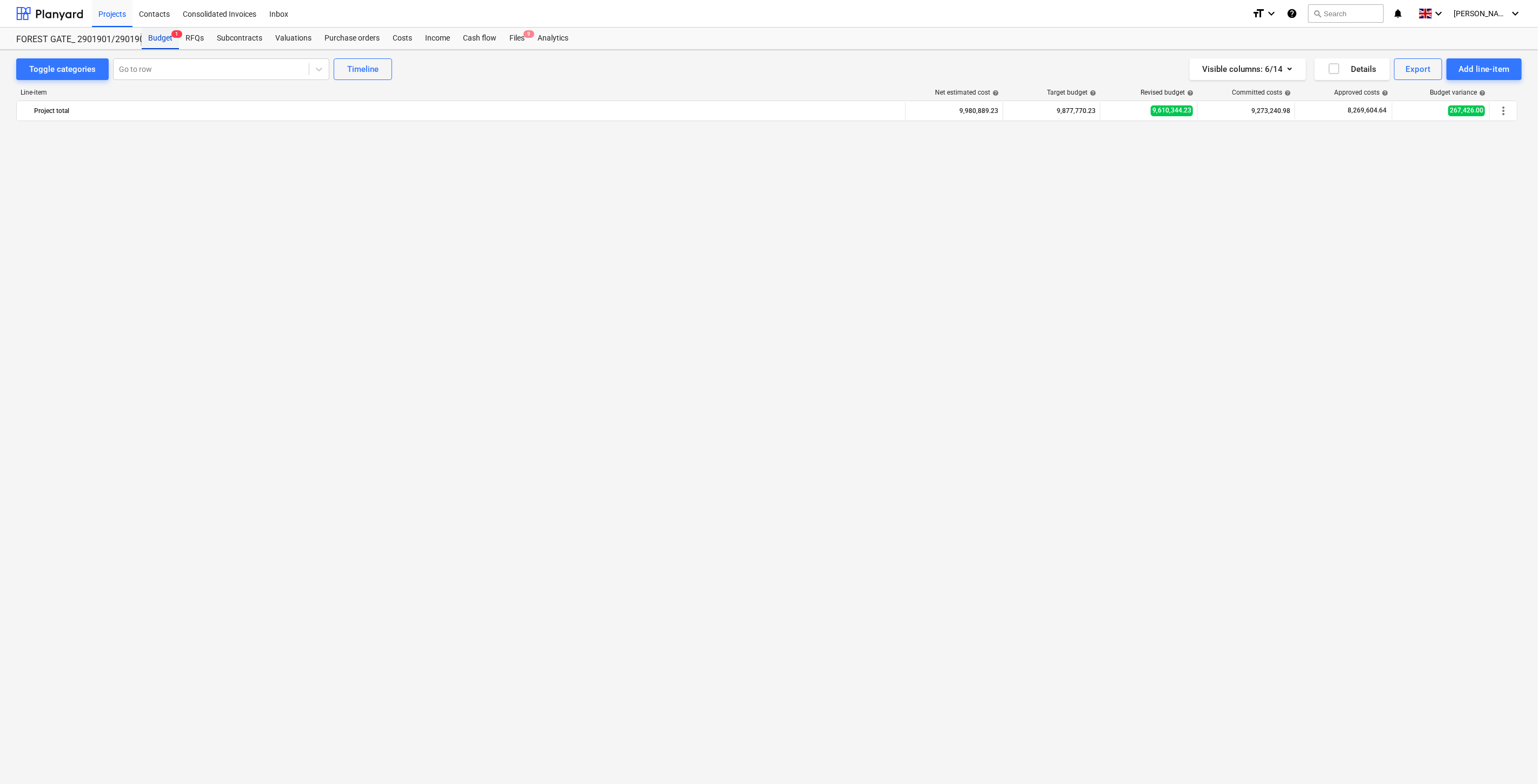
scroll to position [3355, 0]
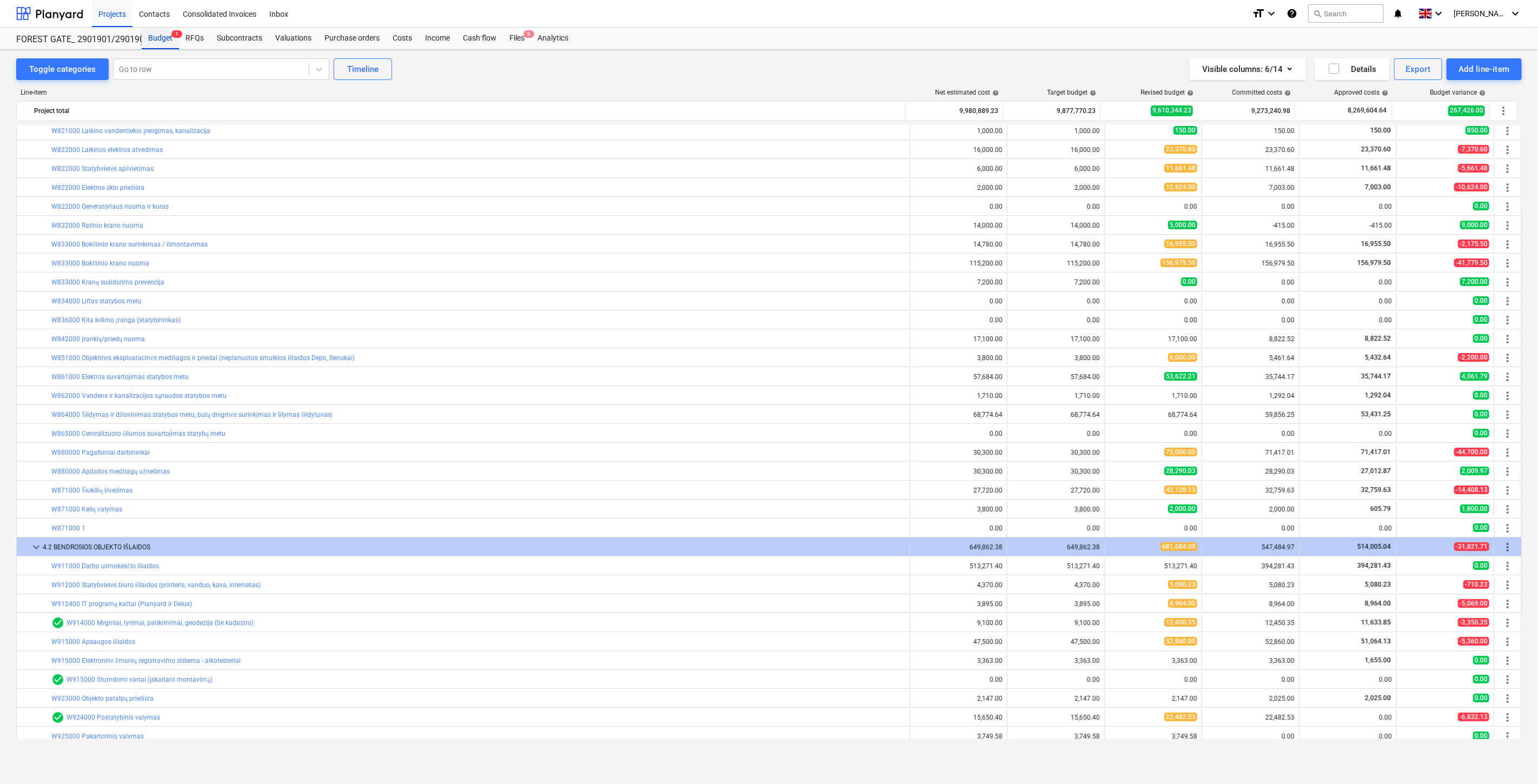
click at [169, 39] on div "Budget 1" at bounding box center [160, 39] width 37 height 22
click at [528, 44] on div "Files 9" at bounding box center [517, 39] width 28 height 22
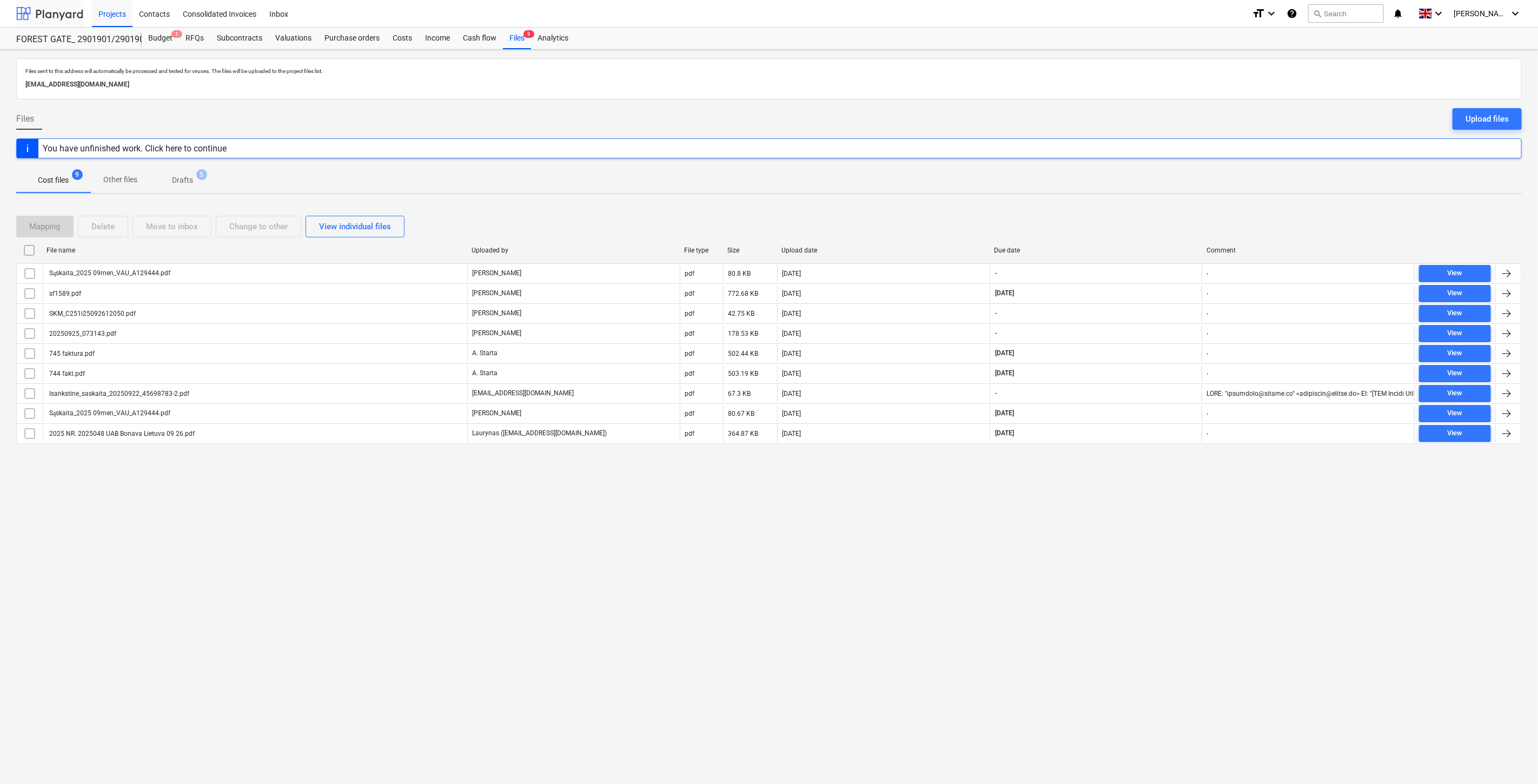
click at [69, 16] on div at bounding box center [50, 13] width 67 height 27
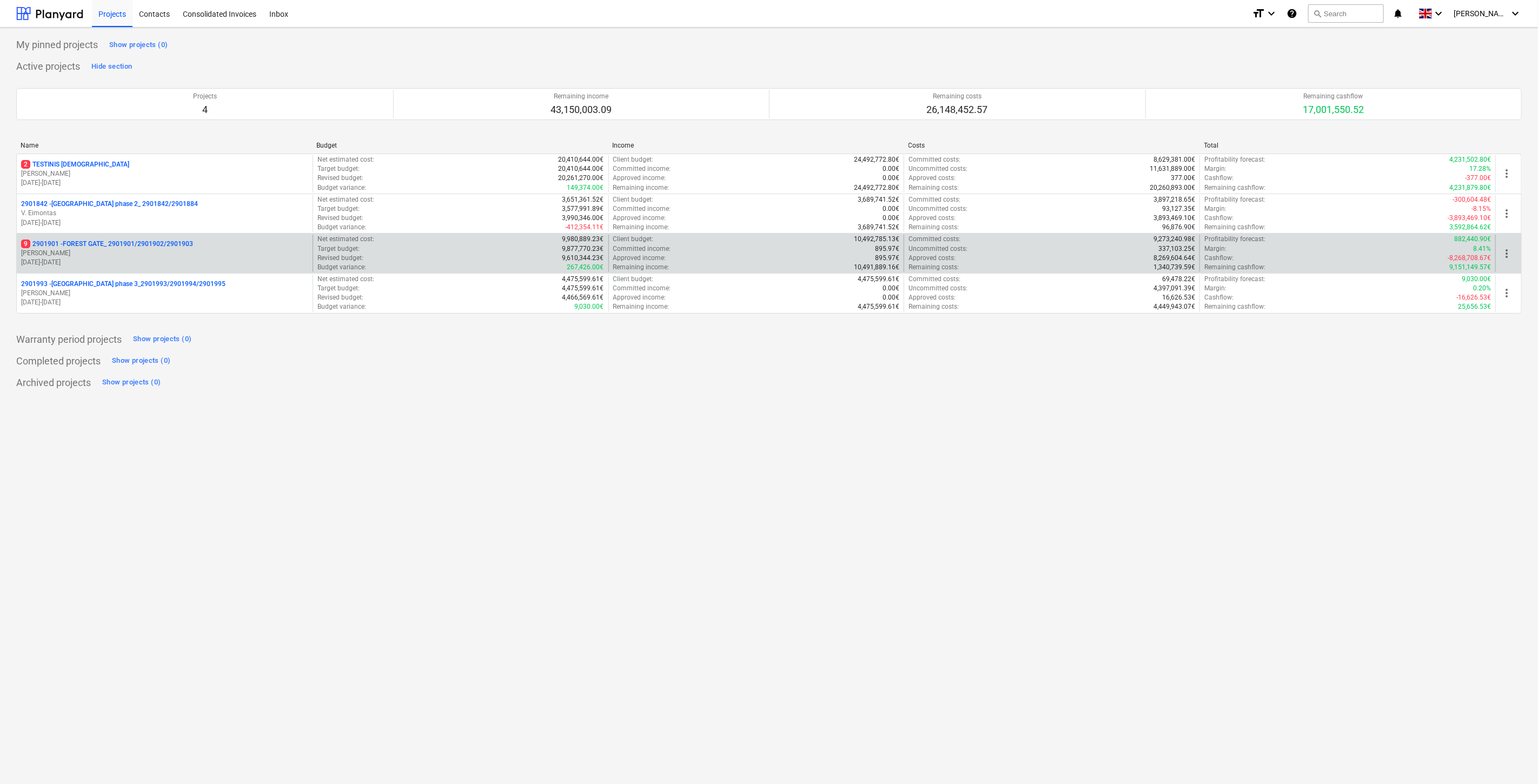
click at [122, 246] on p "9 2901901 - FOREST GATE_ 2901901/2901902/2901903" at bounding box center [107, 244] width 172 height 9
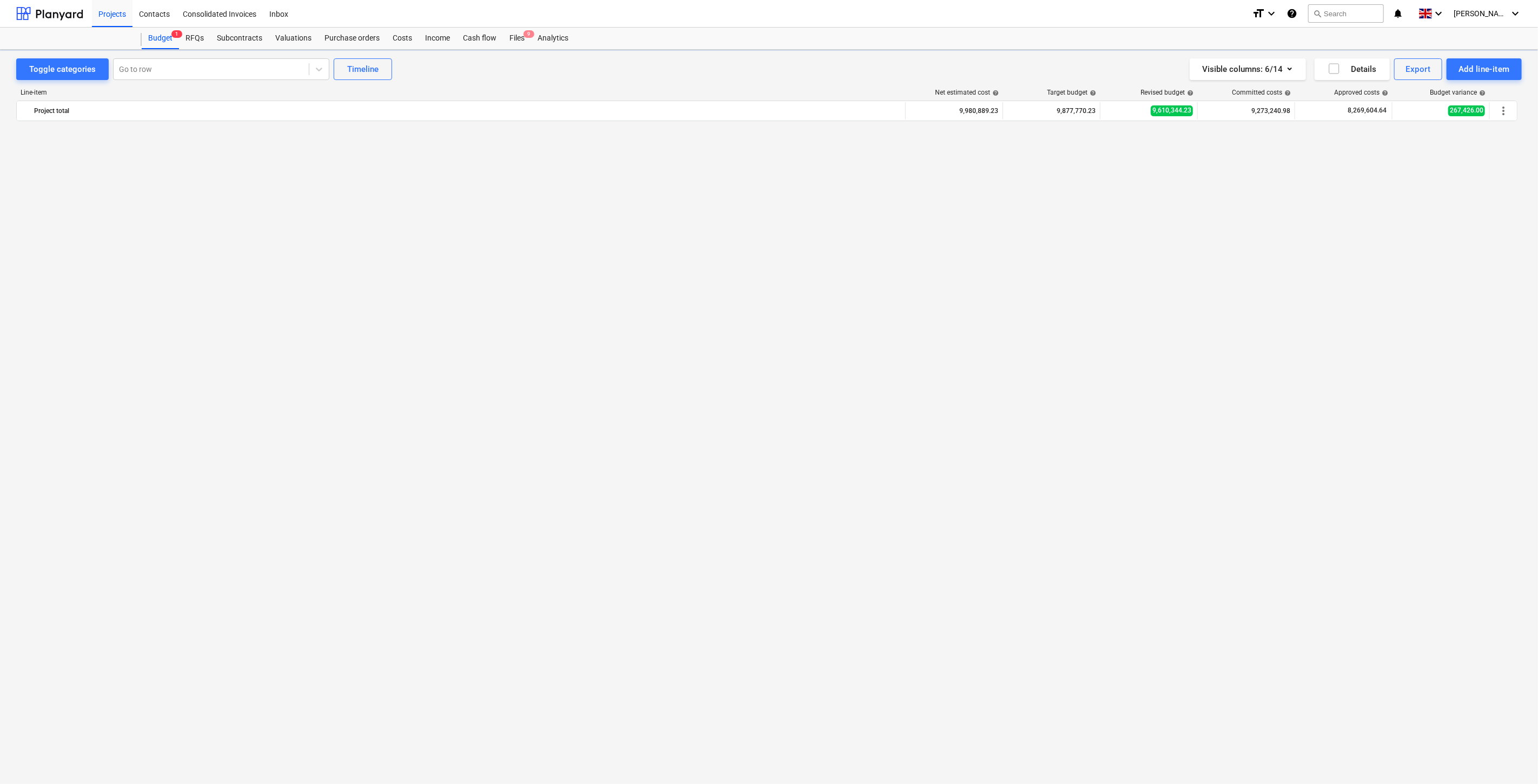
scroll to position [3355, 0]
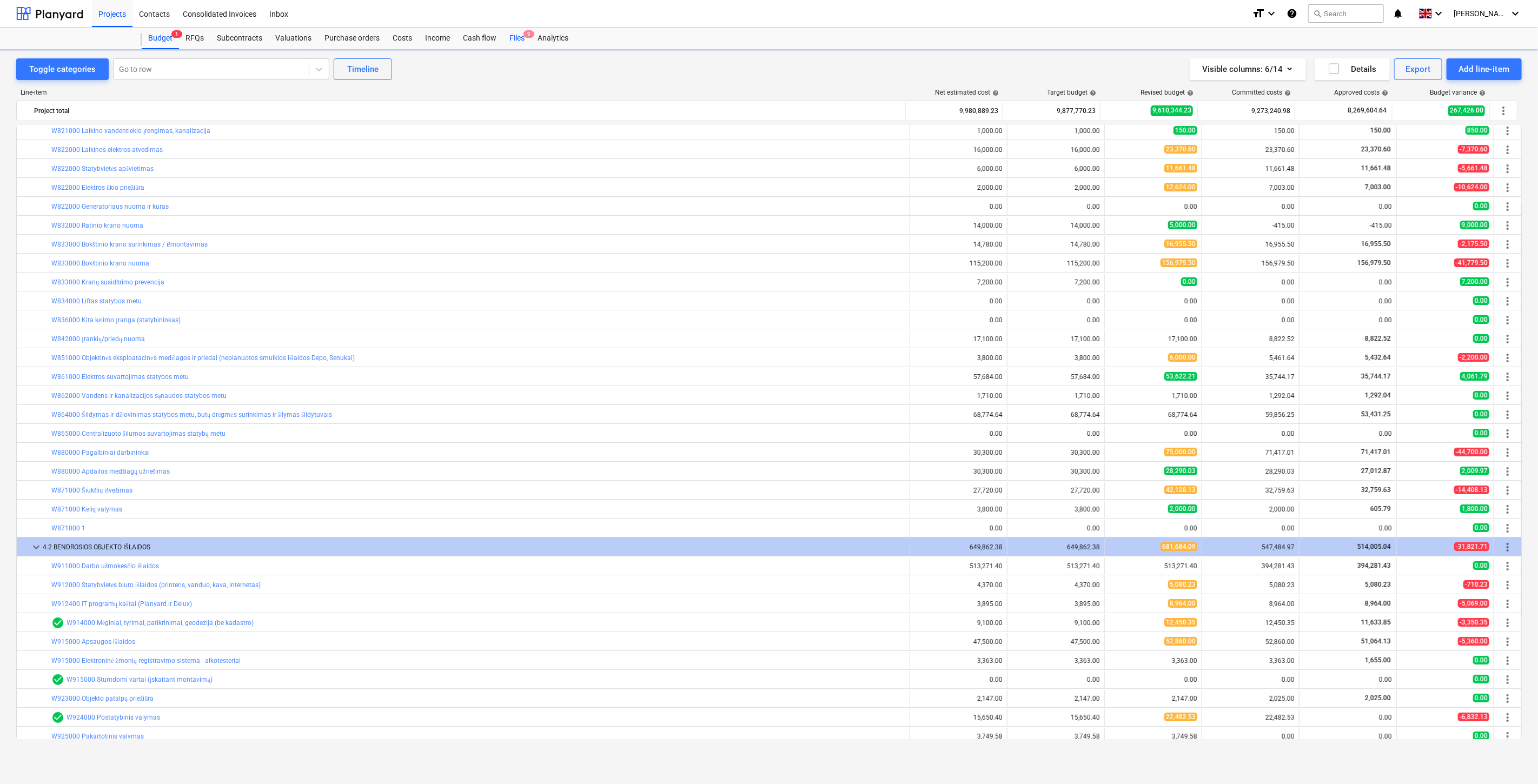
click at [519, 34] on div "Files 9" at bounding box center [517, 39] width 28 height 22
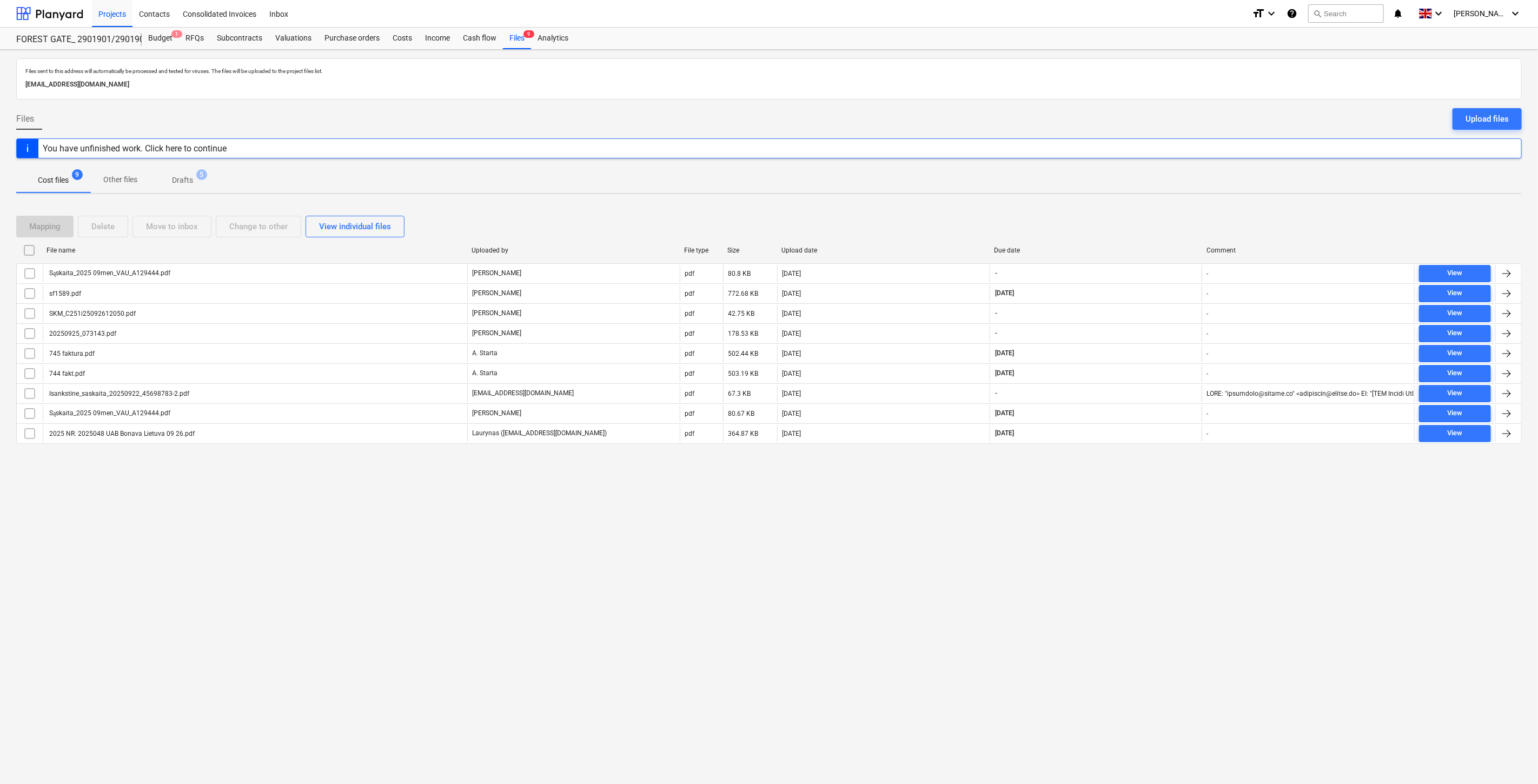
click at [1134, 231] on div "Mapping Delete Move to inbox Change to other View individual files" at bounding box center [769, 227] width 1505 height 22
click at [1153, 226] on div "Mapping Delete Move to inbox Change to other View individual files" at bounding box center [769, 227] width 1505 height 22
click at [1164, 222] on div "Mapping Delete Move to inbox Change to other View individual files" at bounding box center [769, 227] width 1505 height 22
drag, startPoint x: 53, startPoint y: 9, endPoint x: 56, endPoint y: 26, distance: 17.3
click at [53, 9] on div at bounding box center [50, 13] width 67 height 27
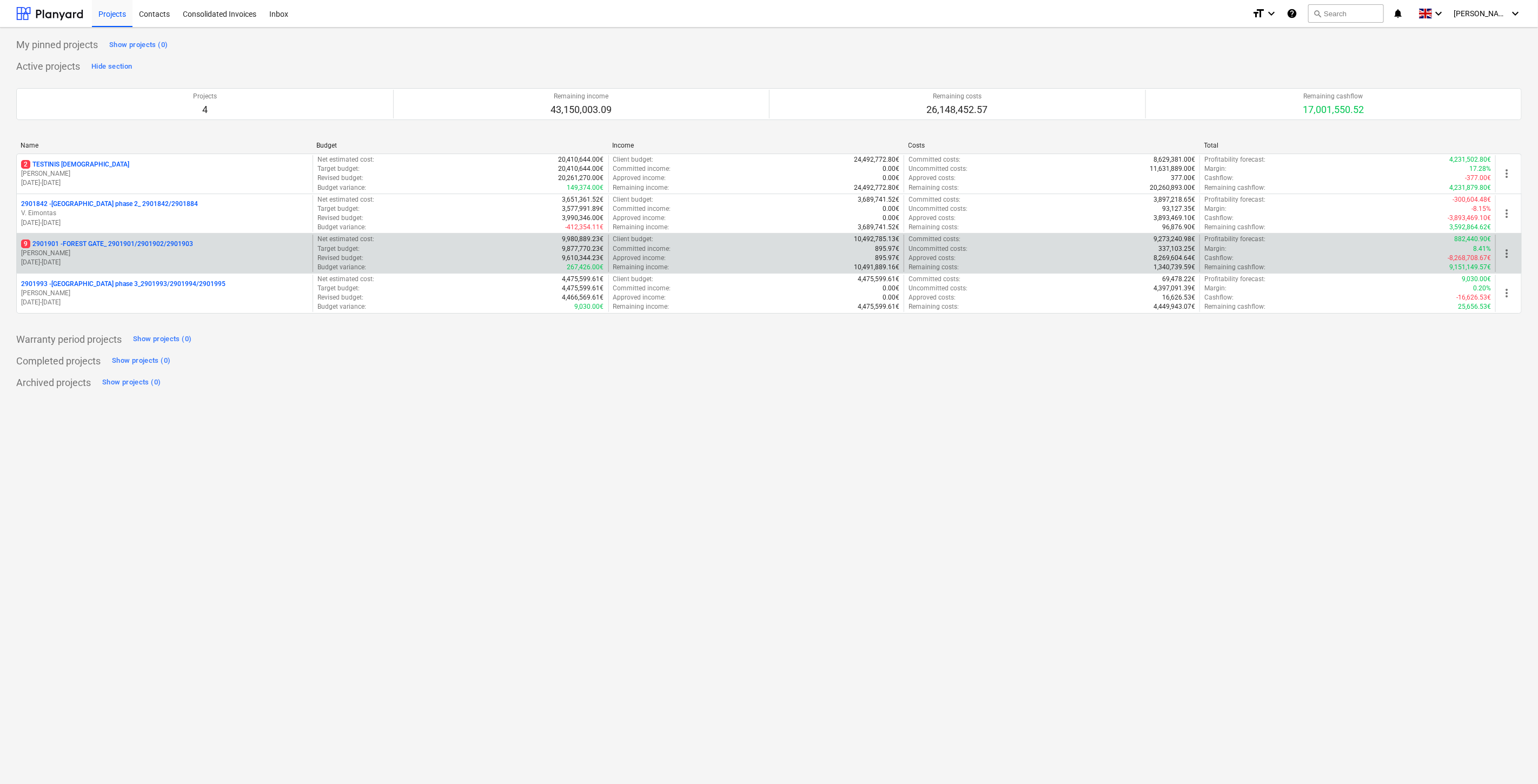
click at [131, 241] on p "9 2901901 - FOREST GATE_ 2901901/2901902/2901903" at bounding box center [107, 244] width 172 height 9
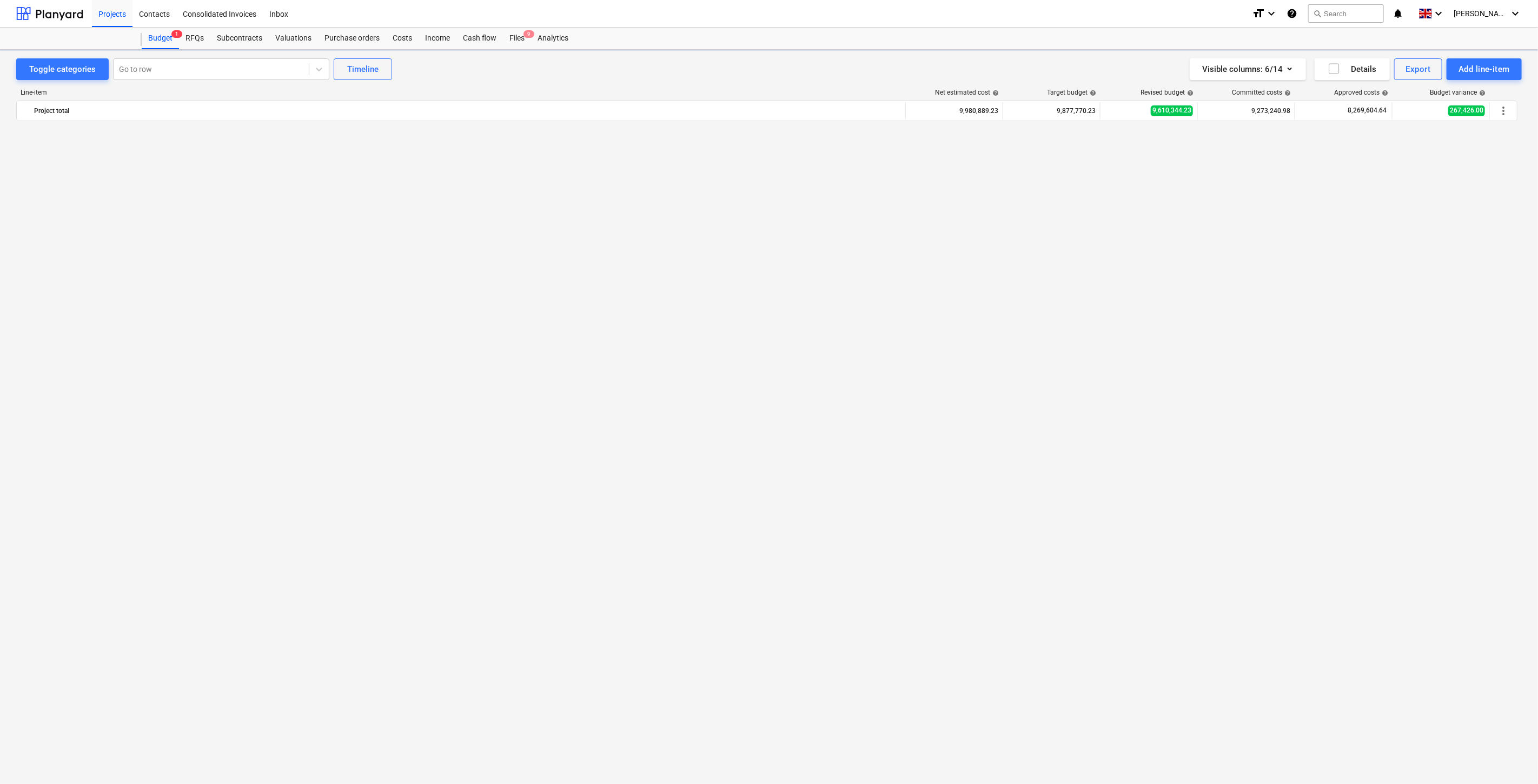
scroll to position [3355, 0]
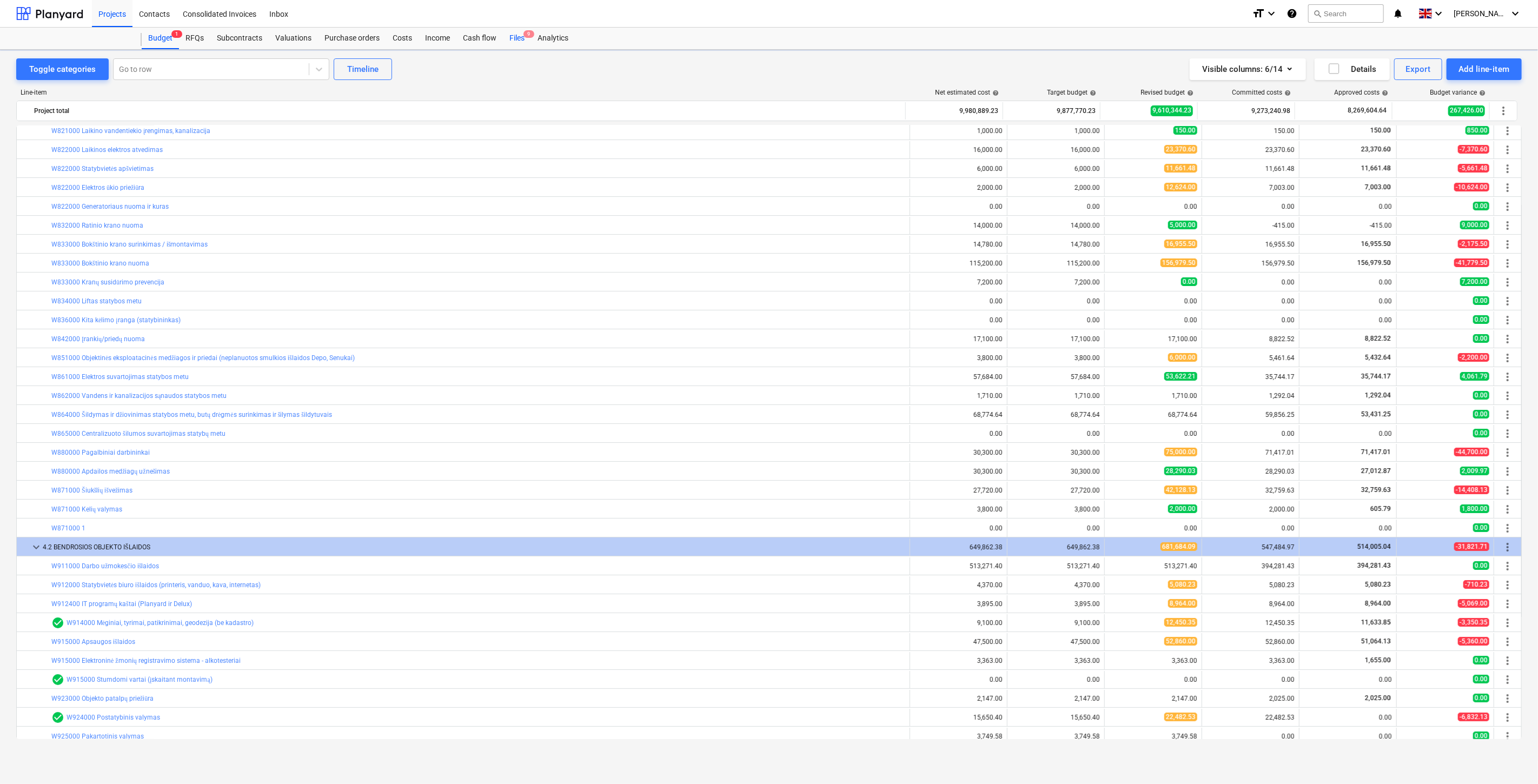
click at [519, 40] on div "Files 9" at bounding box center [517, 39] width 28 height 22
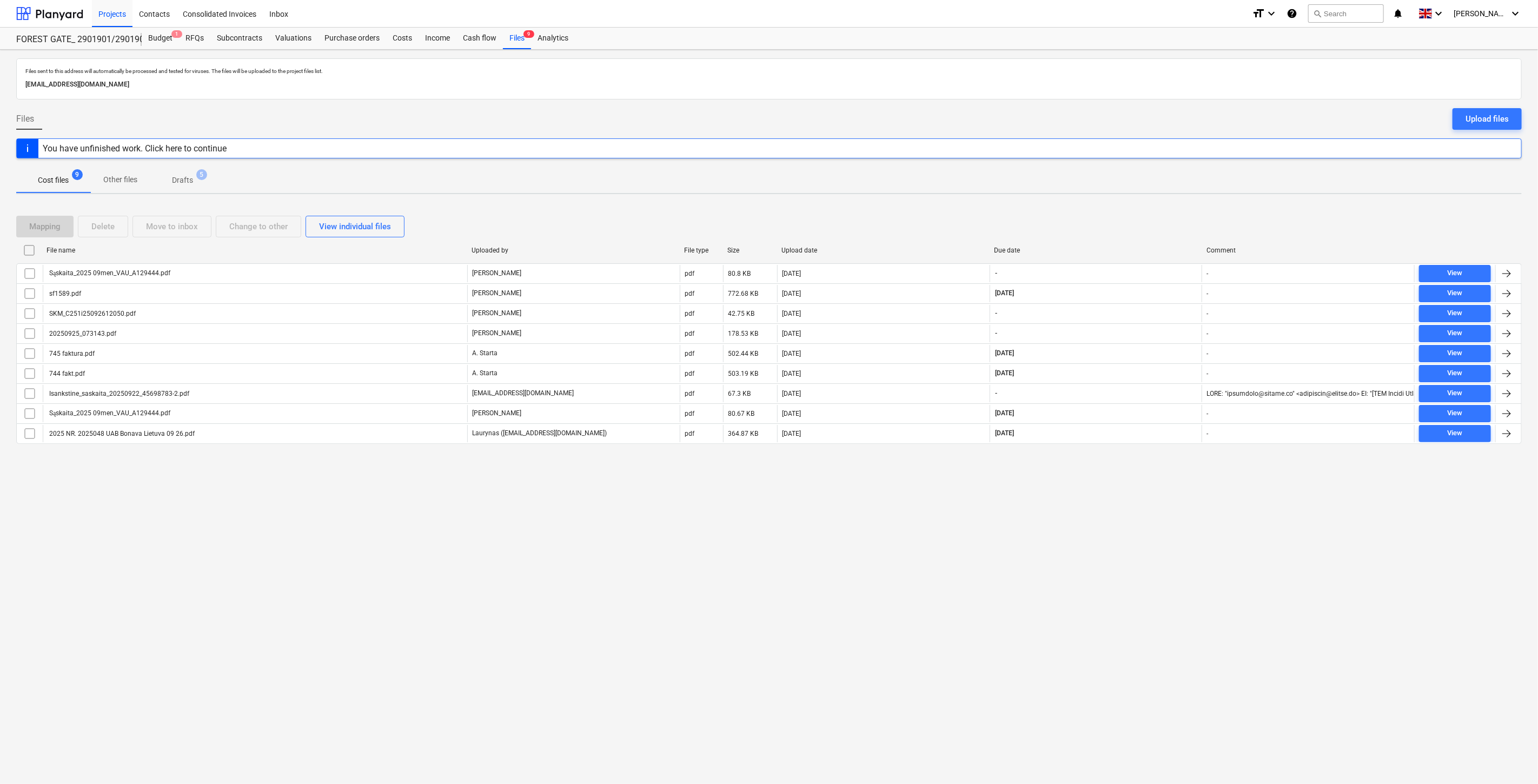
click at [1064, 573] on div "Files sent to this address will automatically be processed and tested for virus…" at bounding box center [769, 417] width 1538 height 734
click at [57, 15] on div at bounding box center [50, 13] width 67 height 27
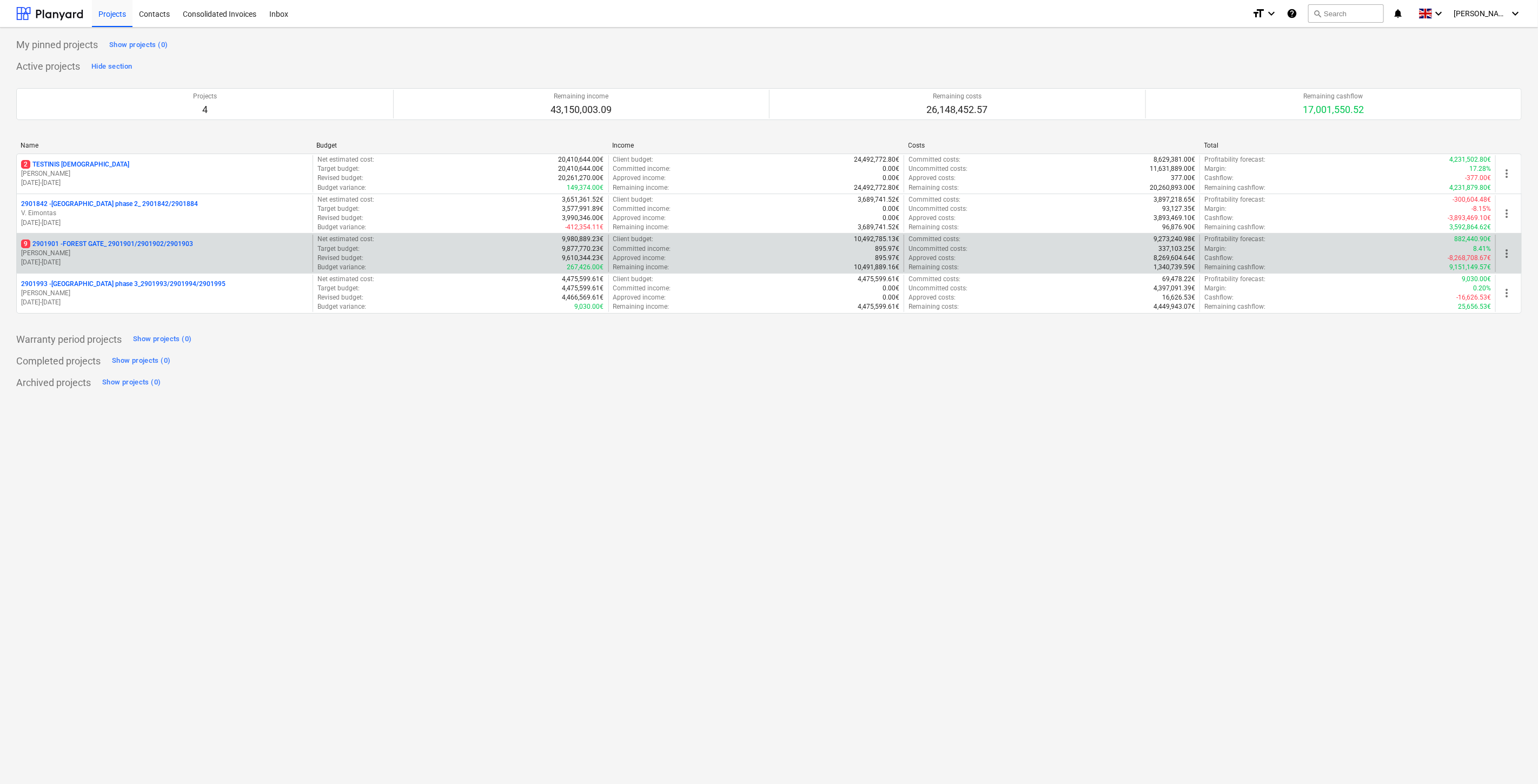
click at [106, 256] on p "[PERSON_NAME]" at bounding box center [164, 253] width 287 height 9
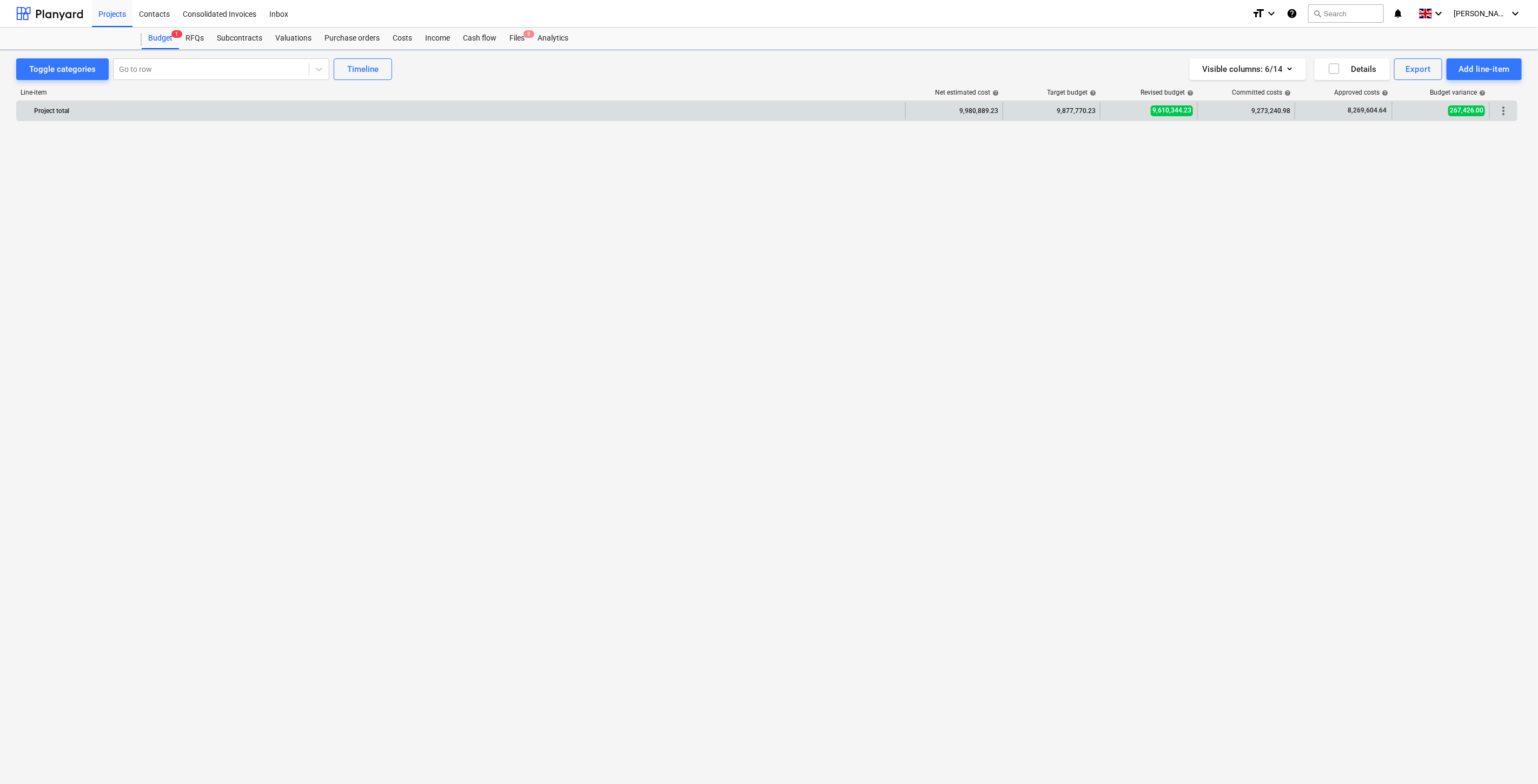
scroll to position [3355, 0]
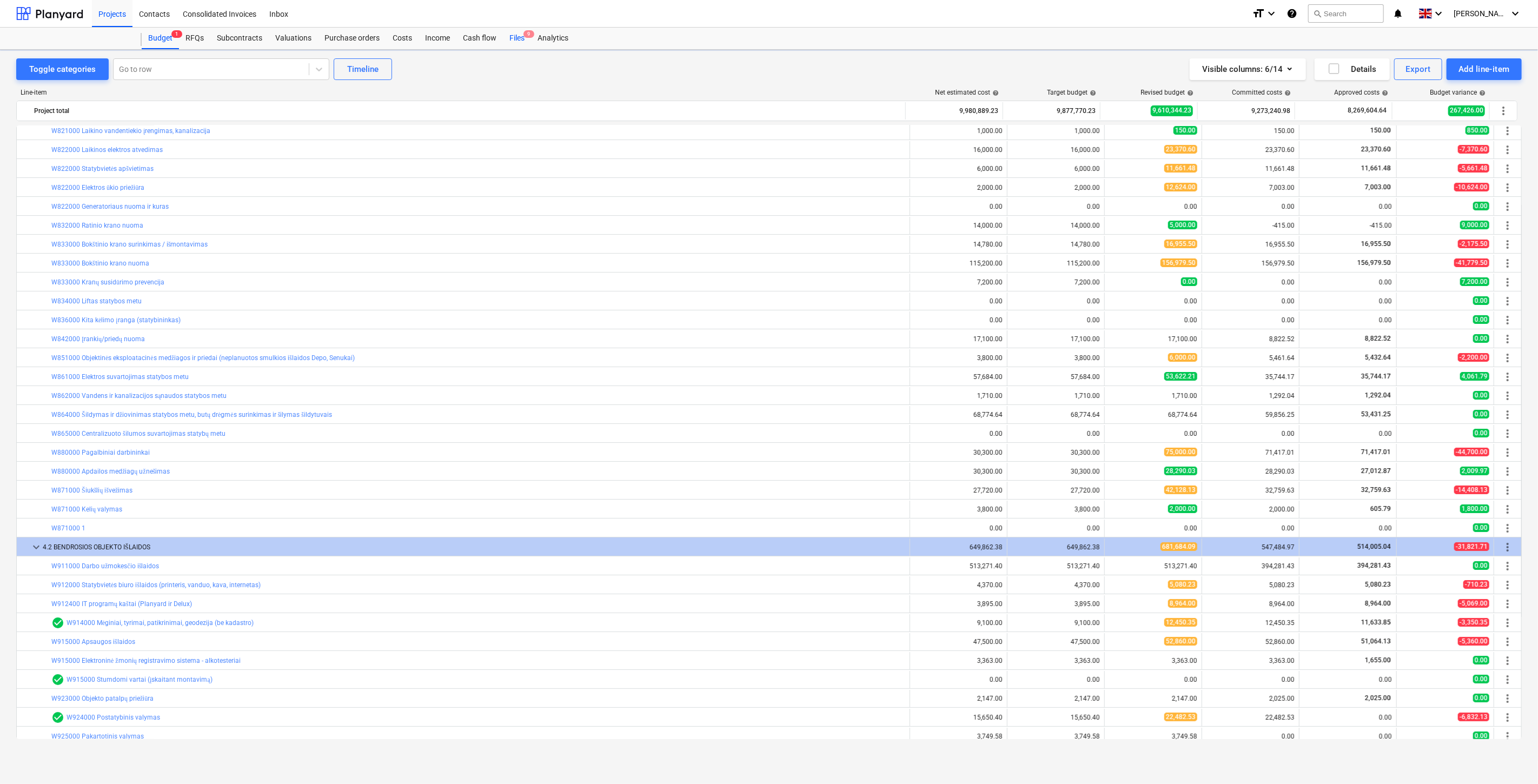
click at [521, 40] on div "Files 9" at bounding box center [517, 39] width 28 height 22
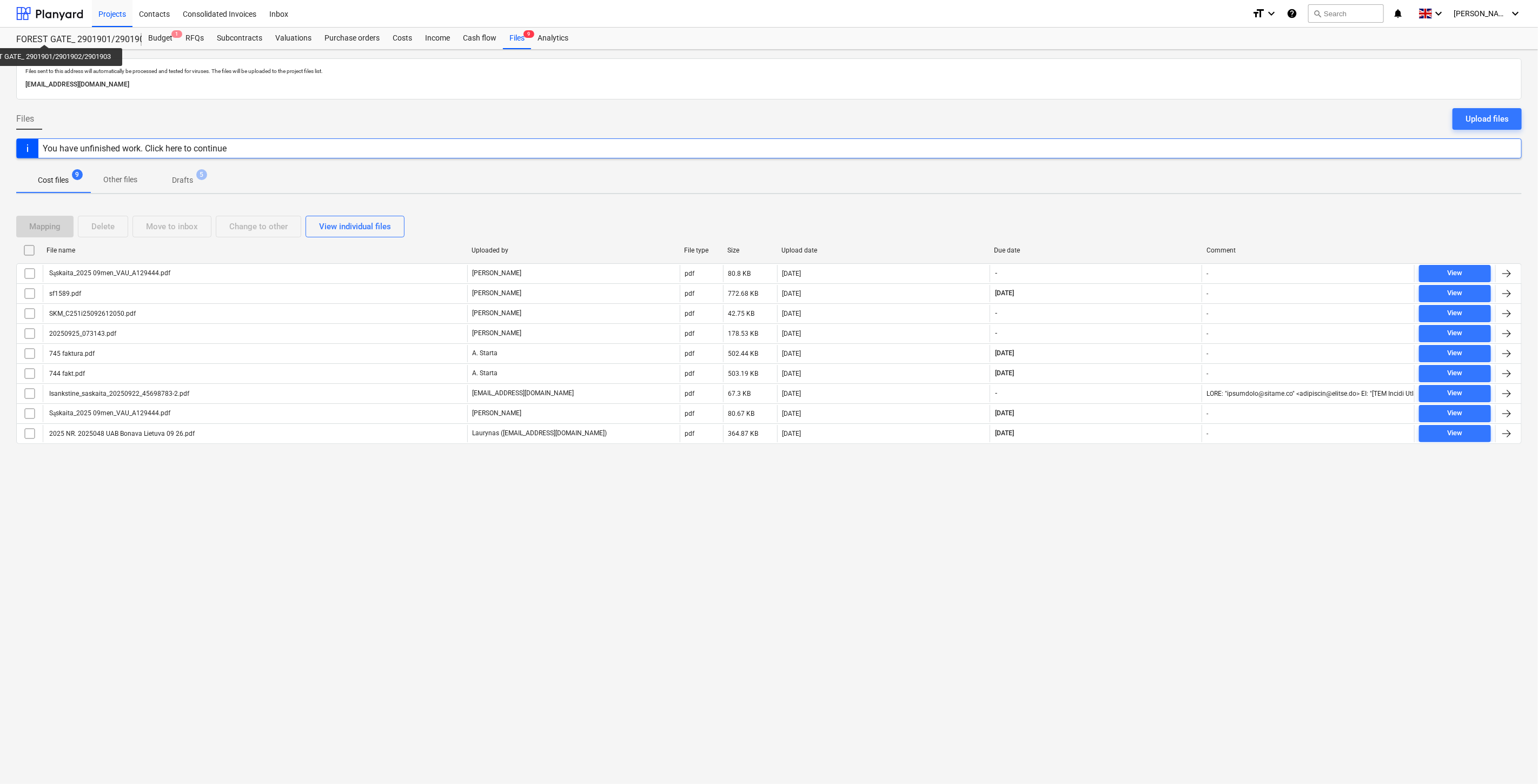
click at [46, 36] on div "FOREST GATE_ 2901901/2901902/2901903" at bounding box center [72, 40] width 112 height 12
click at [40, 2] on div at bounding box center [50, 13] width 67 height 27
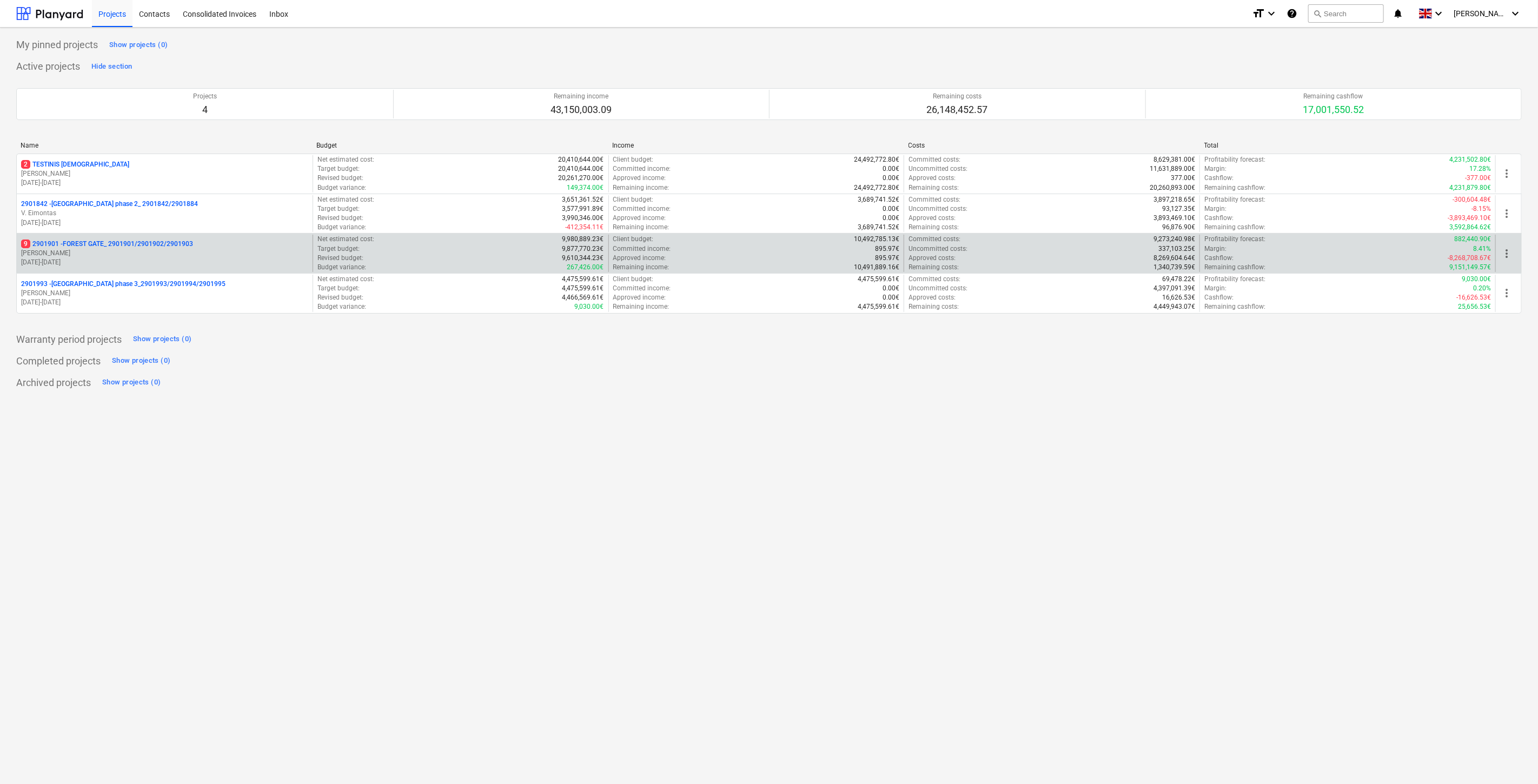
click at [157, 253] on p "[PERSON_NAME]" at bounding box center [164, 253] width 287 height 9
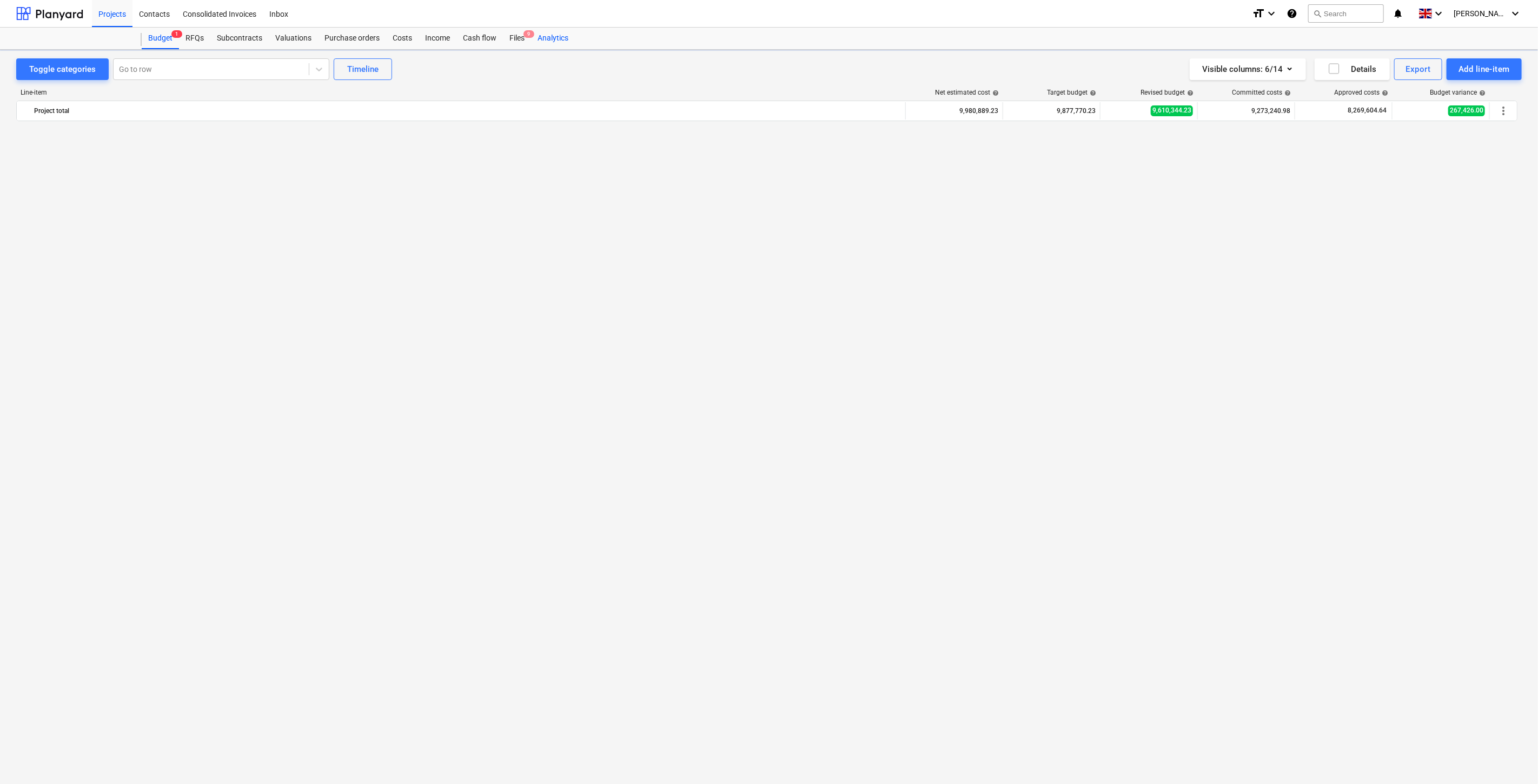
scroll to position [3355, 0]
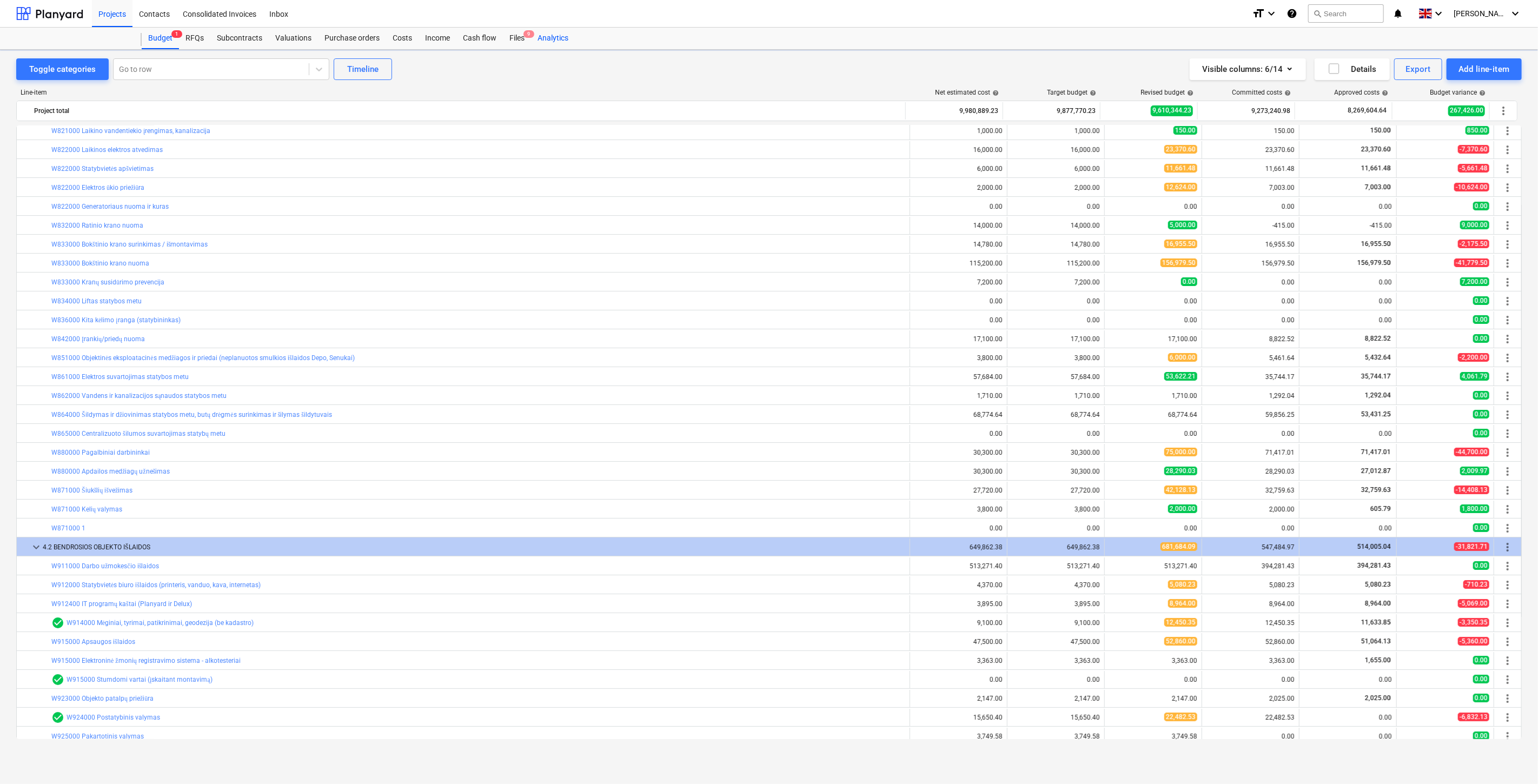
click at [519, 39] on div "Files 9" at bounding box center [517, 39] width 28 height 22
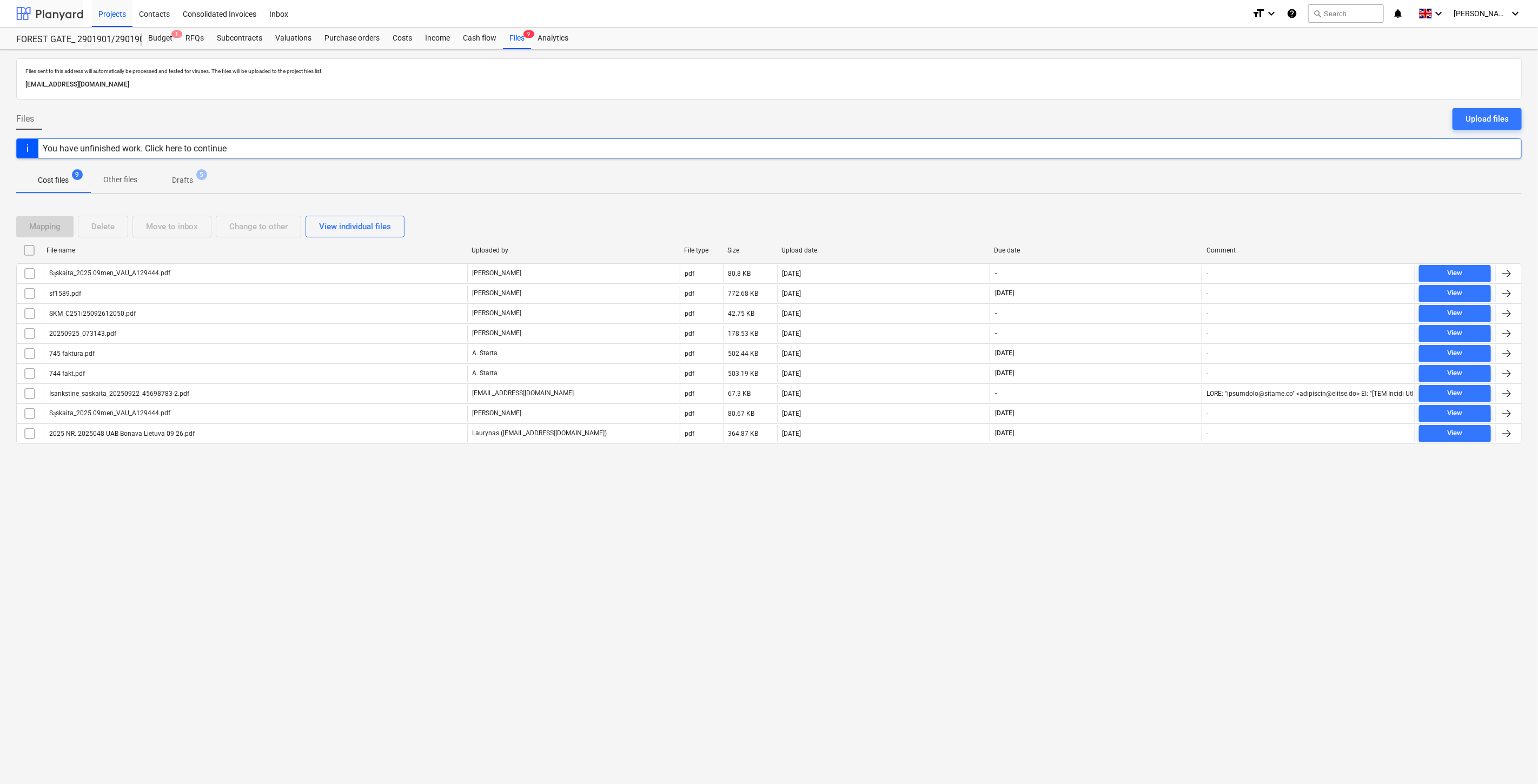
click at [35, 13] on div at bounding box center [50, 13] width 67 height 27
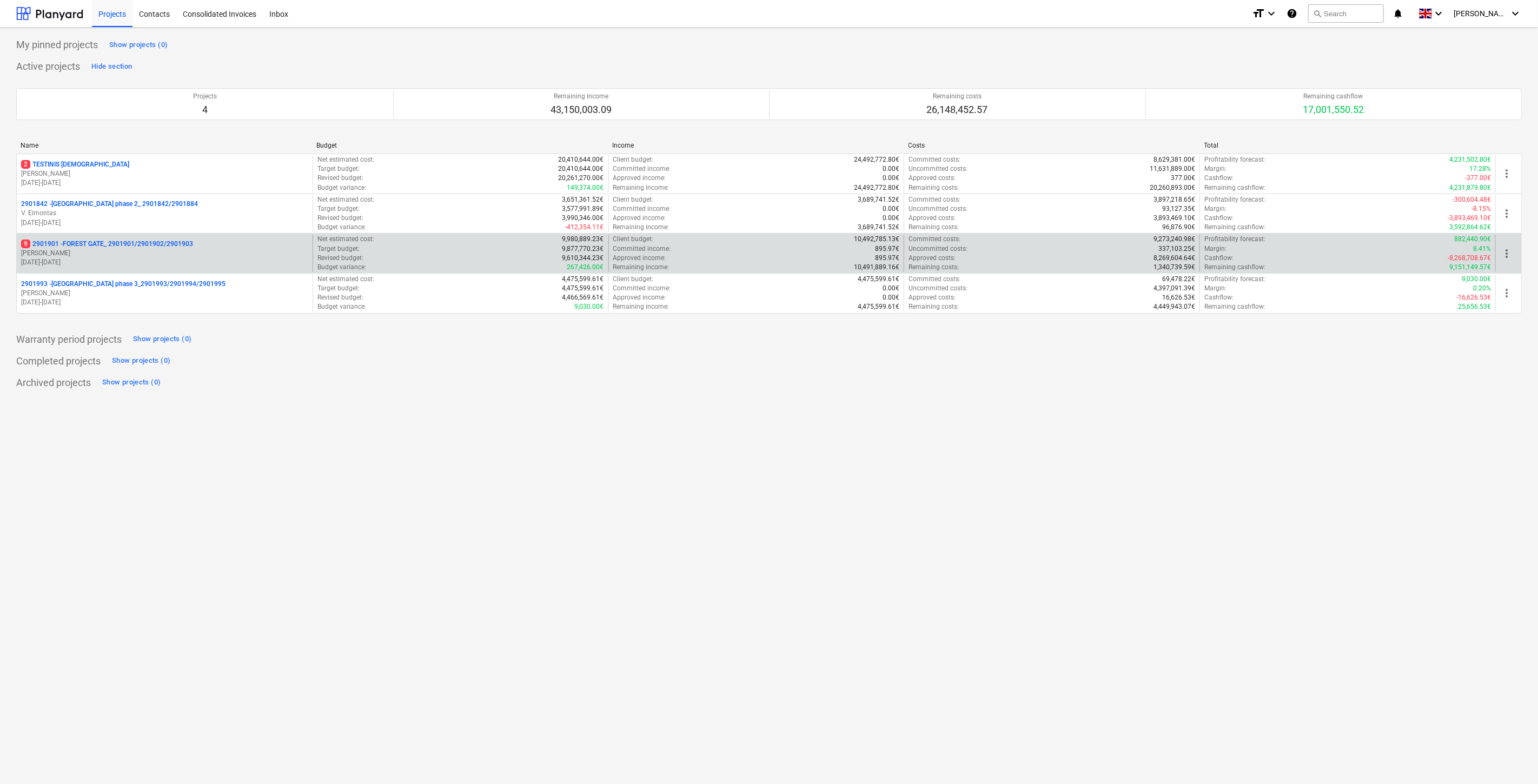
click at [122, 250] on p "[PERSON_NAME]" at bounding box center [164, 253] width 287 height 9
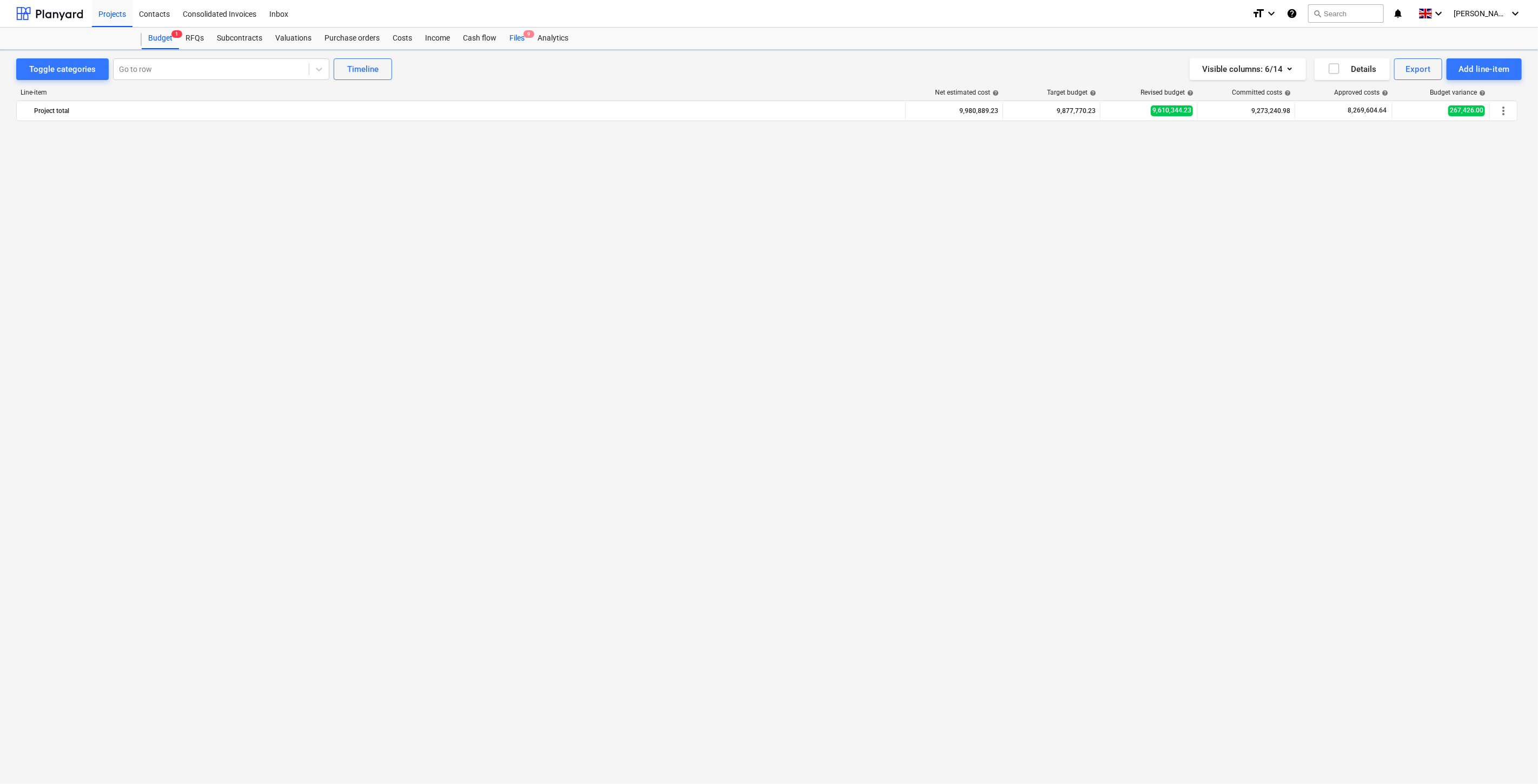
click at [524, 36] on span "9" at bounding box center [529, 34] width 11 height 8
